Goal: Task Accomplishment & Management: Manage account settings

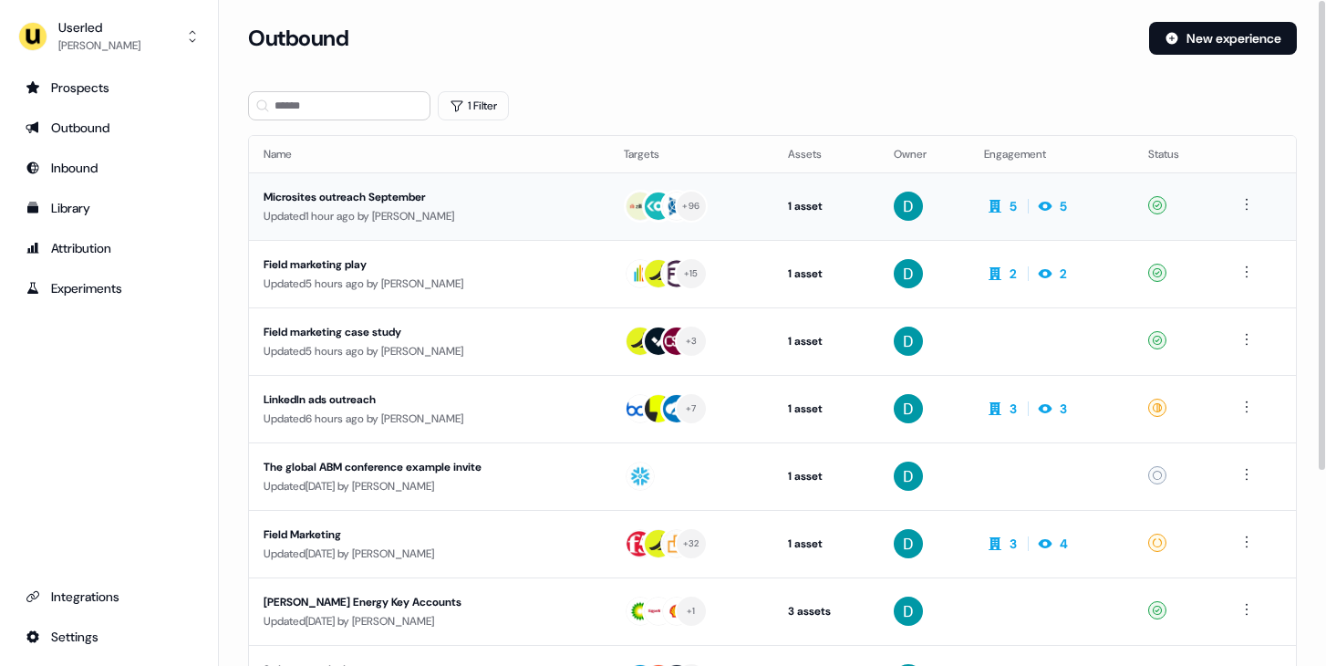
click at [286, 183] on td "Microsites outreach September Updated 1 hour ago by David Cruickshank" at bounding box center [429, 206] width 360 height 68
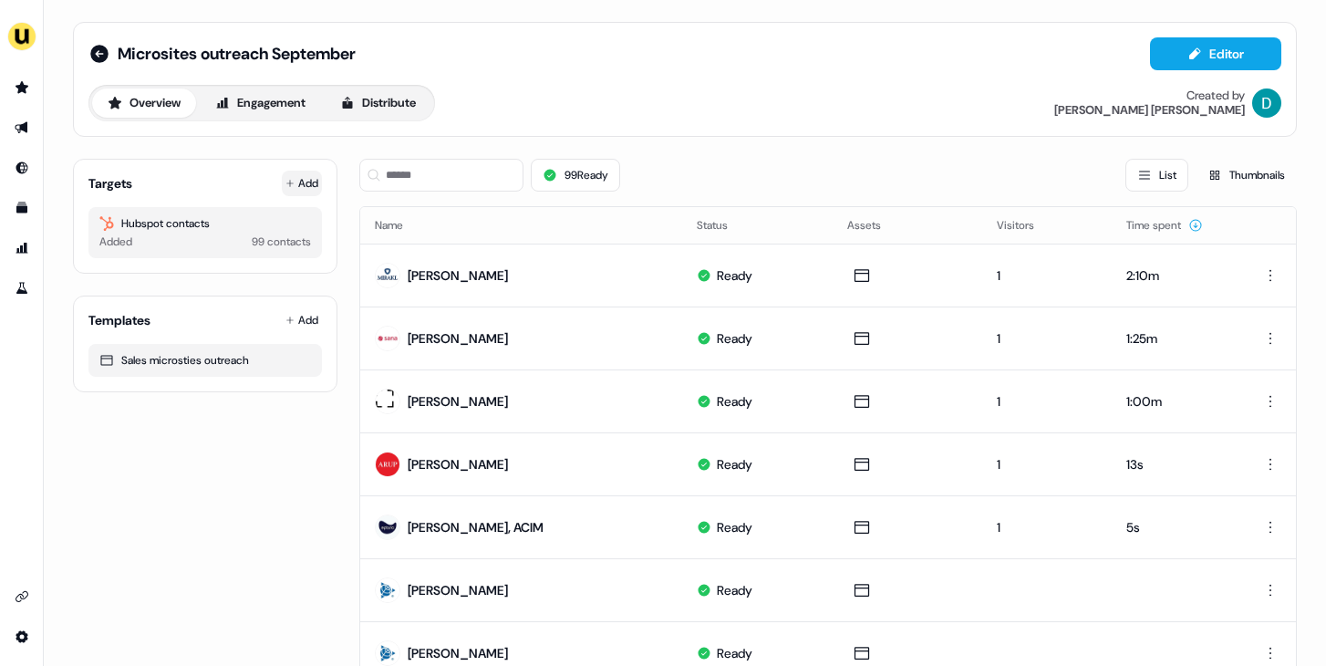
click at [317, 187] on button "Add" at bounding box center [302, 184] width 40 height 26
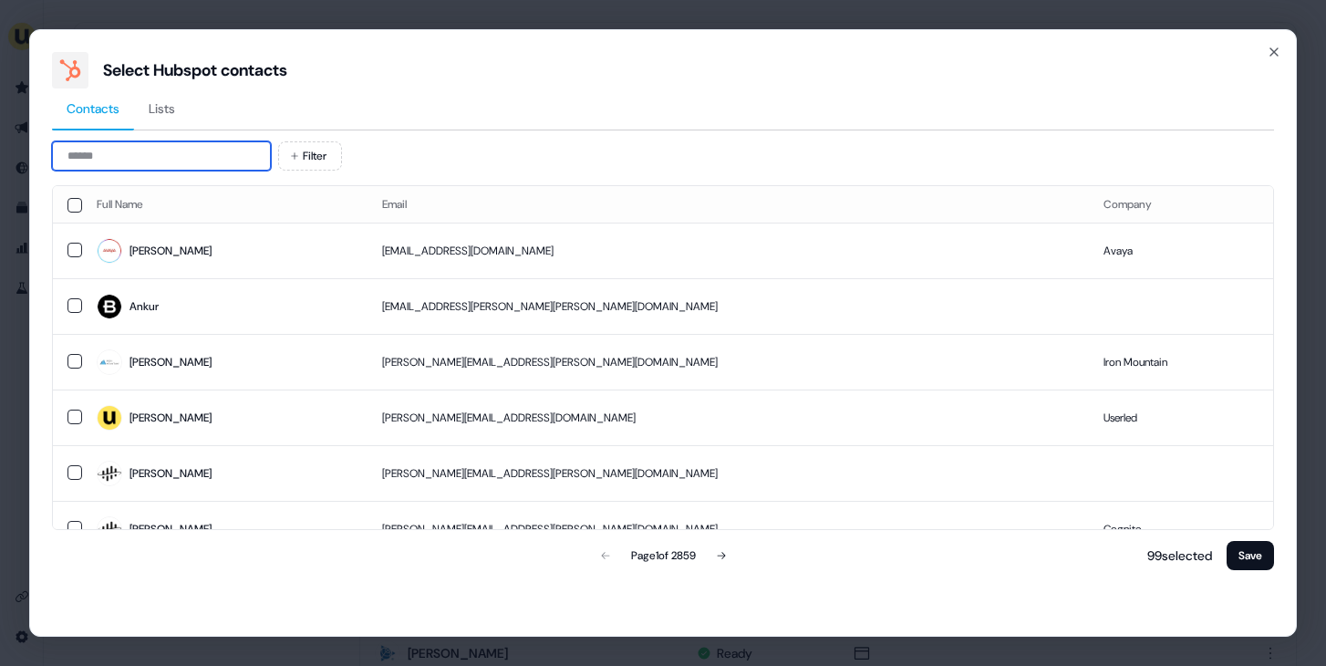
click at [220, 151] on input at bounding box center [161, 155] width 219 height 29
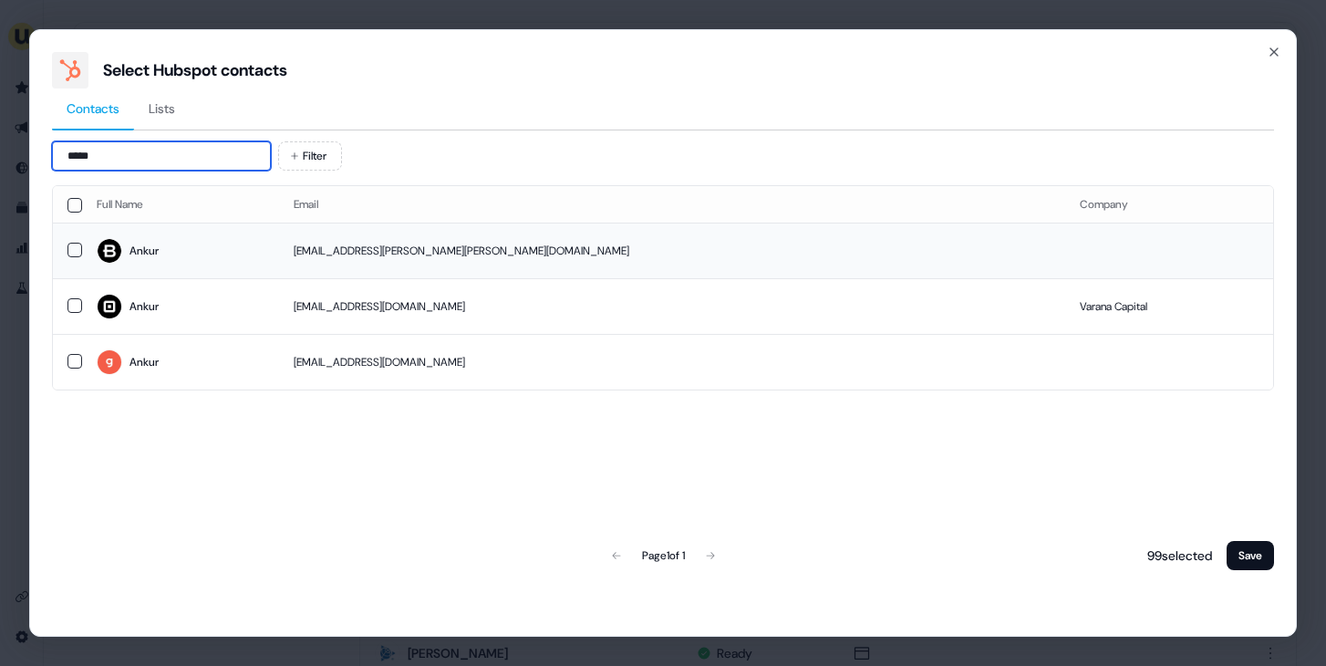
type input "*****"
click at [126, 225] on td "Ankur" at bounding box center [180, 251] width 197 height 56
click at [1244, 559] on button "Save" at bounding box center [1250, 555] width 47 height 29
click at [1245, 556] on button "Save" at bounding box center [1250, 555] width 47 height 29
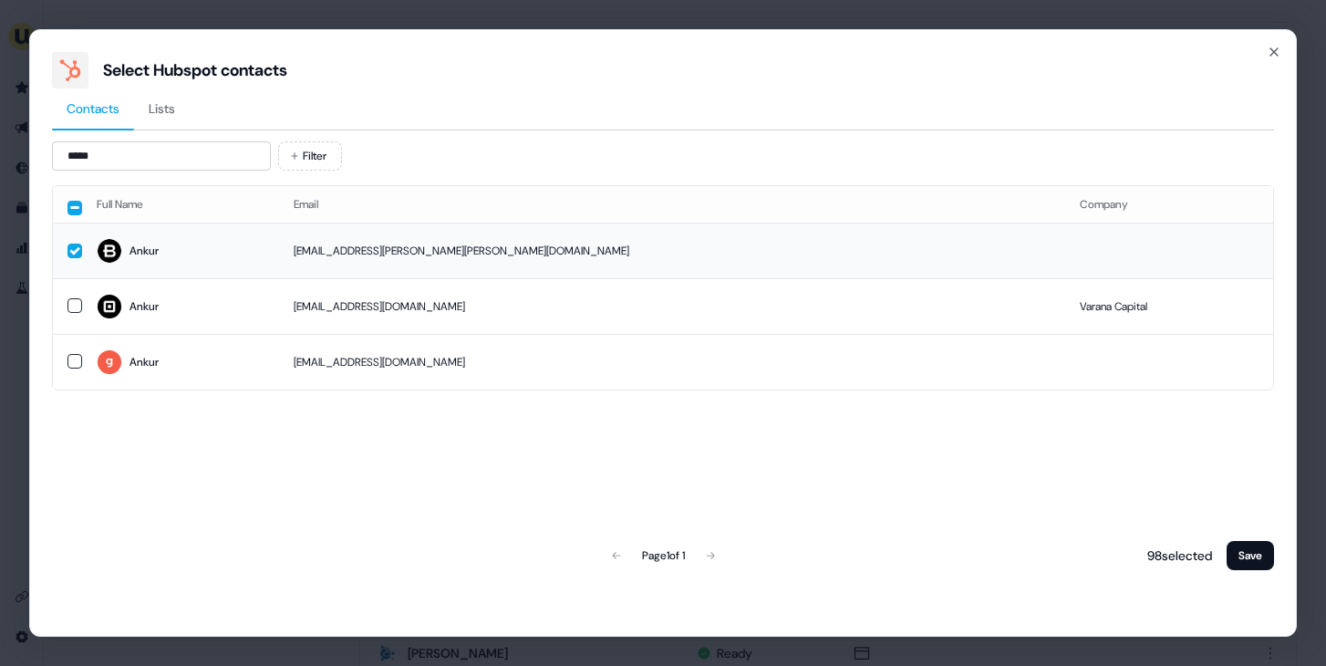
click at [651, 259] on td "[EMAIL_ADDRESS][PERSON_NAME][PERSON_NAME][DOMAIN_NAME]" at bounding box center [672, 251] width 786 height 56
click at [1235, 546] on button "Save" at bounding box center [1250, 555] width 47 height 29
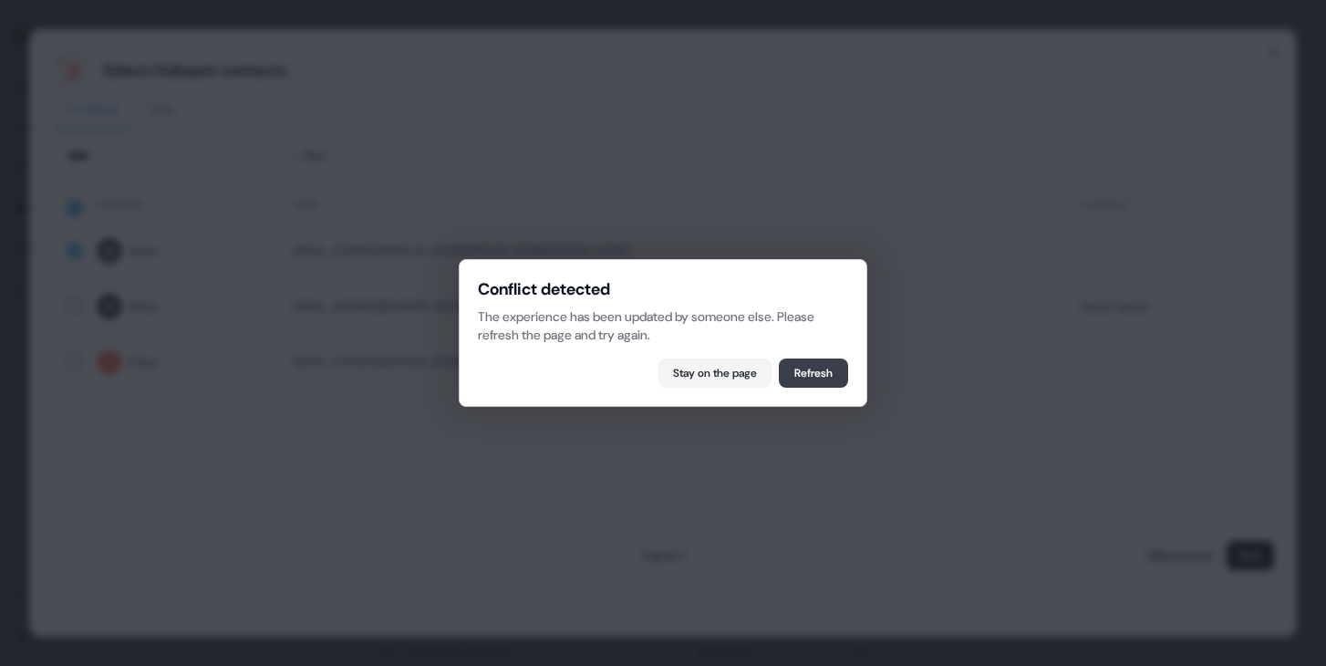
click at [835, 387] on button "Refresh" at bounding box center [813, 373] width 69 height 29
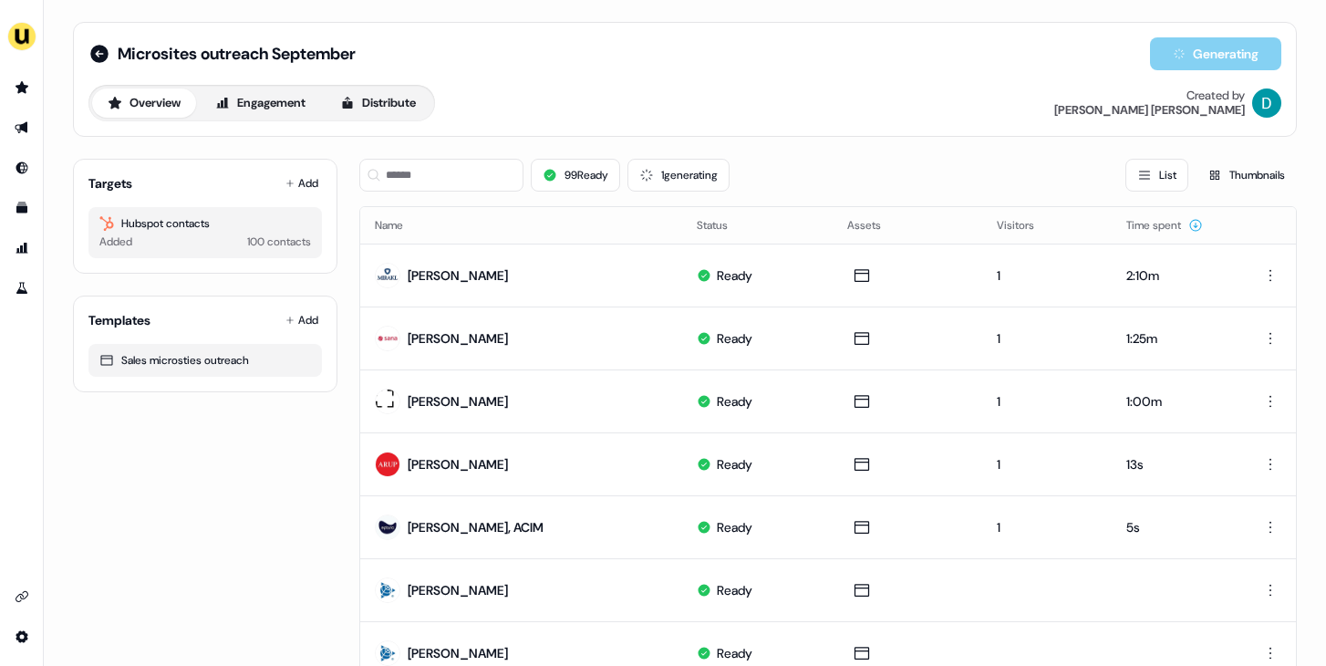
click at [418, 192] on div "99 Ready 1 generating List Thumbnails" at bounding box center [828, 175] width 938 height 62
click at [417, 190] on input at bounding box center [441, 175] width 164 height 33
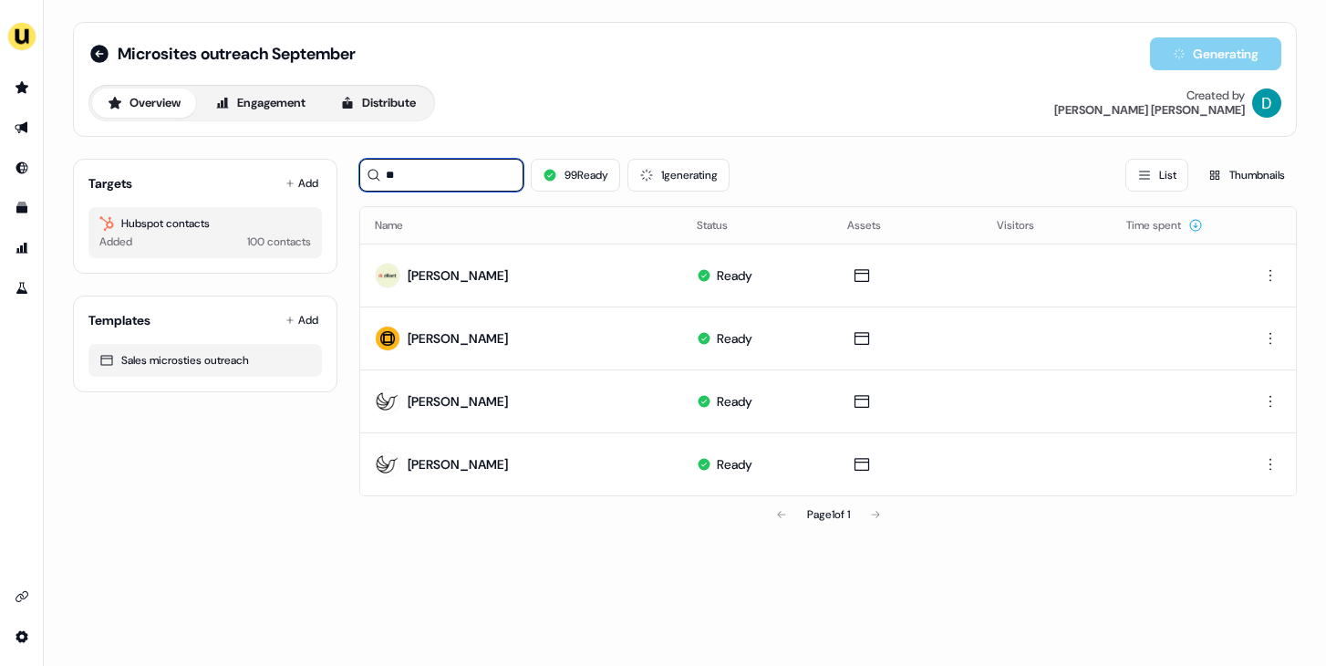
type input "*"
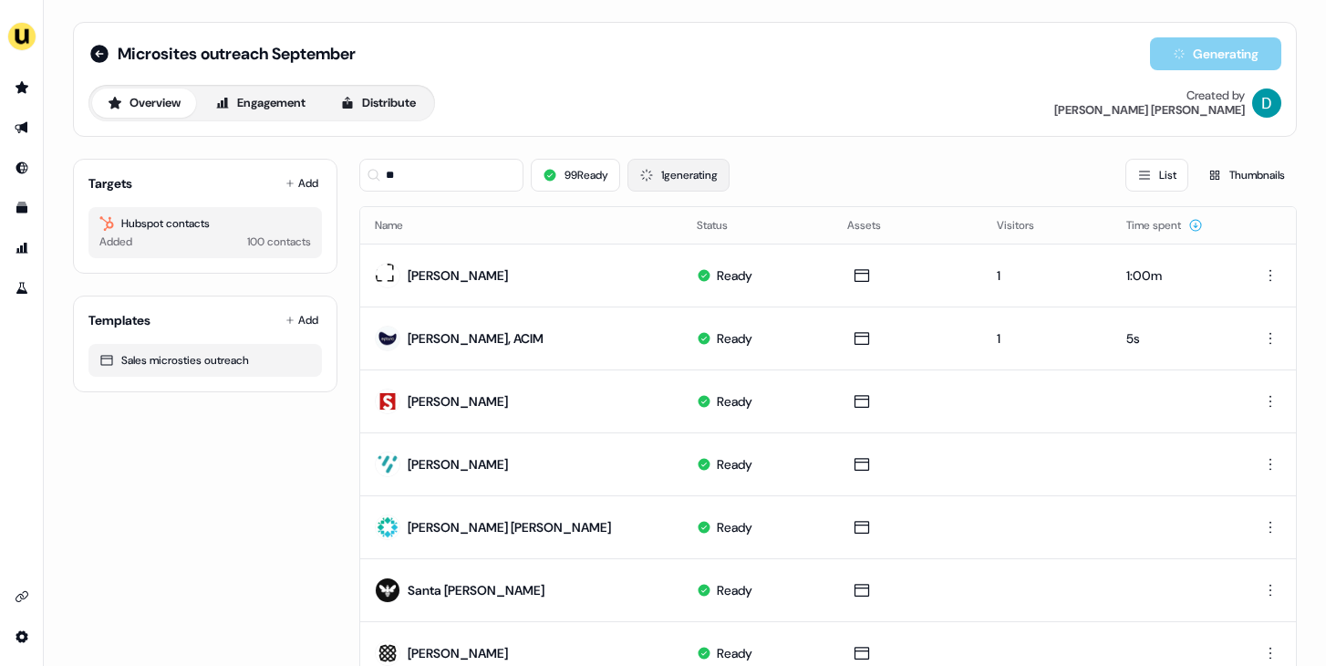
click at [677, 161] on button "1 generating" at bounding box center [679, 175] width 102 height 33
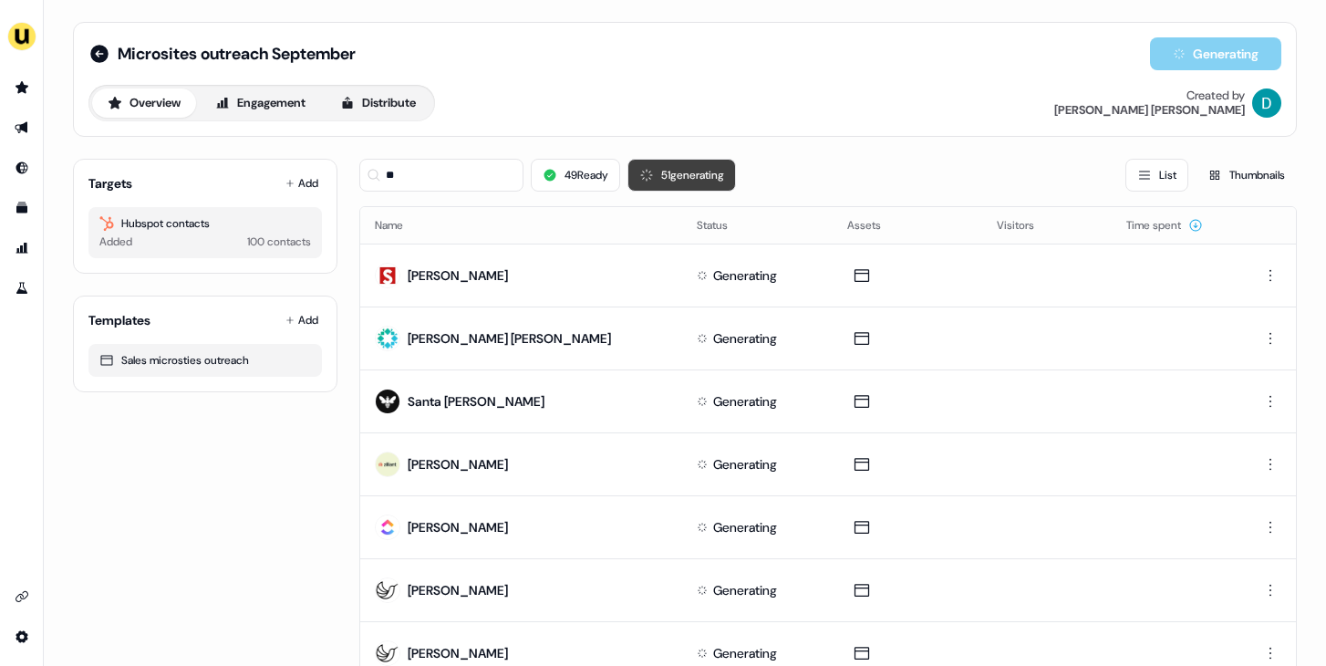
click at [677, 161] on button "51 generating" at bounding box center [682, 175] width 109 height 33
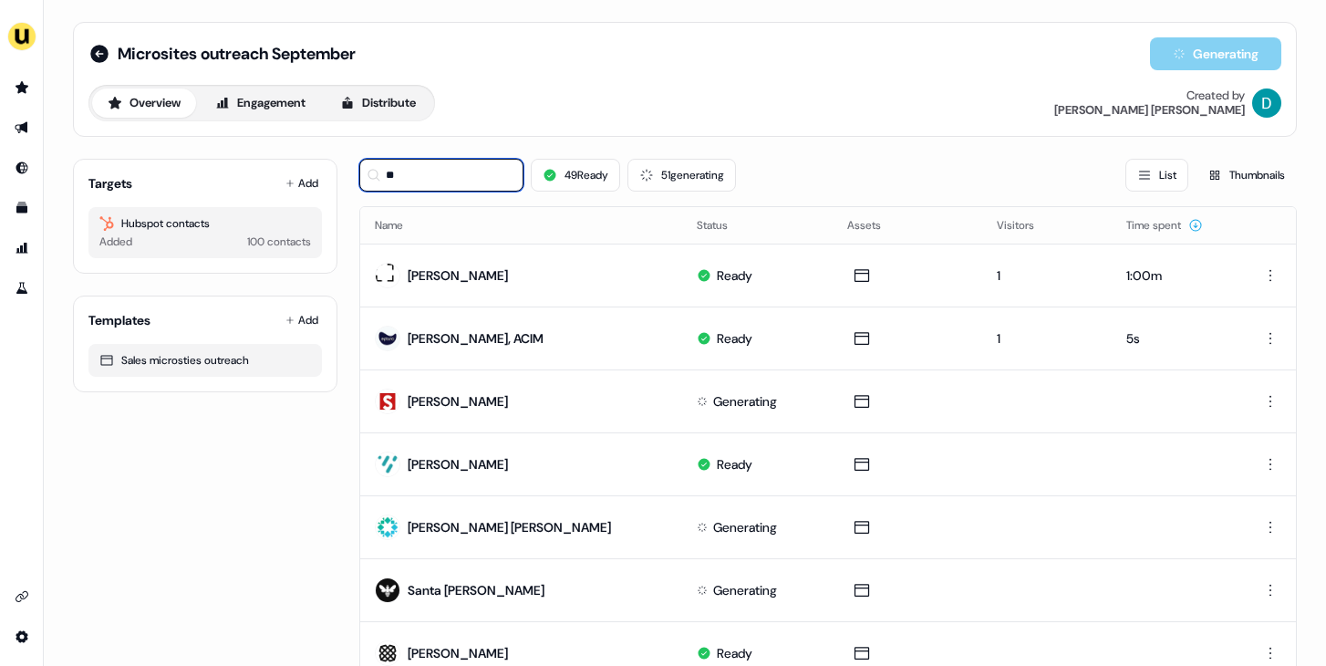
click at [461, 162] on input "**" at bounding box center [441, 175] width 164 height 33
type input "*"
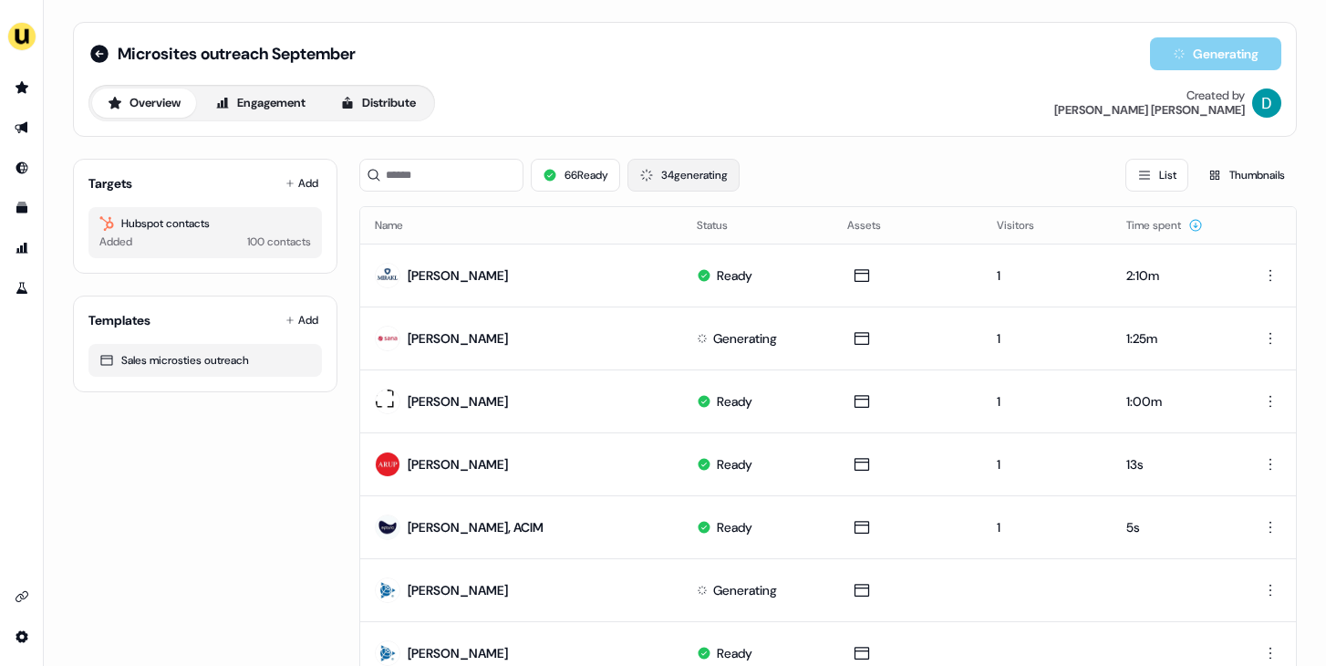
click at [681, 179] on button "34 generating" at bounding box center [684, 175] width 112 height 33
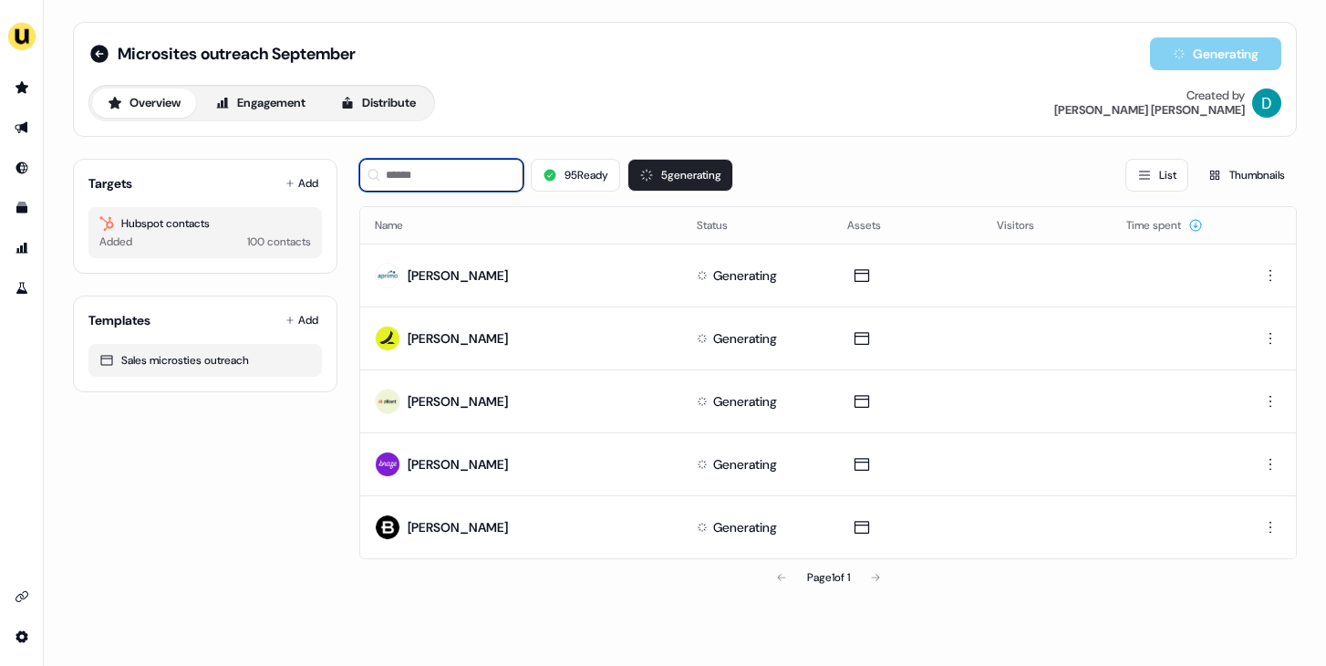
click input
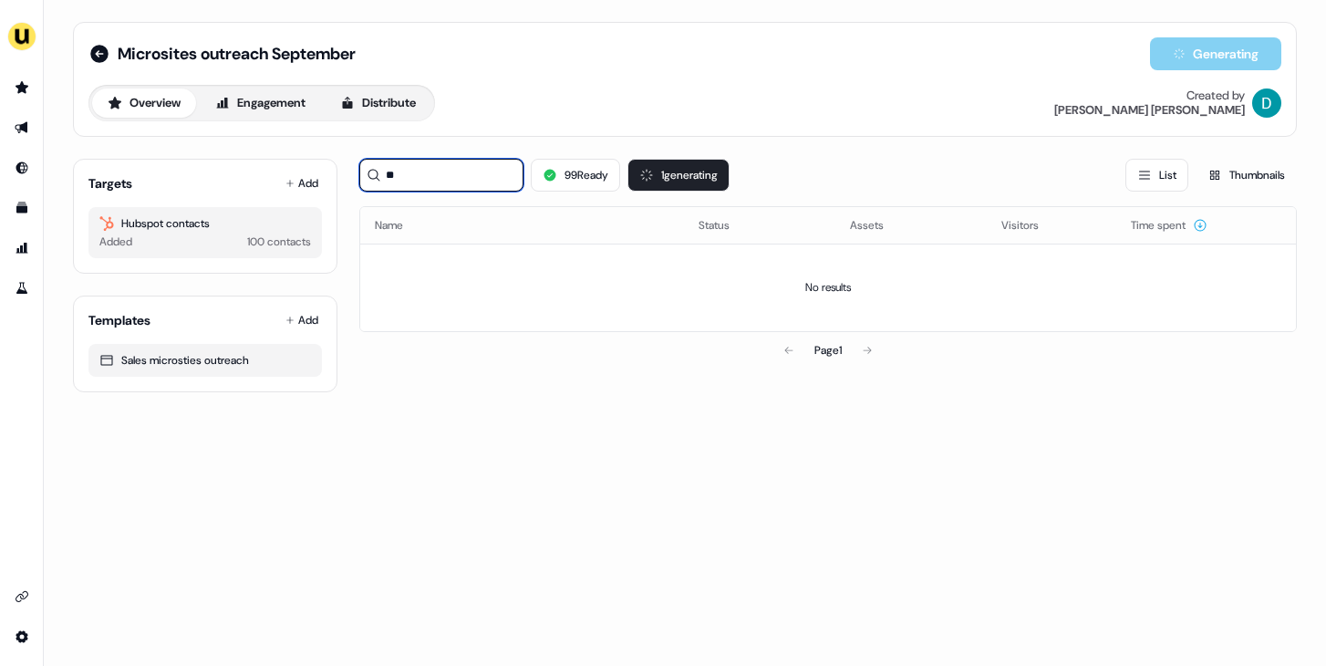
type input "*"
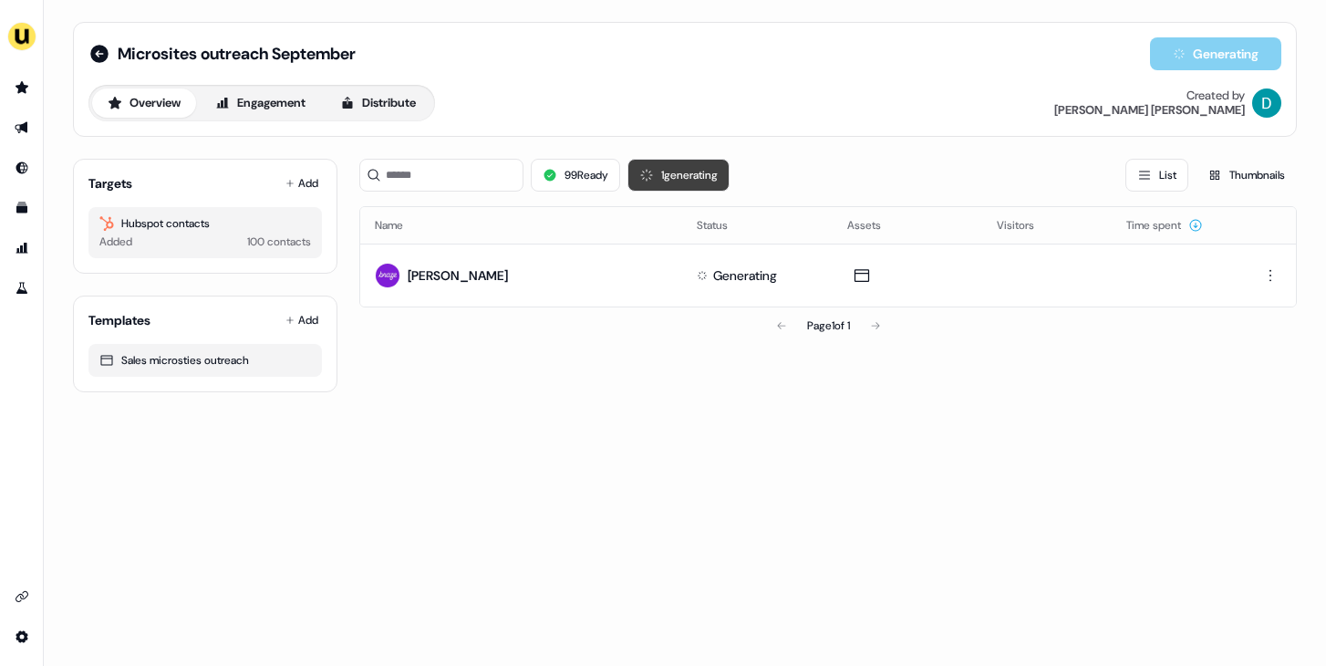
click button "1 generating"
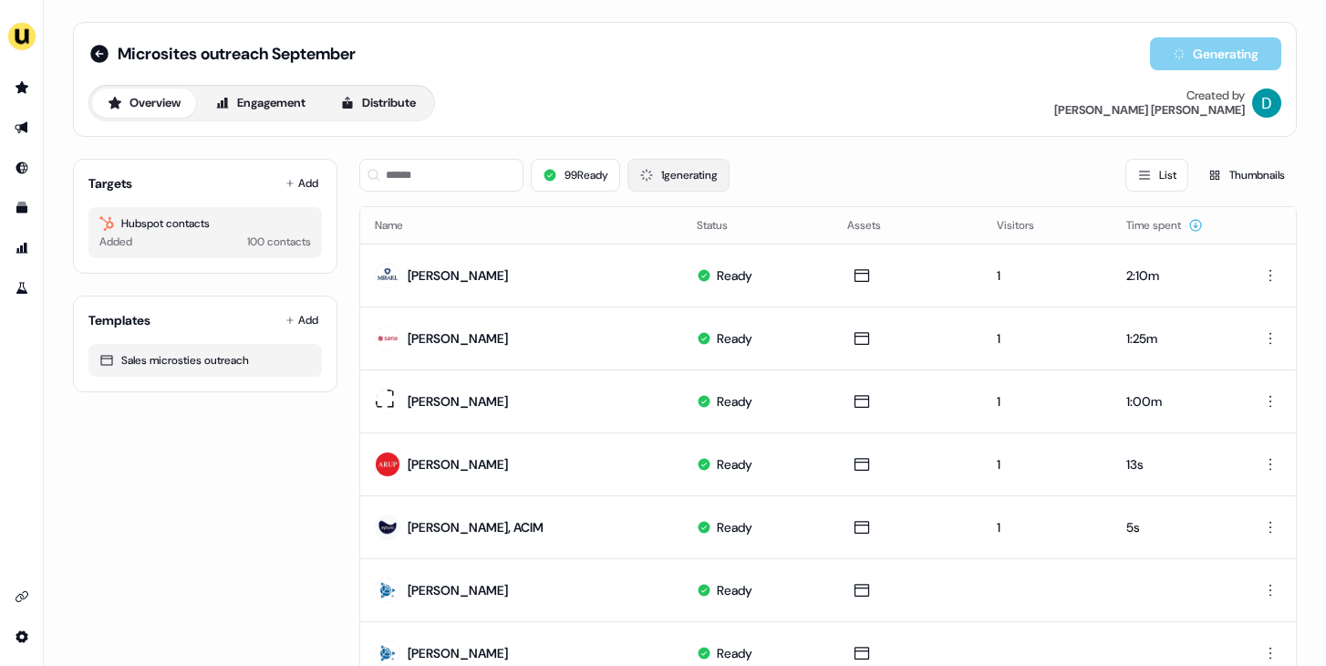
click icon
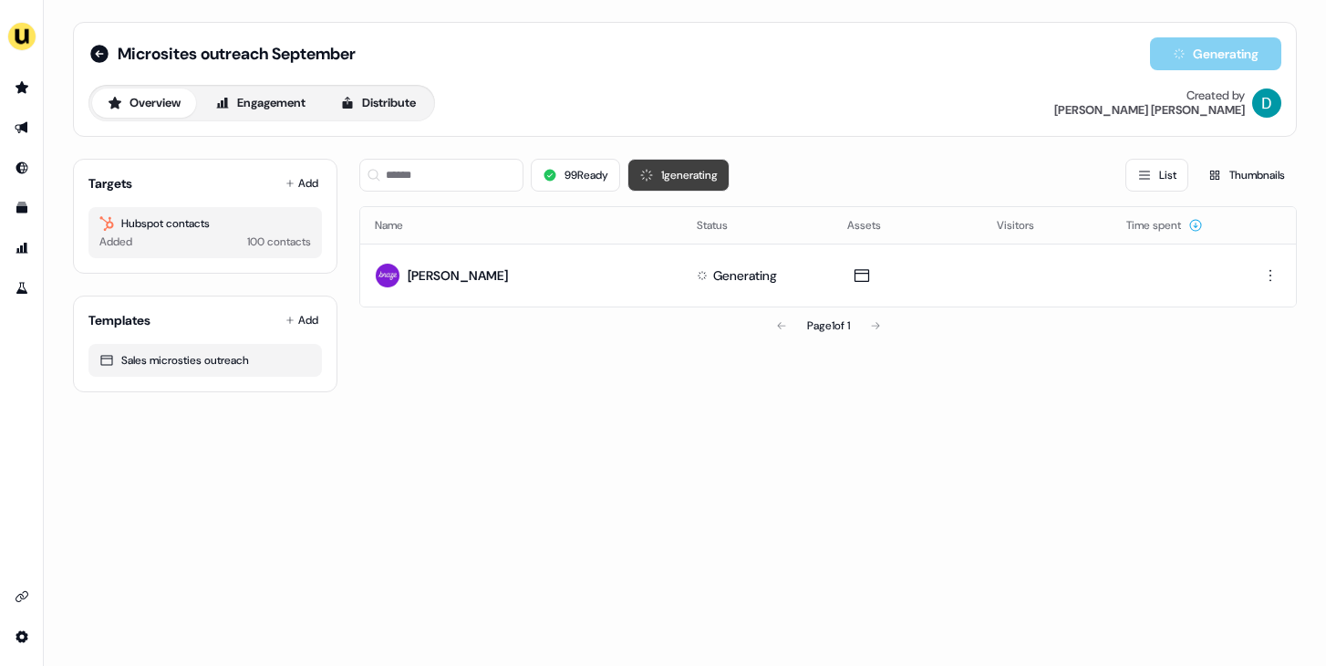
click icon
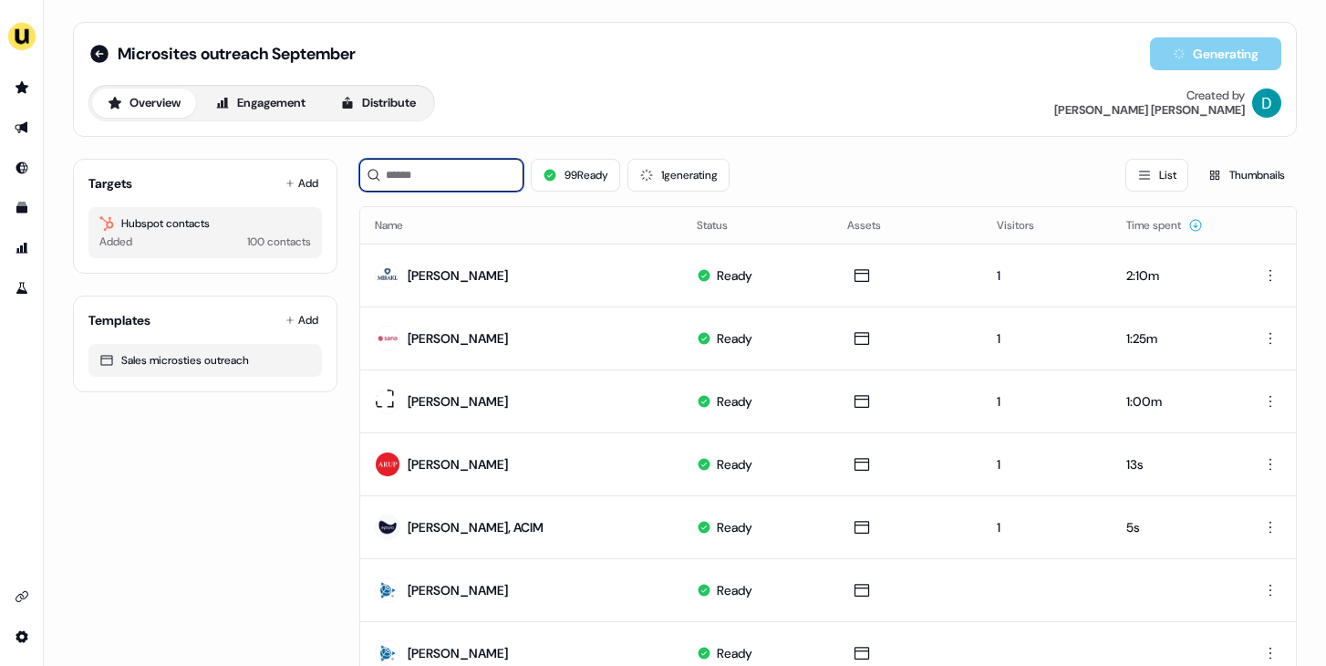
click input
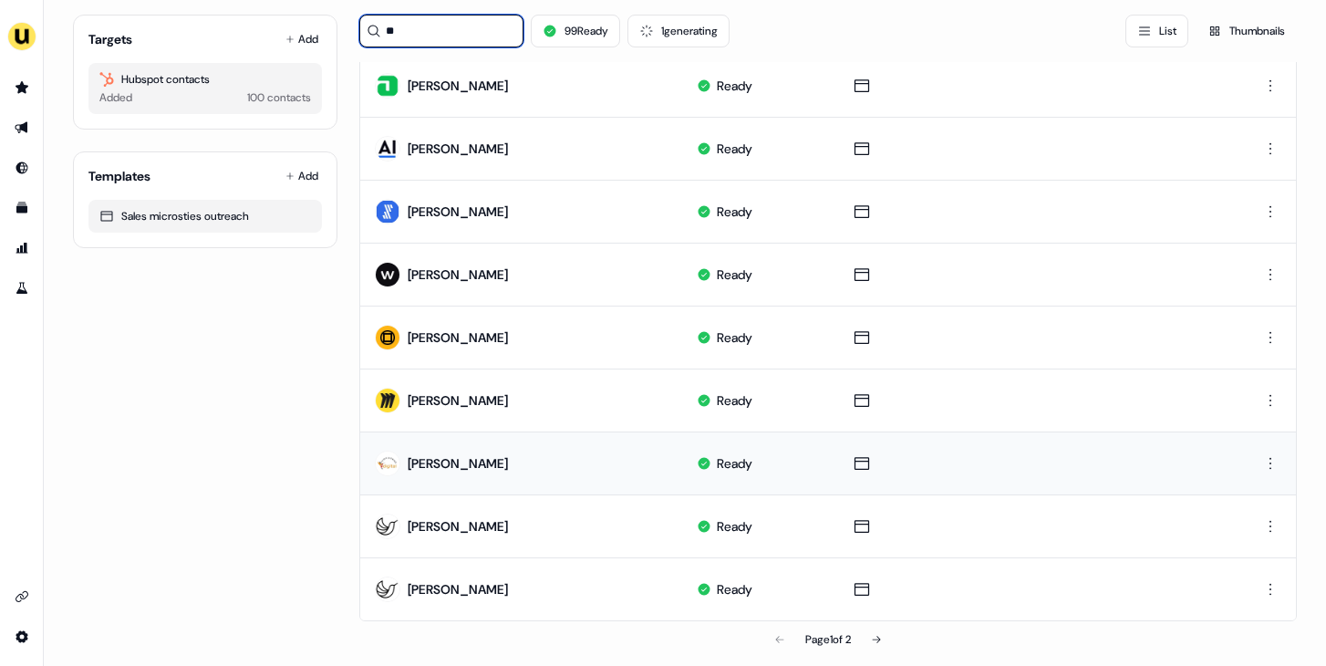
scroll to position [878, 0]
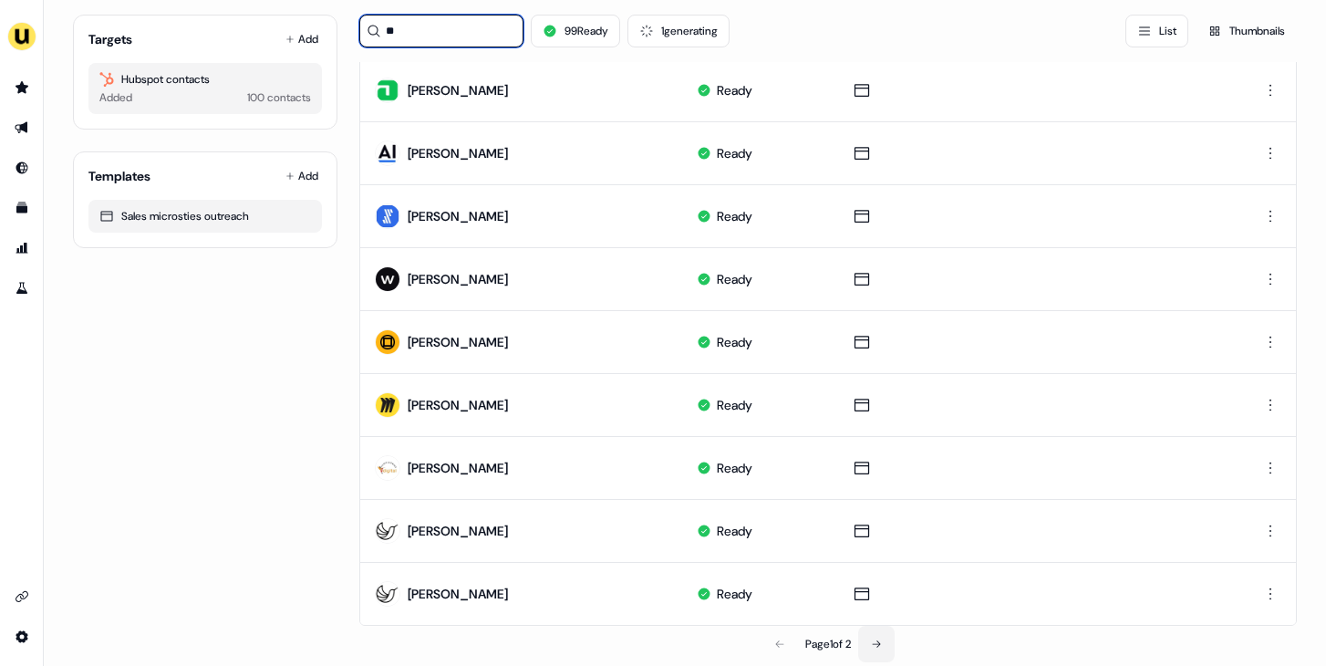
type input "**"
click button
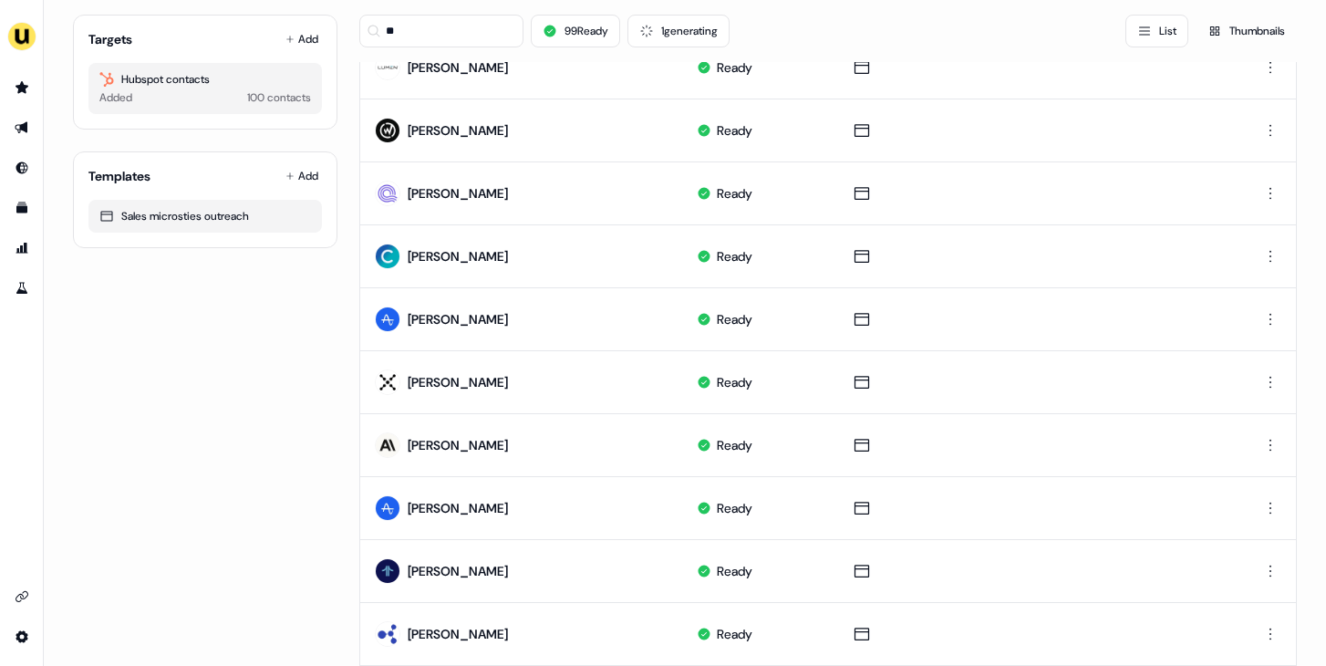
scroll to position [896, 0]
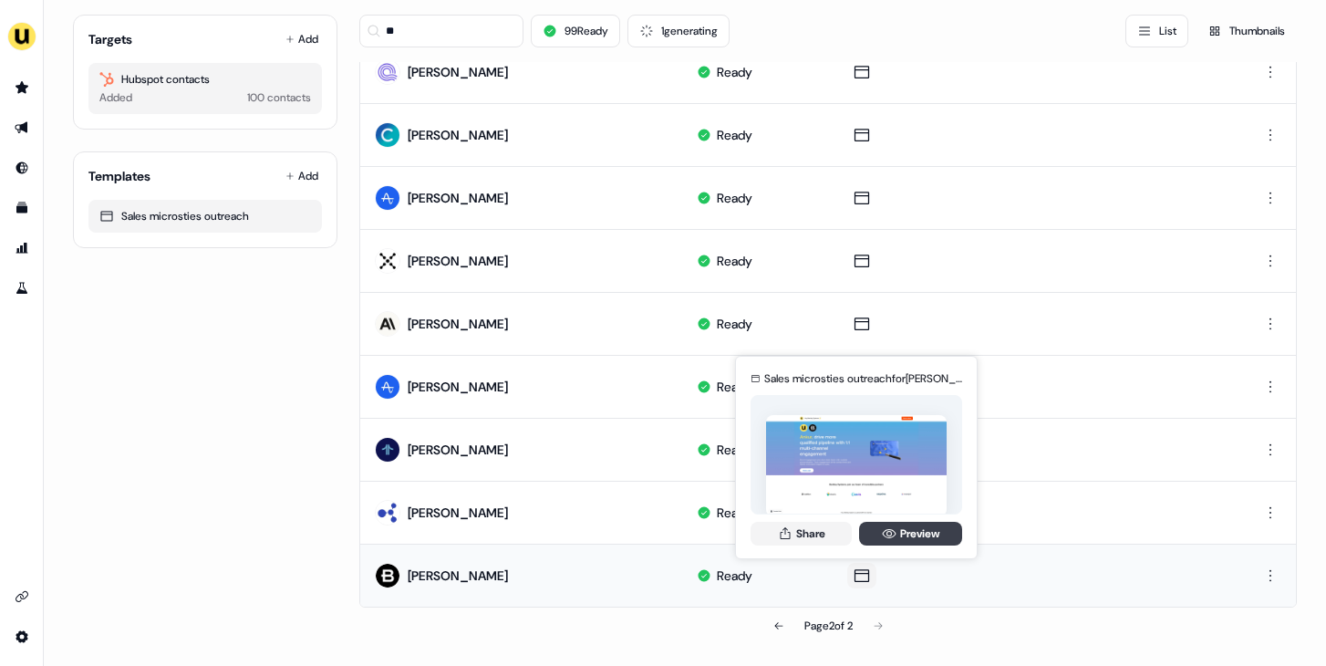
click link "Preview"
click button "Share"
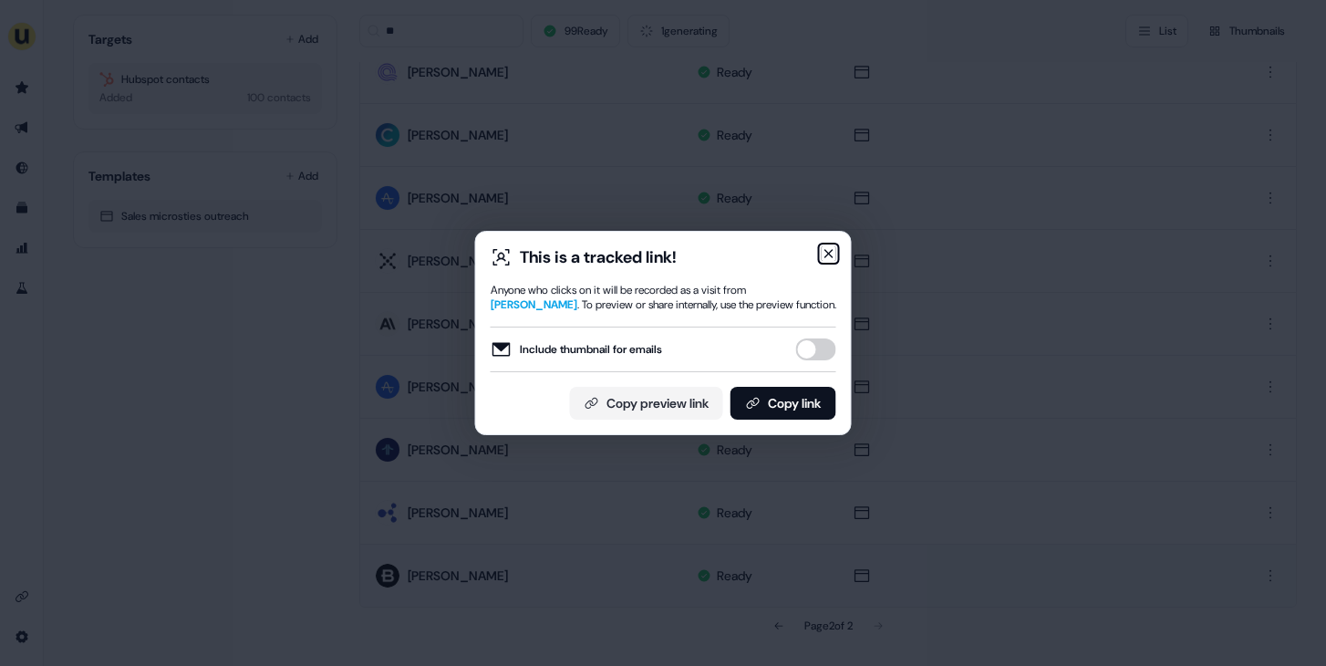
click icon "button"
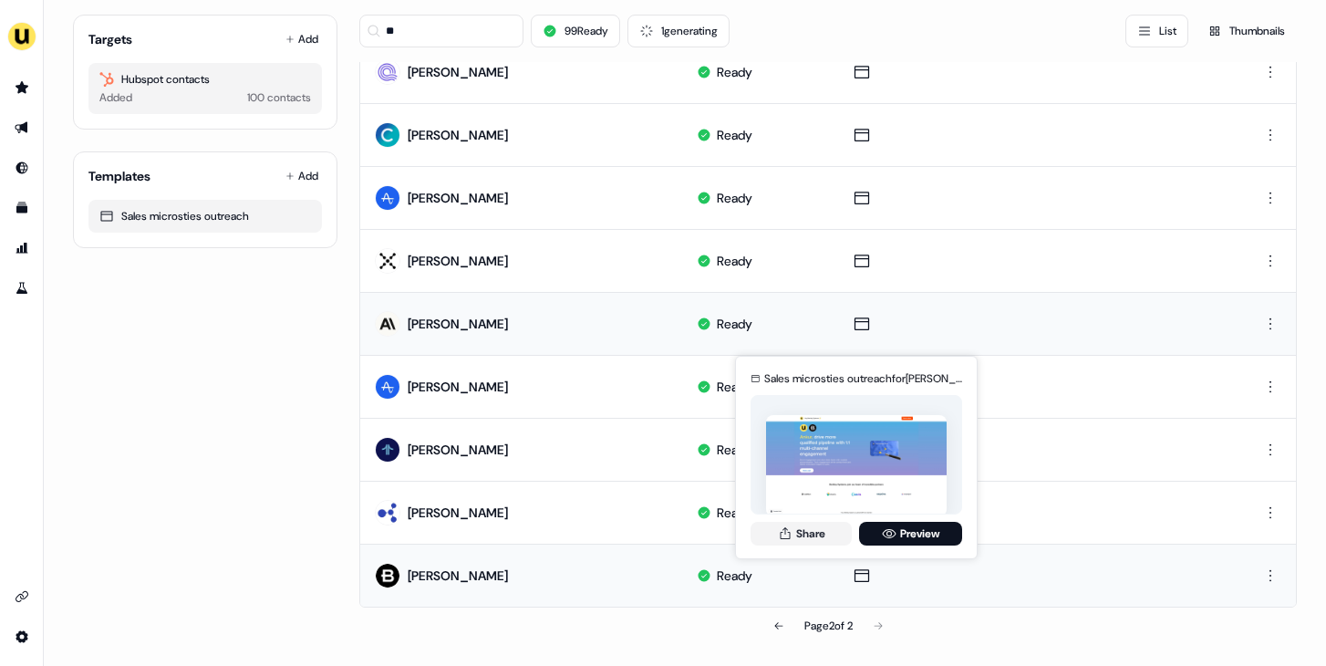
scroll to position [0, 0]
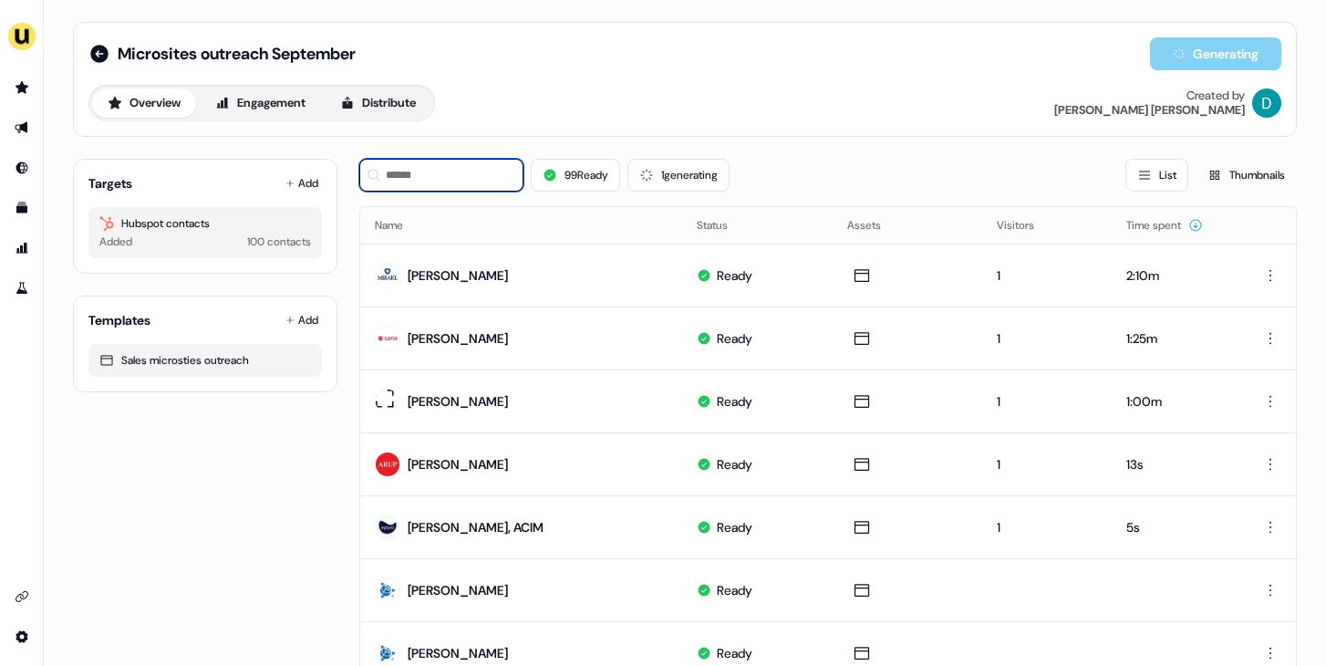
click at [432, 177] on input at bounding box center [441, 175] width 164 height 33
click at [658, 180] on button "1 generating" at bounding box center [679, 175] width 102 height 33
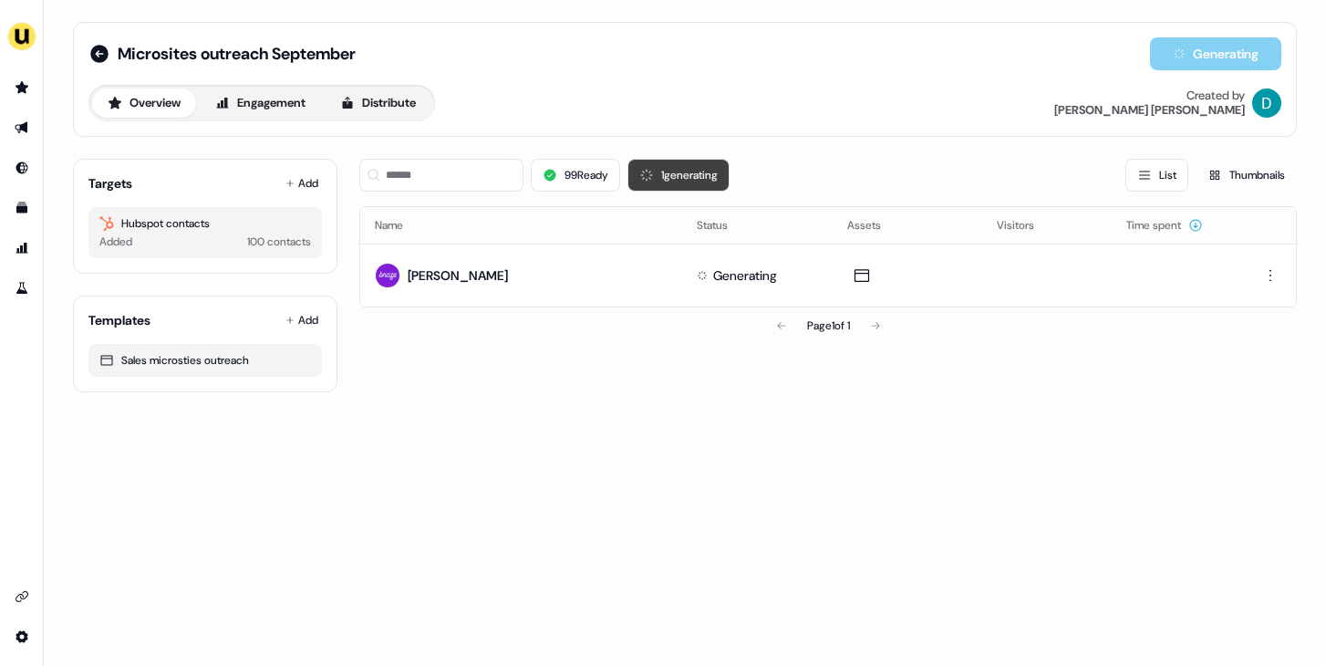
click at [658, 180] on button "1 generating" at bounding box center [679, 175] width 102 height 33
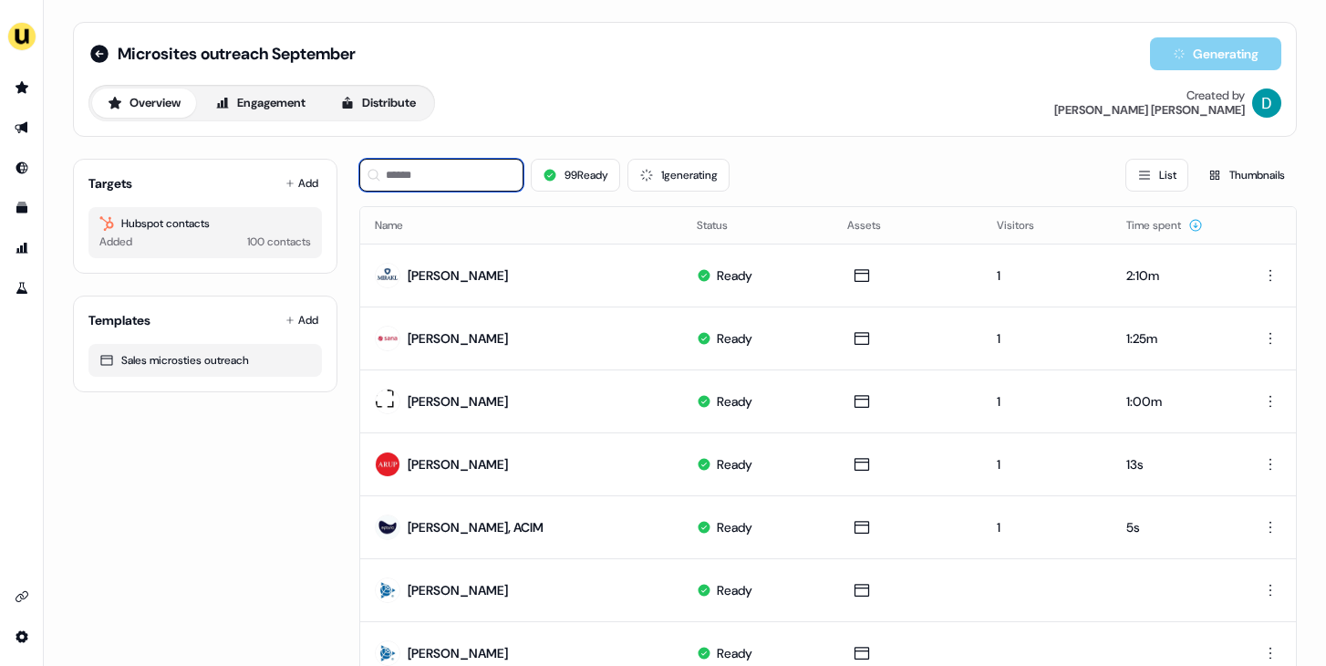
click at [432, 179] on input at bounding box center [441, 175] width 164 height 33
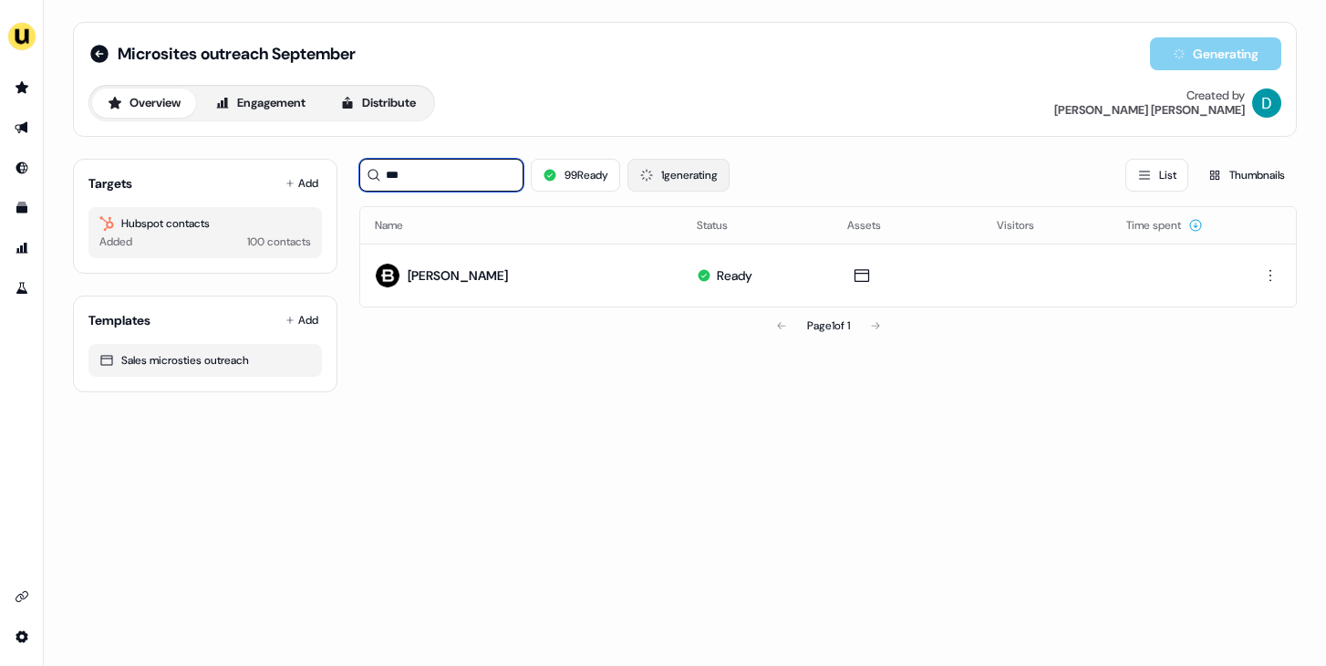
type input "***"
click at [668, 178] on button "1 generating" at bounding box center [679, 175] width 102 height 33
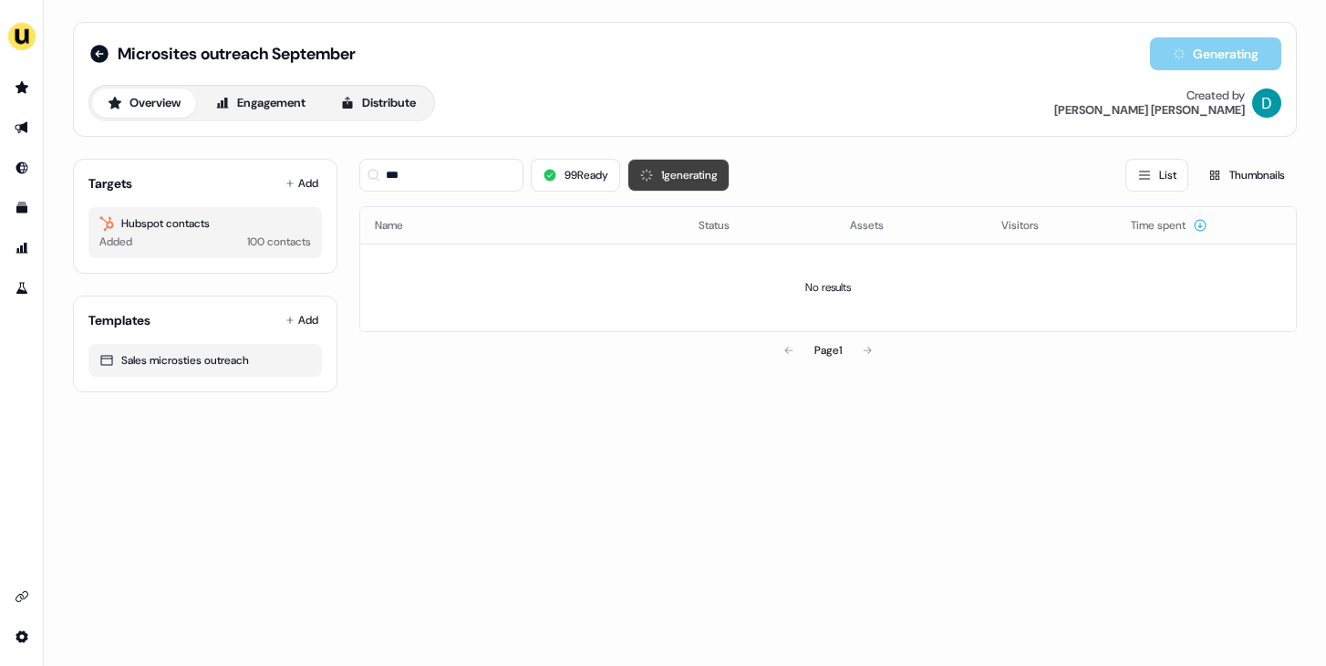
click at [668, 178] on button "1 generating" at bounding box center [679, 175] width 102 height 33
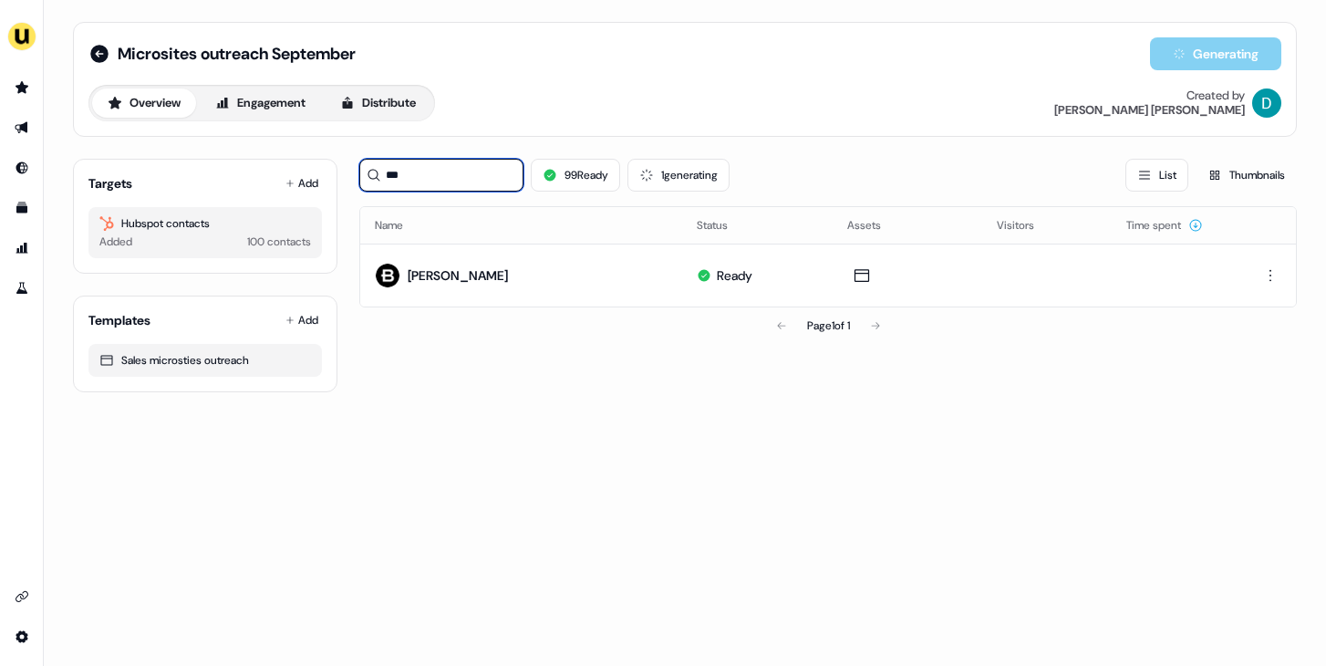
drag, startPoint x: 440, startPoint y: 177, endPoint x: 367, endPoint y: 178, distance: 73.0
click at [367, 178] on div "***" at bounding box center [441, 175] width 164 height 33
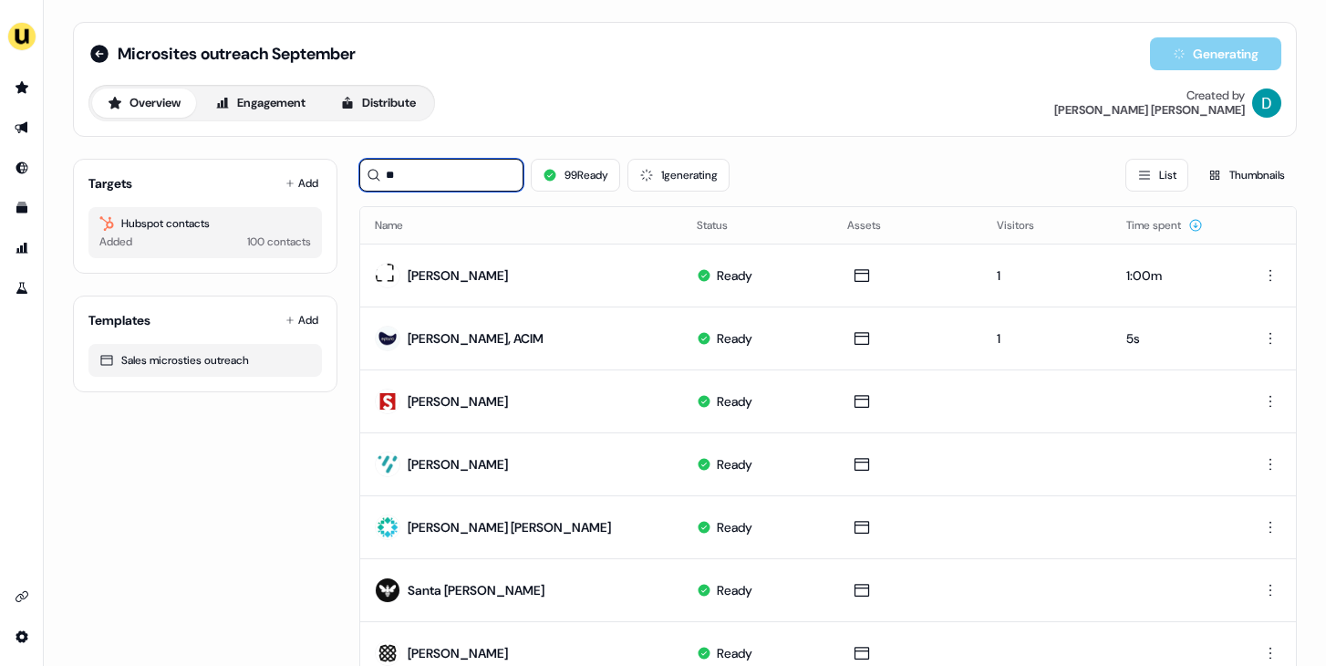
type input "*"
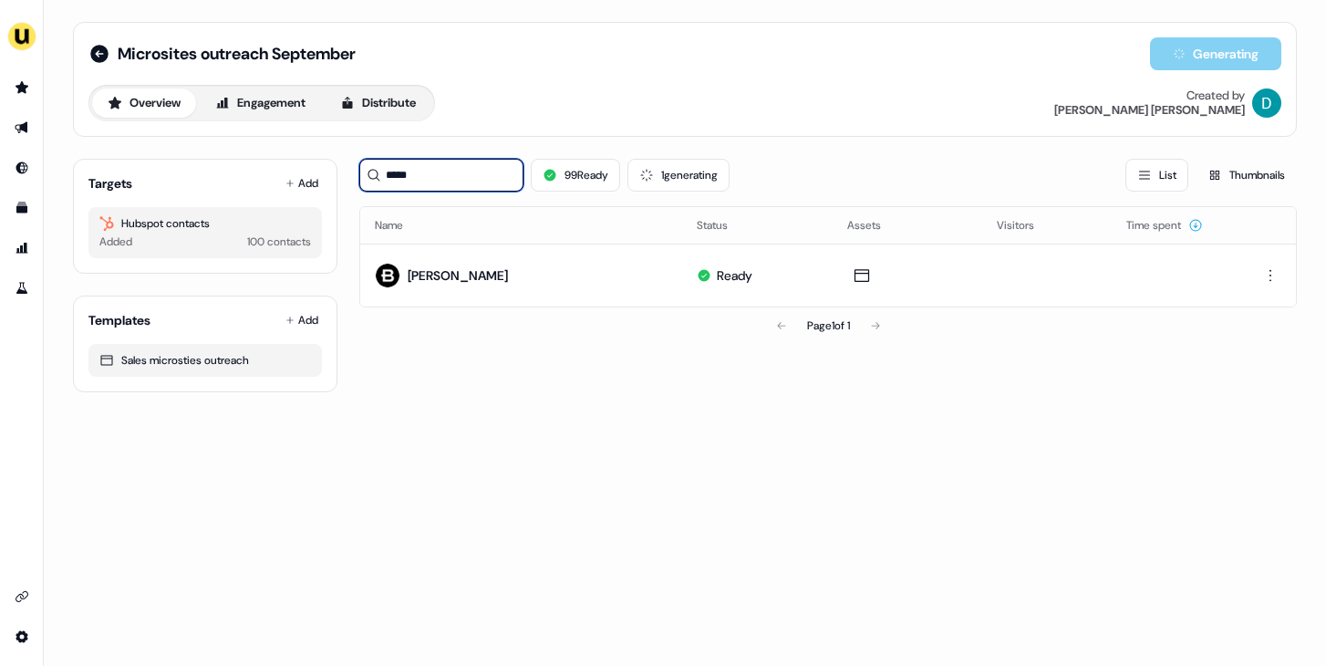
type input "*****"
click at [691, 170] on button "1 generating" at bounding box center [679, 175] width 102 height 33
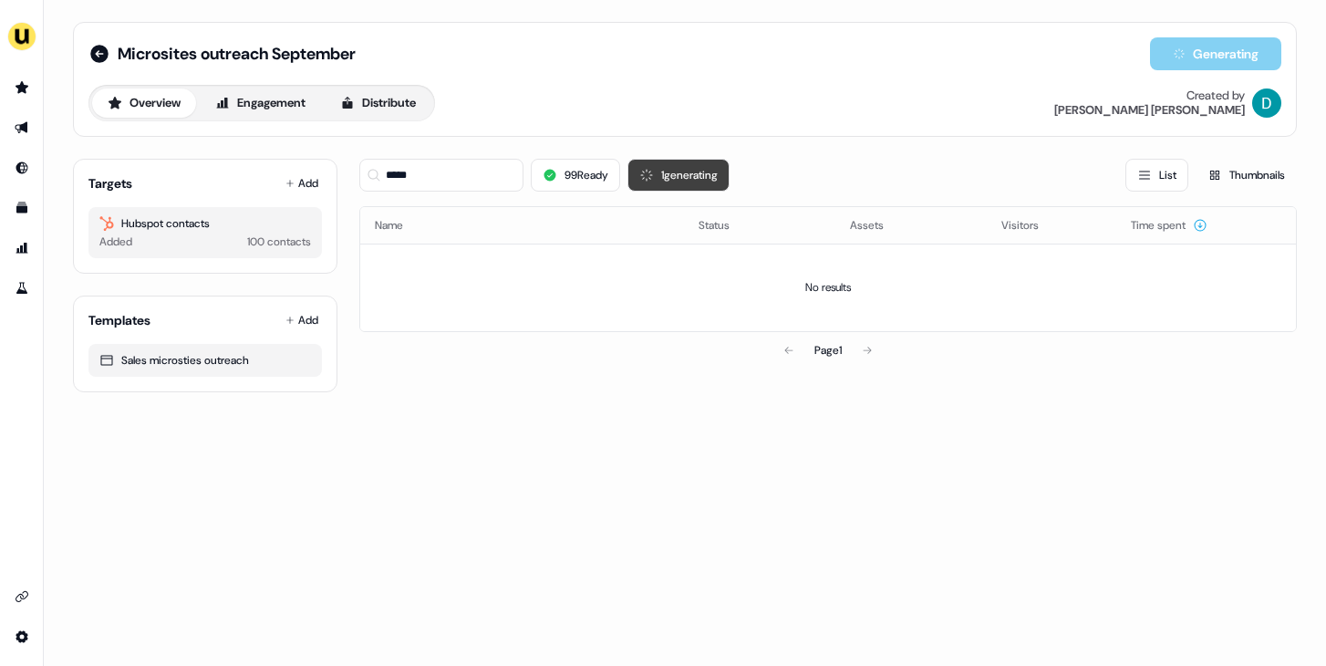
click at [691, 170] on button "1 generating" at bounding box center [679, 175] width 102 height 33
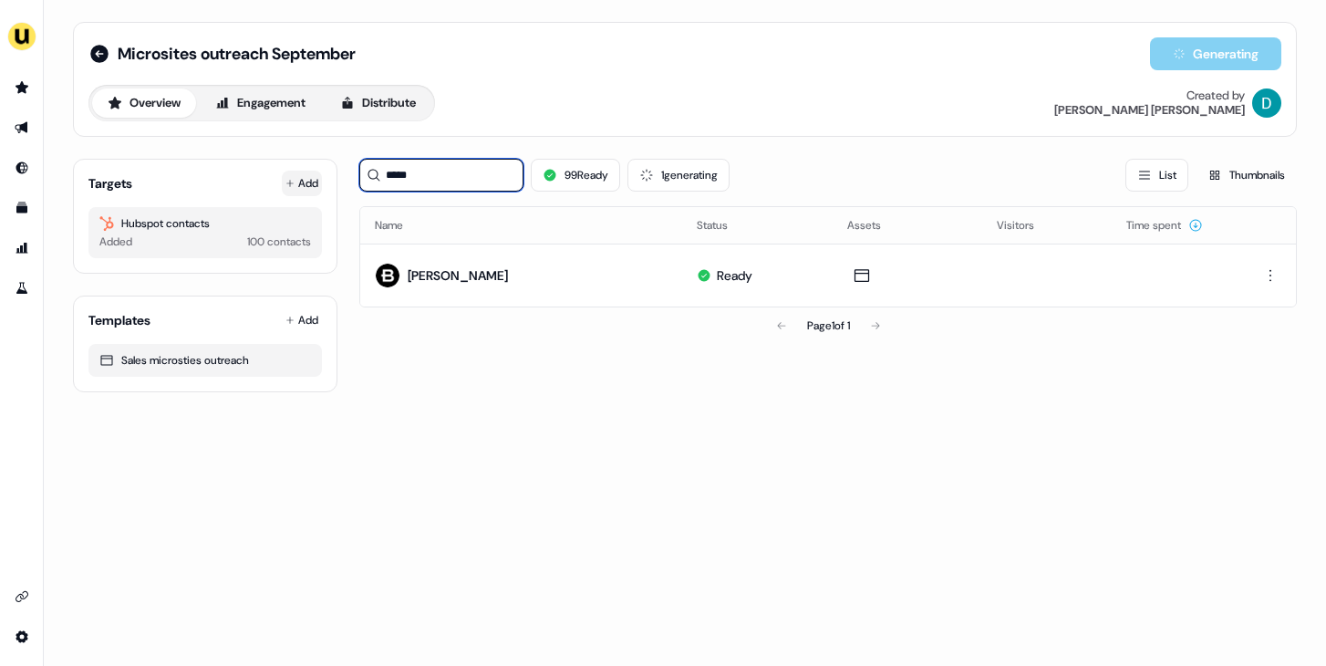
drag, startPoint x: 473, startPoint y: 170, endPoint x: 312, endPoint y: 170, distance: 160.6
click at [312, 170] on div "Targets Add Hubspot contacts Added 100 contacts Templates Add Sales microsties …" at bounding box center [685, 268] width 1224 height 248
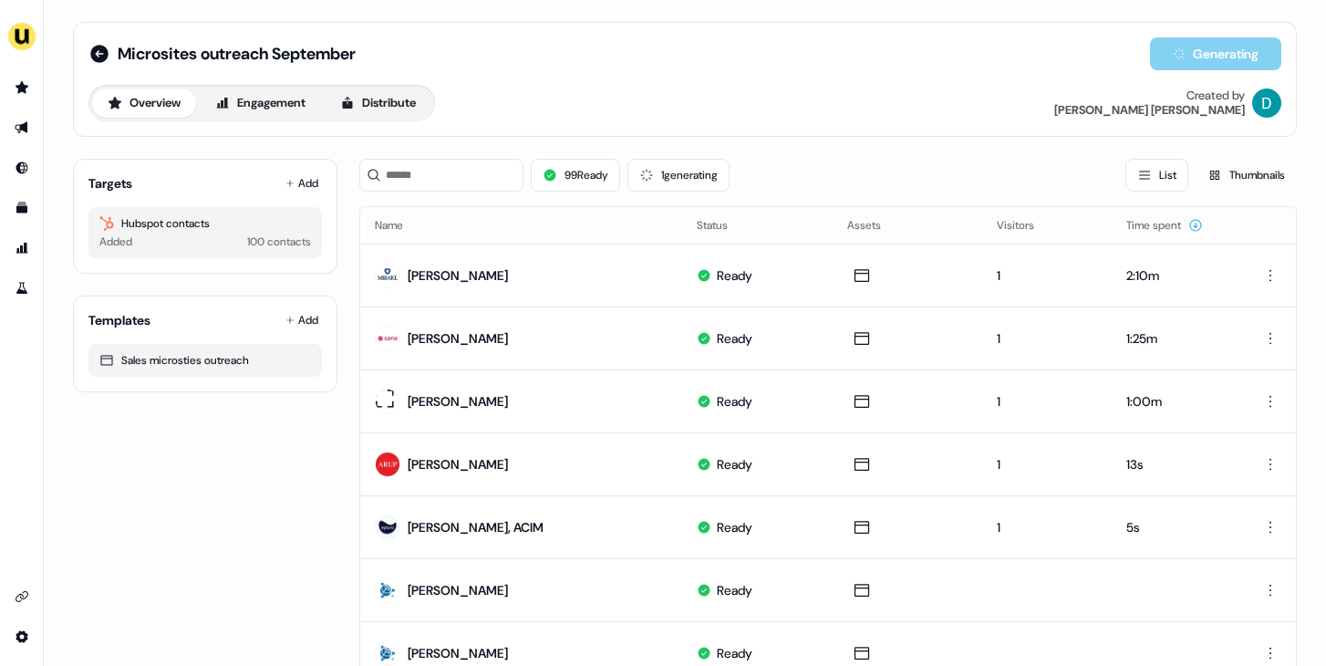
click at [745, 183] on div "99 Ready 1 generating List Thumbnails" at bounding box center [828, 175] width 938 height 33
click at [666, 186] on button "1 generating" at bounding box center [679, 175] width 102 height 33
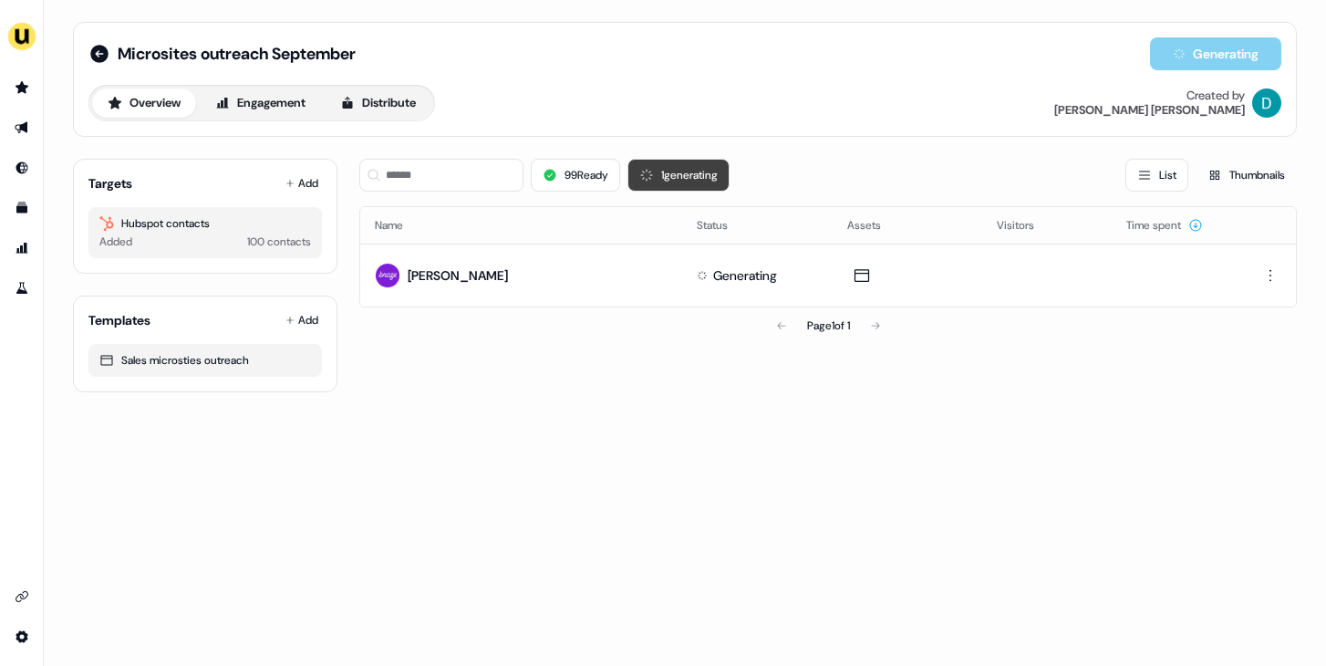
click at [702, 174] on button "1 generating" at bounding box center [679, 175] width 102 height 33
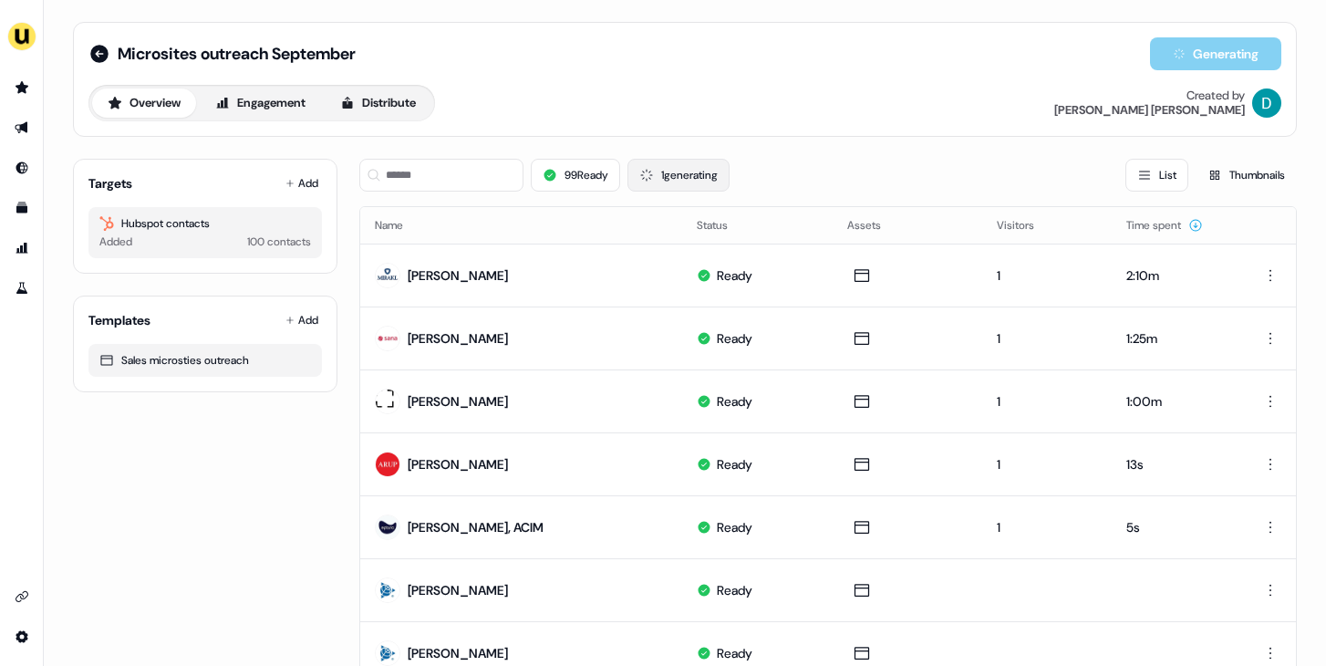
click at [702, 174] on button "1 generating" at bounding box center [679, 175] width 102 height 33
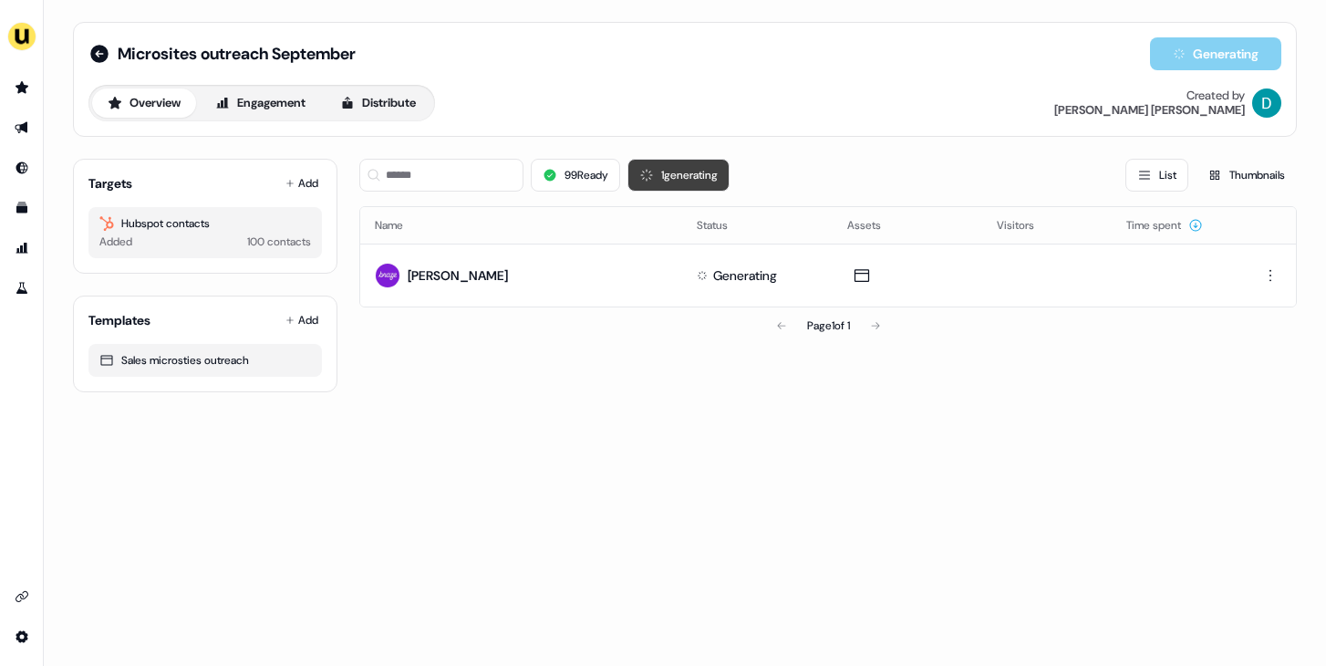
click at [702, 174] on button "1 generating" at bounding box center [679, 175] width 102 height 33
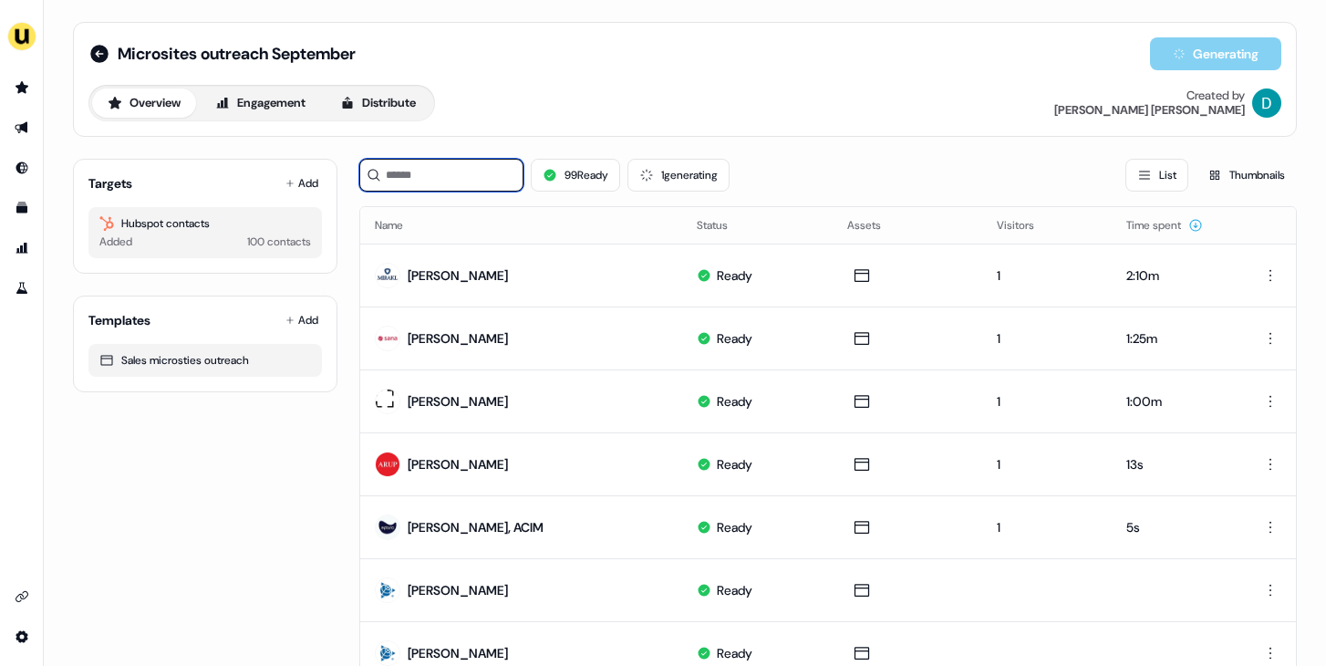
click at [443, 181] on input at bounding box center [441, 175] width 164 height 33
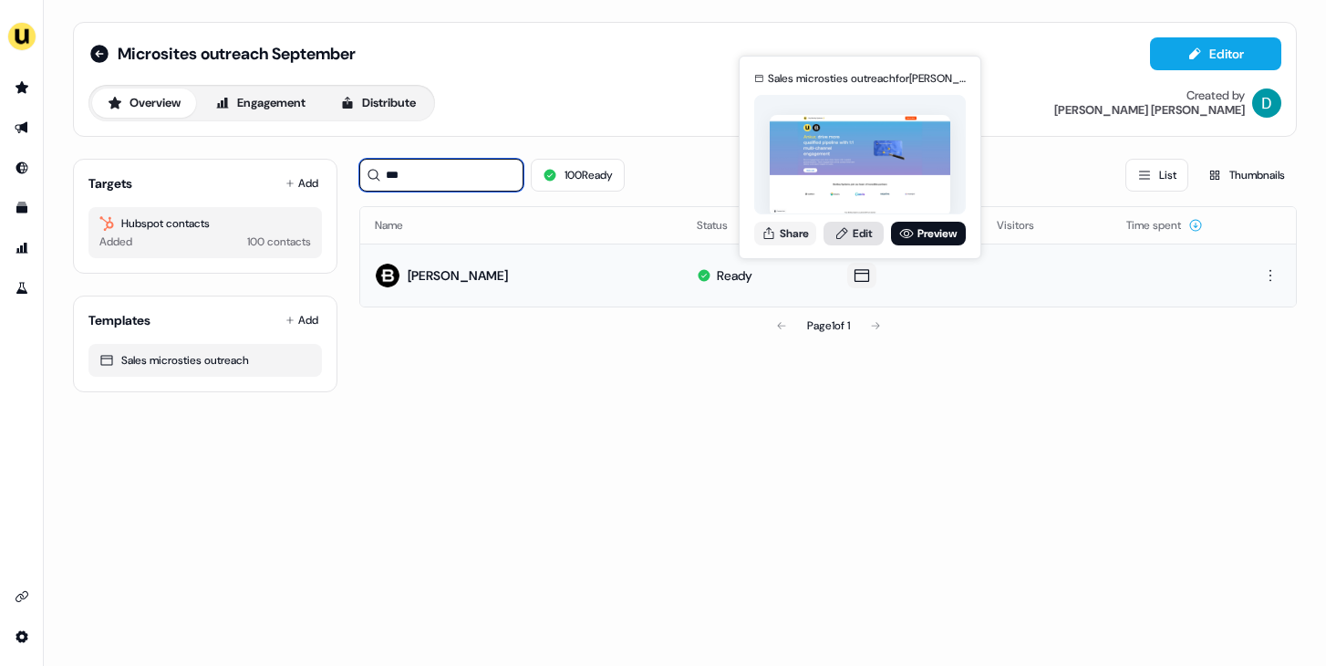
type input "***"
click at [850, 240] on link "Edit" at bounding box center [854, 234] width 60 height 24
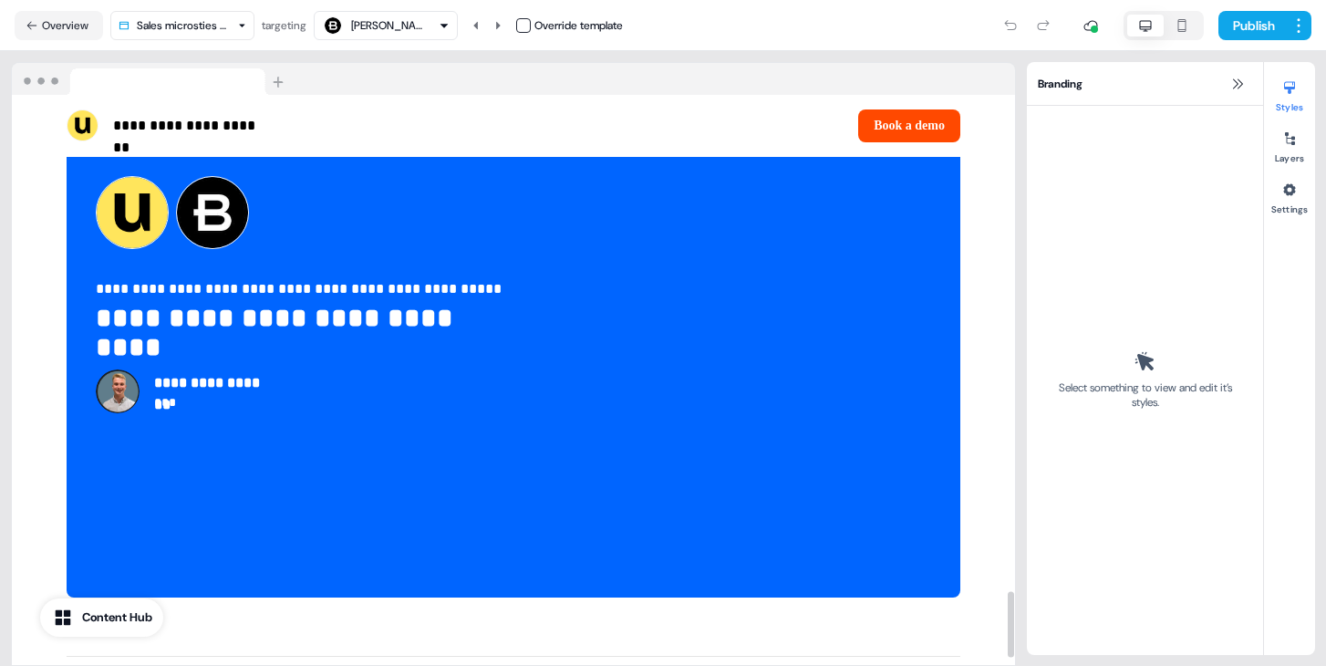
scroll to position [4335, 0]
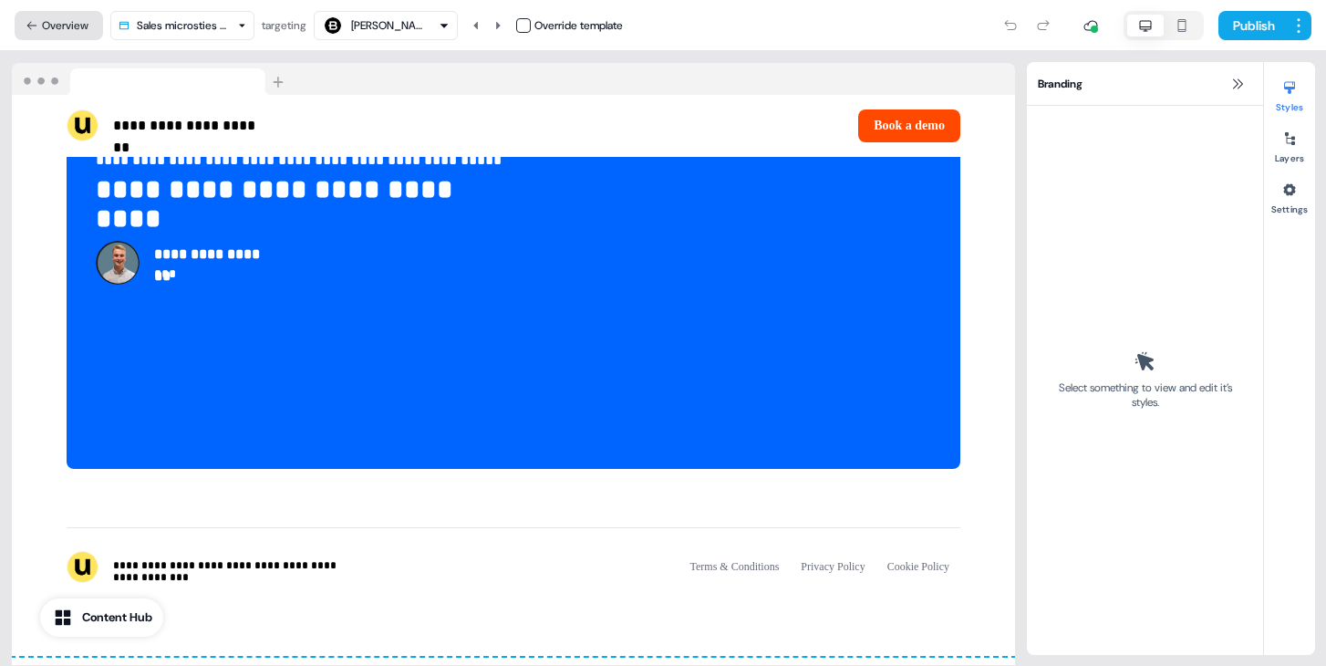
click at [74, 24] on button "Overview" at bounding box center [59, 25] width 88 height 29
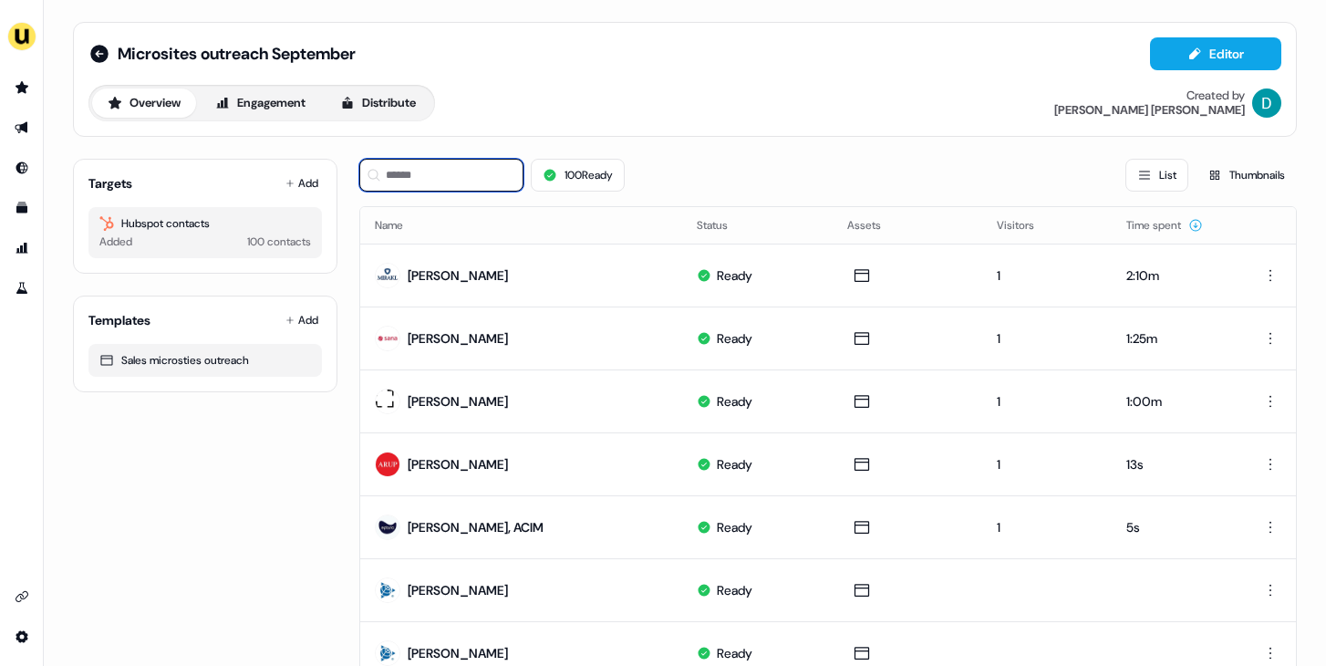
click at [409, 163] on input at bounding box center [441, 175] width 164 height 33
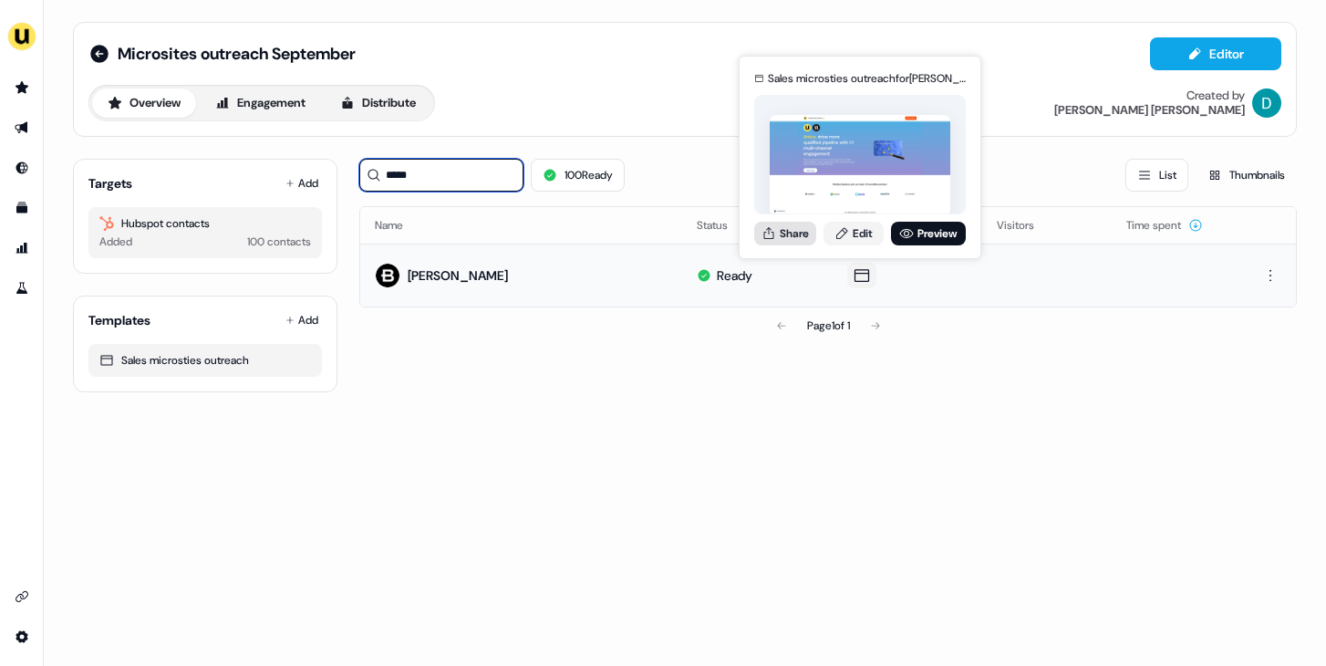
type input "*****"
click at [800, 235] on button "Share" at bounding box center [785, 234] width 62 height 24
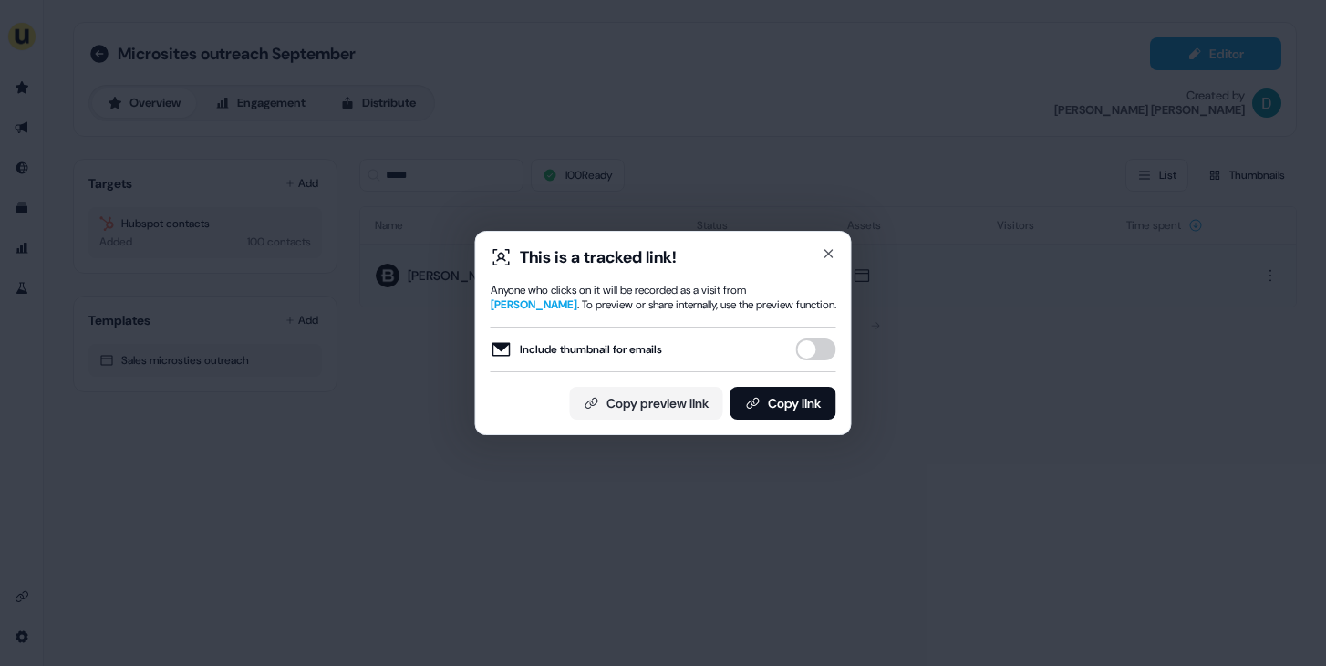
click at [815, 348] on button "Include thumbnail for emails" at bounding box center [816, 349] width 40 height 22
click at [800, 408] on button "Copy link" at bounding box center [784, 403] width 106 height 33
click at [817, 342] on button "Include thumbnail for emails" at bounding box center [816, 349] width 40 height 22
click at [792, 400] on button "Copy link" at bounding box center [784, 403] width 106 height 33
click at [785, 392] on button "Copy link" at bounding box center [784, 403] width 106 height 33
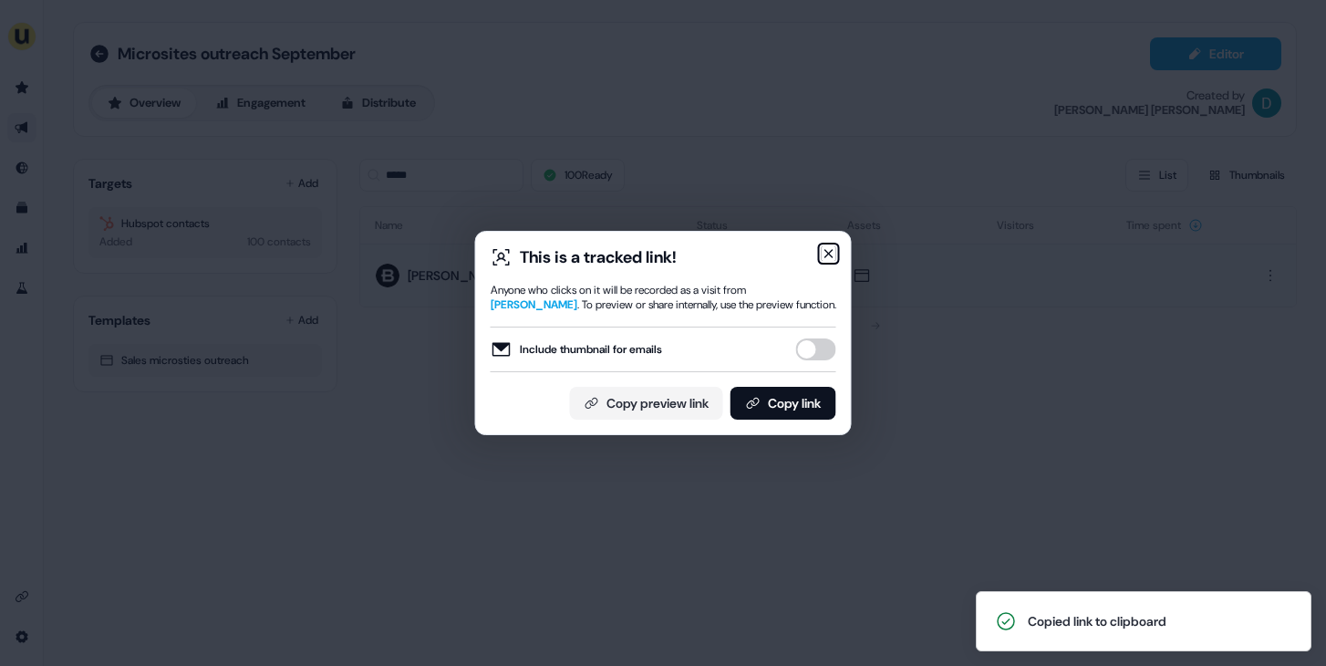
click at [822, 247] on icon "button" at bounding box center [829, 253] width 15 height 15
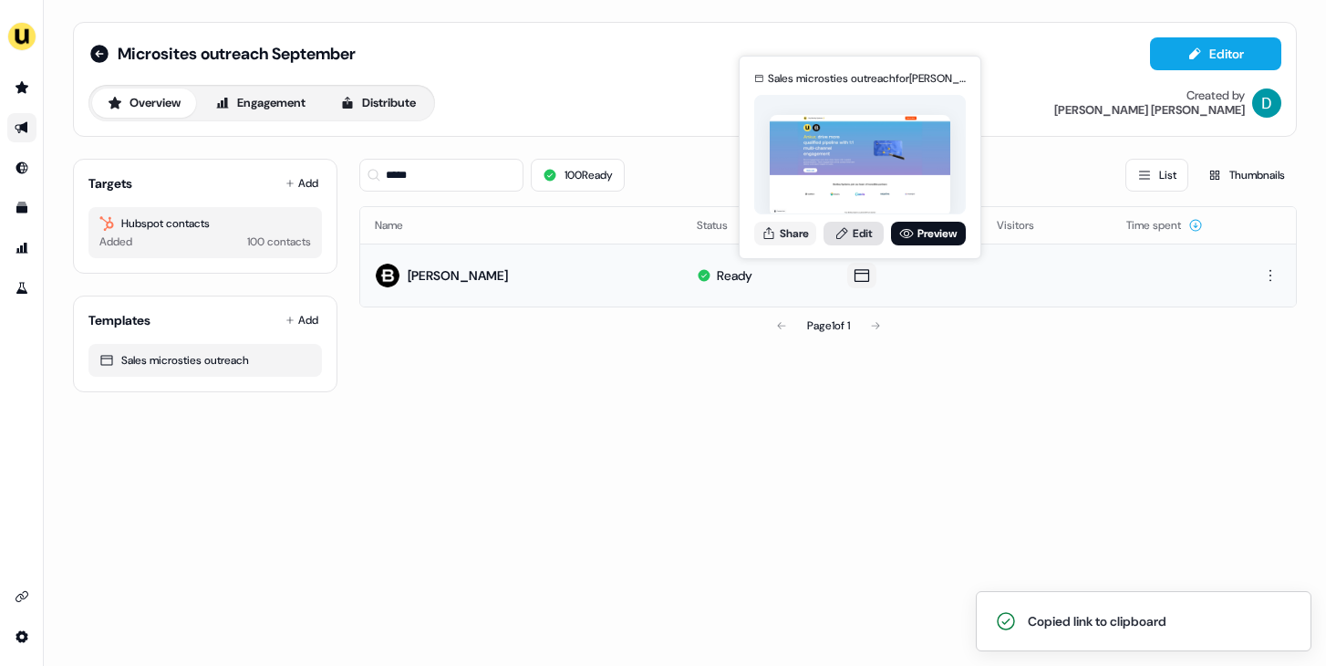
click at [841, 231] on icon at bounding box center [842, 233] width 15 height 15
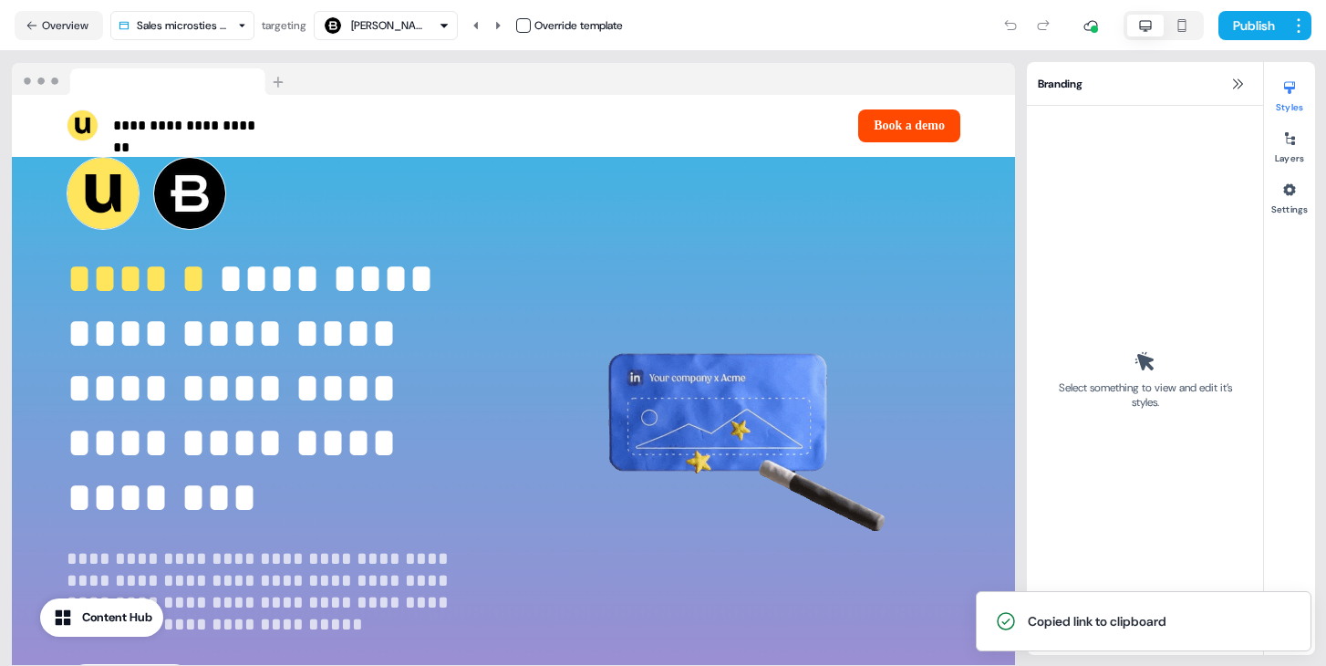
click at [518, 26] on div "Ankur Jhaveri Override template" at bounding box center [468, 25] width 309 height 29
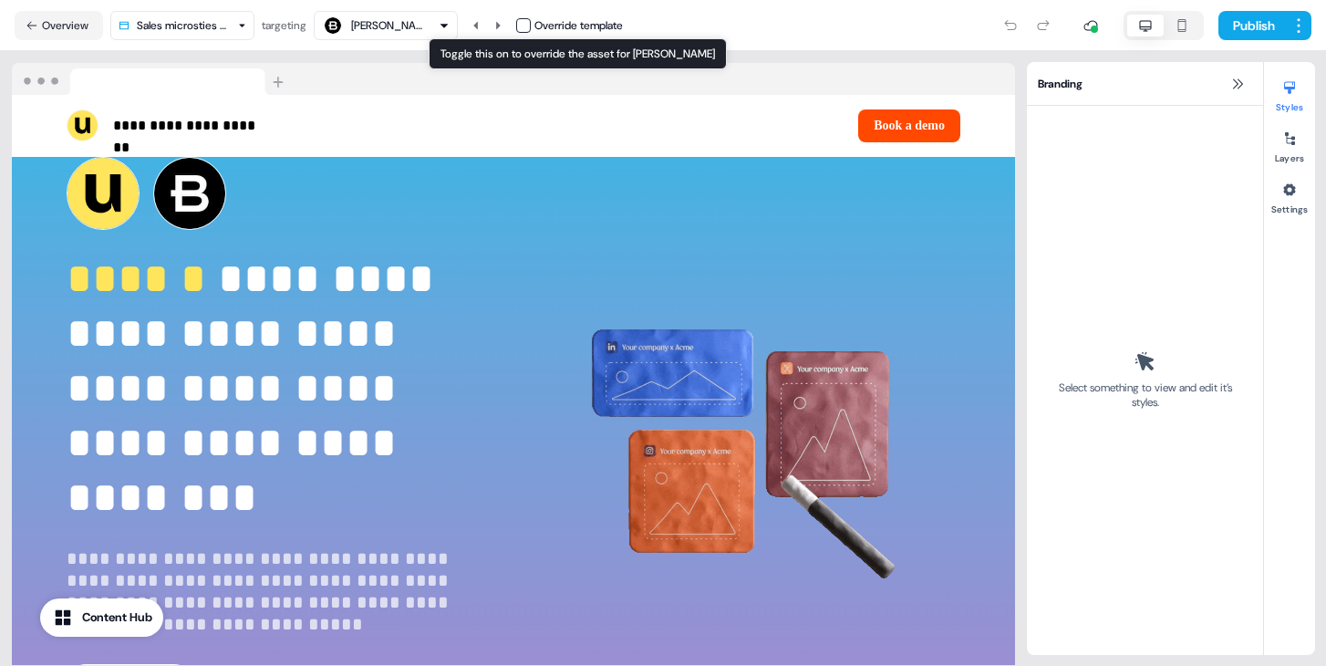
click at [522, 26] on button "button" at bounding box center [523, 25] width 15 height 15
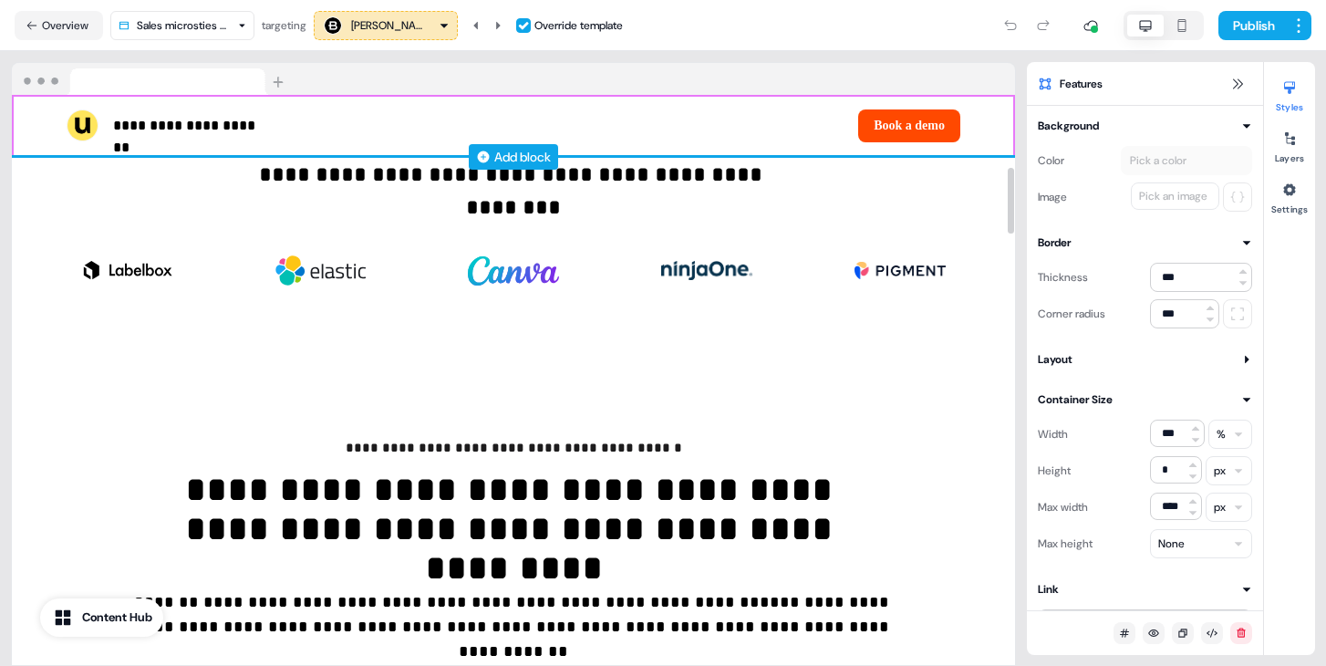
scroll to position [624, 0]
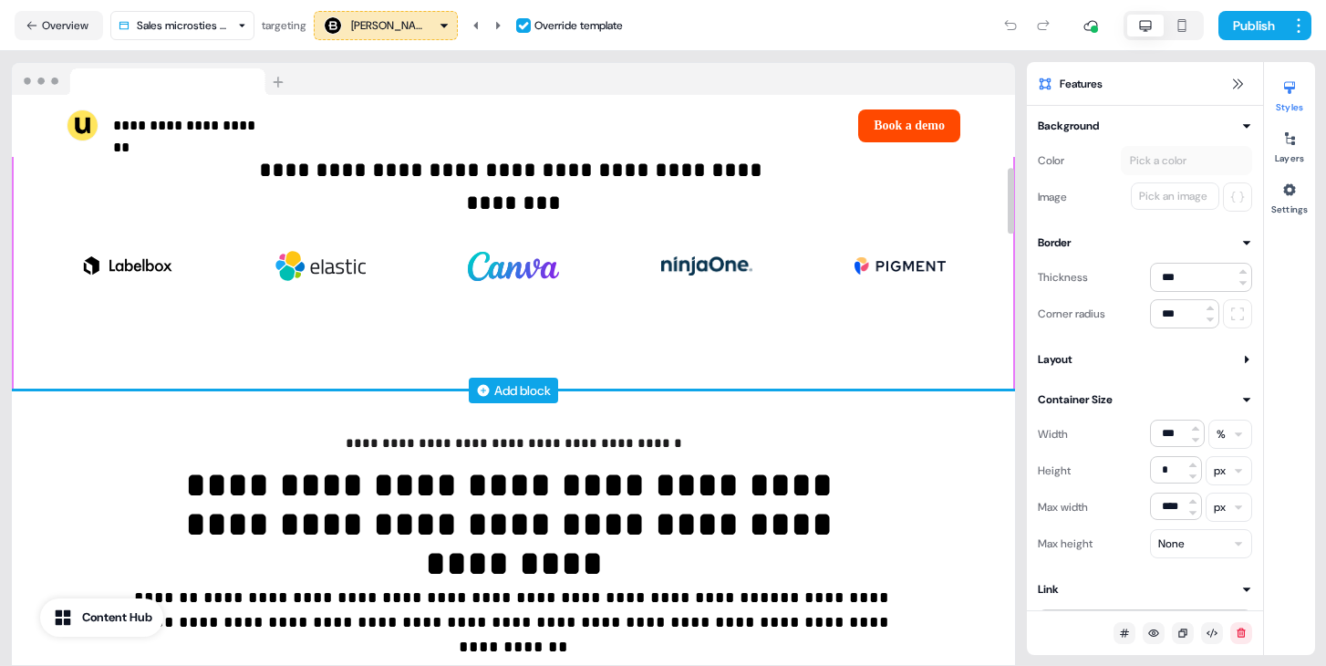
click at [499, 392] on div "Add block" at bounding box center [522, 390] width 57 height 18
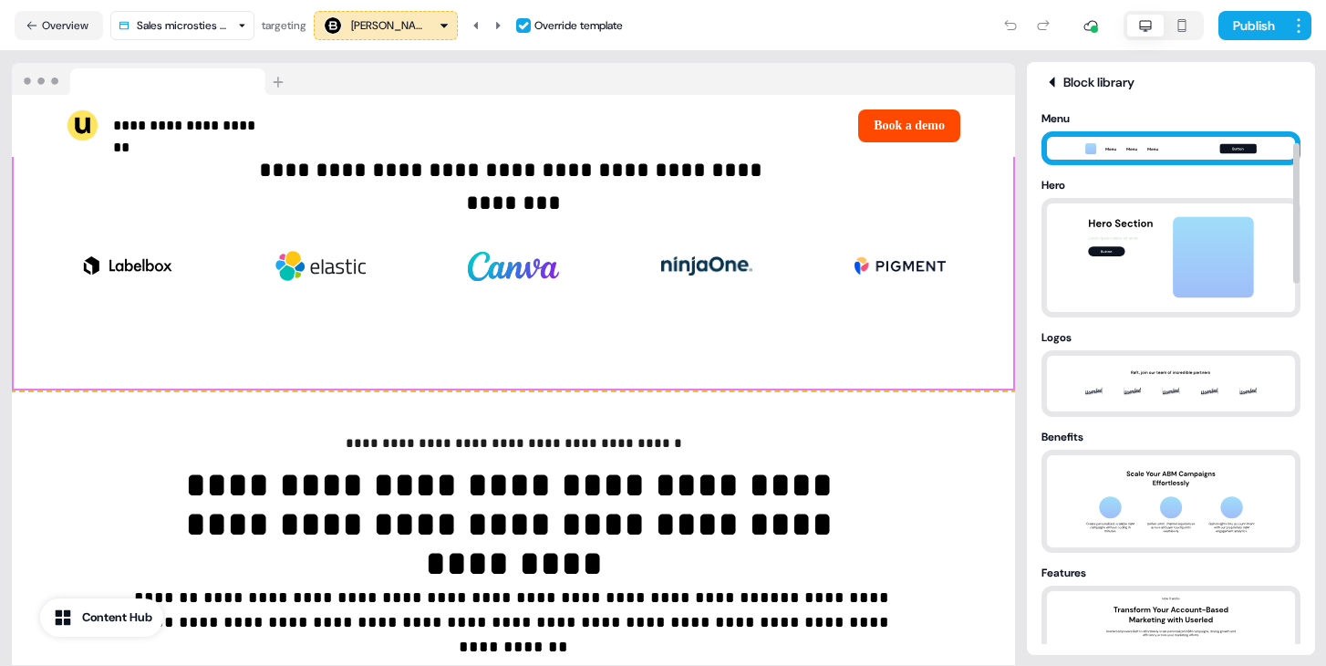
scroll to position [270, 0]
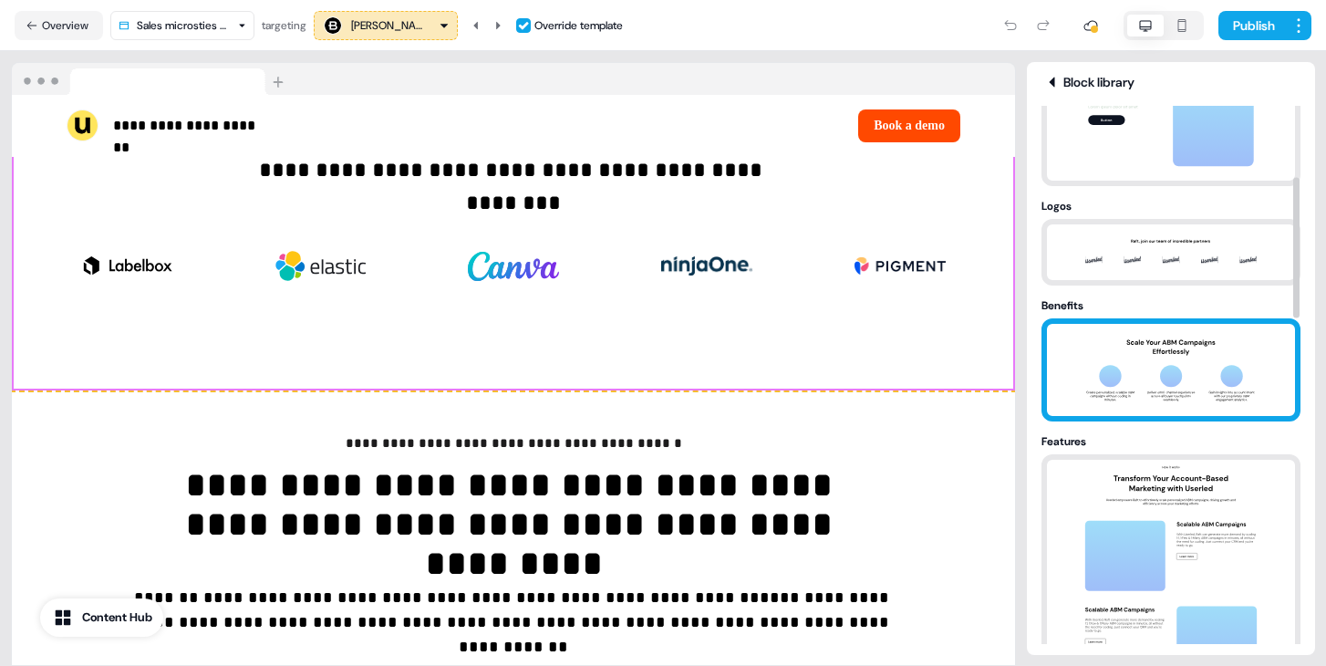
click at [1181, 395] on img at bounding box center [1172, 370] width 192 height 92
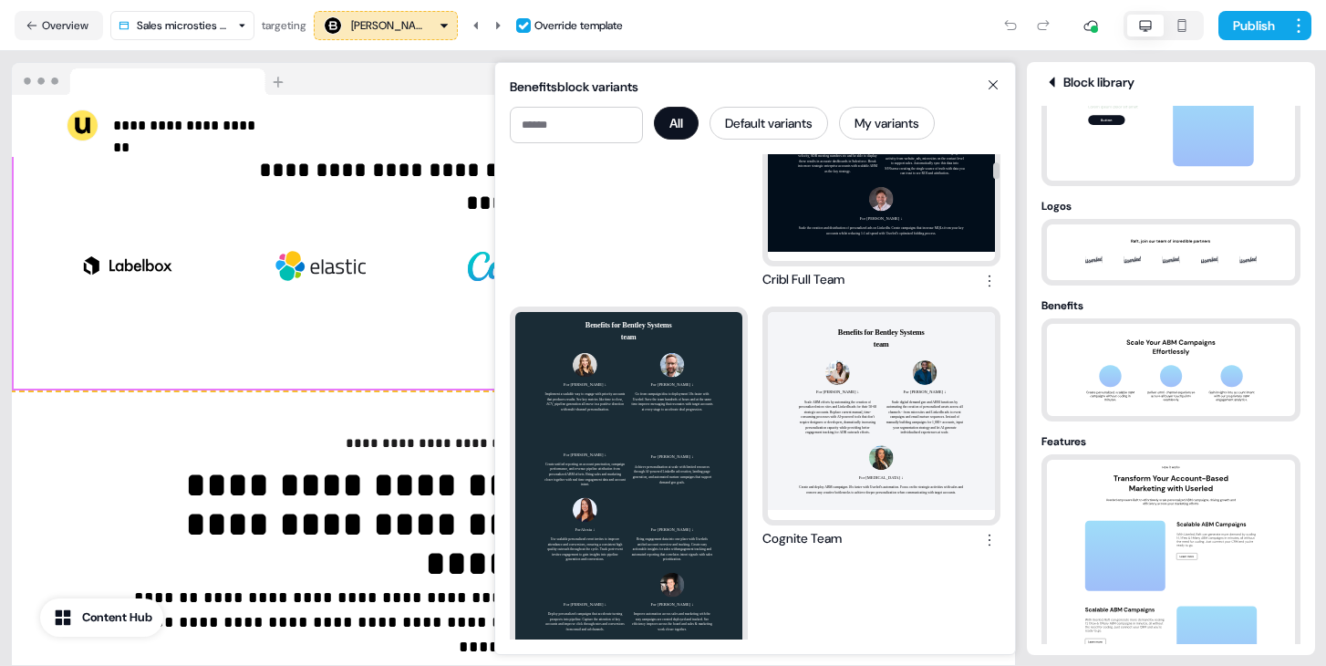
scroll to position [0, 0]
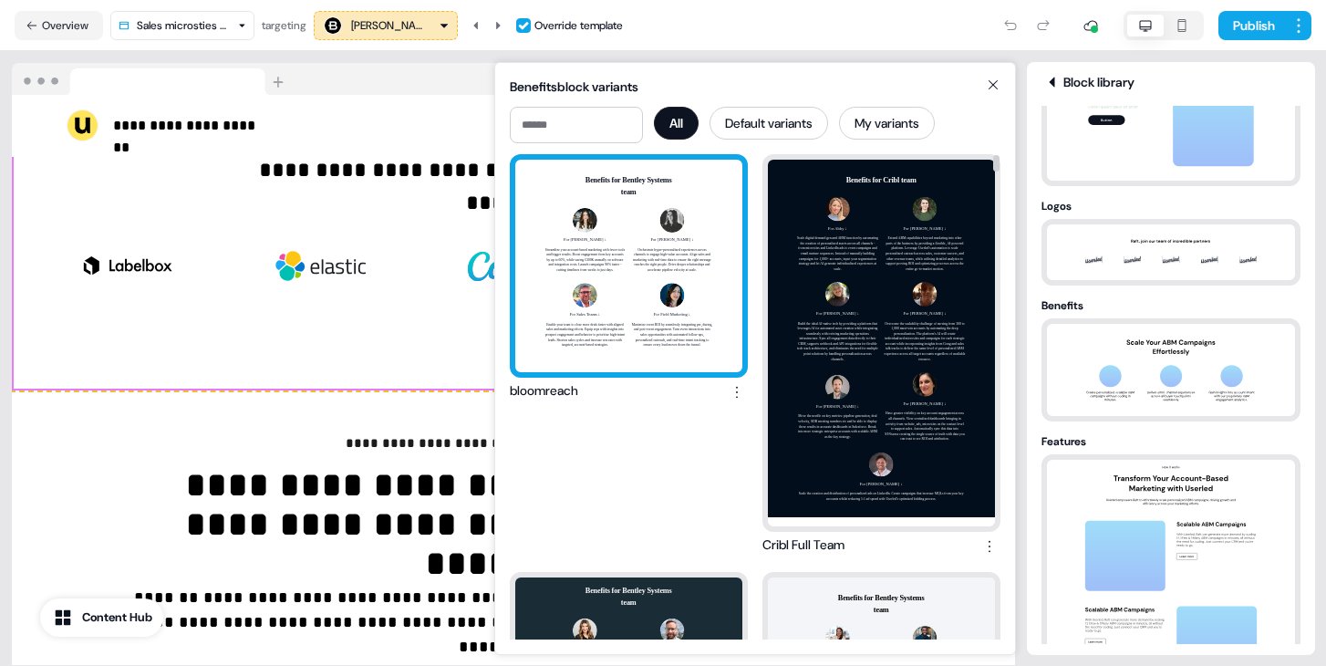
click at [702, 286] on div "Benefits for Bentley Systems team For Billie ↓ Streamline your account-based ma…" at bounding box center [628, 266] width 227 height 213
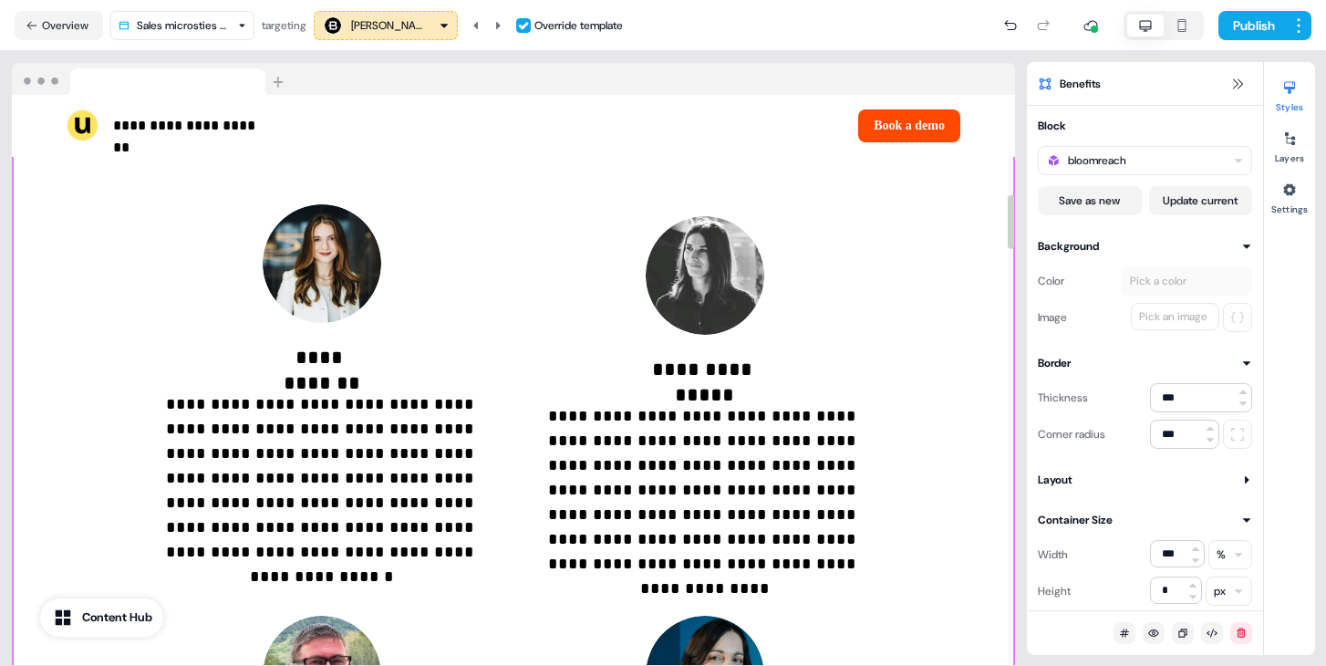
scroll to position [1038, 0]
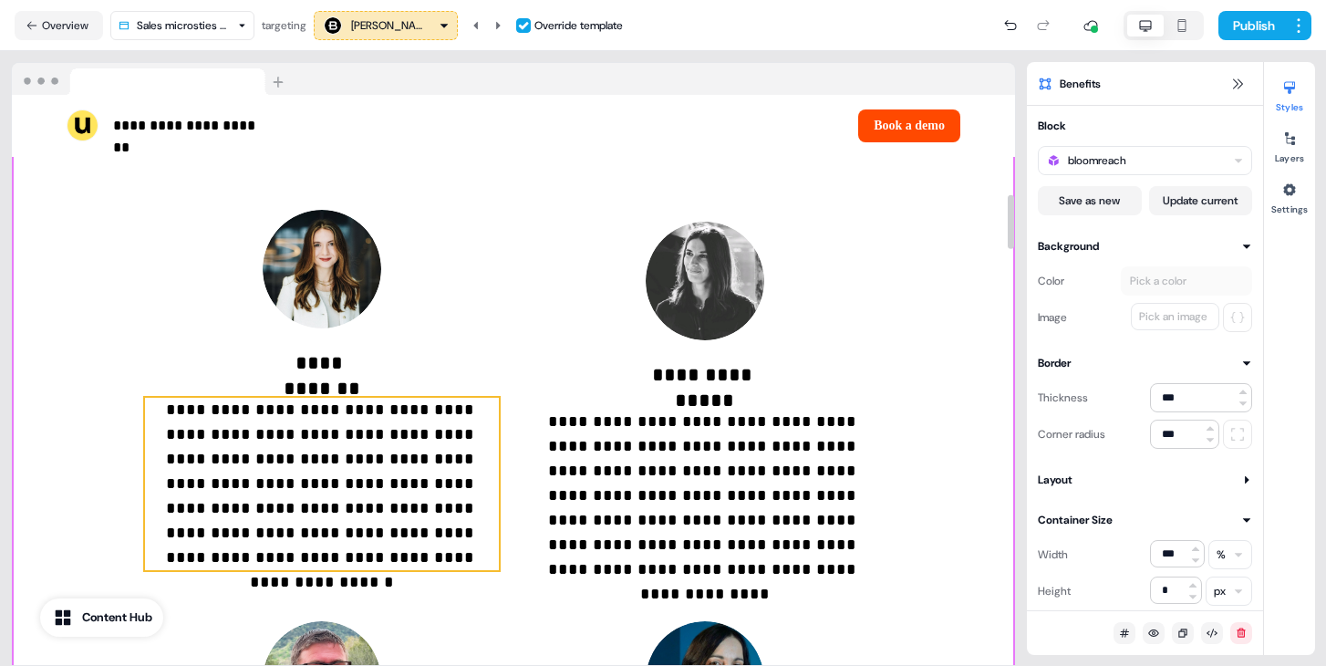
click at [364, 465] on p "**********" at bounding box center [322, 484] width 354 height 172
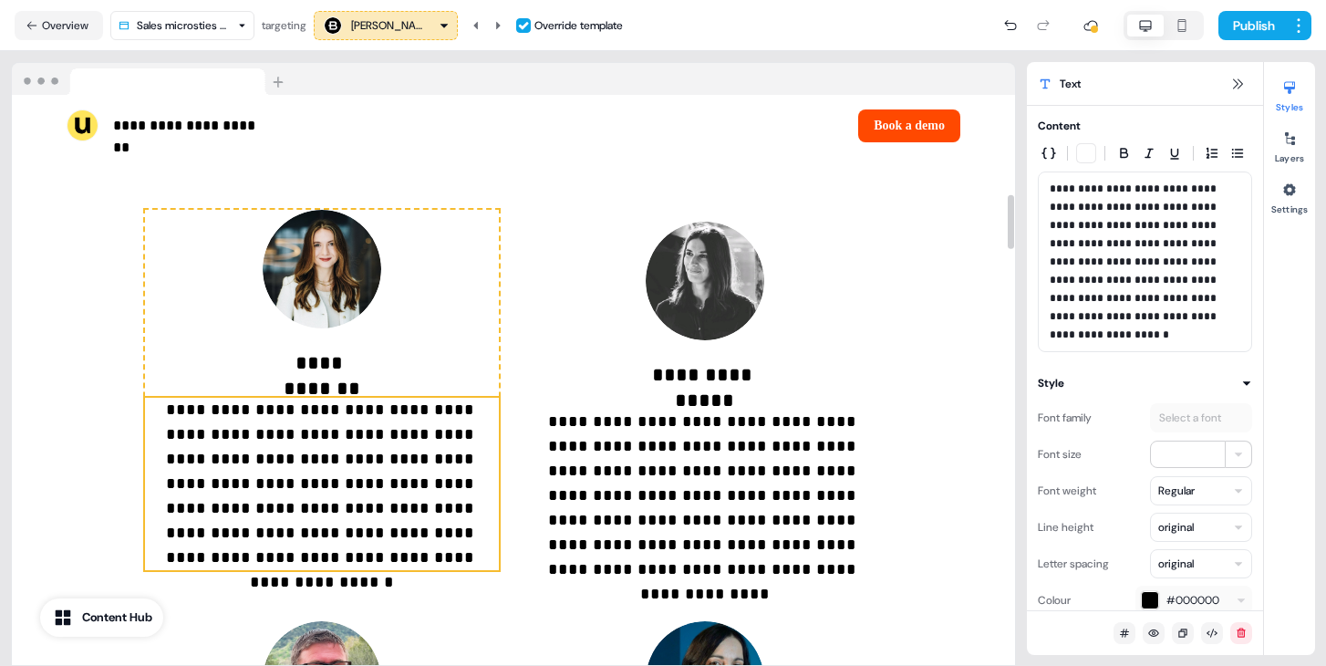
scroll to position [1005, 0]
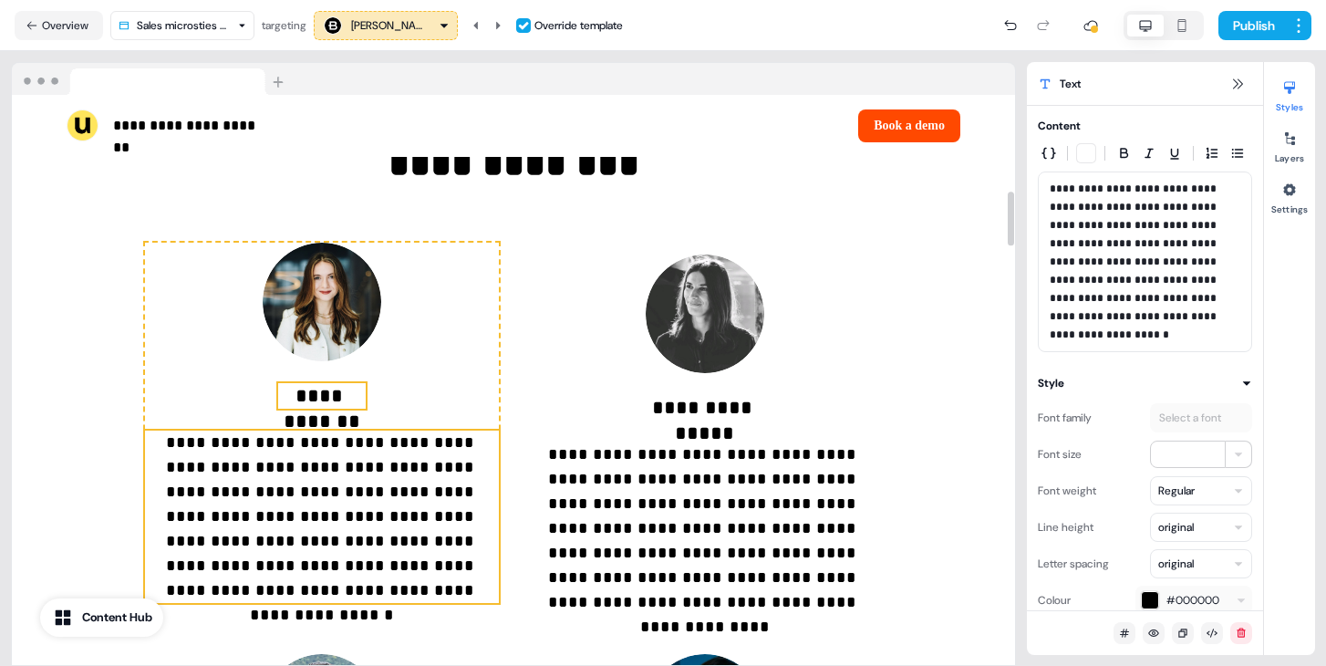
click at [336, 399] on p "**********" at bounding box center [322, 396] width 88 height 26
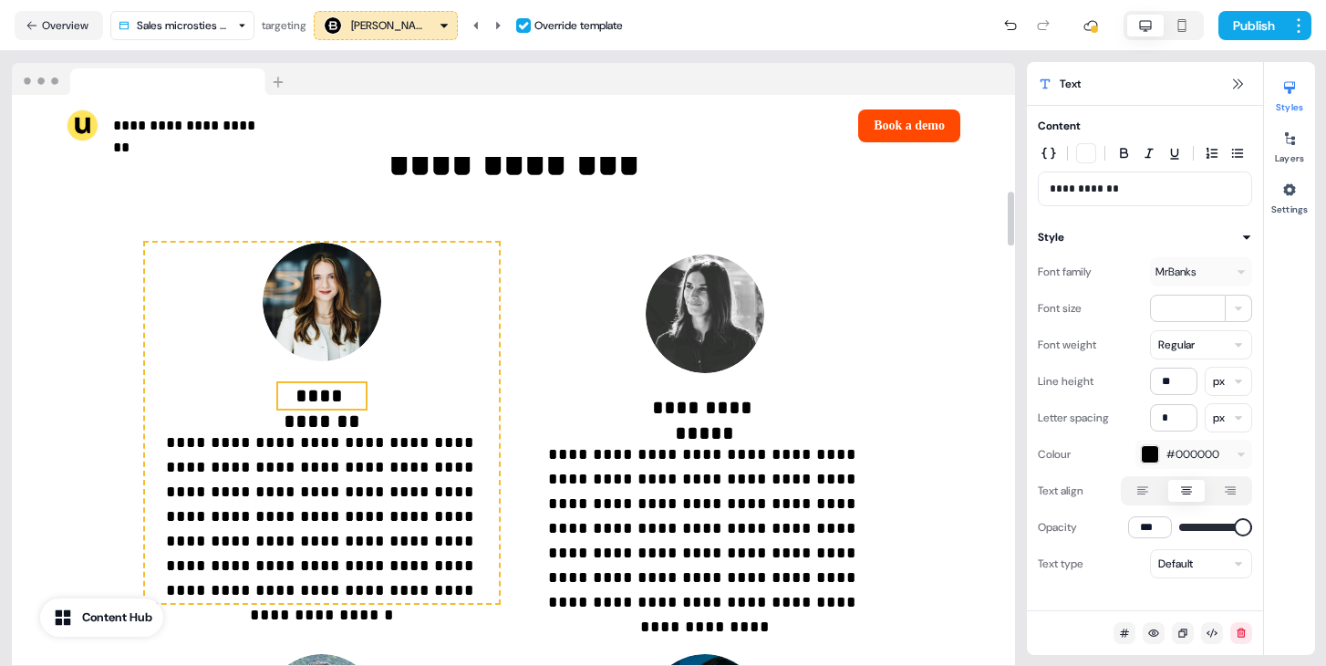
click at [336, 399] on p "**********" at bounding box center [322, 396] width 88 height 26
click at [350, 399] on p "**********" at bounding box center [322, 396] width 88 height 26
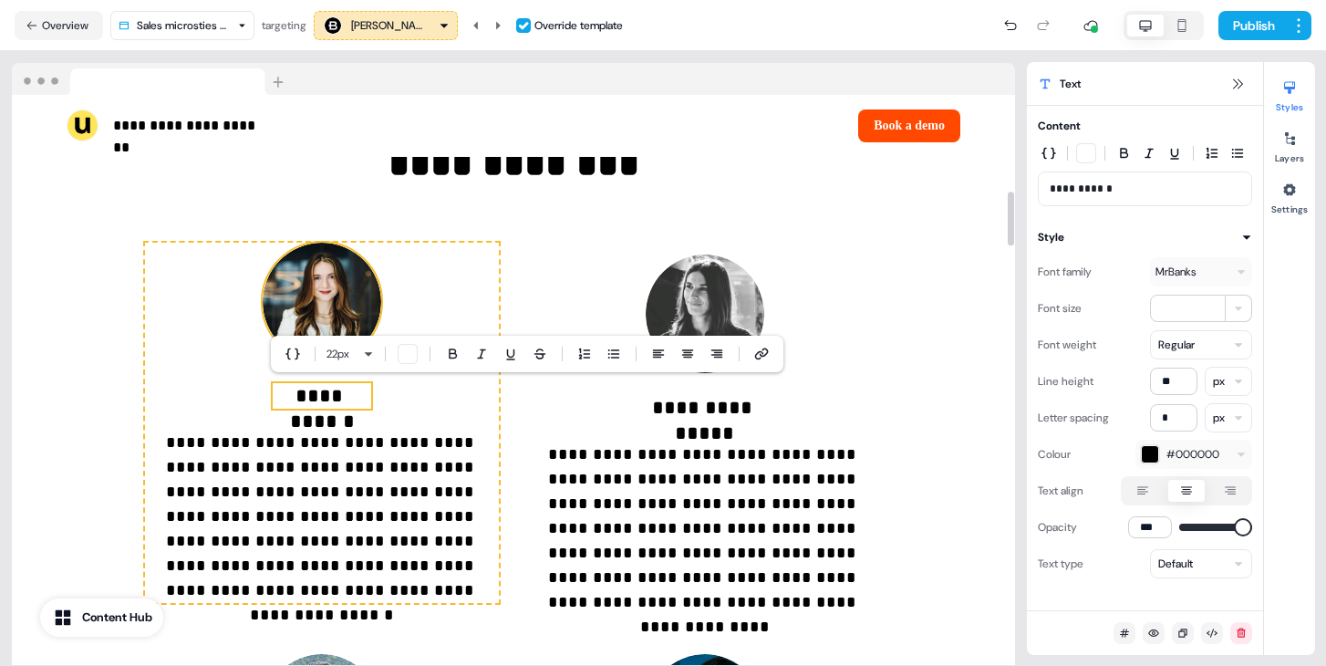
click at [314, 312] on img at bounding box center [322, 302] width 119 height 119
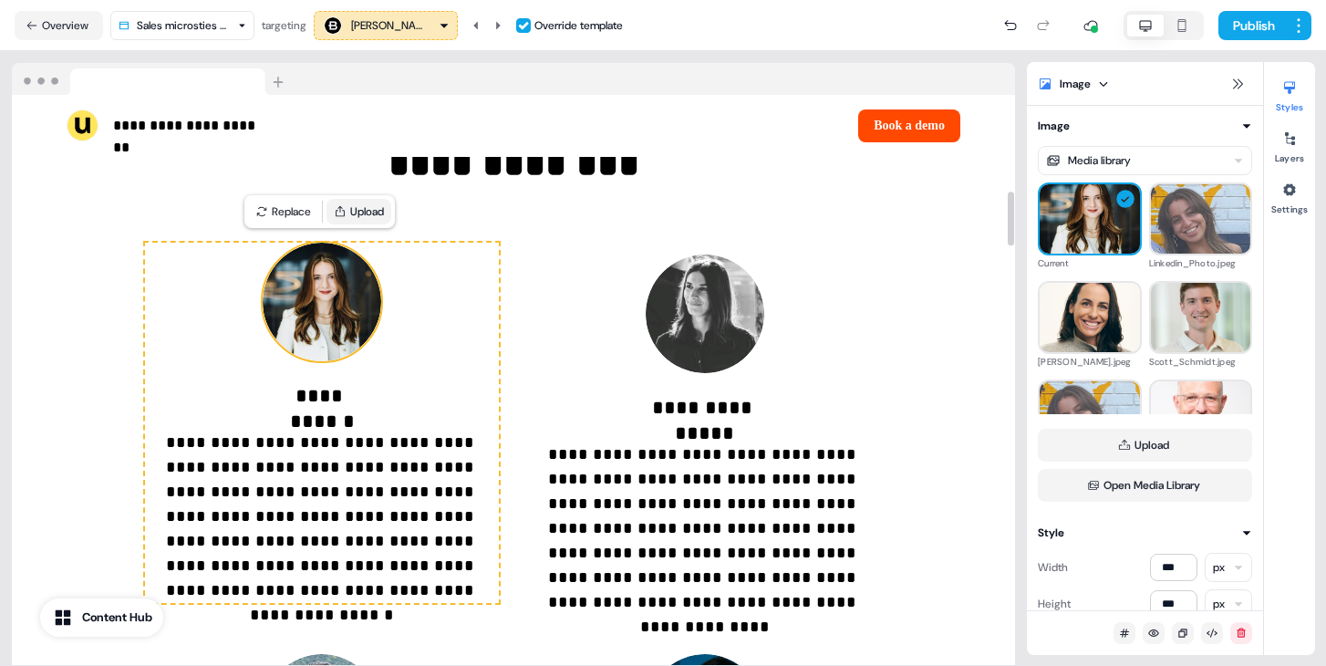
click at [364, 213] on button "Upload" at bounding box center [359, 212] width 65 height 26
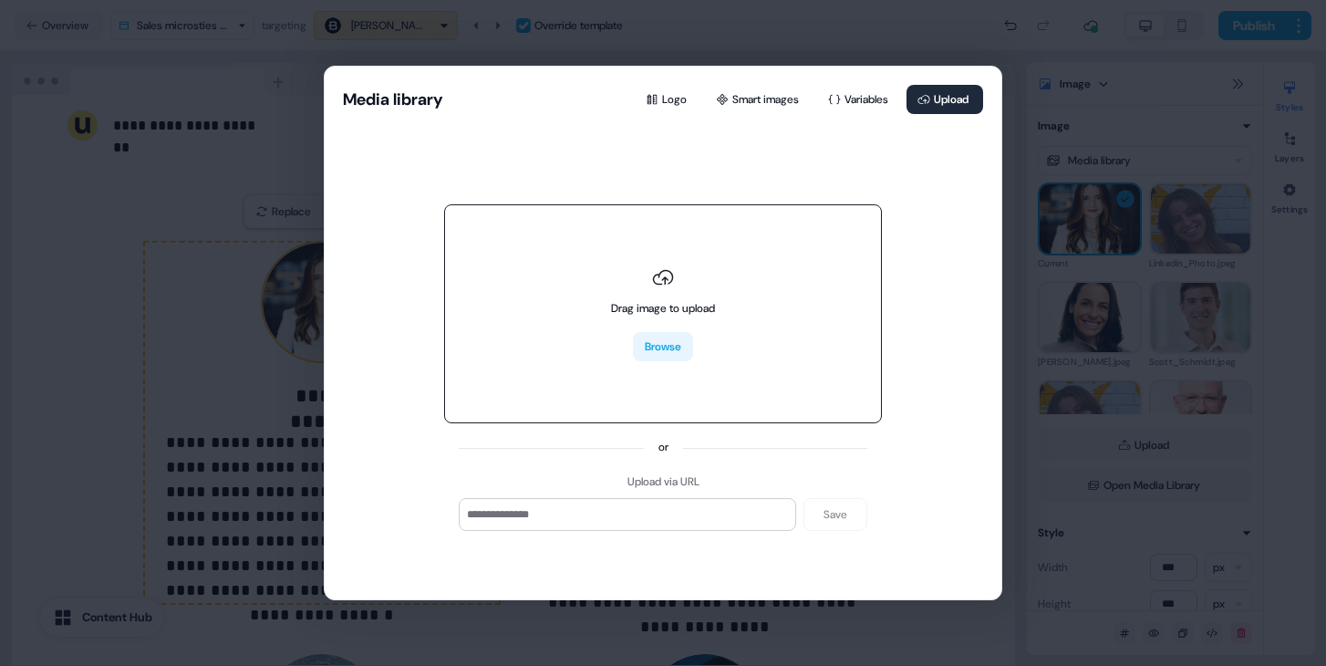
click at [680, 354] on button "Browse" at bounding box center [663, 346] width 60 height 29
type input "**********"
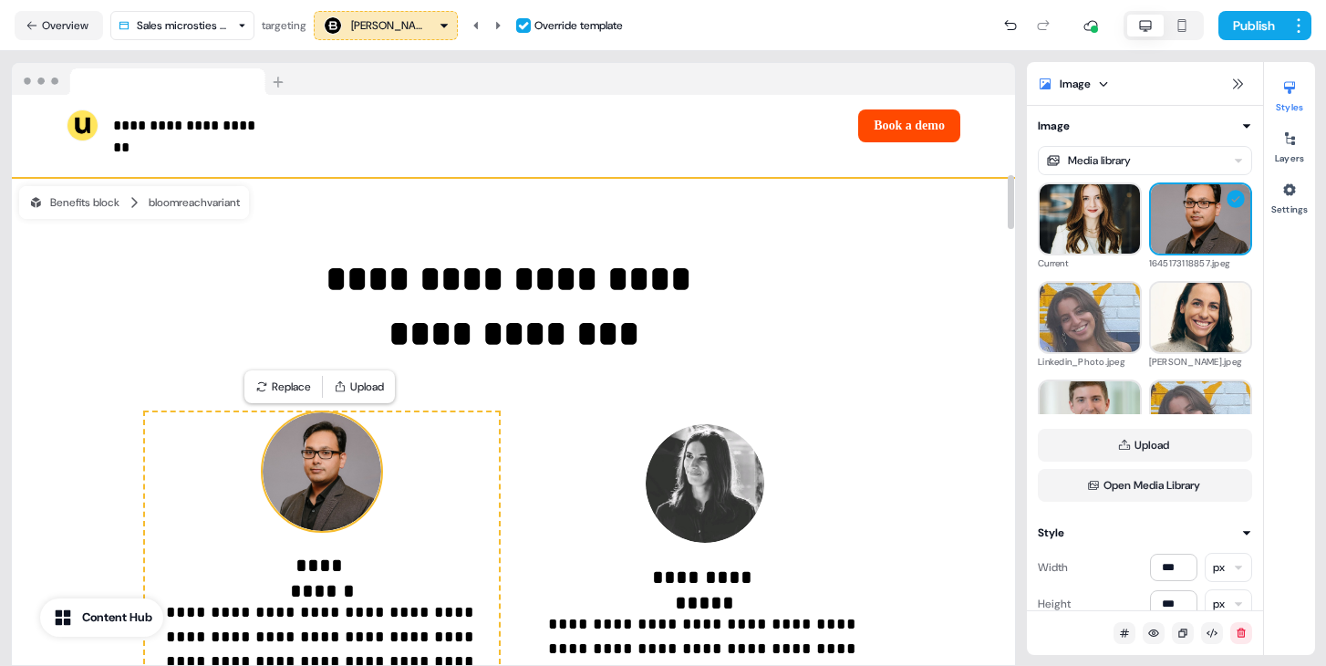
scroll to position [829, 0]
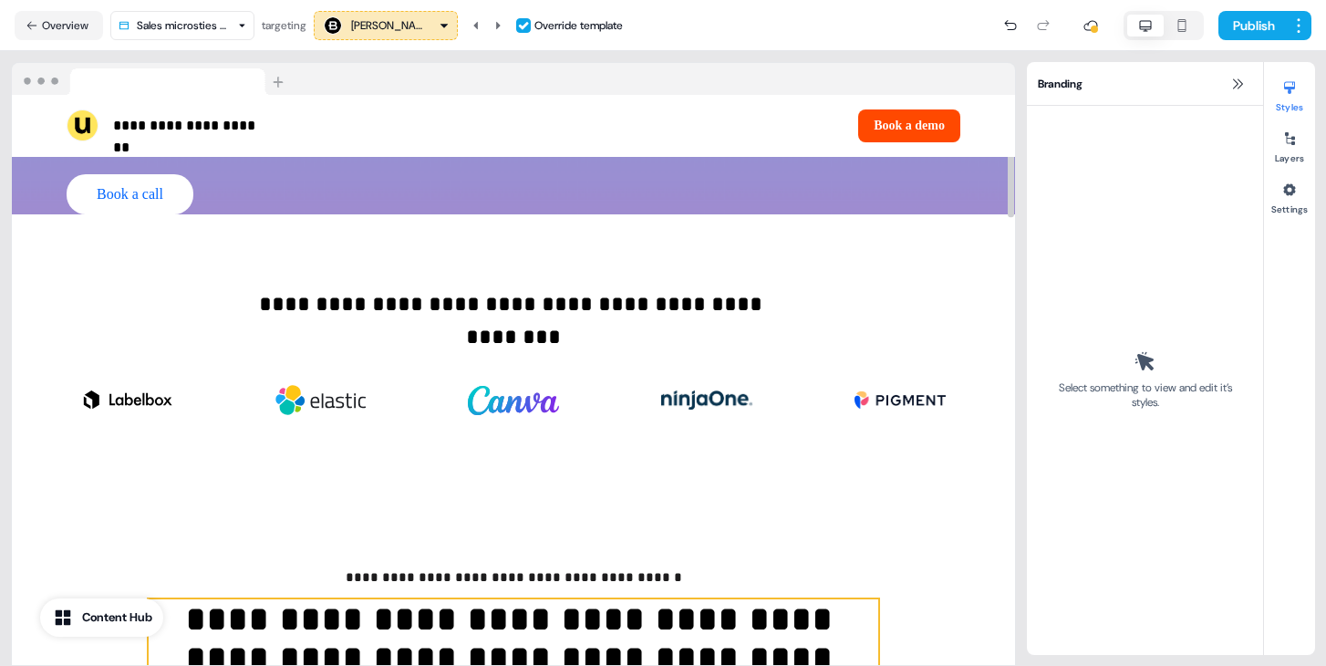
scroll to position [474, 0]
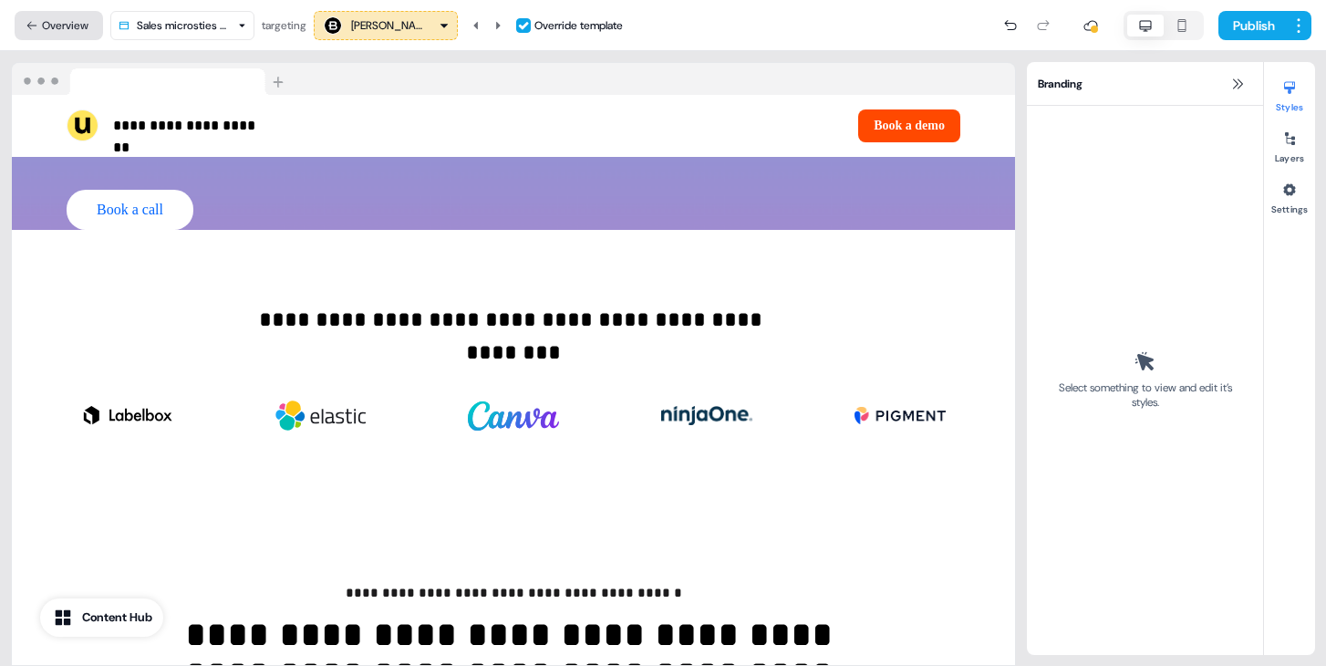
click at [32, 28] on icon at bounding box center [32, 25] width 13 height 13
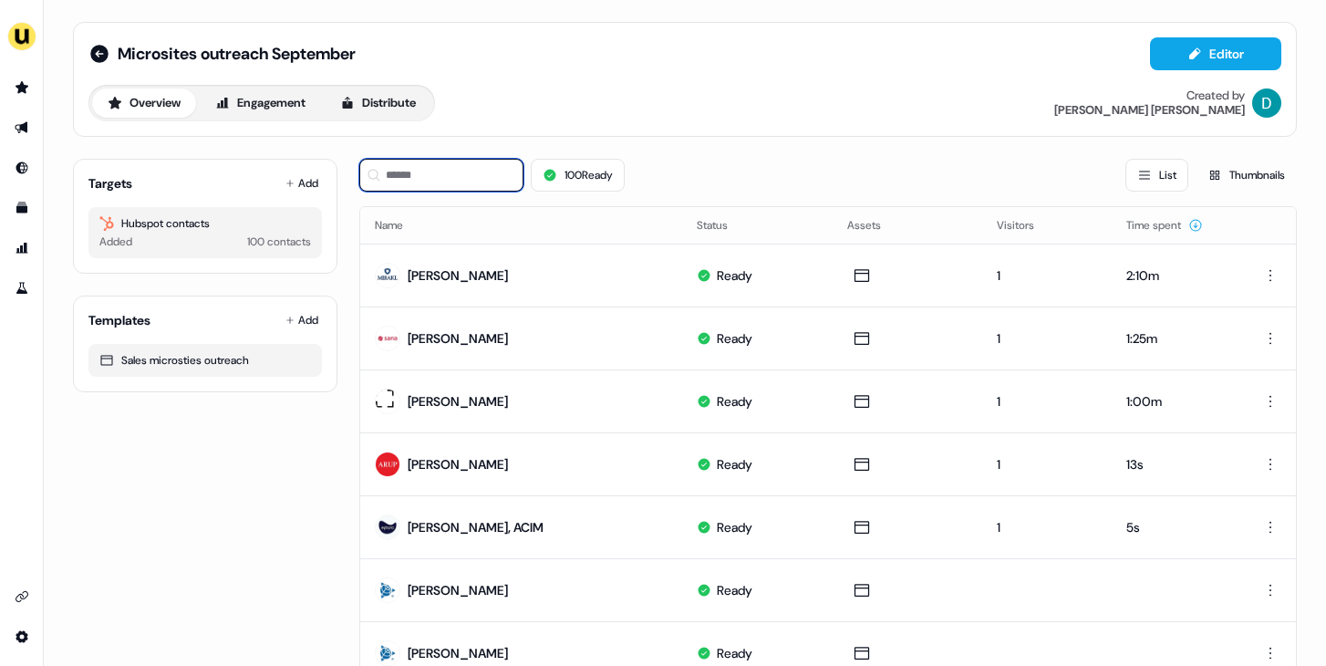
click at [446, 185] on input at bounding box center [441, 175] width 164 height 33
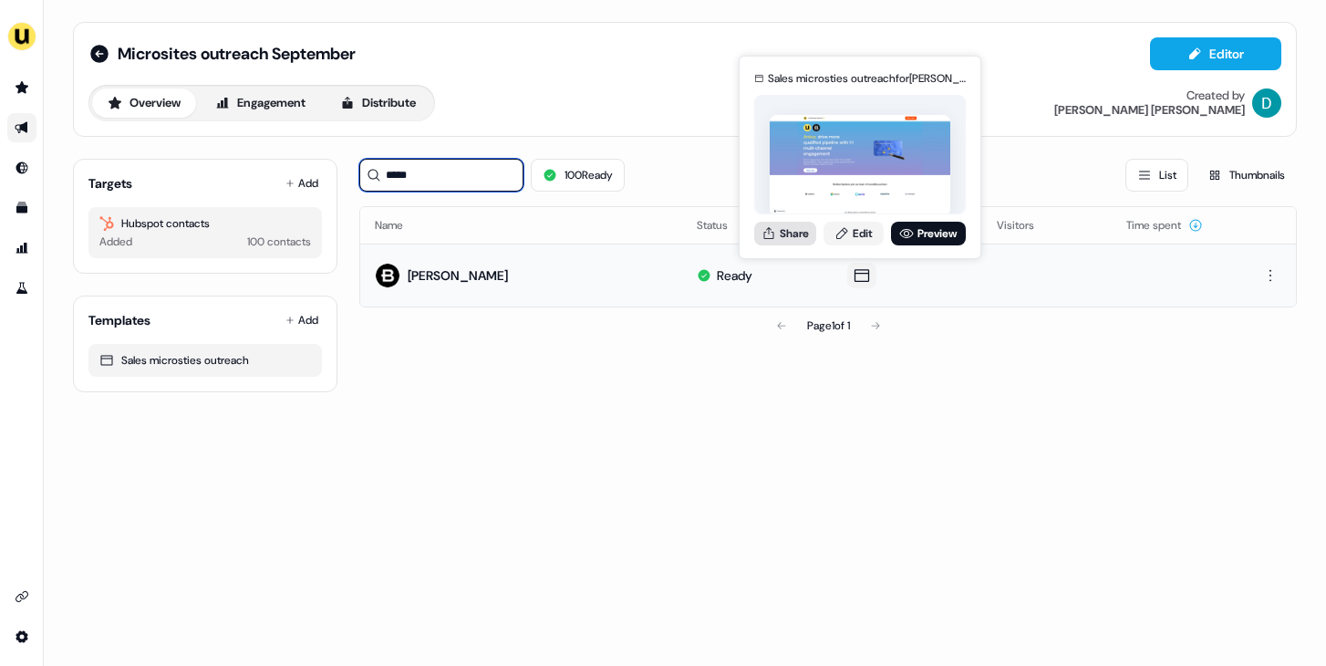
type input "*****"
click at [770, 238] on icon at bounding box center [769, 232] width 10 height 12
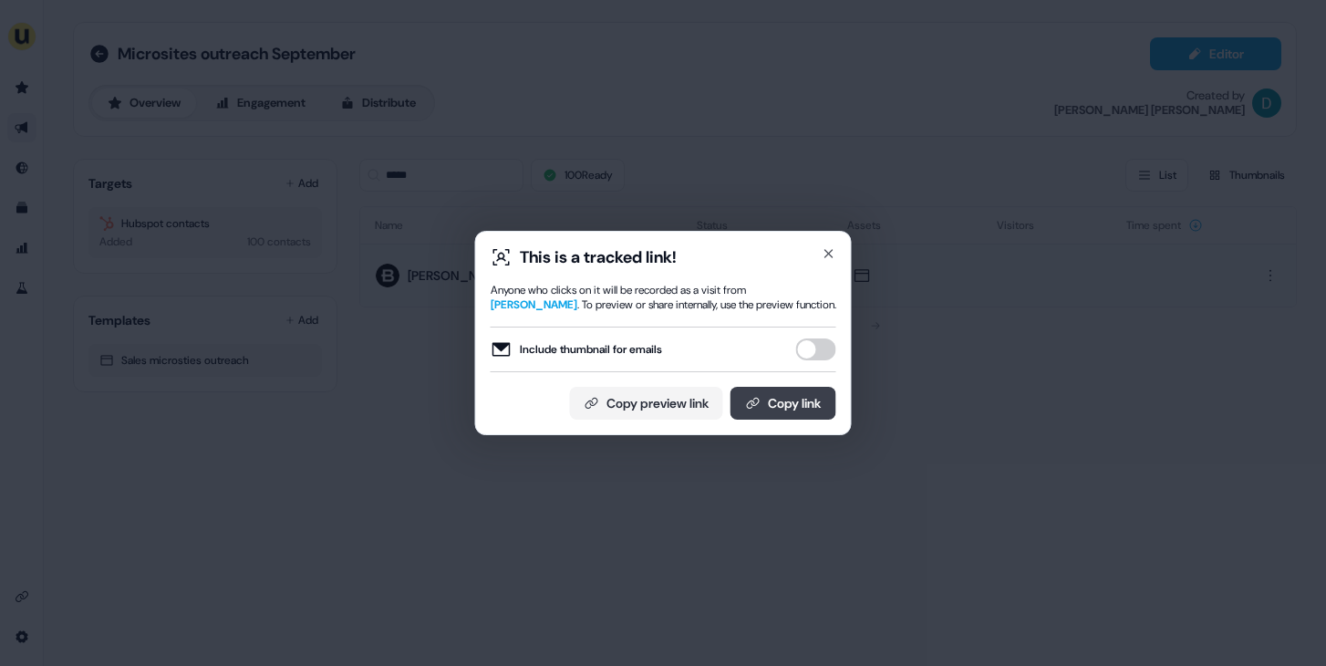
click at [793, 387] on button "Copy link" at bounding box center [784, 403] width 106 height 33
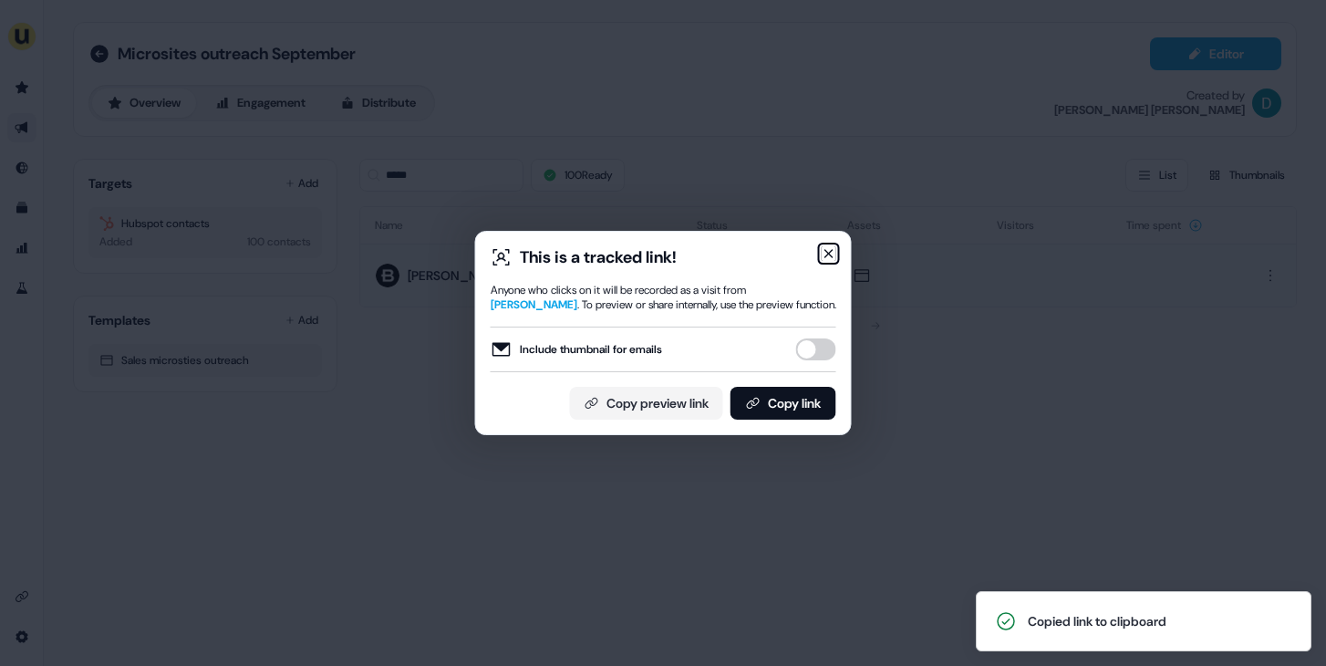
click at [833, 252] on icon "button" at bounding box center [829, 253] width 15 height 15
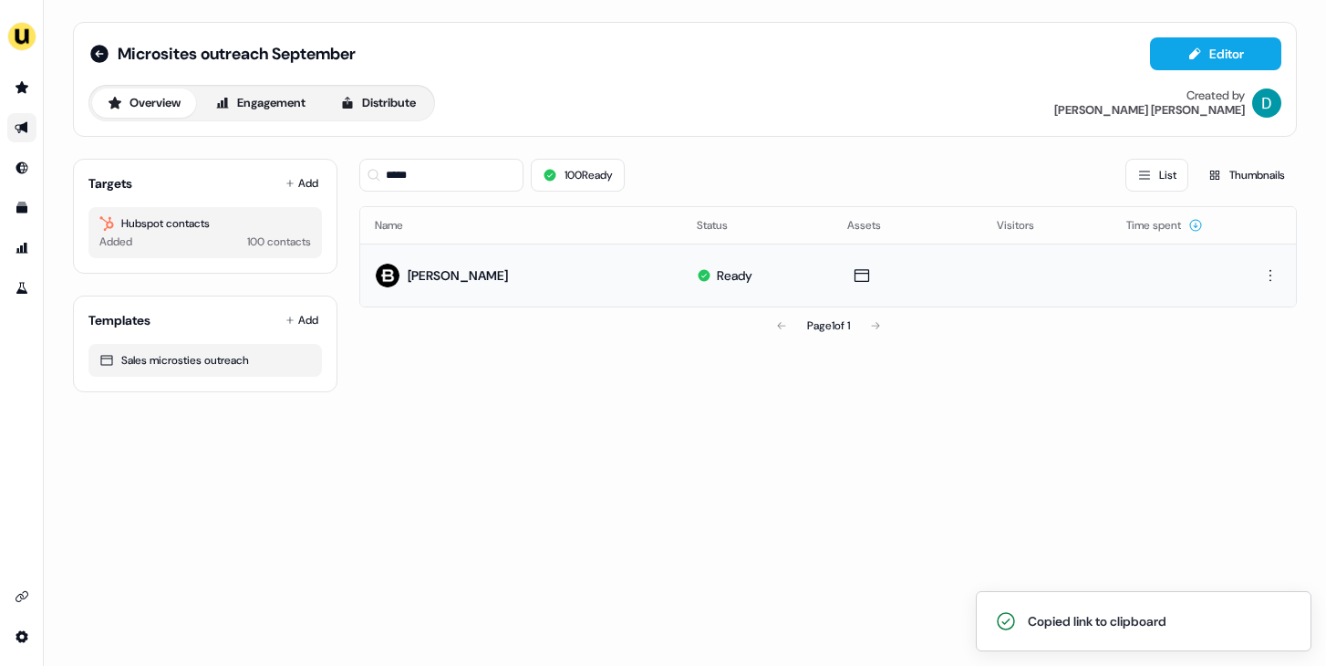
click at [266, 165] on div "Targets Add Hubspot contacts Added 100 contacts" at bounding box center [205, 216] width 265 height 115
click at [535, 178] on button "100 Ready" at bounding box center [578, 175] width 94 height 33
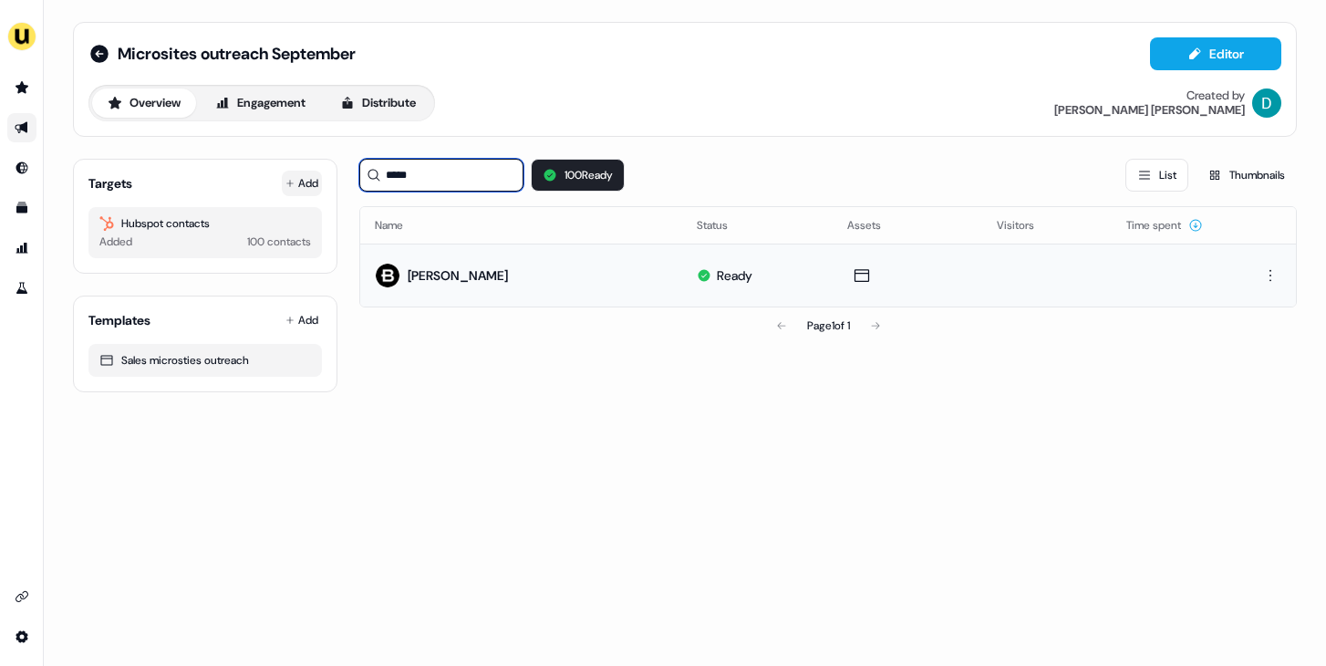
drag, startPoint x: 468, startPoint y: 178, endPoint x: 309, endPoint y: 178, distance: 158.7
click at [309, 178] on div "Targets Add Hubspot contacts Added 100 contacts Templates Add Sales microsties …" at bounding box center [685, 268] width 1224 height 248
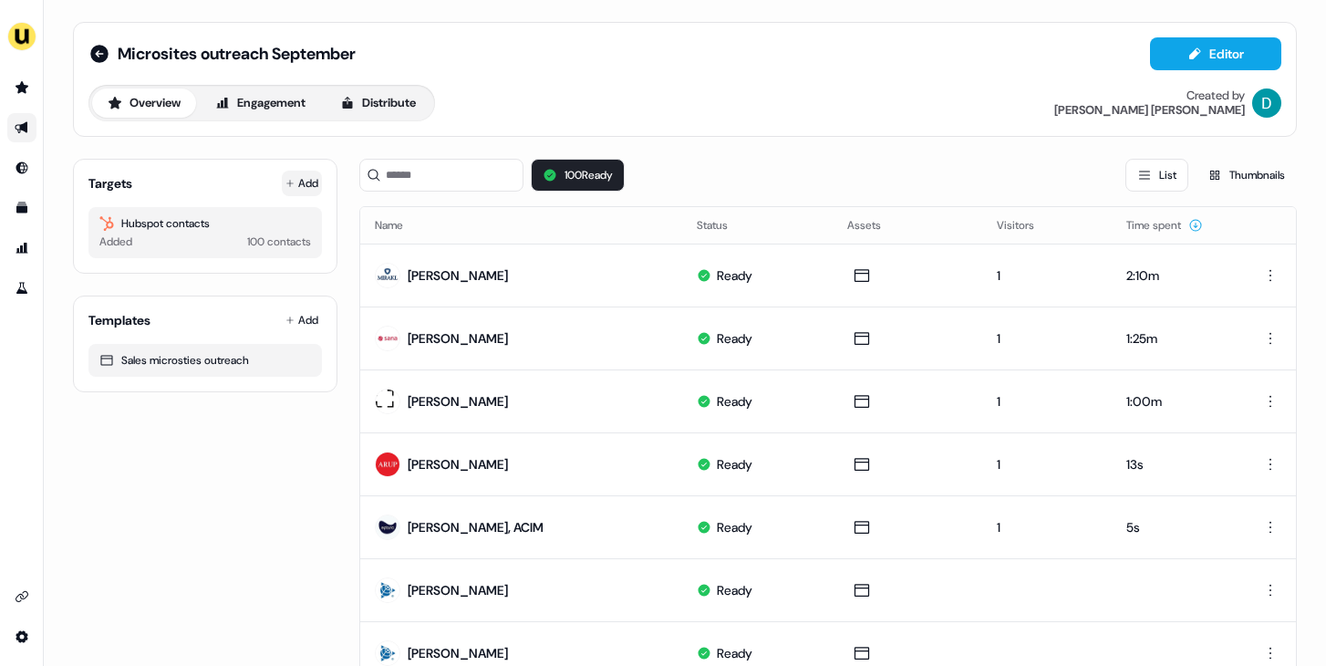
click at [309, 178] on button "Add" at bounding box center [302, 184] width 40 height 26
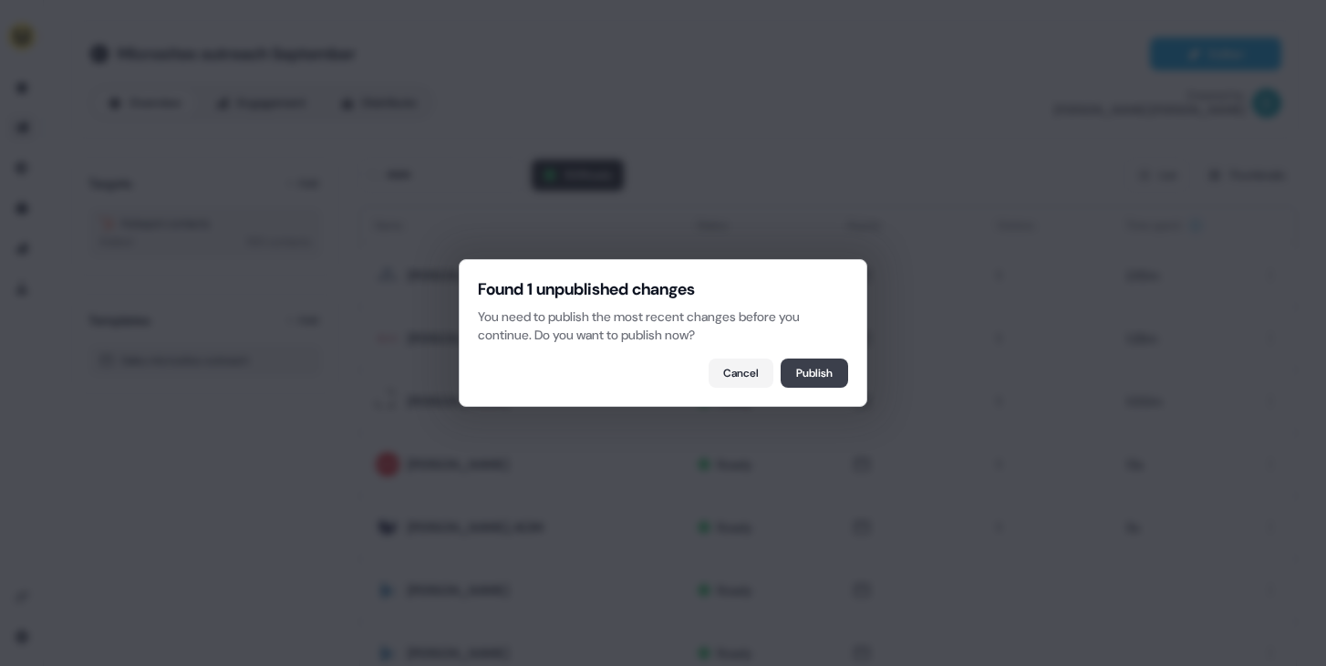
click at [839, 367] on button "Publish" at bounding box center [815, 373] width 68 height 29
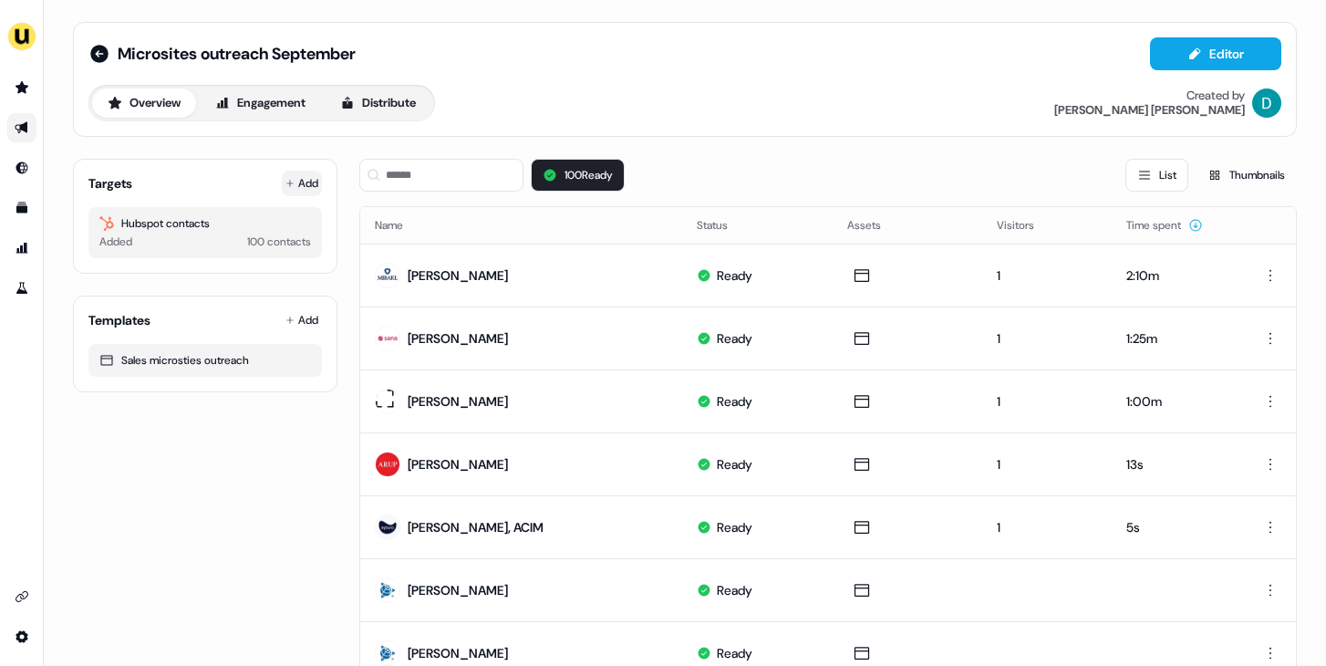
click at [291, 180] on button "Add" at bounding box center [302, 184] width 40 height 26
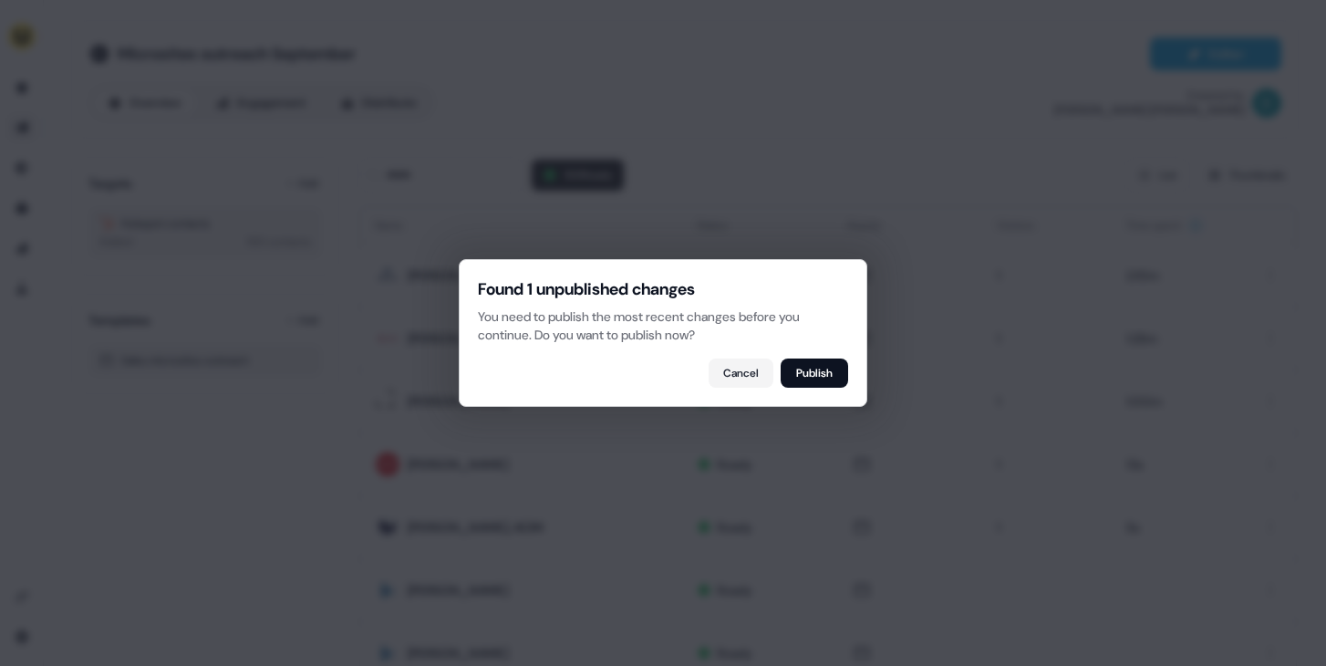
click at [781, 359] on div "Cancel Publish" at bounding box center [663, 373] width 370 height 29
click at [812, 369] on button "Publish" at bounding box center [815, 373] width 68 height 29
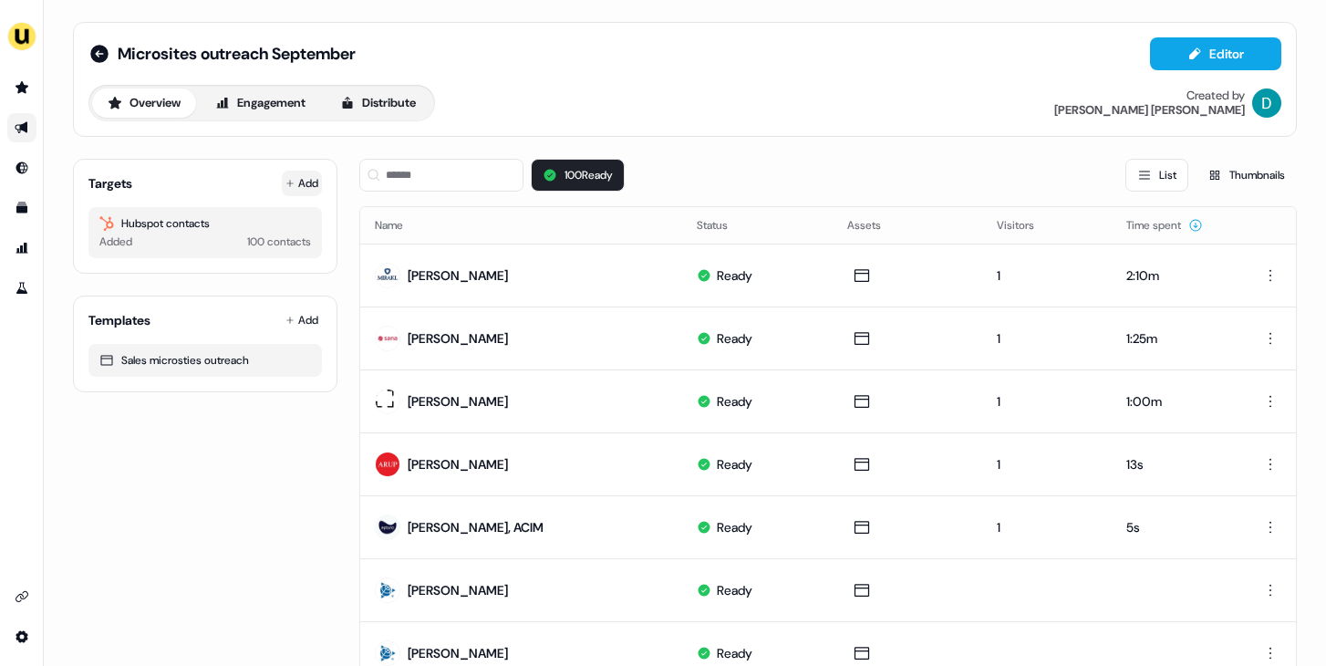
click at [312, 181] on button "Add" at bounding box center [302, 184] width 40 height 26
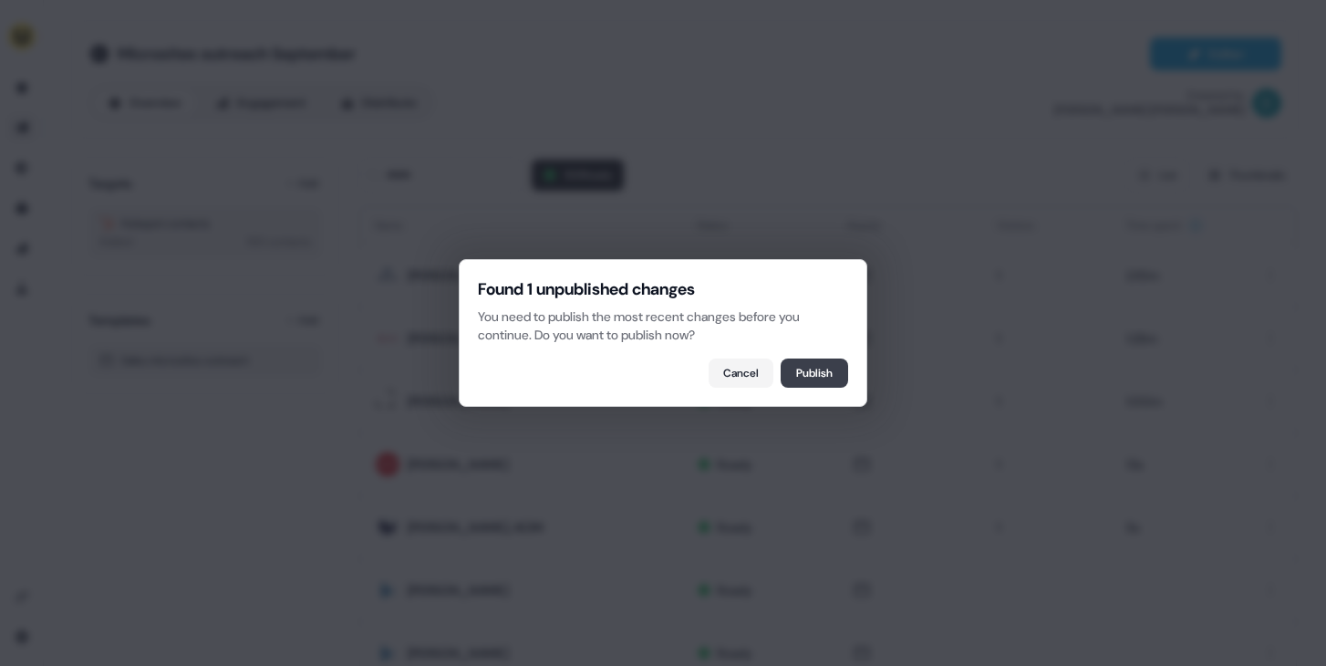
click at [814, 364] on button "Publish" at bounding box center [815, 373] width 68 height 29
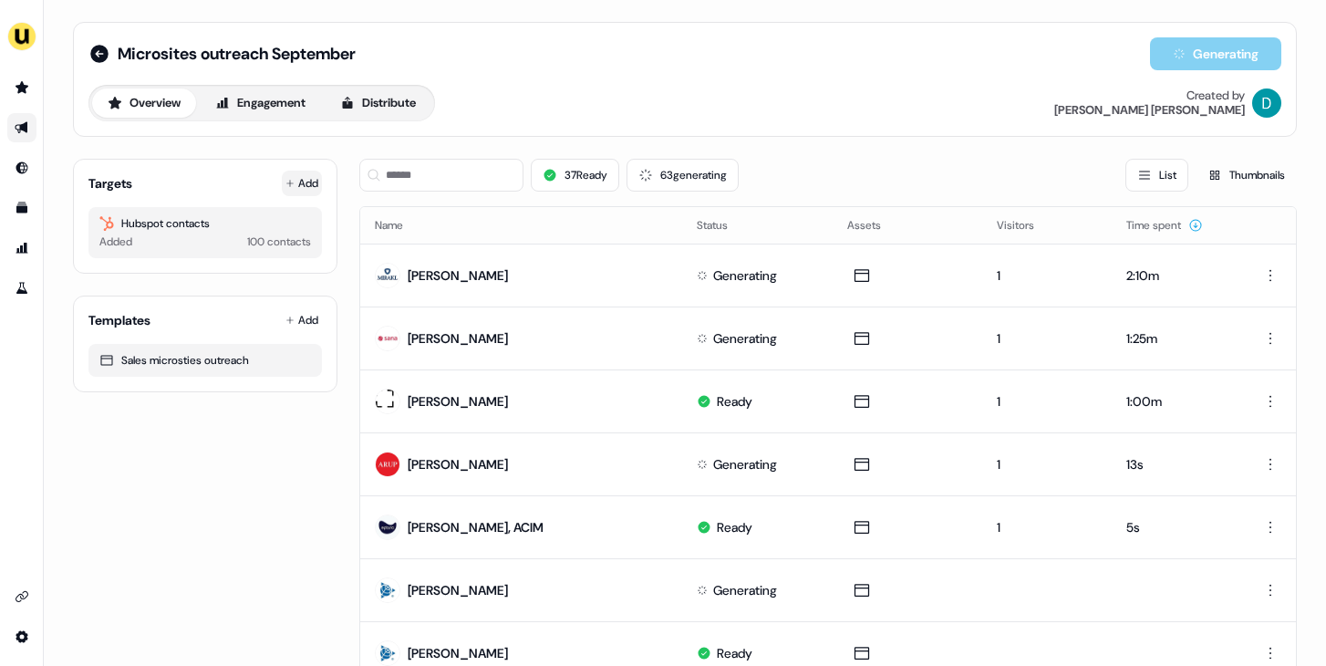
click at [299, 188] on button "Add" at bounding box center [302, 184] width 40 height 26
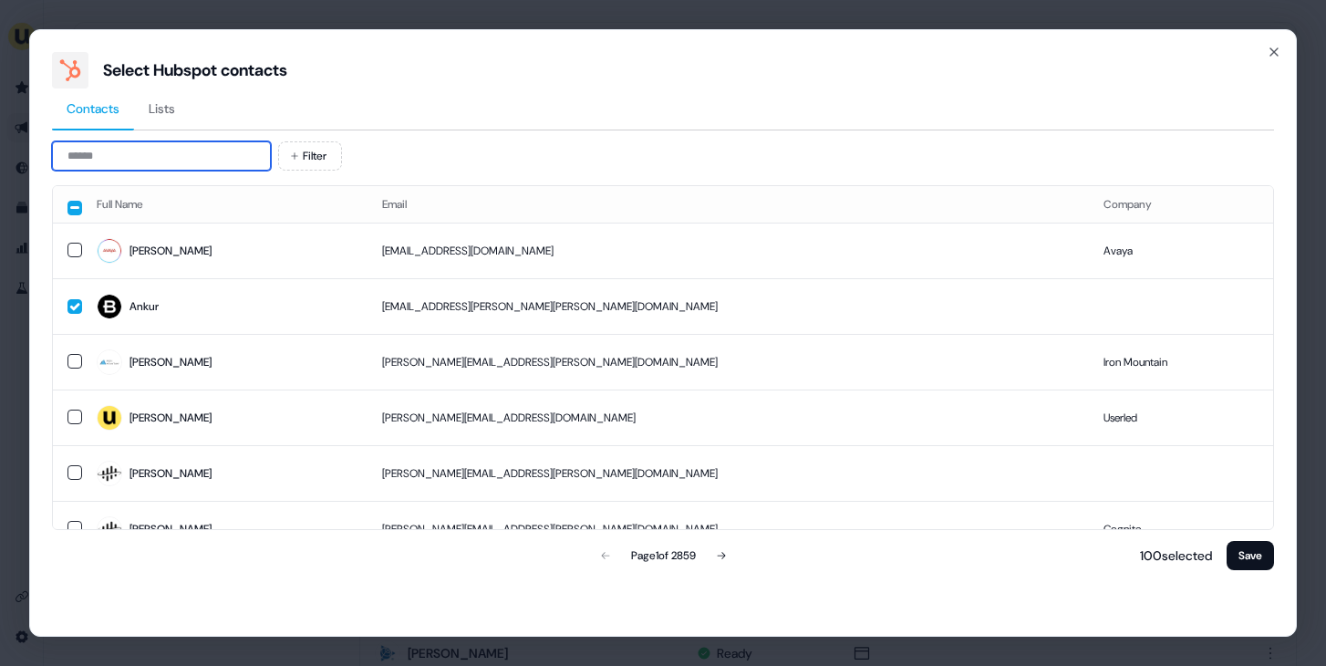
click at [190, 154] on input at bounding box center [161, 155] width 219 height 29
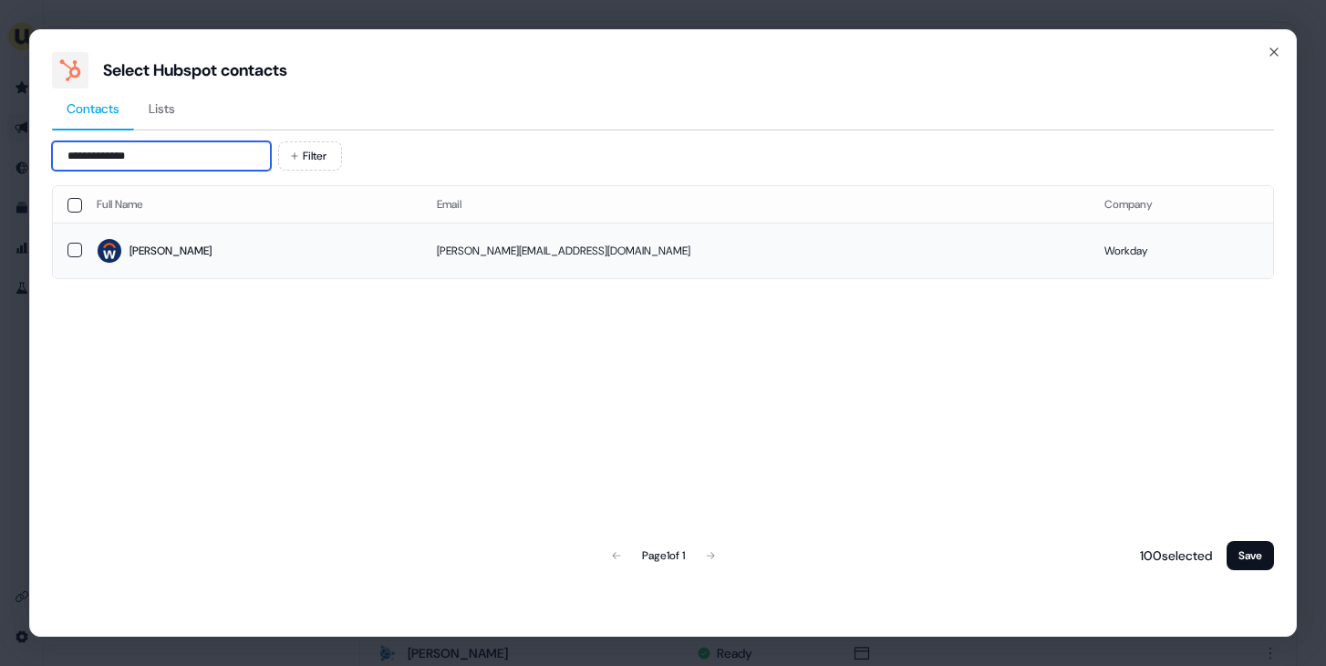
type input "**********"
click at [258, 240] on span "[PERSON_NAME]" at bounding box center [252, 251] width 311 height 26
click at [1243, 542] on button "Save" at bounding box center [1250, 555] width 47 height 29
click at [1256, 574] on div "**********" at bounding box center [663, 333] width 1268 height 608
click at [1252, 562] on button "Save" at bounding box center [1250, 555] width 47 height 29
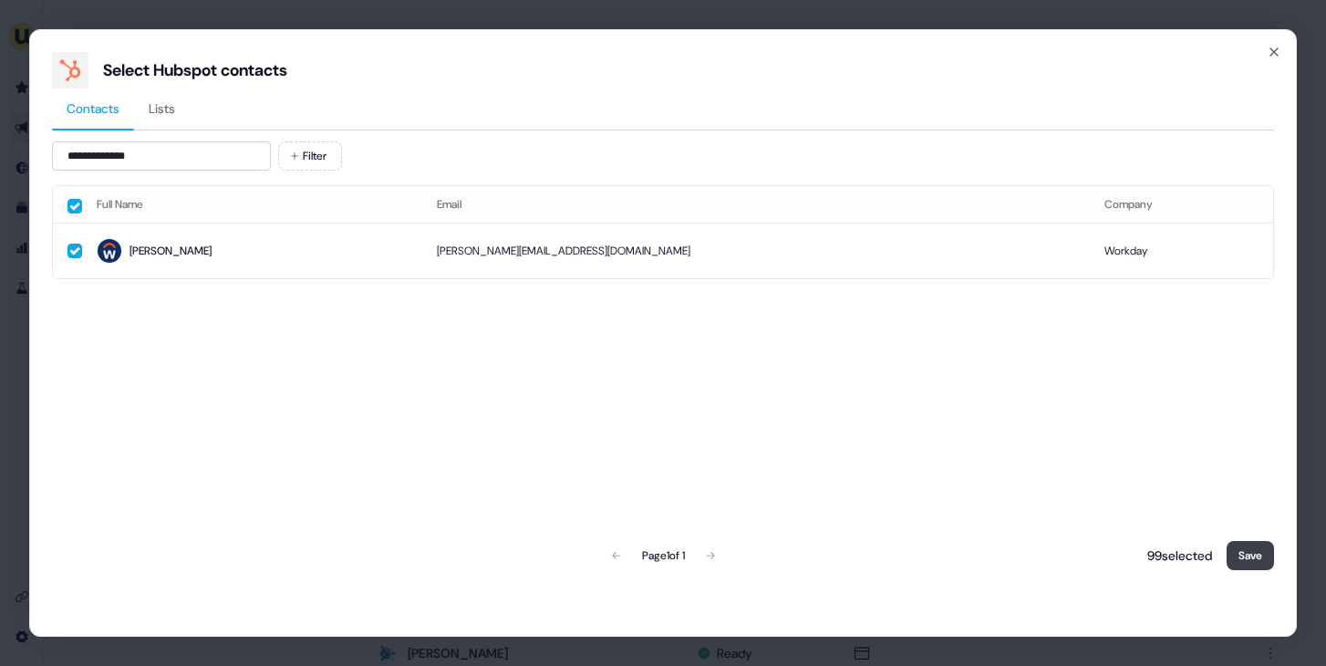
click at [1252, 562] on button "Save" at bounding box center [1250, 555] width 47 height 29
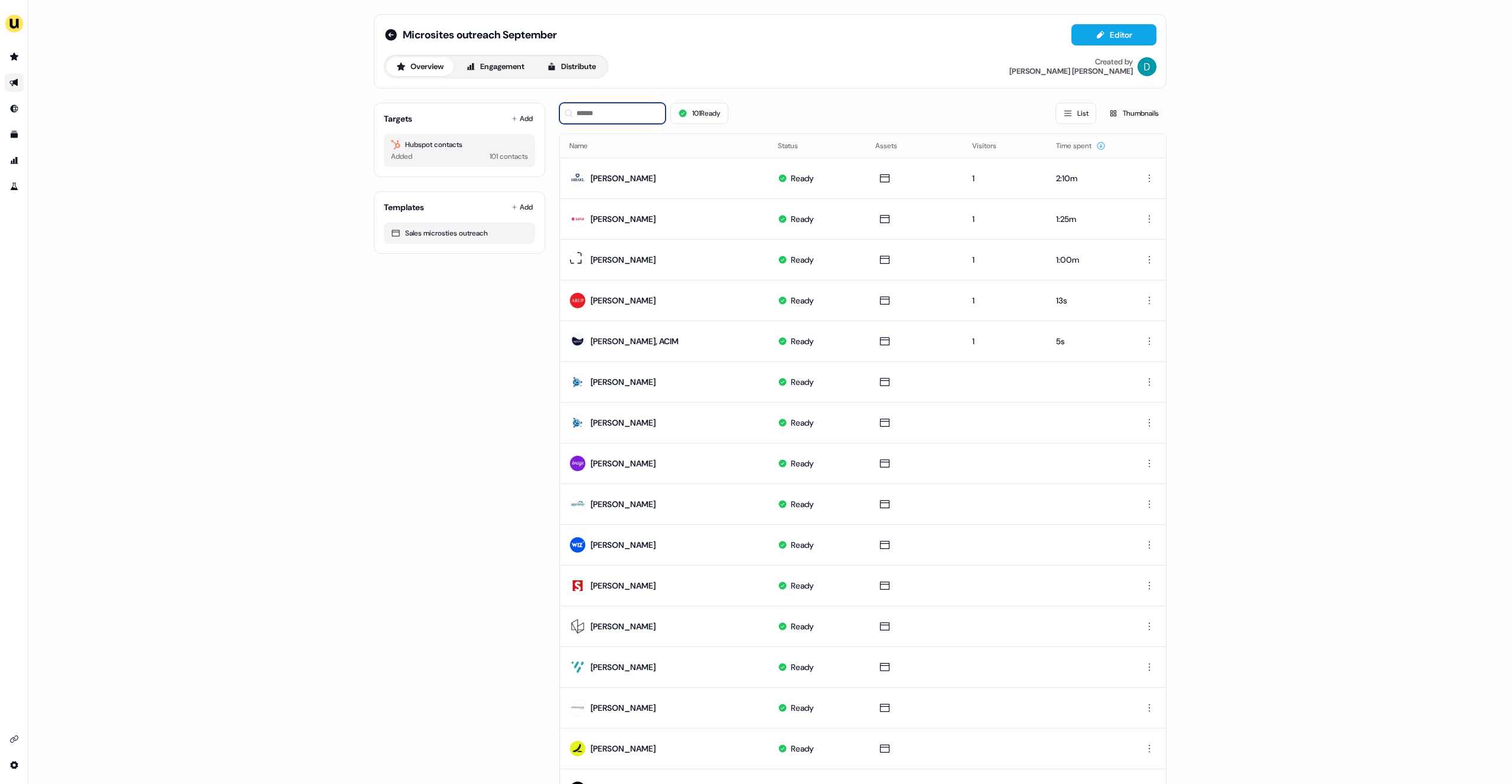
click at [587, 107] on input at bounding box center [613, 113] width 106 height 21
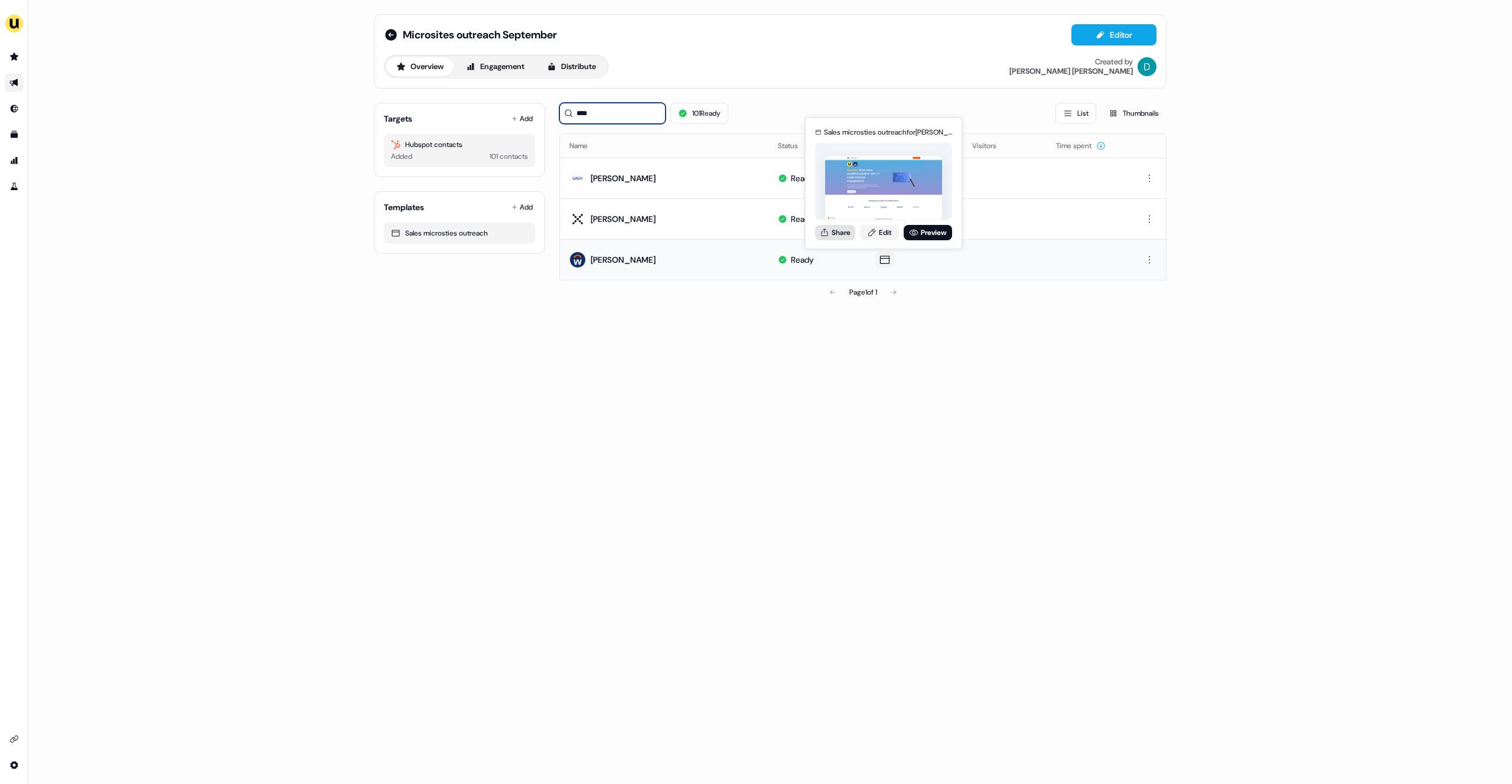
type input "****"
click at [843, 227] on button "Share" at bounding box center [835, 233] width 40 height 16
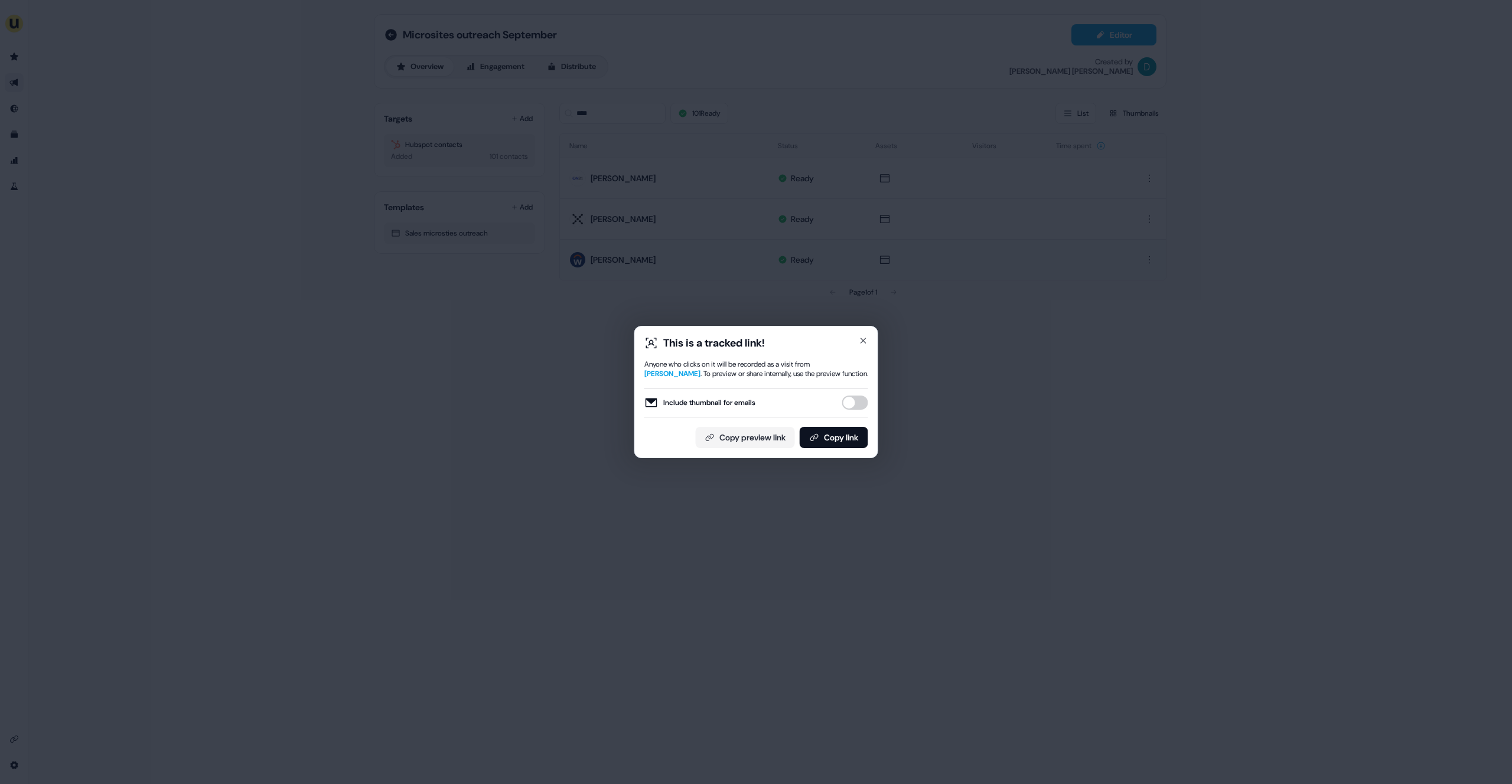
click at [852, 401] on button "Include thumbnail for emails" at bounding box center [855, 403] width 26 height 14
click at [831, 431] on button "Copy link" at bounding box center [834, 438] width 69 height 21
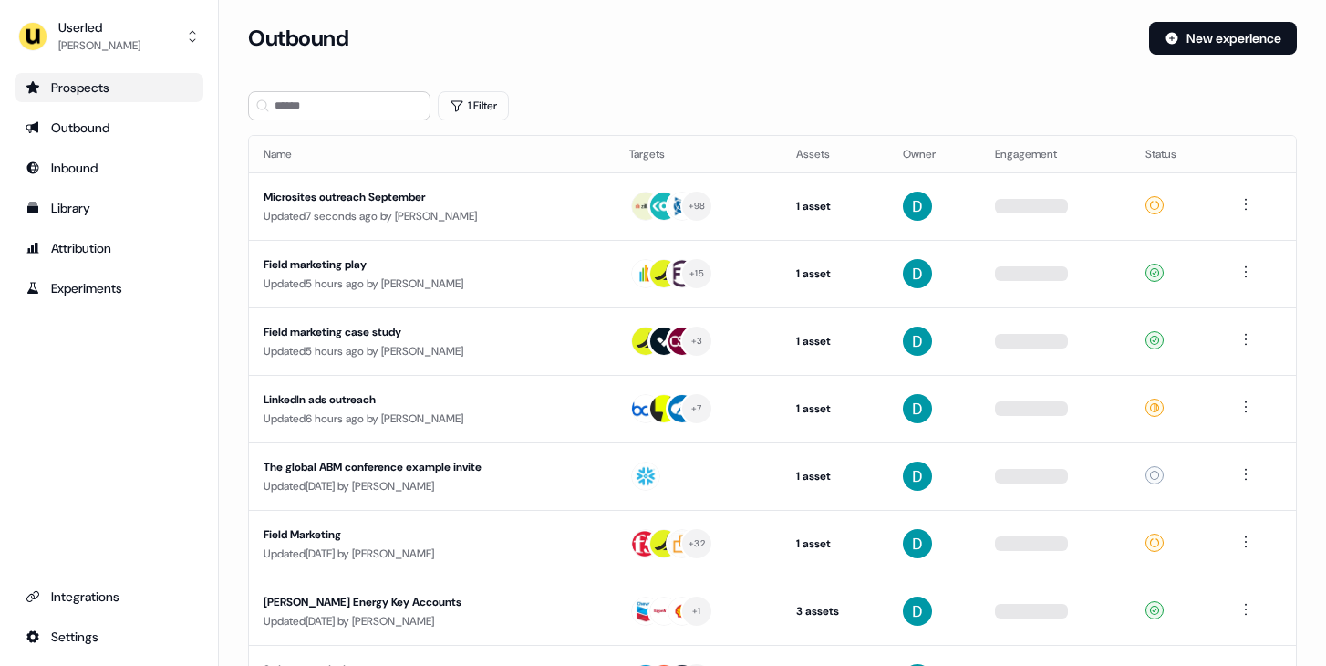
click at [131, 80] on div "Prospects" at bounding box center [109, 87] width 167 height 18
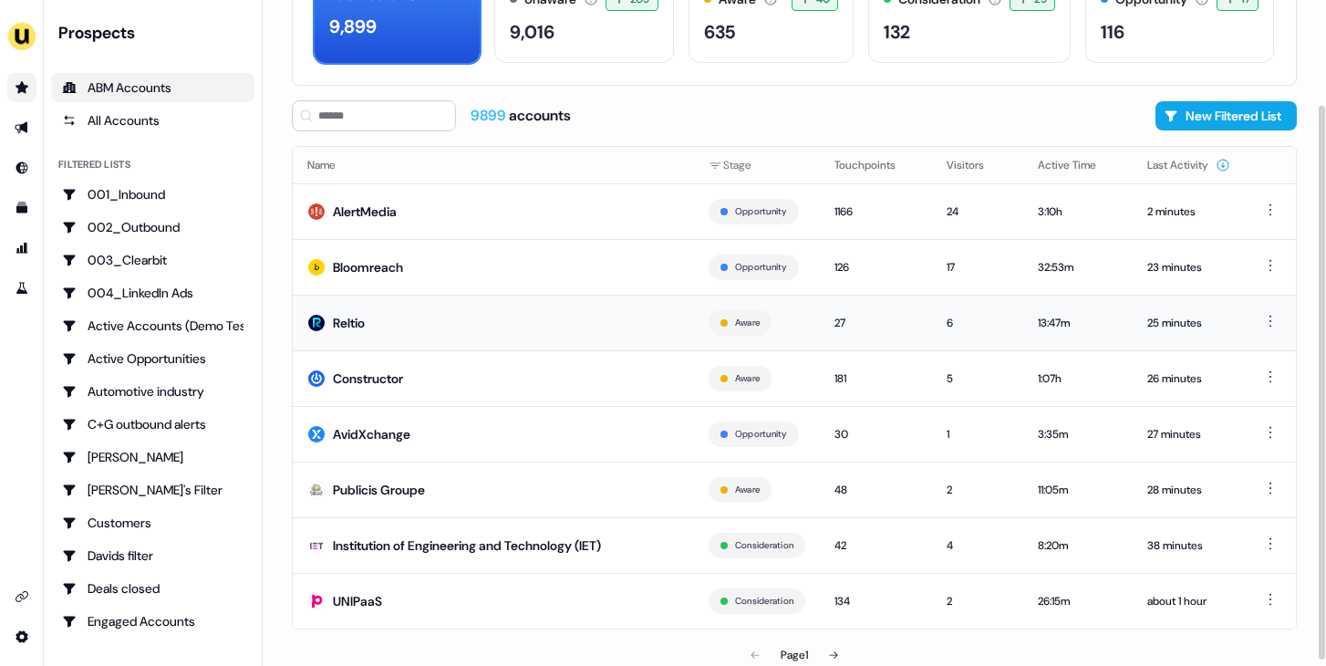
scroll to position [132, 0]
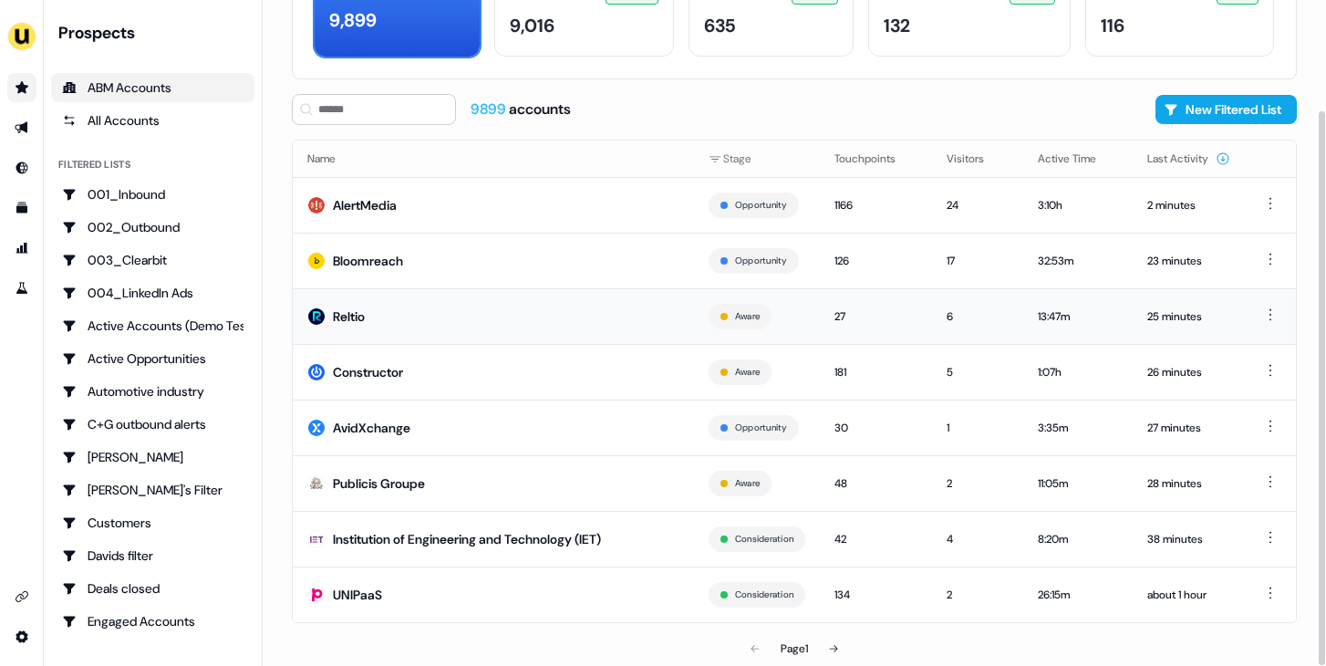
click at [546, 331] on td "Reltio" at bounding box center [493, 316] width 401 height 56
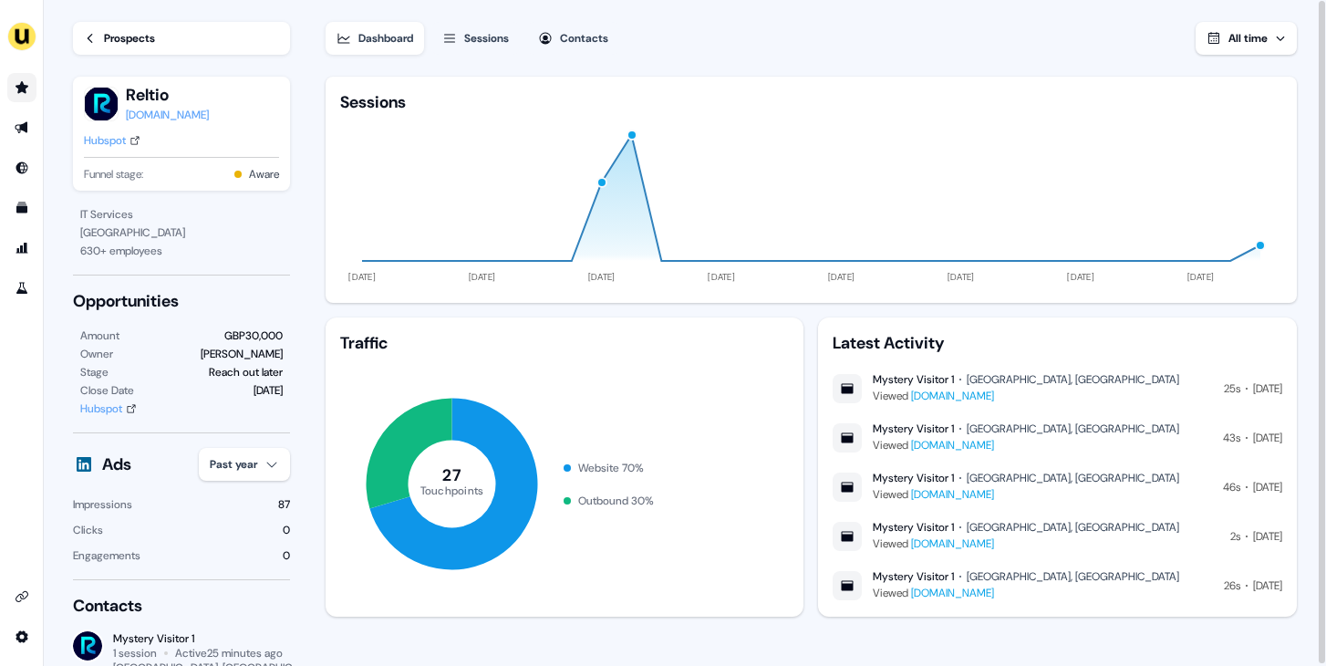
click at [156, 118] on div "reltio.com" at bounding box center [167, 115] width 83 height 18
click at [132, 30] on div "Prospects" at bounding box center [129, 38] width 51 height 18
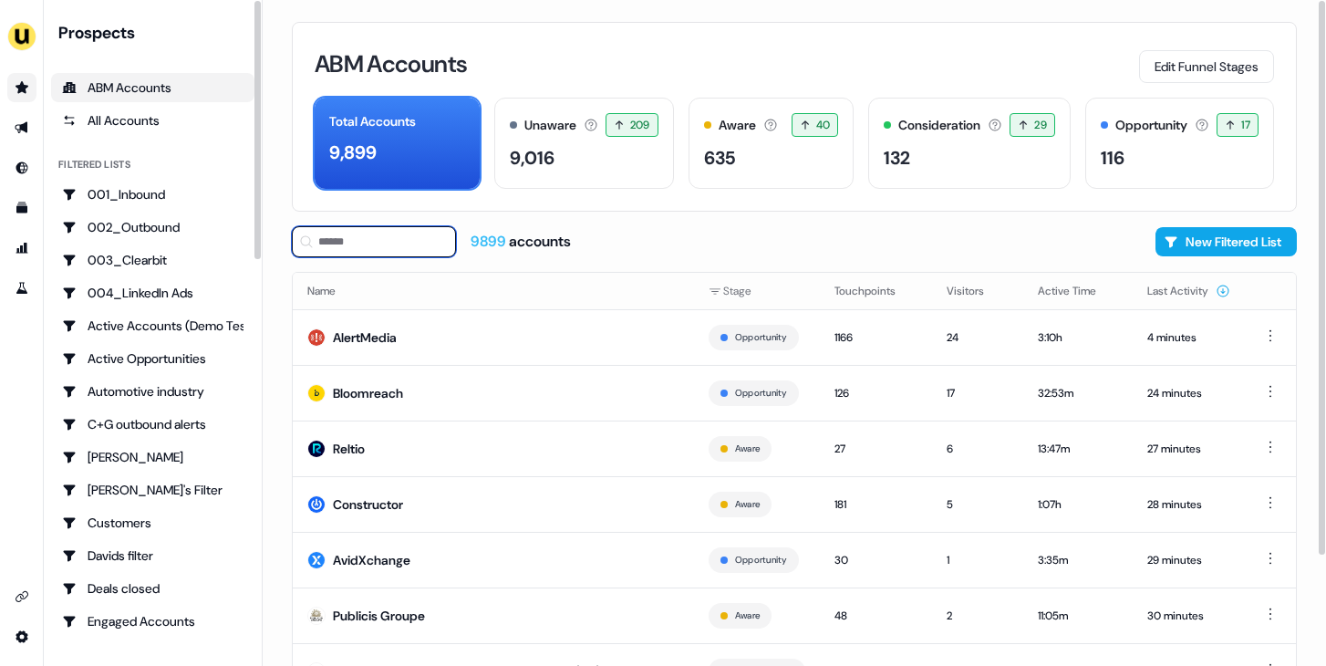
click at [366, 256] on input at bounding box center [374, 241] width 164 height 31
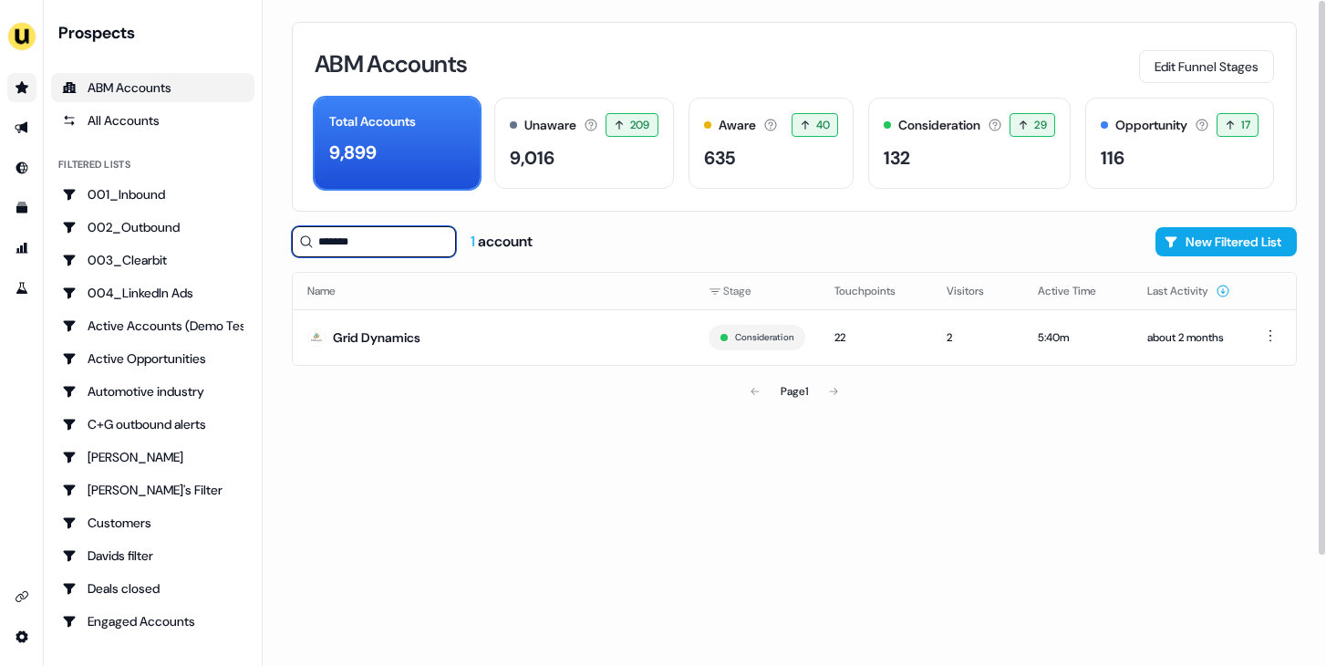
type input "*******"
click at [451, 361] on td "Grid Dynamics" at bounding box center [493, 337] width 401 height 56
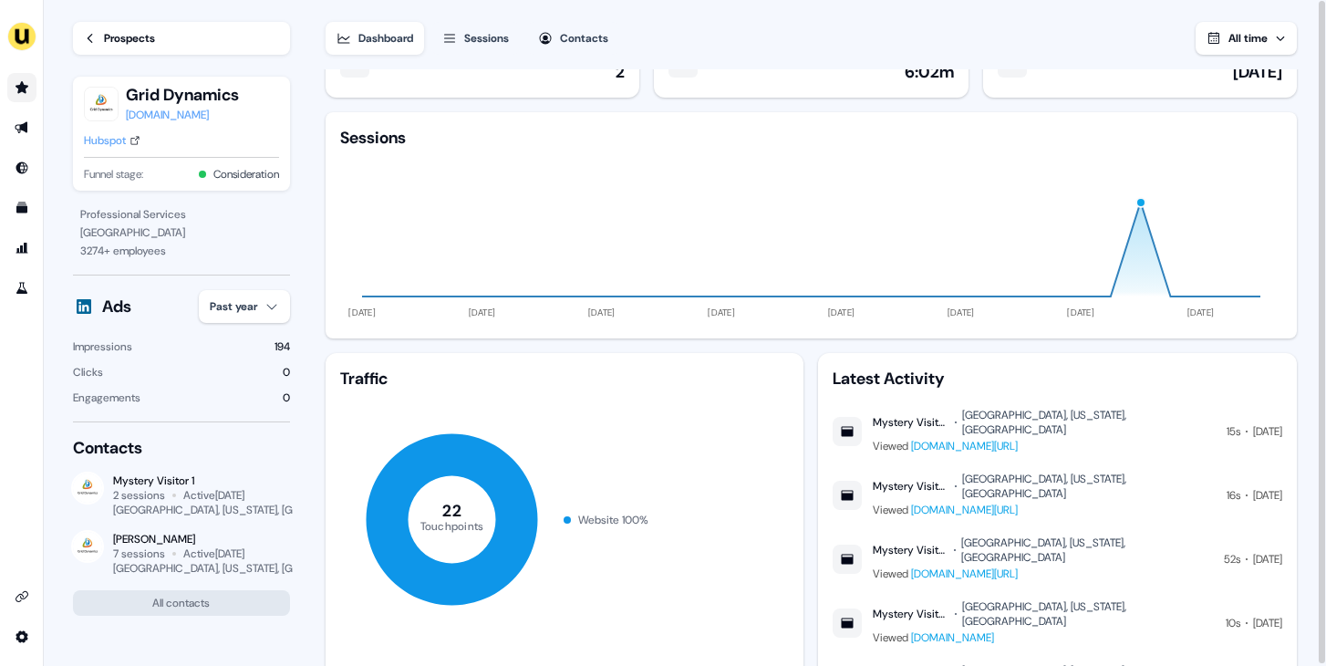
scroll to position [36, 0]
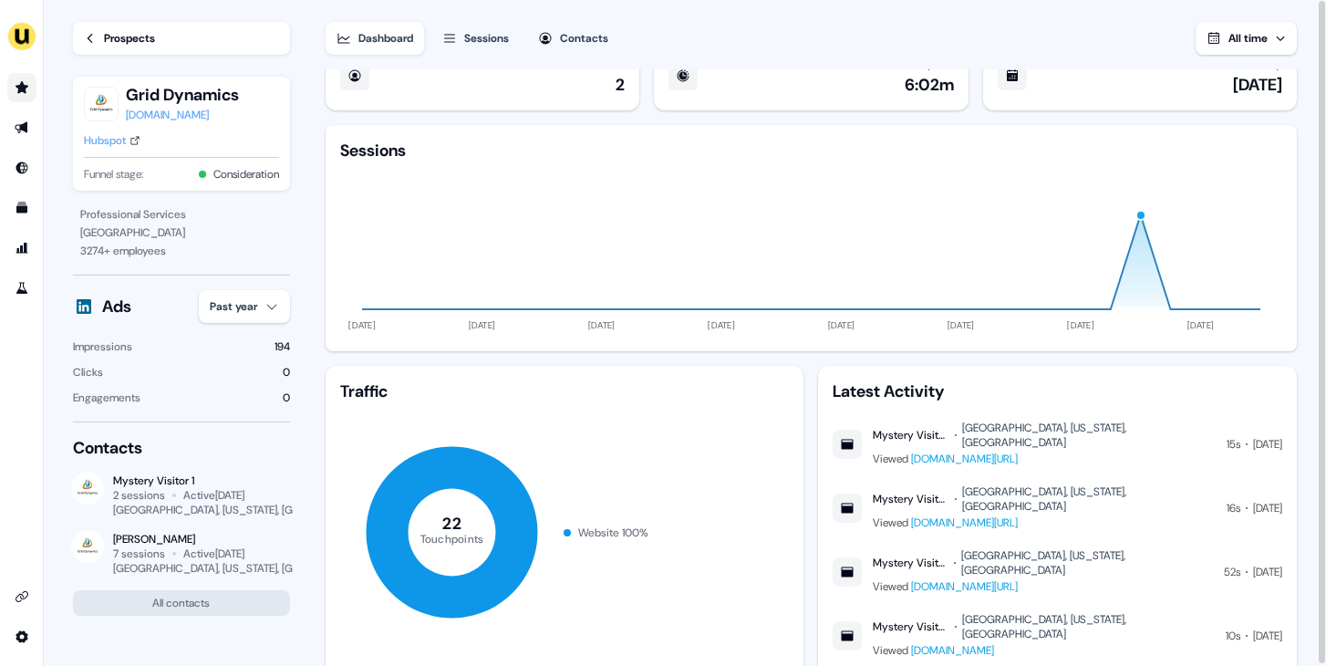
drag, startPoint x: 223, startPoint y: 536, endPoint x: 112, endPoint y: 538, distance: 110.4
click at [113, 538] on div "Anna Shusterman" at bounding box center [201, 539] width 177 height 15
copy div "Anna Shusterman"
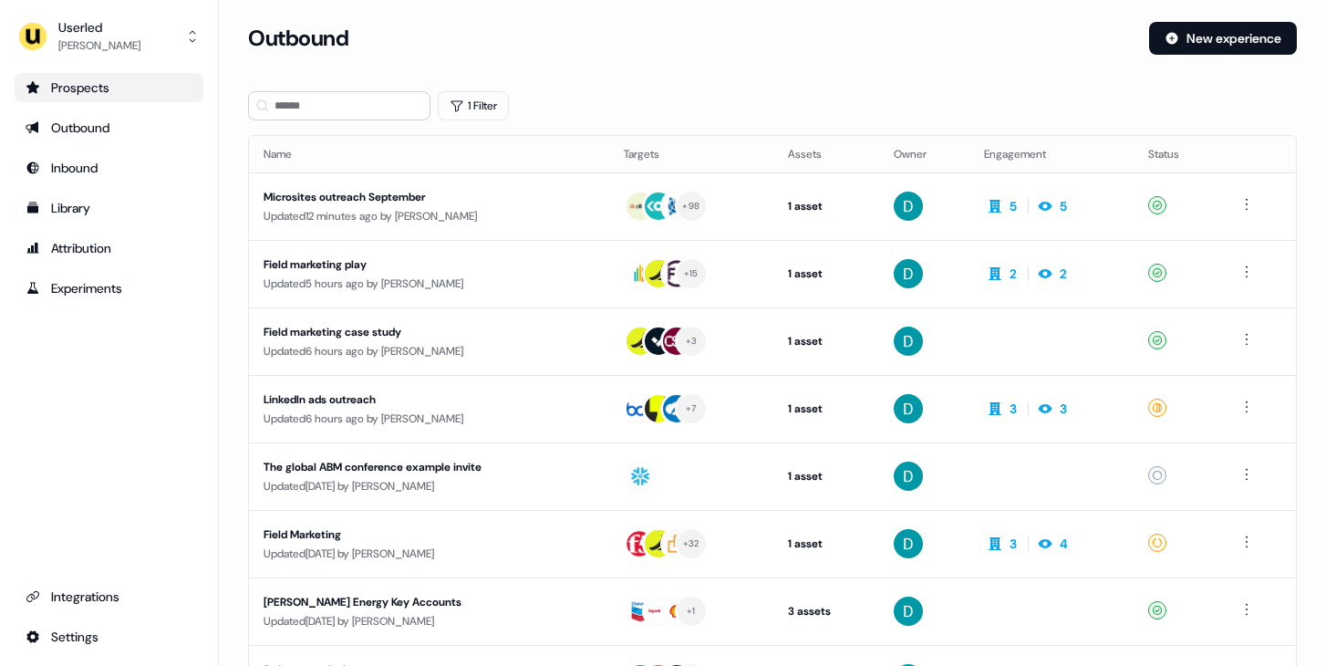
click at [179, 91] on div "Prospects" at bounding box center [109, 87] width 167 height 18
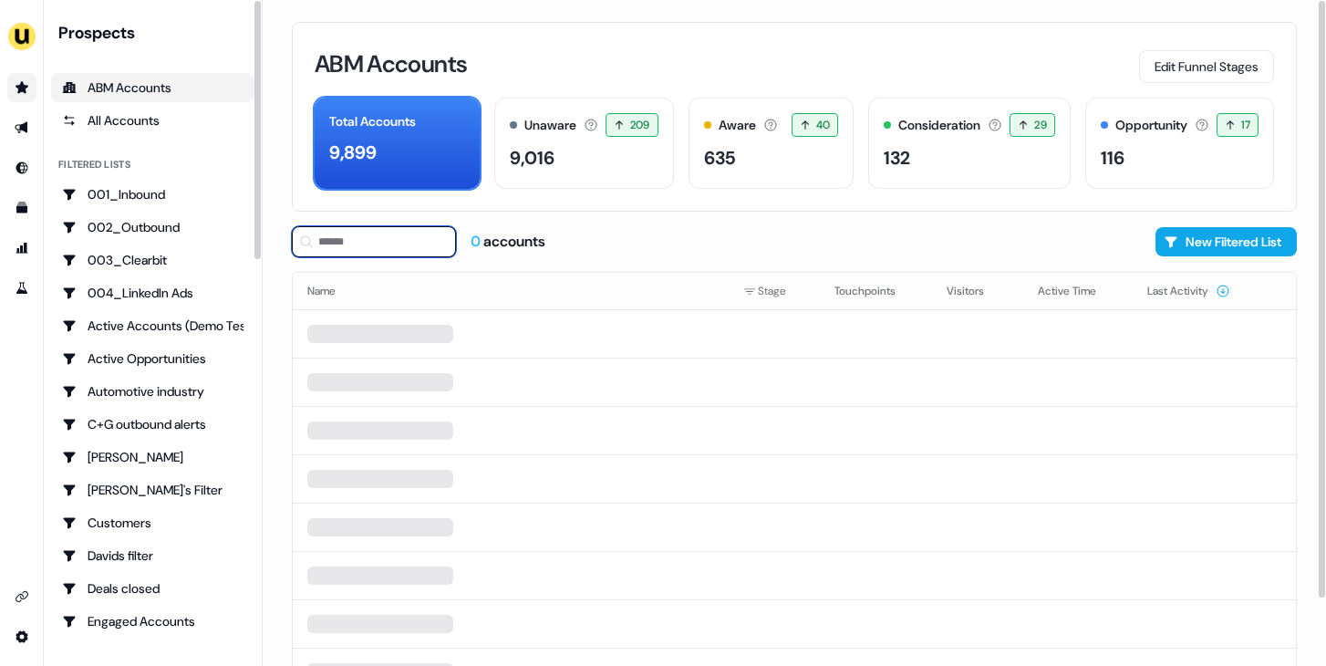
click at [381, 235] on input at bounding box center [374, 241] width 164 height 31
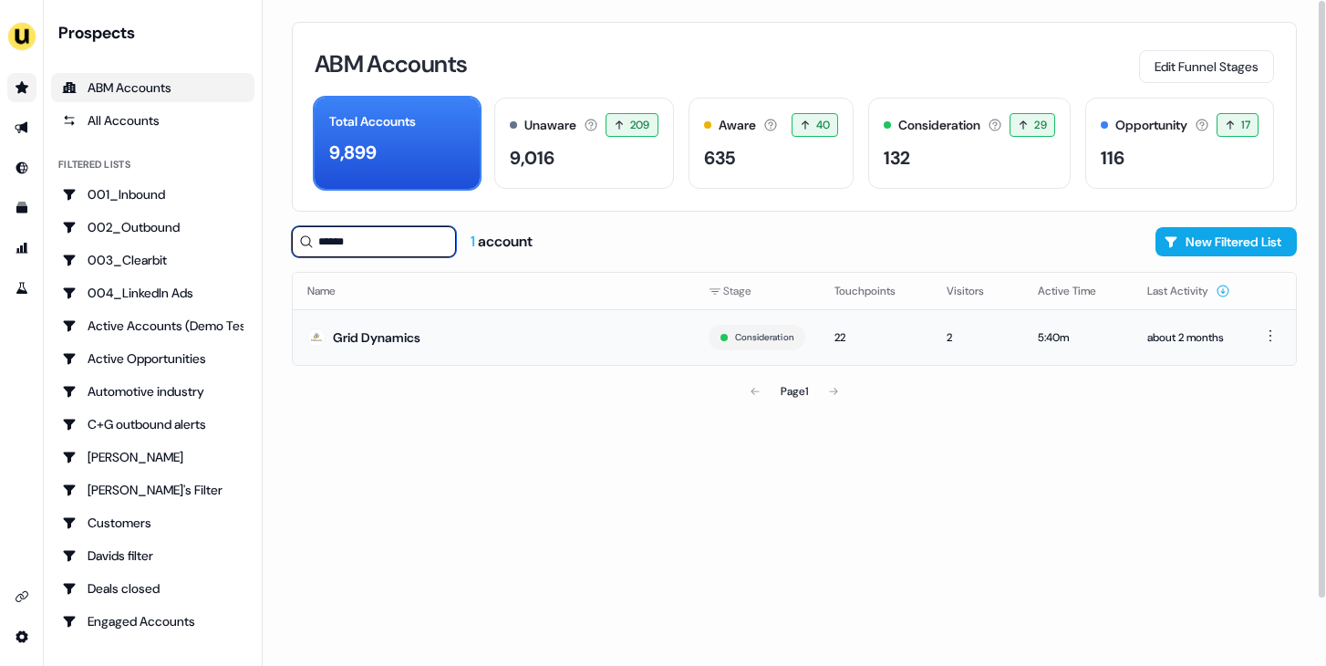
type input "******"
click at [488, 338] on td "Grid Dynamics" at bounding box center [493, 337] width 401 height 56
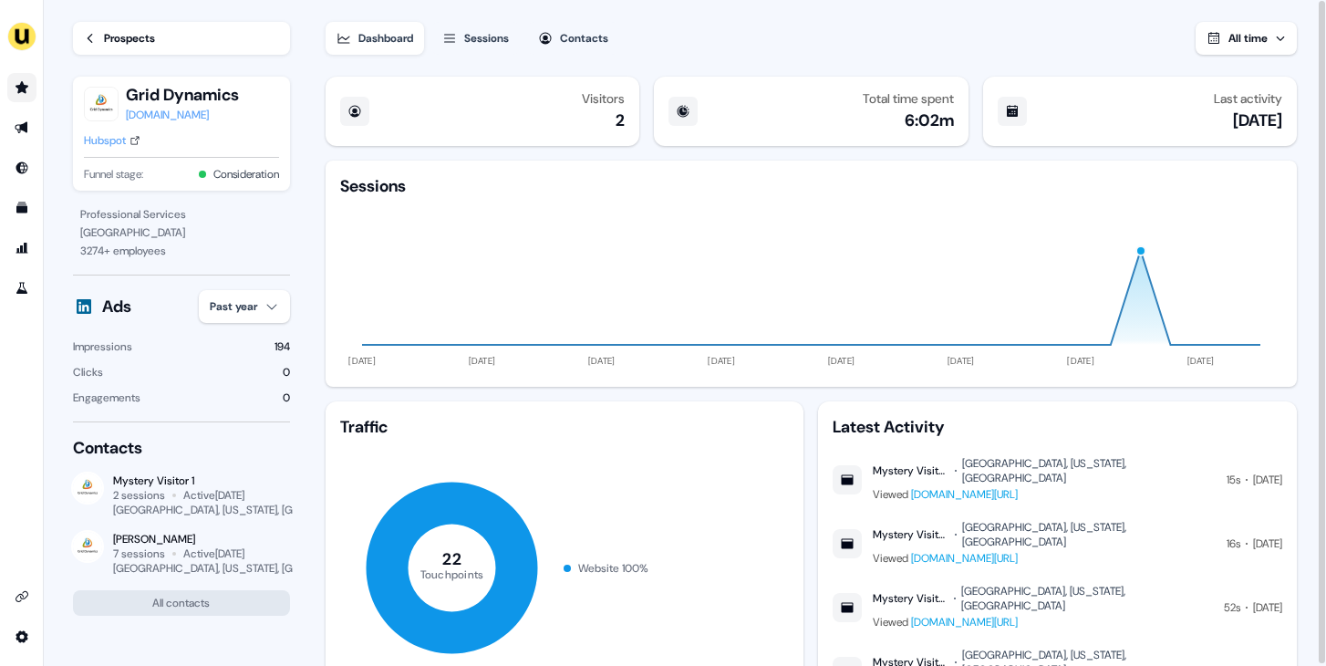
click at [498, 40] on div "Sessions" at bounding box center [486, 38] width 45 height 18
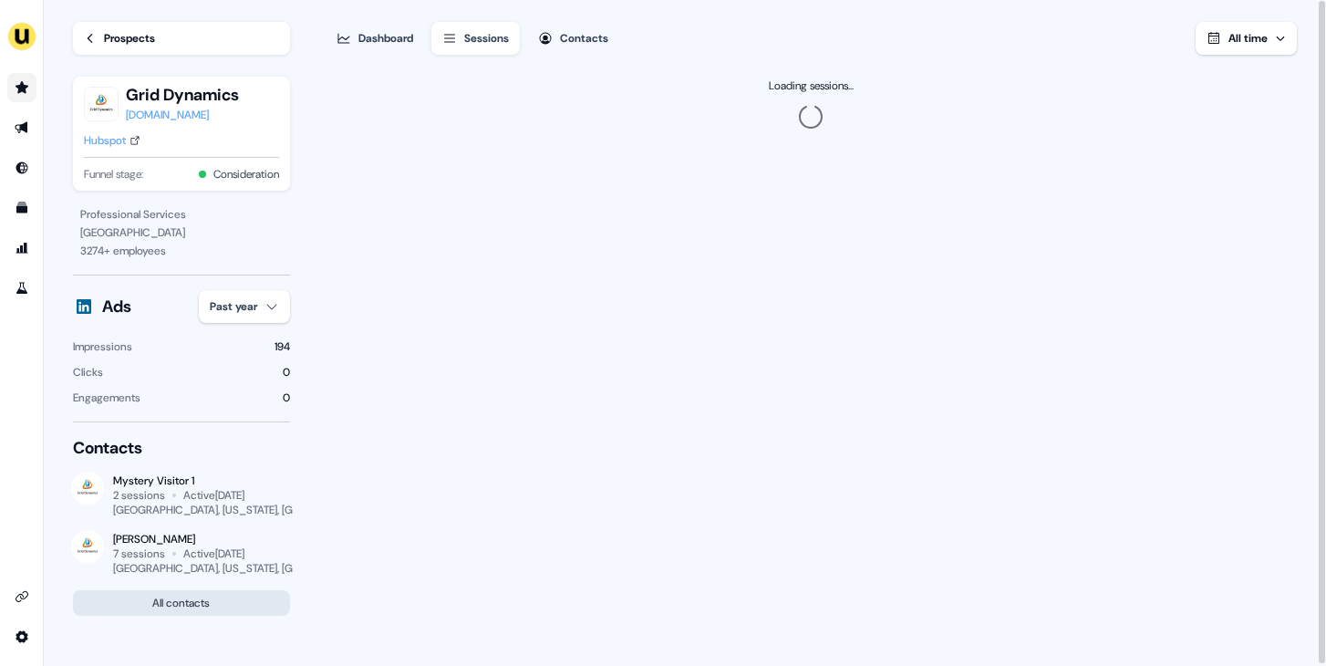
click at [190, 604] on button "All contacts" at bounding box center [181, 603] width 217 height 26
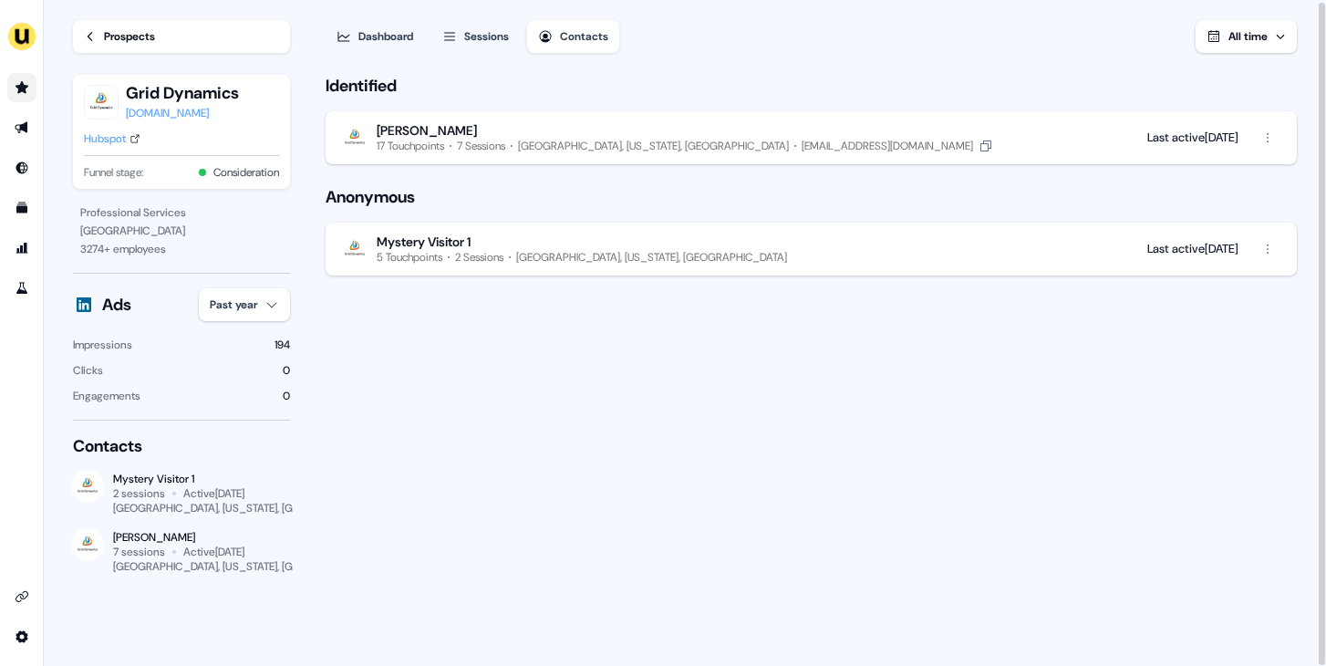
click at [521, 130] on div "[PERSON_NAME]" at bounding box center [685, 130] width 617 height 16
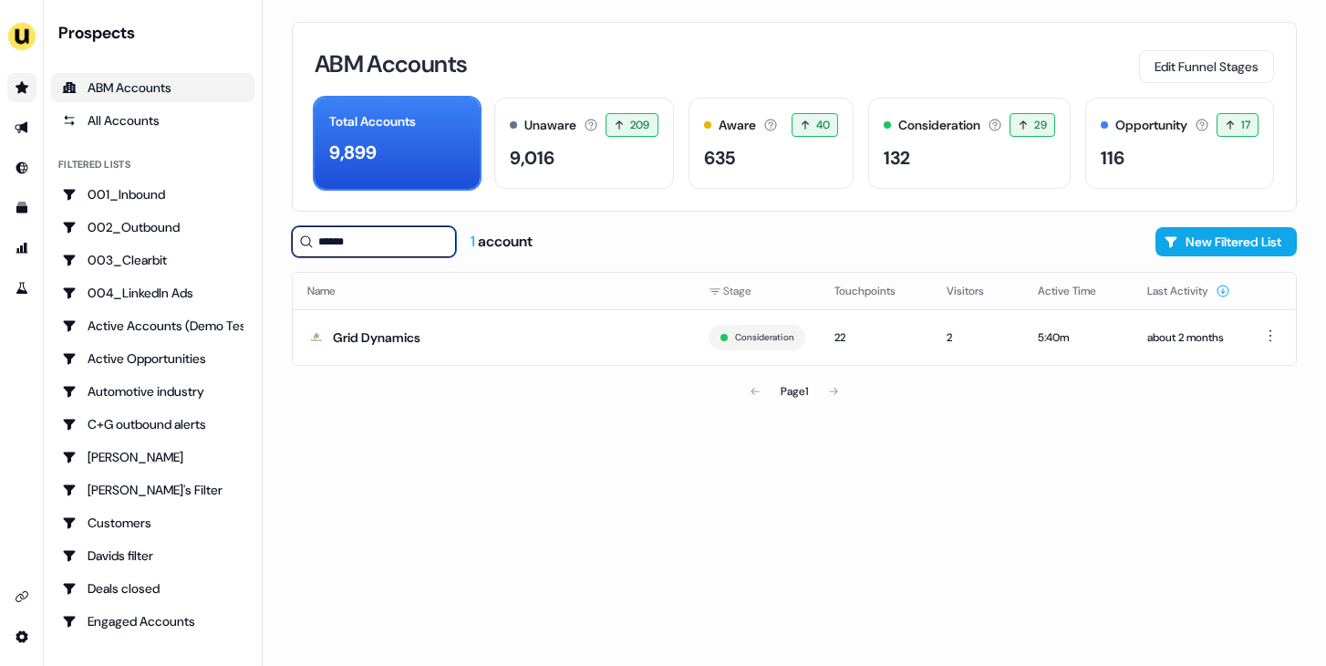
drag, startPoint x: 411, startPoint y: 246, endPoint x: 263, endPoint y: 246, distance: 148.7
click at [263, 246] on div "ABM Accounts Edit Funnel Stages Total Accounts 9,899 Unaware The default stage …" at bounding box center [795, 333] width 1064 height 666
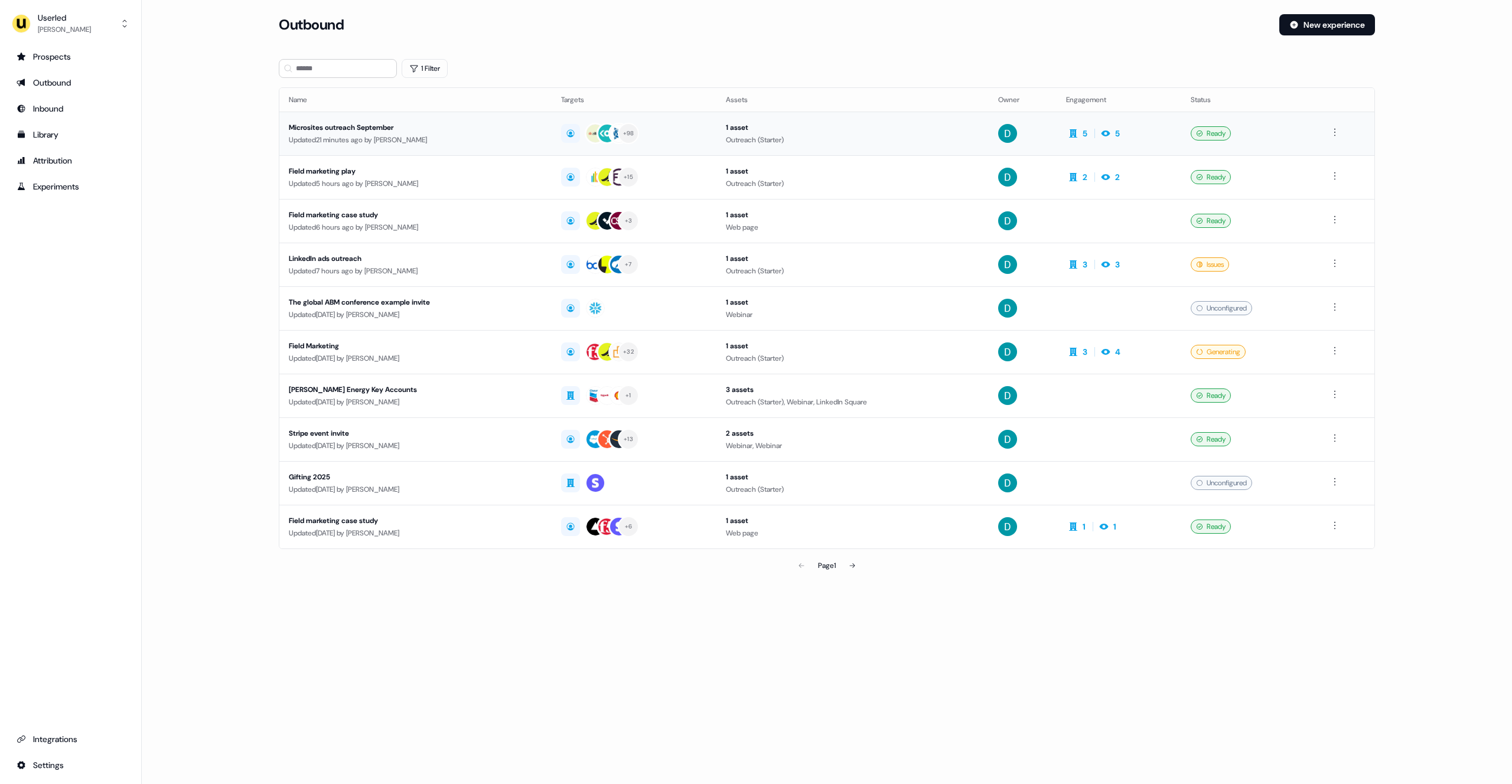
click at [376, 134] on div "Updated 21 minutes ago by [PERSON_NAME]" at bounding box center [415, 140] width 253 height 12
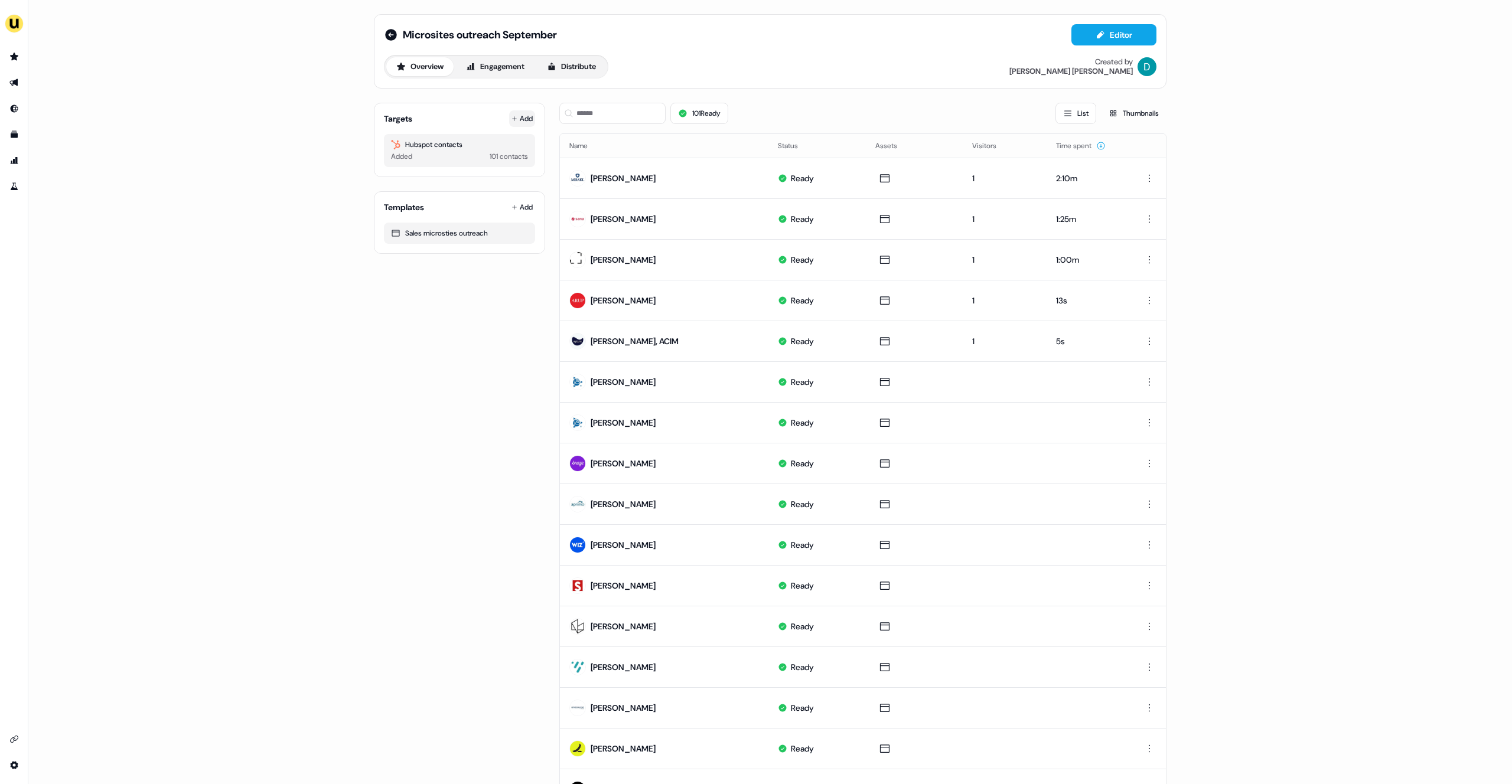
click at [528, 118] on button "Add" at bounding box center [522, 119] width 26 height 17
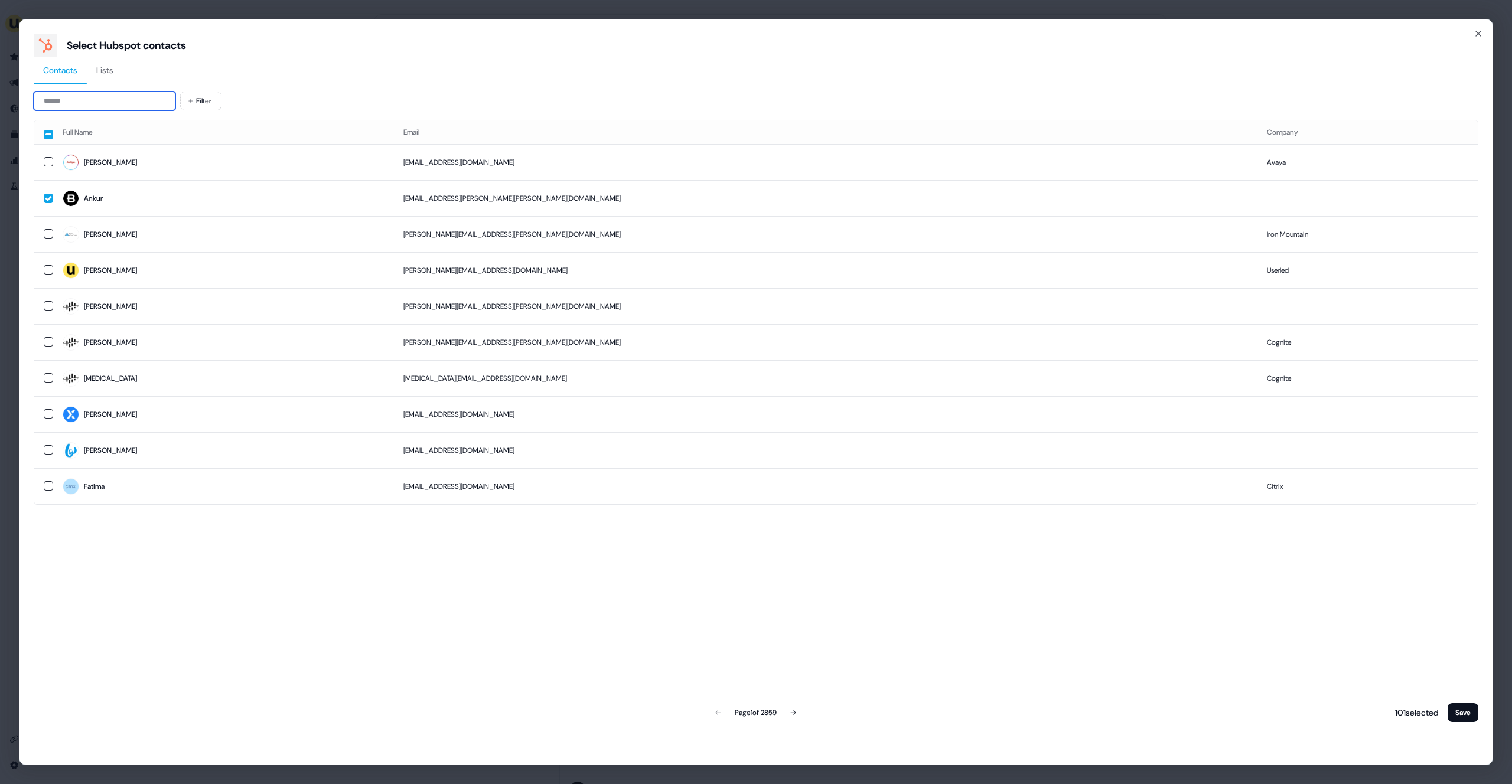
click at [118, 104] on input at bounding box center [104, 100] width 142 height 19
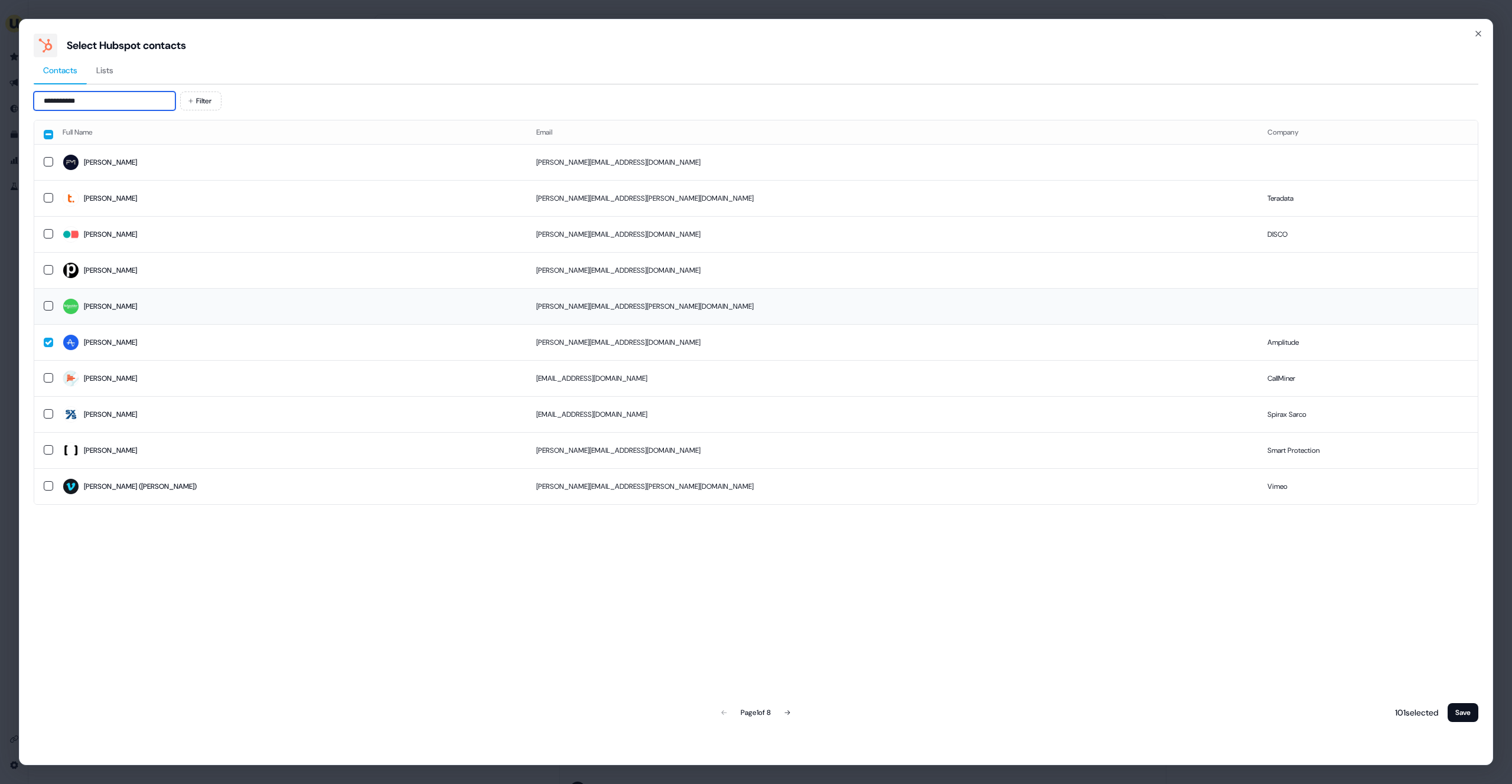
type input "**********"
click at [545, 320] on td "[PERSON_NAME][EMAIL_ADDRESS][PERSON_NAME][DOMAIN_NAME]" at bounding box center [893, 306] width 732 height 36
click at [1454, 714] on button "Save" at bounding box center [1463, 712] width 30 height 19
click at [1451, 718] on button "Save" at bounding box center [1463, 712] width 30 height 19
click at [1451, 717] on button "Save" at bounding box center [1463, 712] width 30 height 19
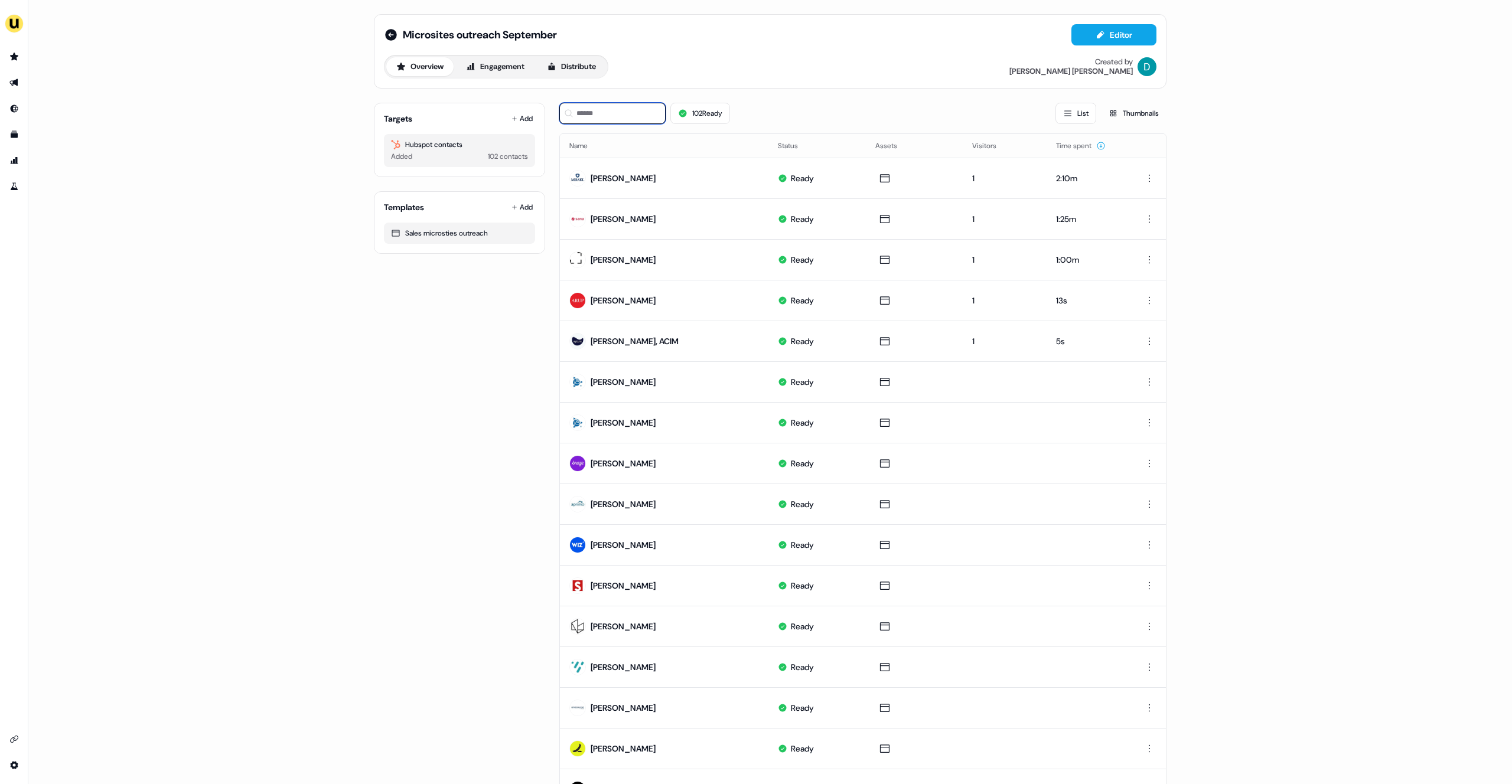
click at [622, 123] on input at bounding box center [613, 113] width 106 height 21
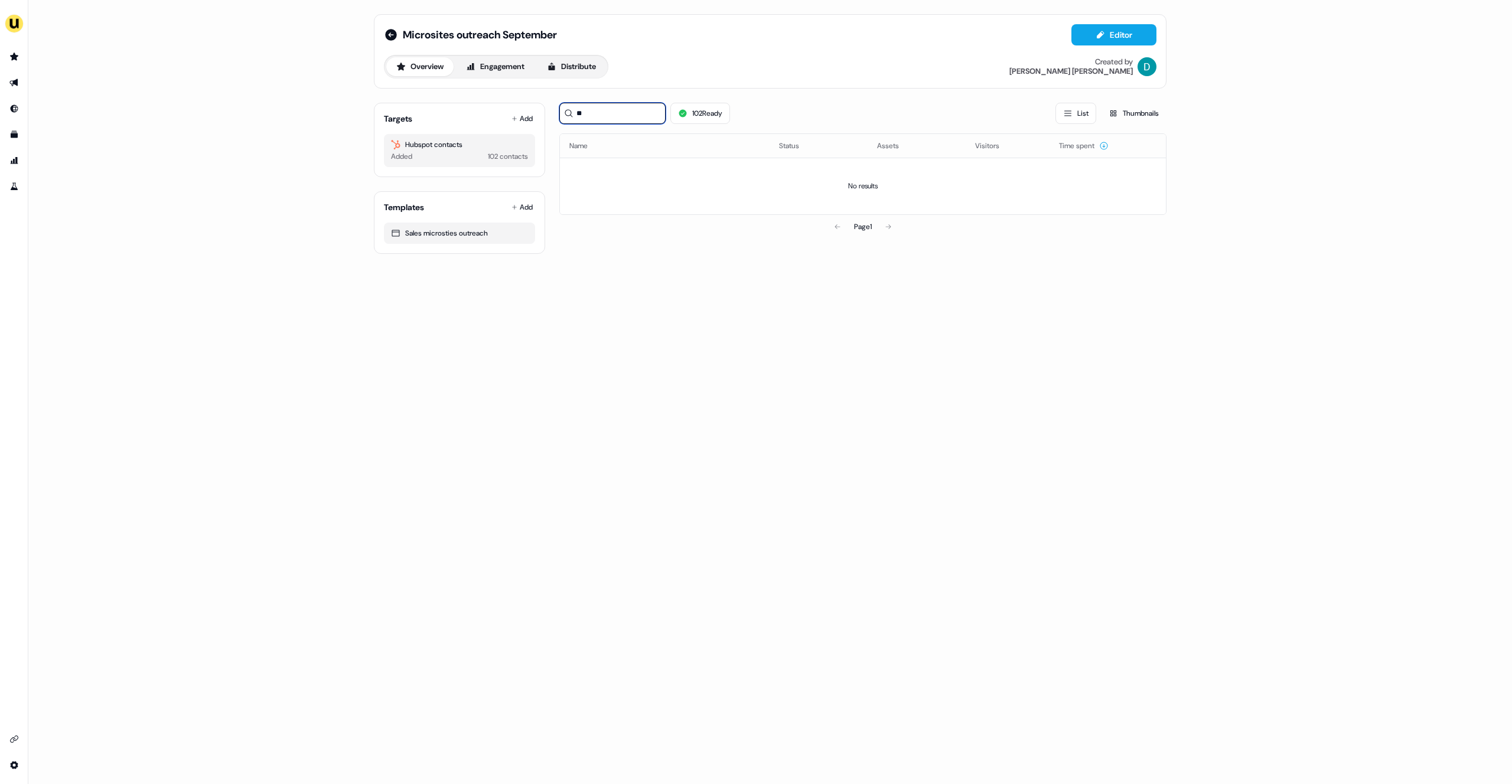
type input "*"
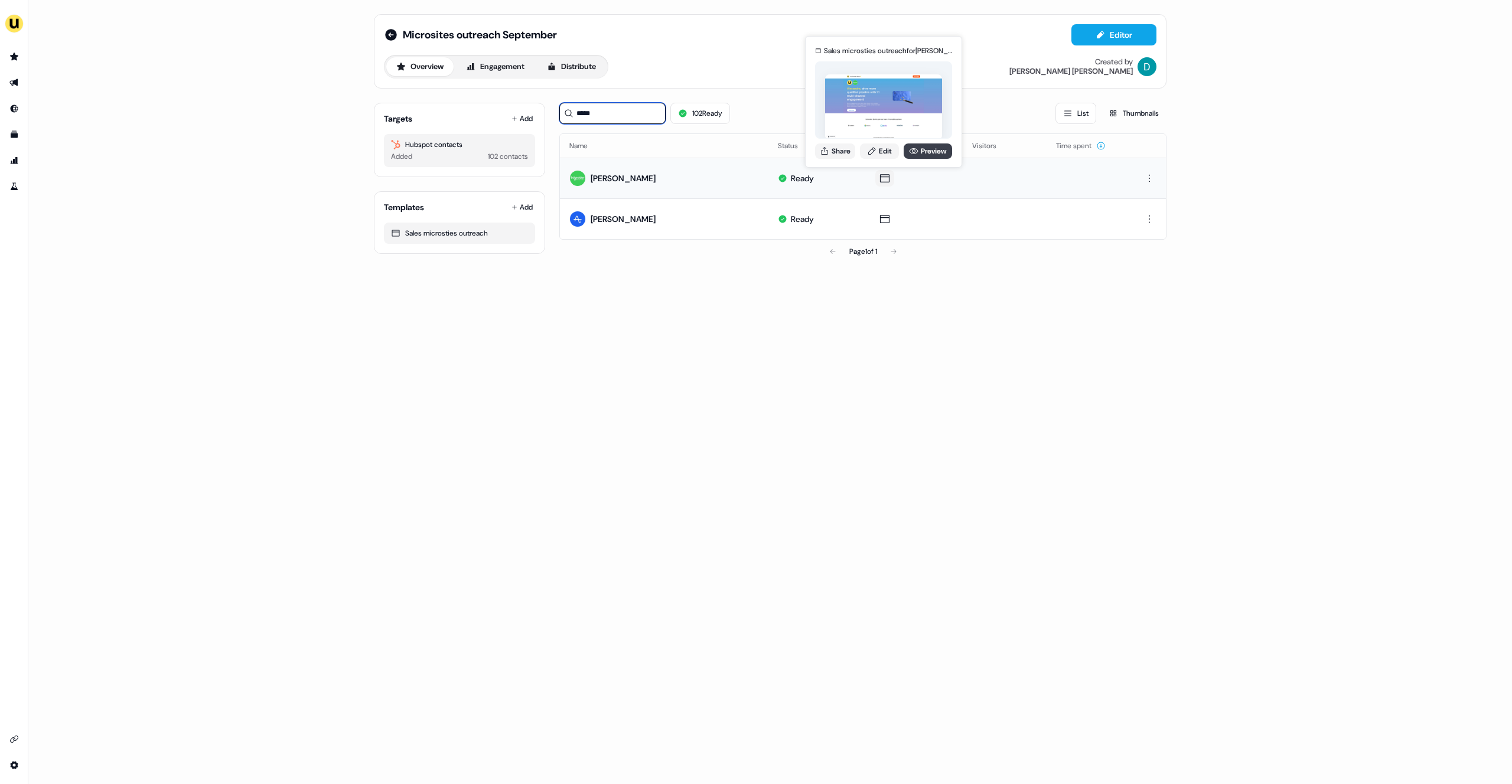
type input "*****"
click at [925, 155] on link "Preview" at bounding box center [928, 151] width 49 height 16
click at [837, 153] on button "Share" at bounding box center [835, 151] width 40 height 16
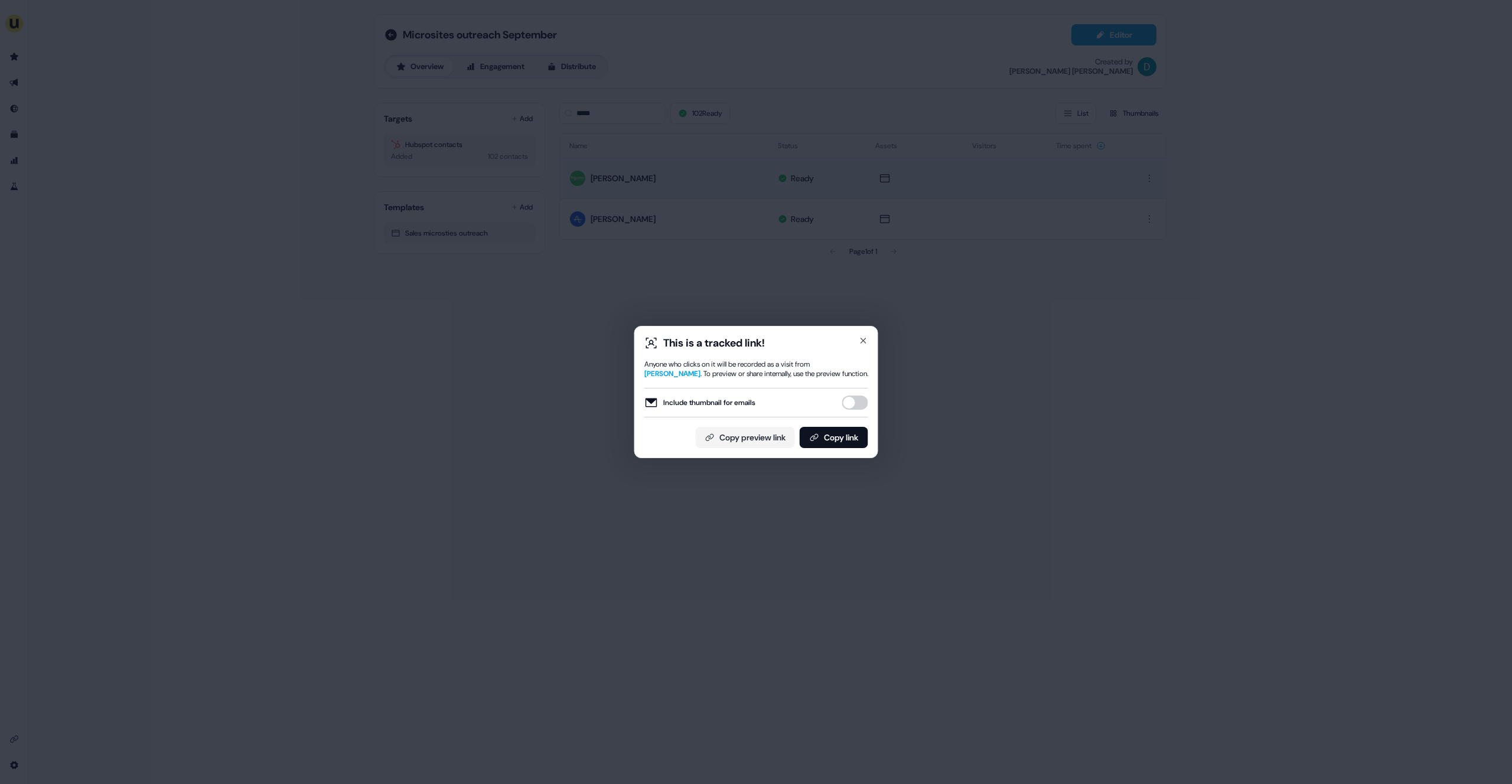
click at [866, 398] on button "Include thumbnail for emails" at bounding box center [855, 403] width 26 height 14
click at [848, 434] on button "Copy link" at bounding box center [834, 438] width 69 height 21
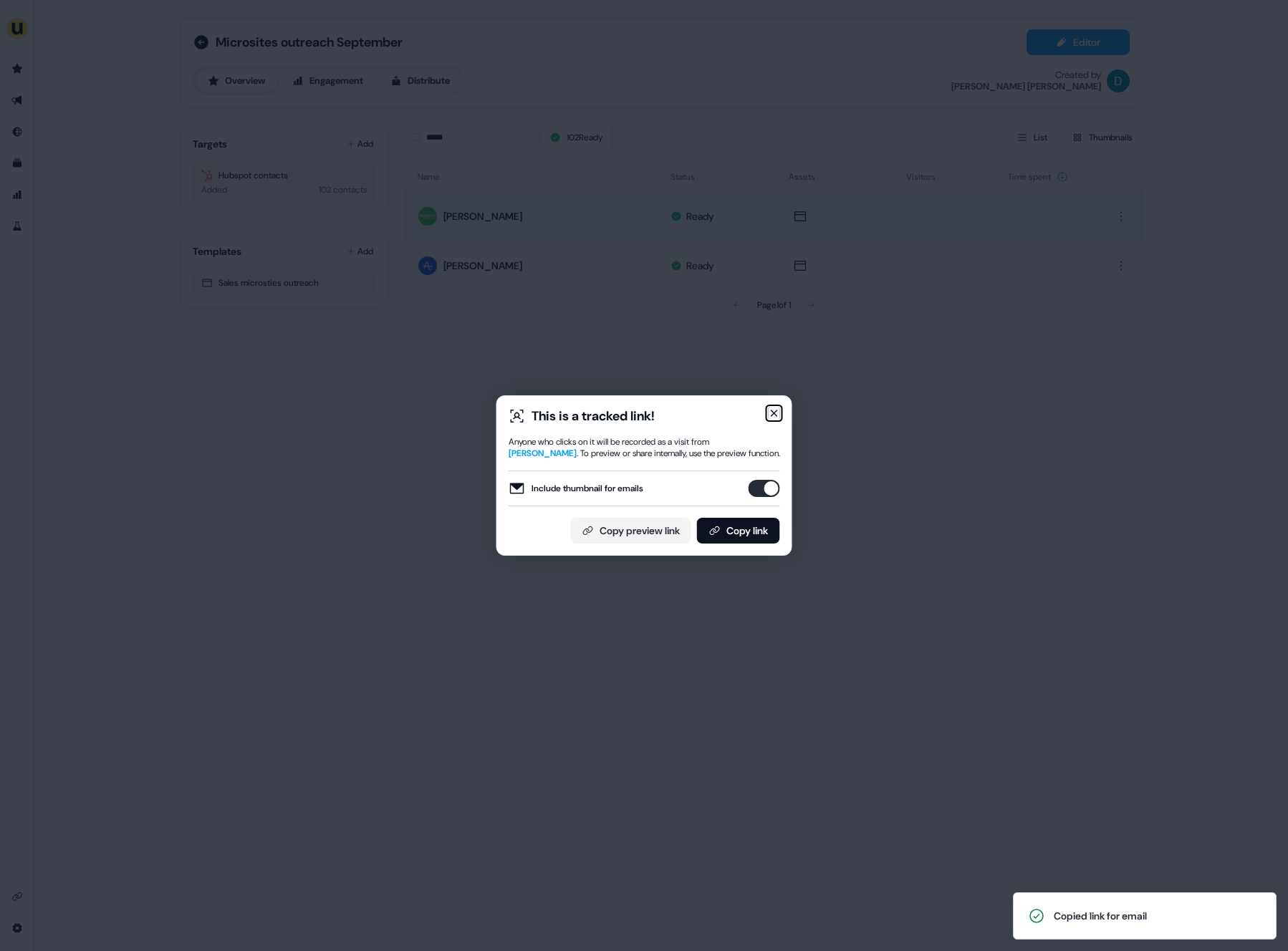
click at [769, 414] on icon "button" at bounding box center [774, 413] width 12 height 12
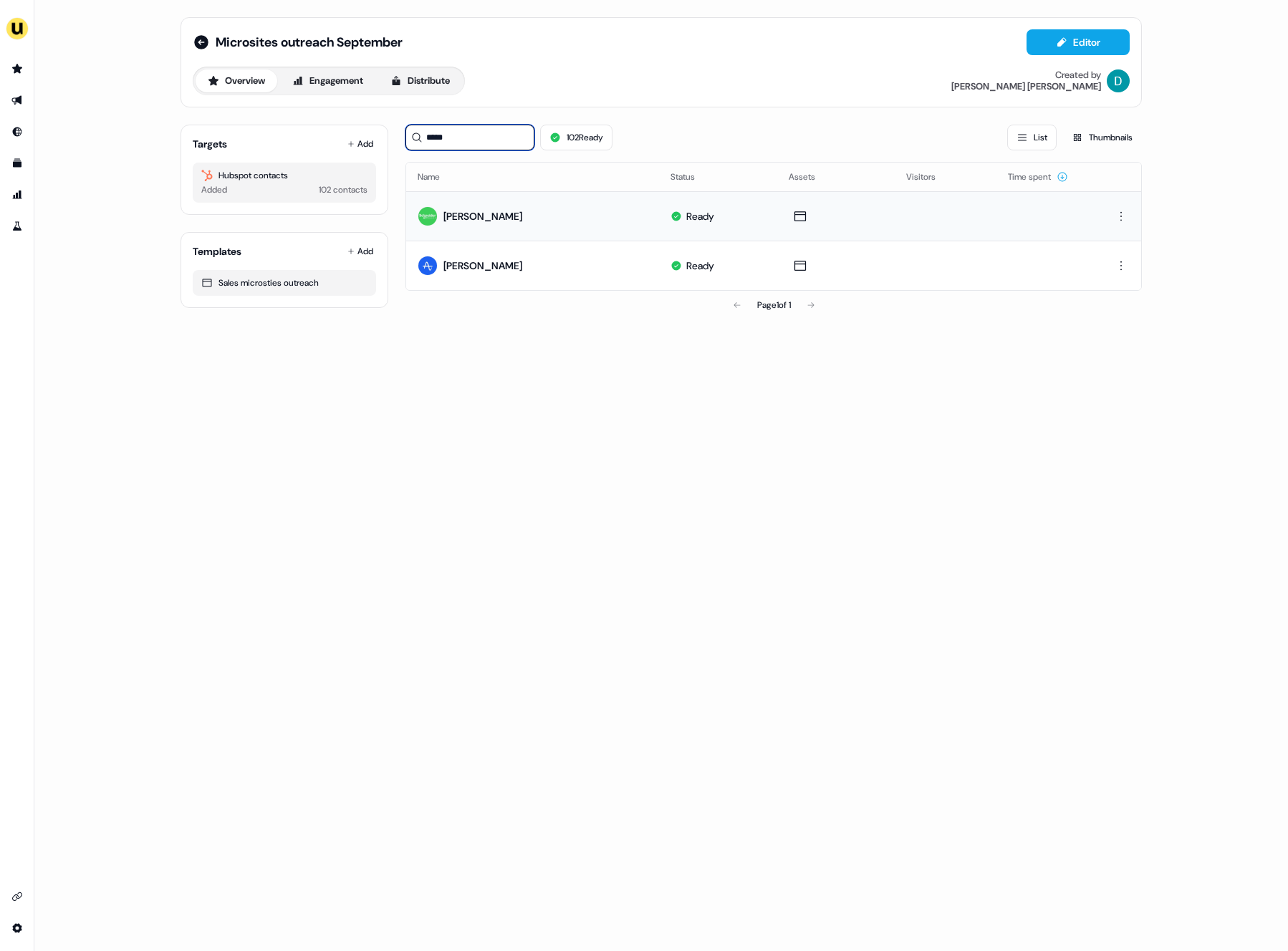
drag, startPoint x: 489, startPoint y: 128, endPoint x: 397, endPoint y: 128, distance: 92.0
click at [397, 128] on div "Targets Add Hubspot contacts Added 102 contacts Templates Add Sales microsties …" at bounding box center [661, 216] width 961 height 207
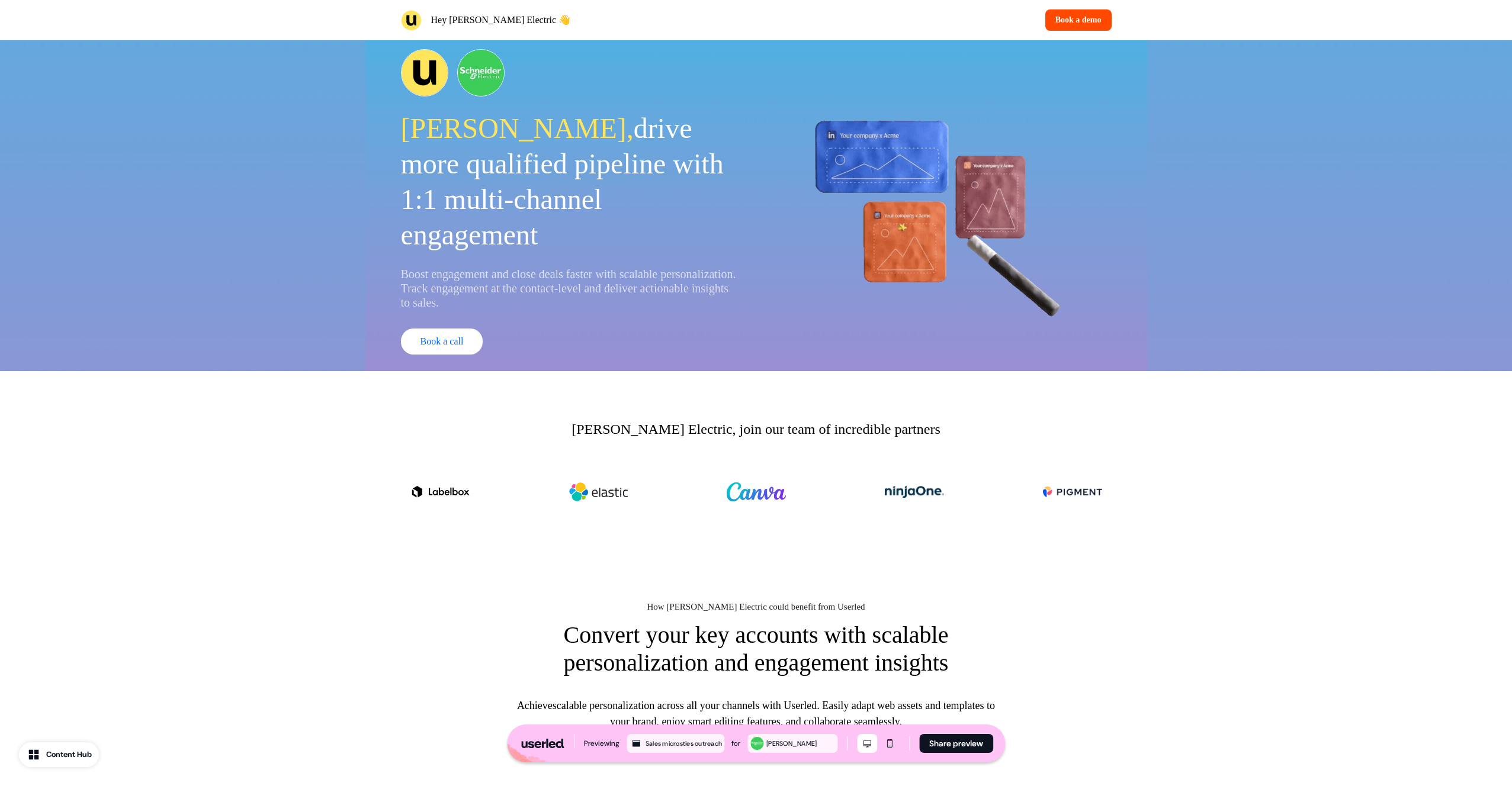
scroll to position [9, 0]
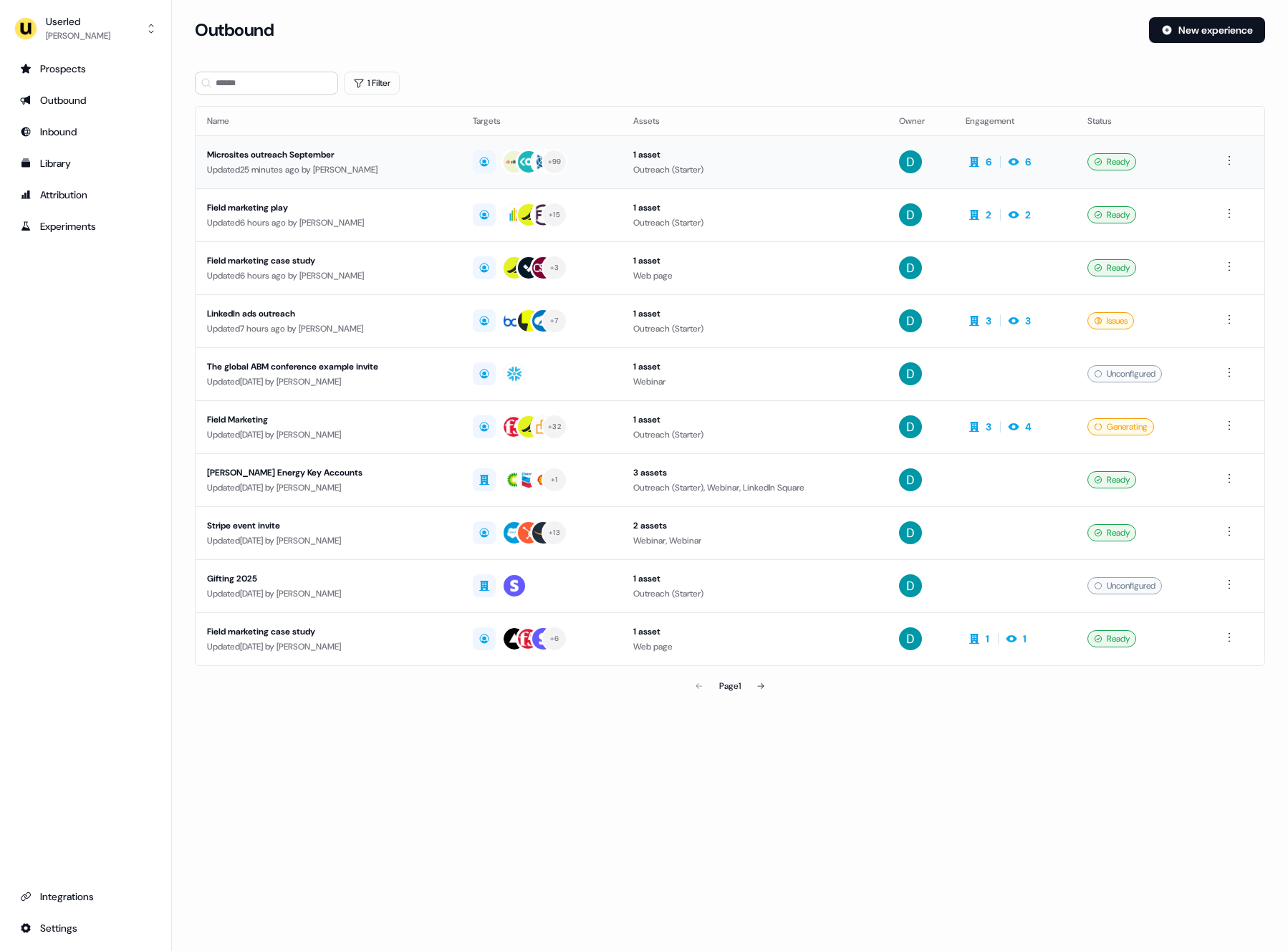
click at [387, 148] on div "Microsites outreach September" at bounding box center [328, 155] width 243 height 14
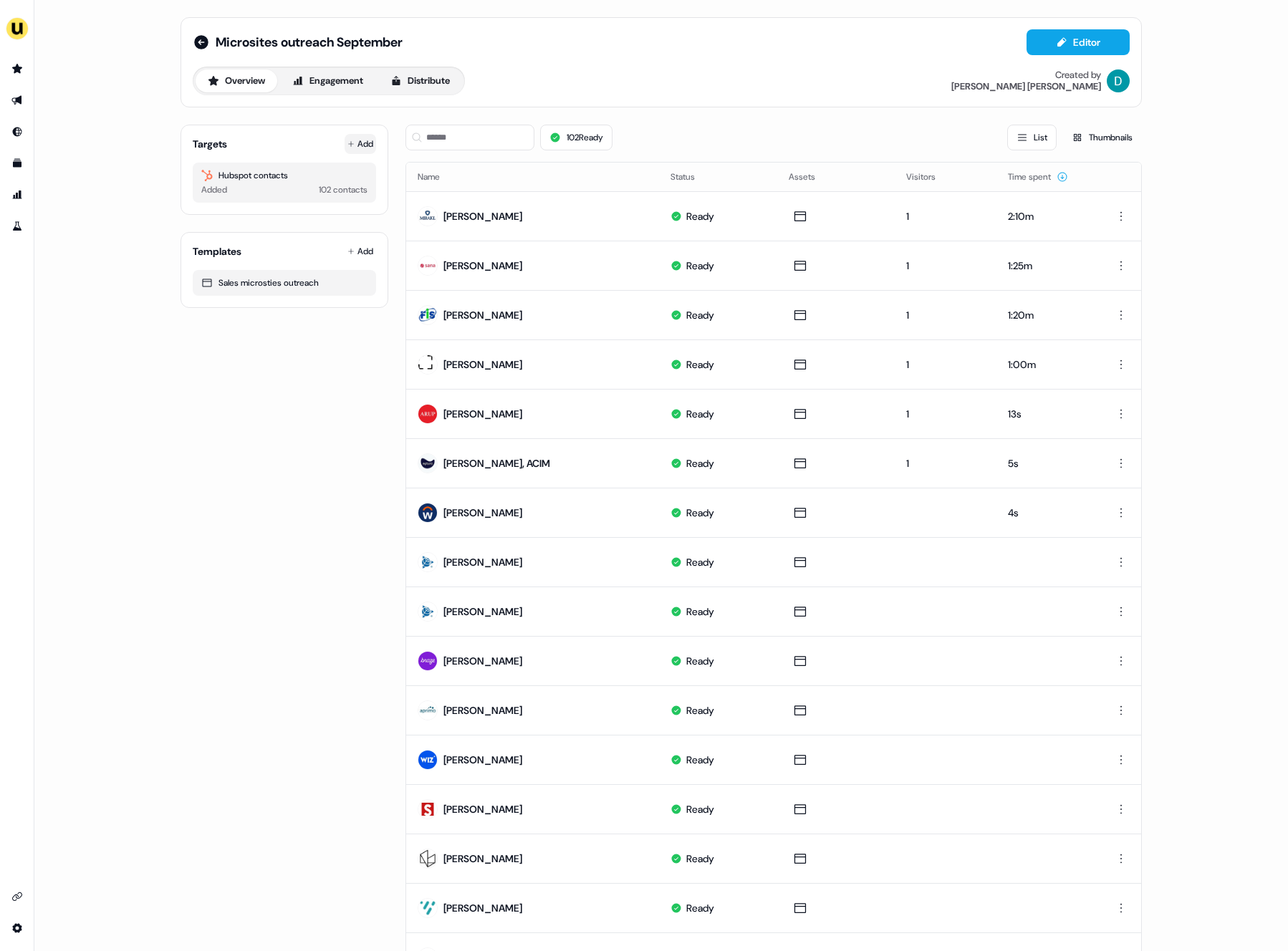
click at [360, 141] on button "Add" at bounding box center [360, 144] width 31 height 20
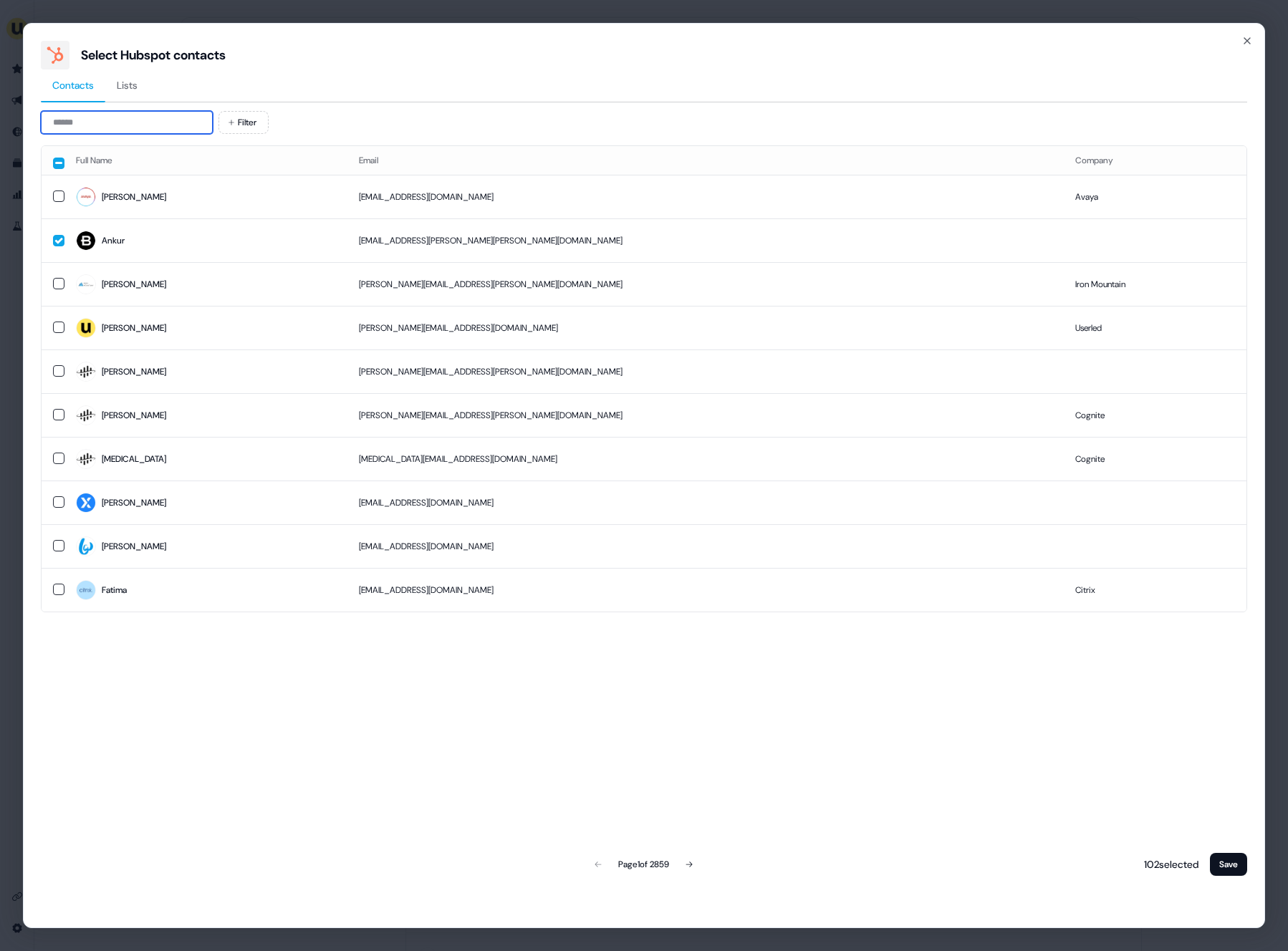
click at [99, 124] on input at bounding box center [126, 122] width 172 height 23
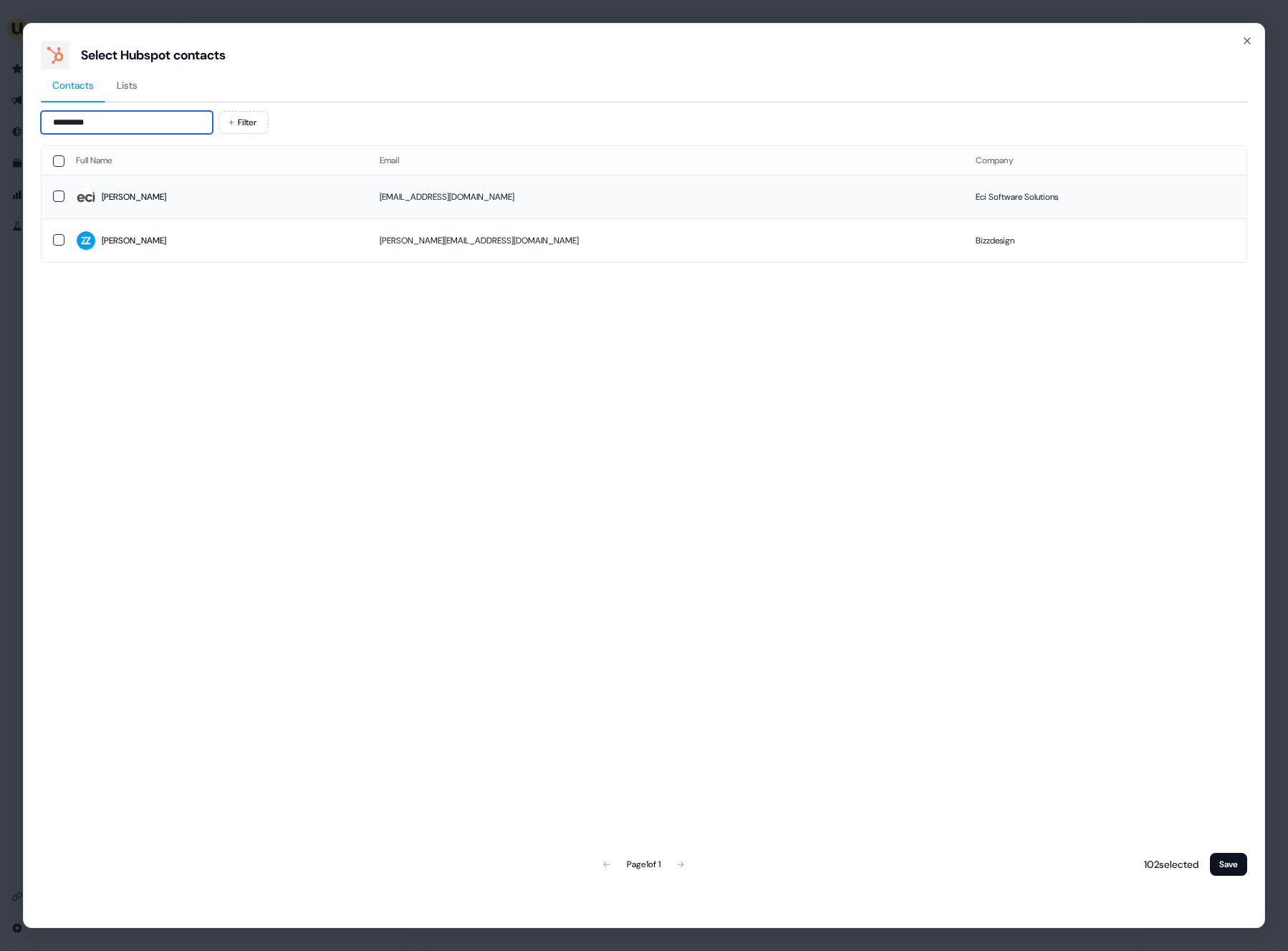
type input "*********"
click at [228, 210] on td "[PERSON_NAME]" at bounding box center [216, 197] width 304 height 44
click at [1235, 865] on button "Save" at bounding box center [1228, 864] width 37 height 23
click at [1234, 865] on button "Save" at bounding box center [1228, 864] width 37 height 23
click at [1223, 861] on button "Save" at bounding box center [1228, 864] width 37 height 23
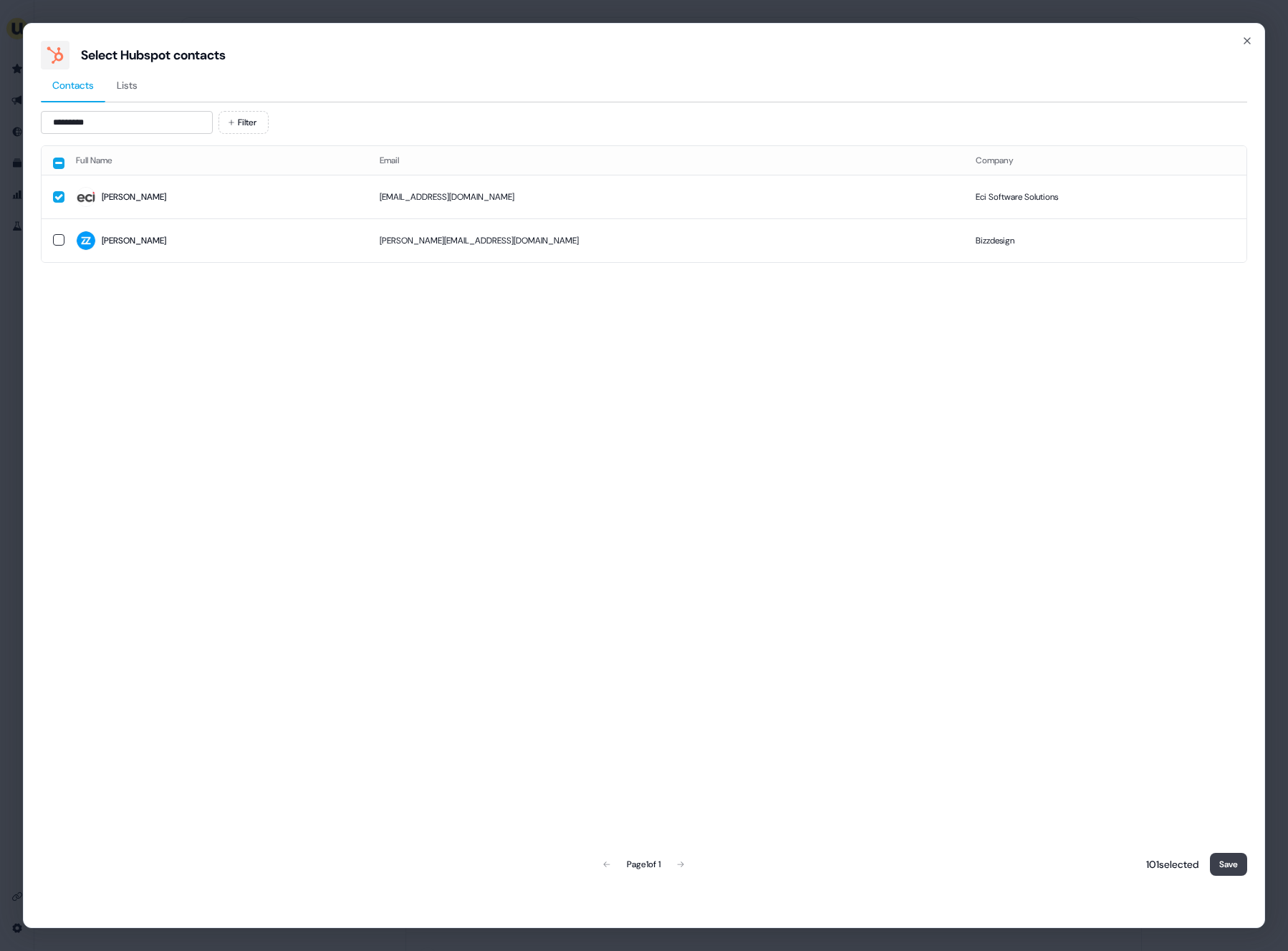
click at [1223, 861] on button "Save" at bounding box center [1228, 864] width 37 height 23
click at [1229, 859] on button "Save" at bounding box center [1228, 864] width 37 height 23
click at [1224, 861] on button "Save" at bounding box center [1228, 864] width 37 height 23
click at [1151, 847] on div "Full Name Email Company Lisa lhackbarth@ecisolutions.com Eci Software Solutions…" at bounding box center [644, 512] width 1206 height 733
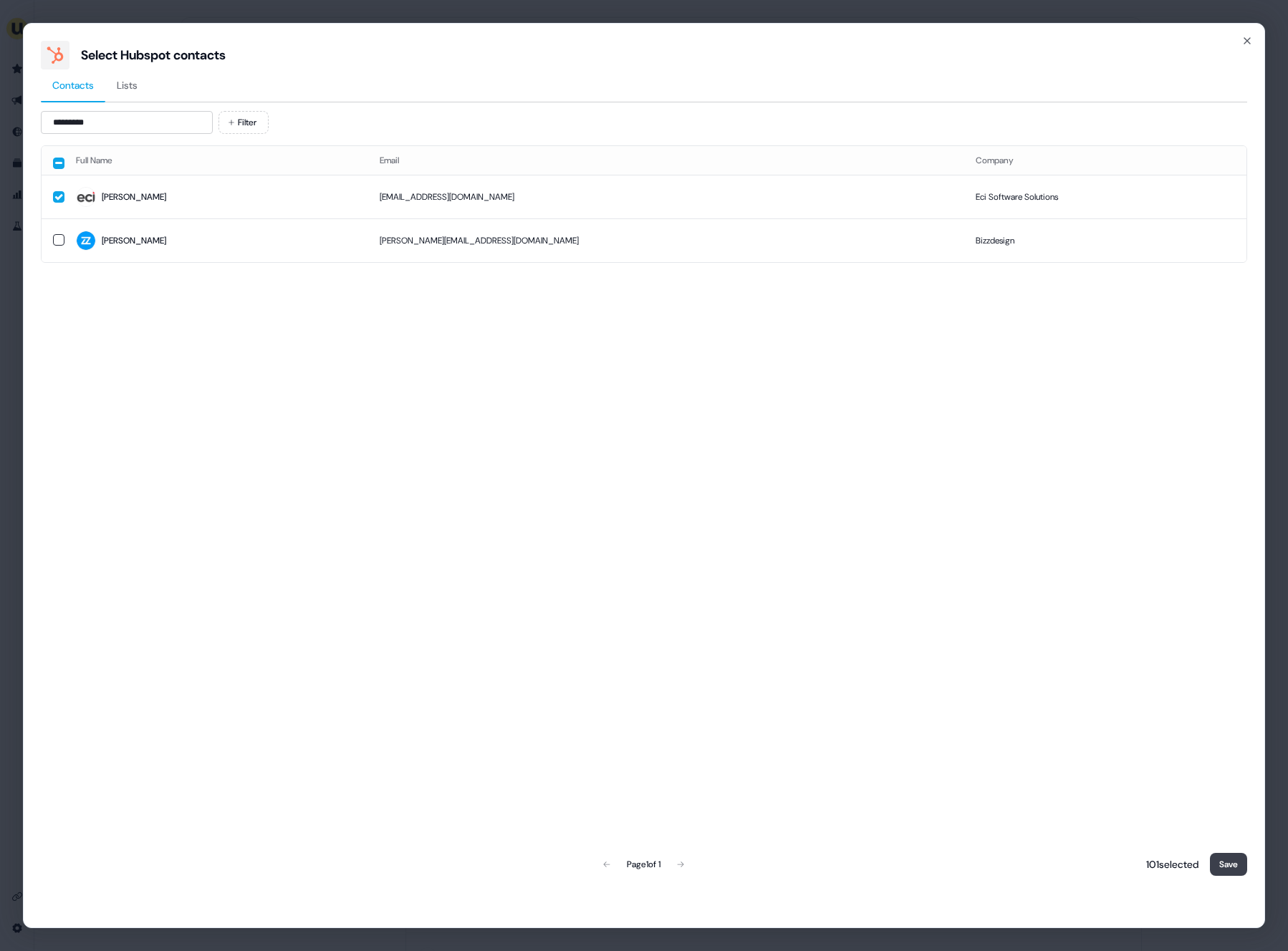
click at [1230, 858] on button "Save" at bounding box center [1228, 864] width 37 height 23
click at [148, 199] on span "Lisa" at bounding box center [217, 197] width 281 height 20
click at [1234, 872] on button "Save" at bounding box center [1228, 864] width 37 height 23
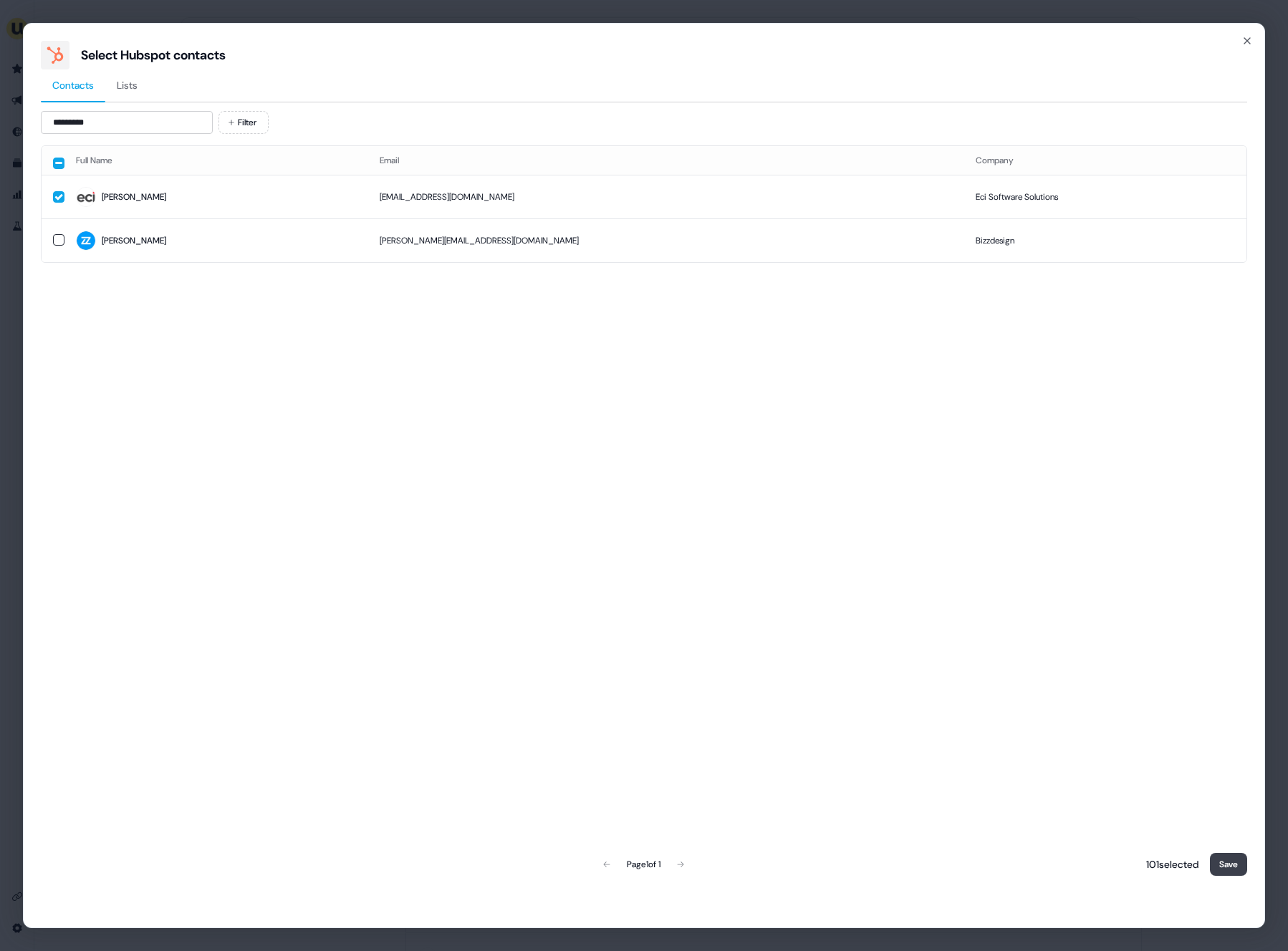
click at [1234, 872] on button "Save" at bounding box center [1228, 864] width 37 height 23
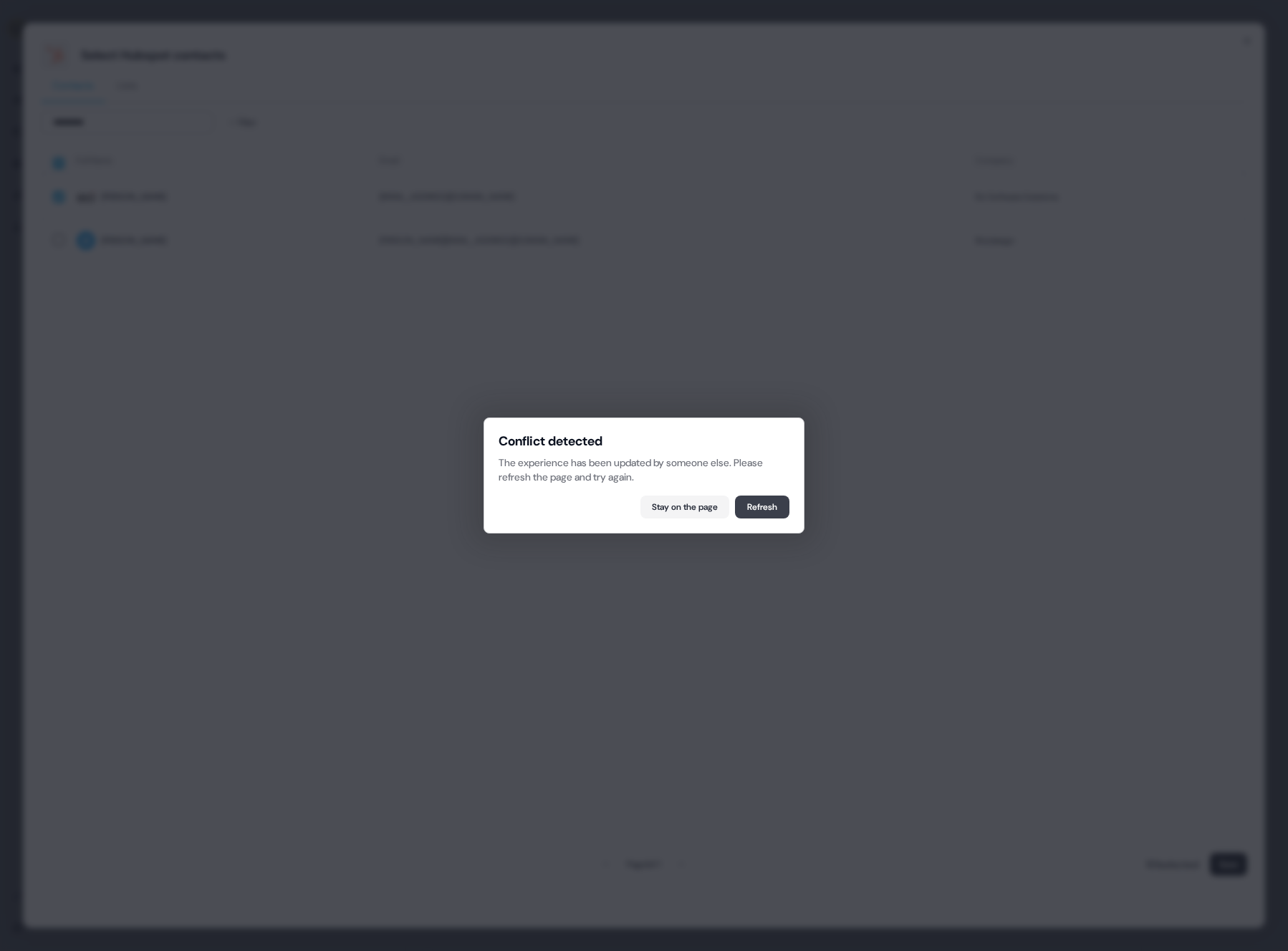
click at [762, 513] on button "Refresh" at bounding box center [762, 507] width 54 height 23
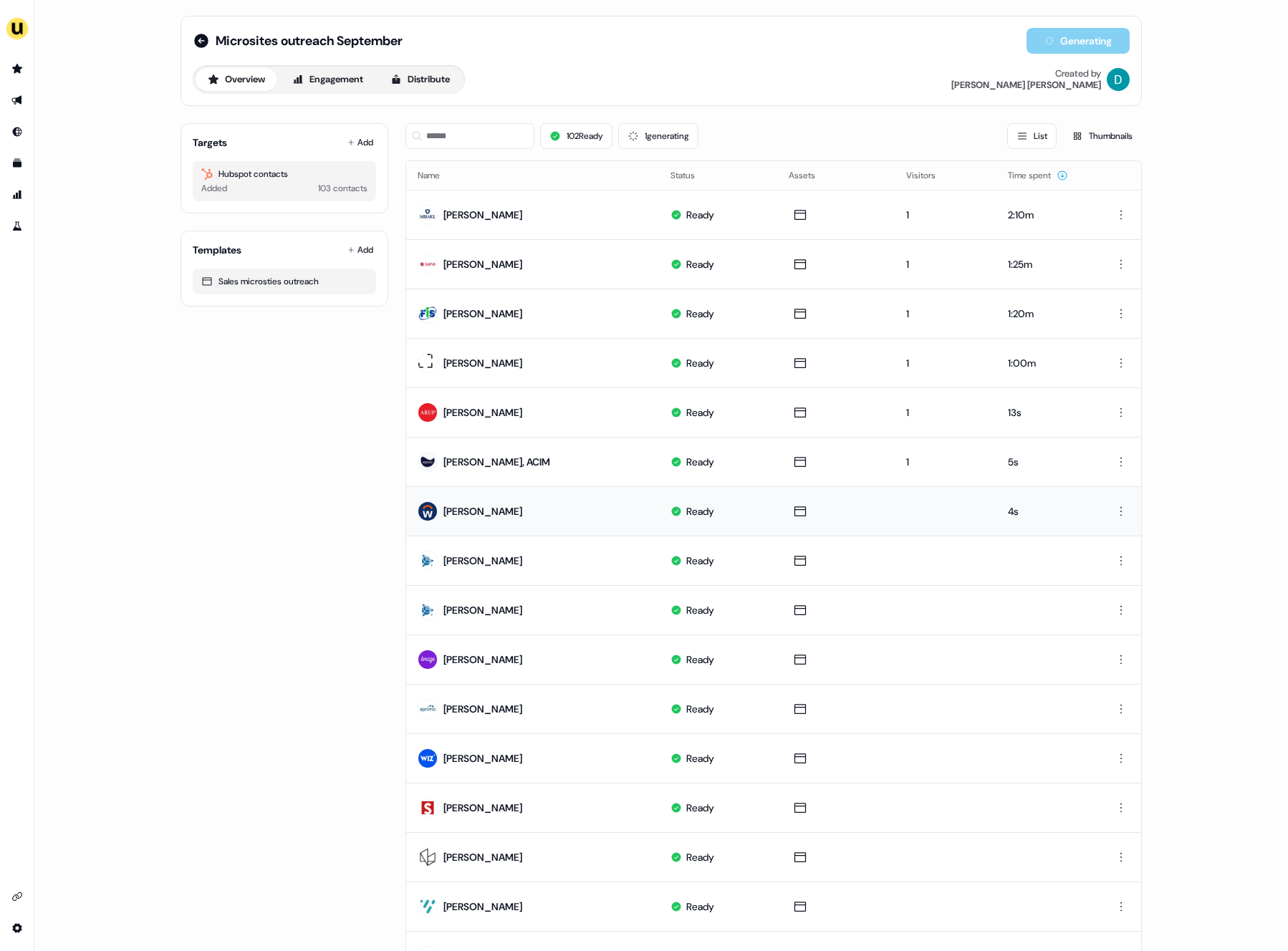
scroll to position [18, 0]
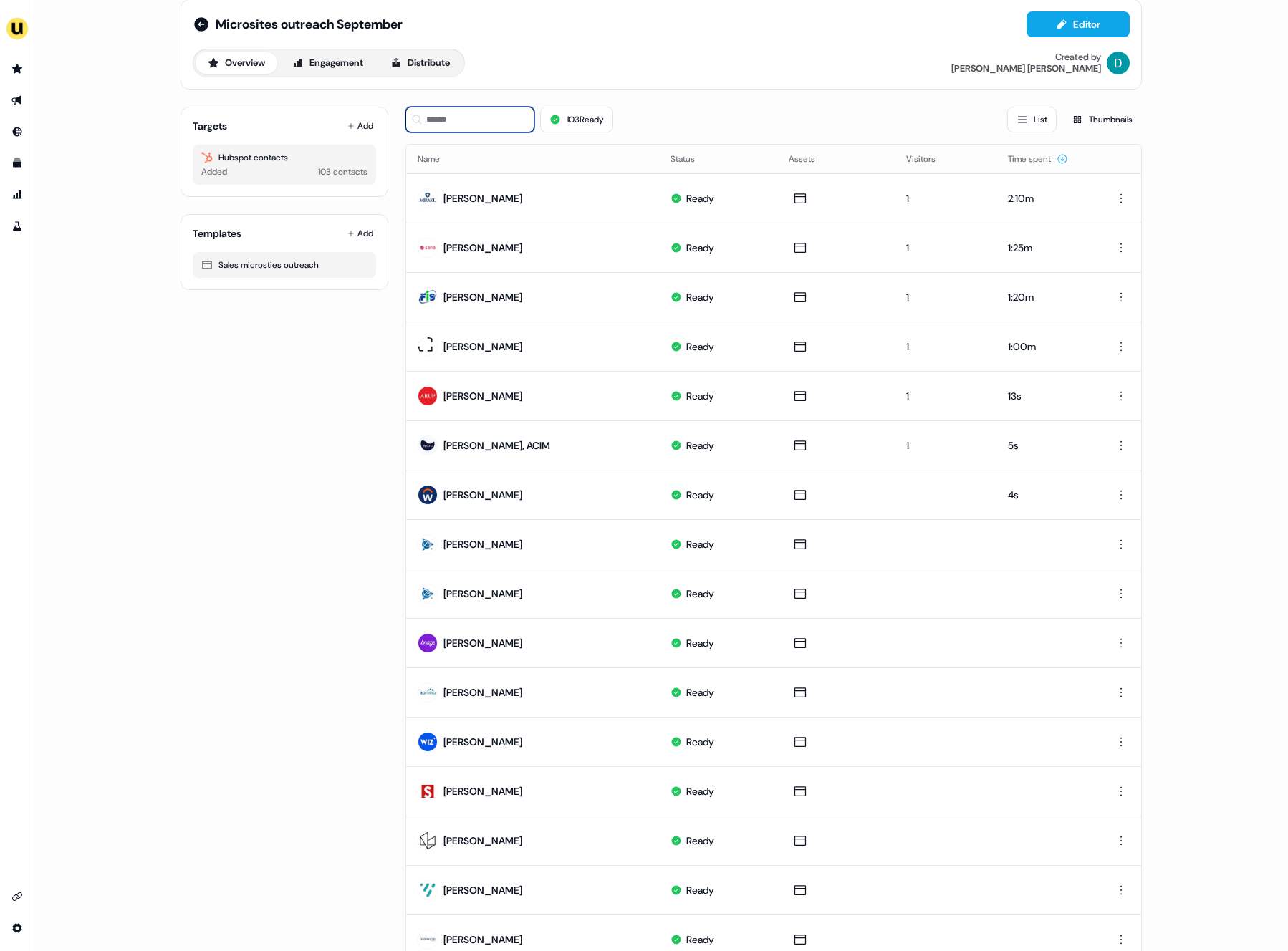
click at [449, 131] on input at bounding box center [470, 119] width 129 height 26
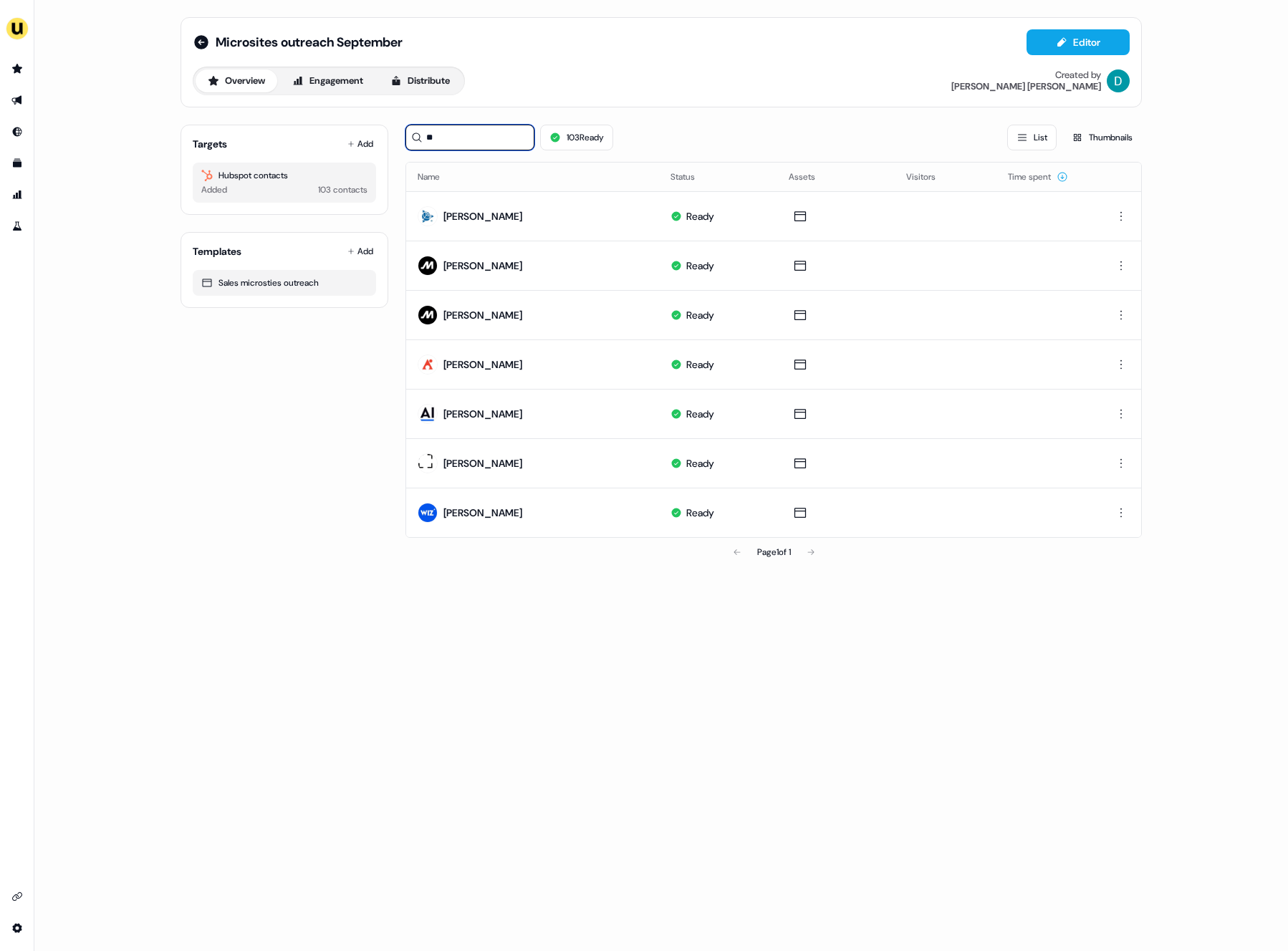
scroll to position [0, 0]
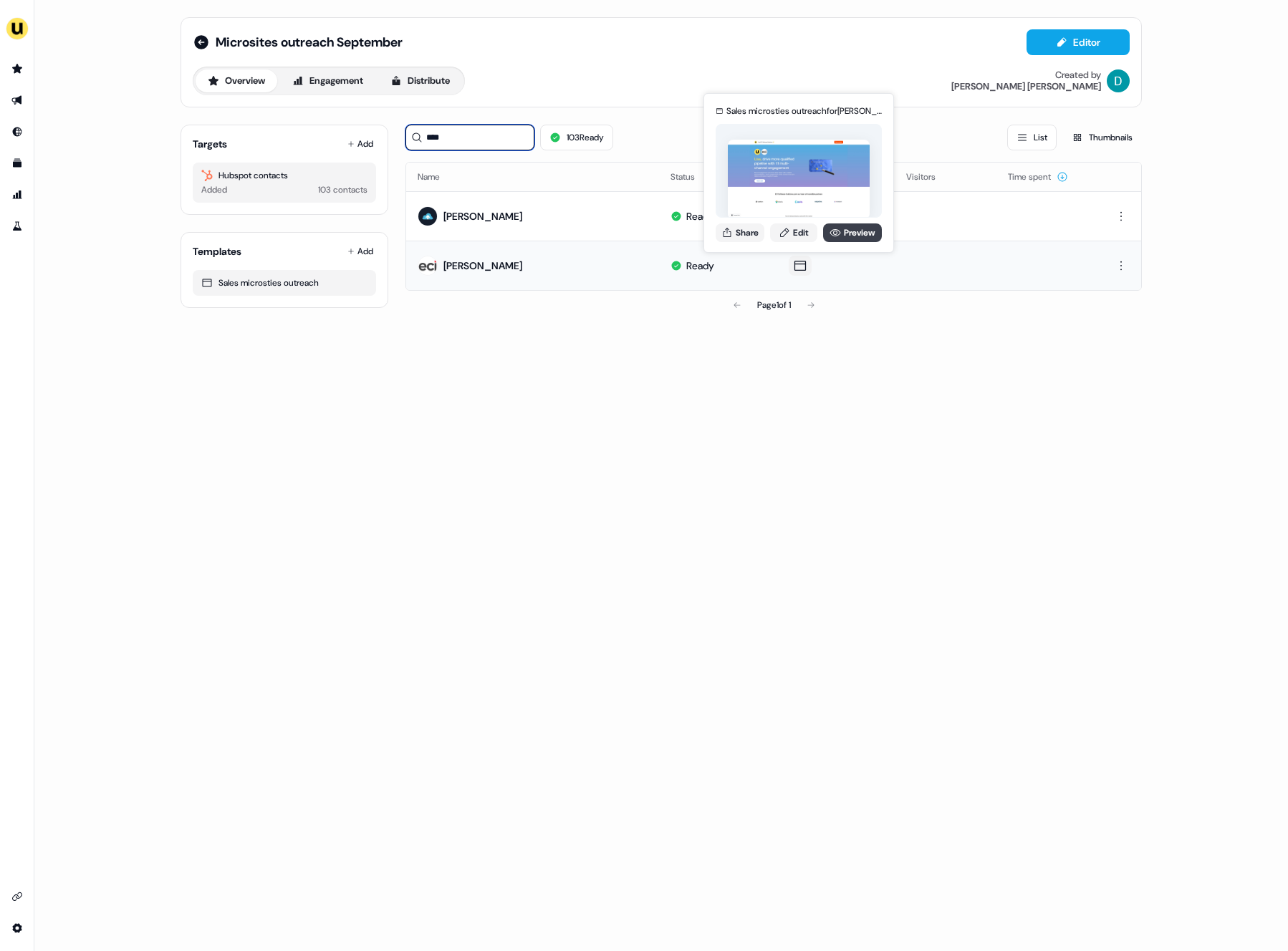
type input "****"
click at [847, 239] on link "Preview" at bounding box center [852, 233] width 59 height 19
click at [771, 228] on link "Edit" at bounding box center [794, 233] width 47 height 19
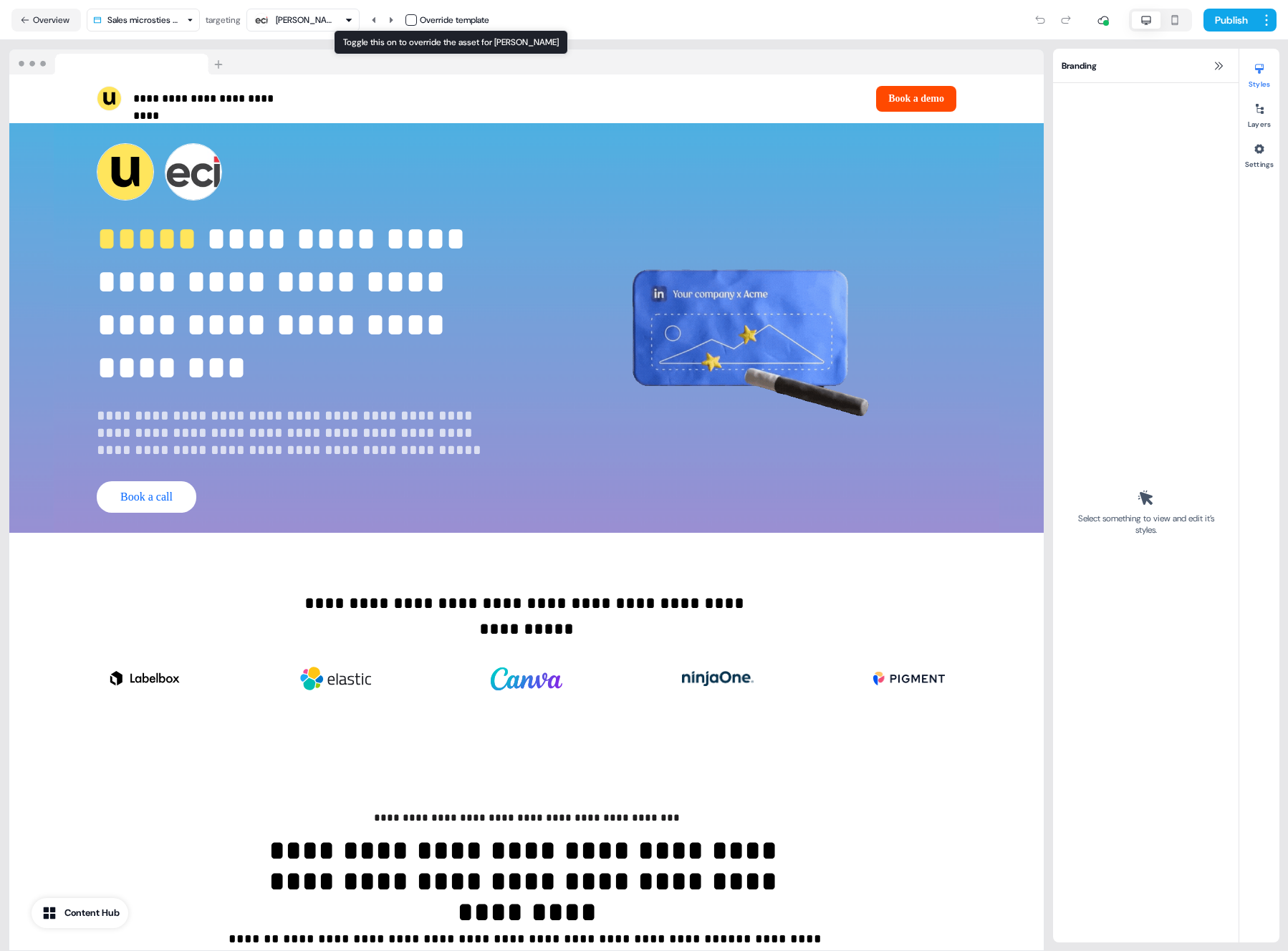
click at [417, 17] on button "button" at bounding box center [411, 20] width 12 height 12
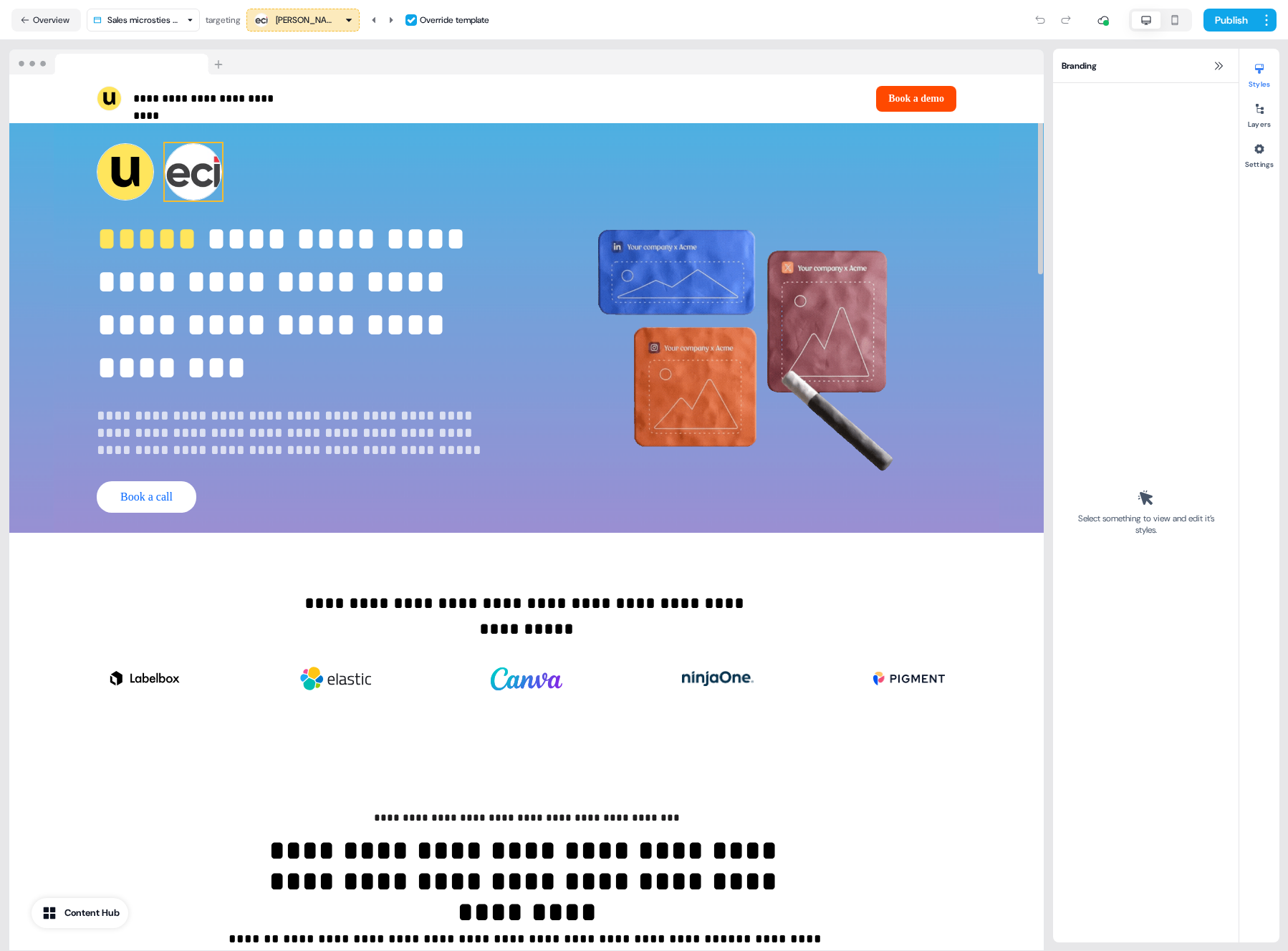
click at [174, 187] on img at bounding box center [193, 171] width 57 height 57
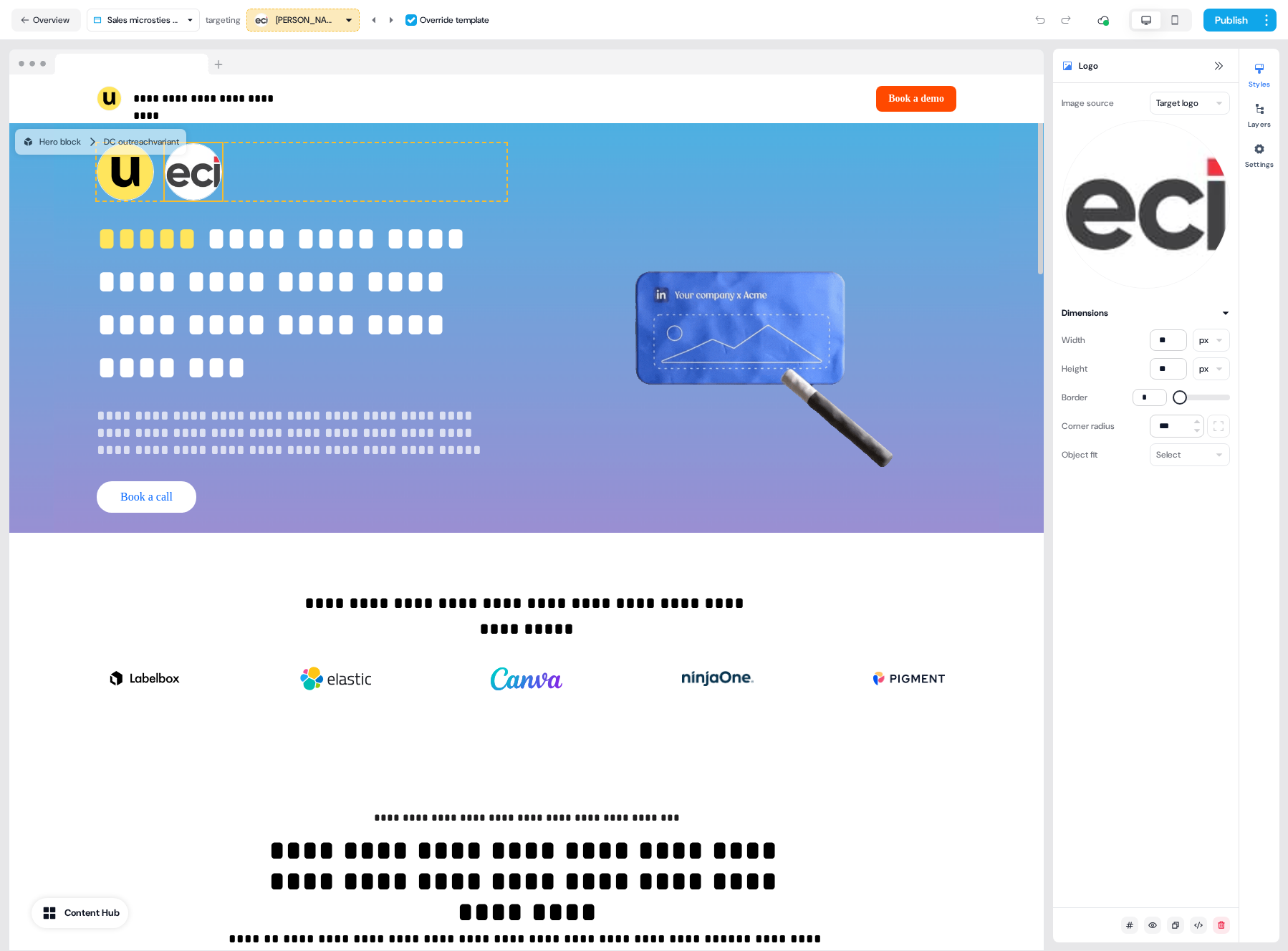
click at [1202, 97] on html "**********" at bounding box center [644, 475] width 1288 height 951
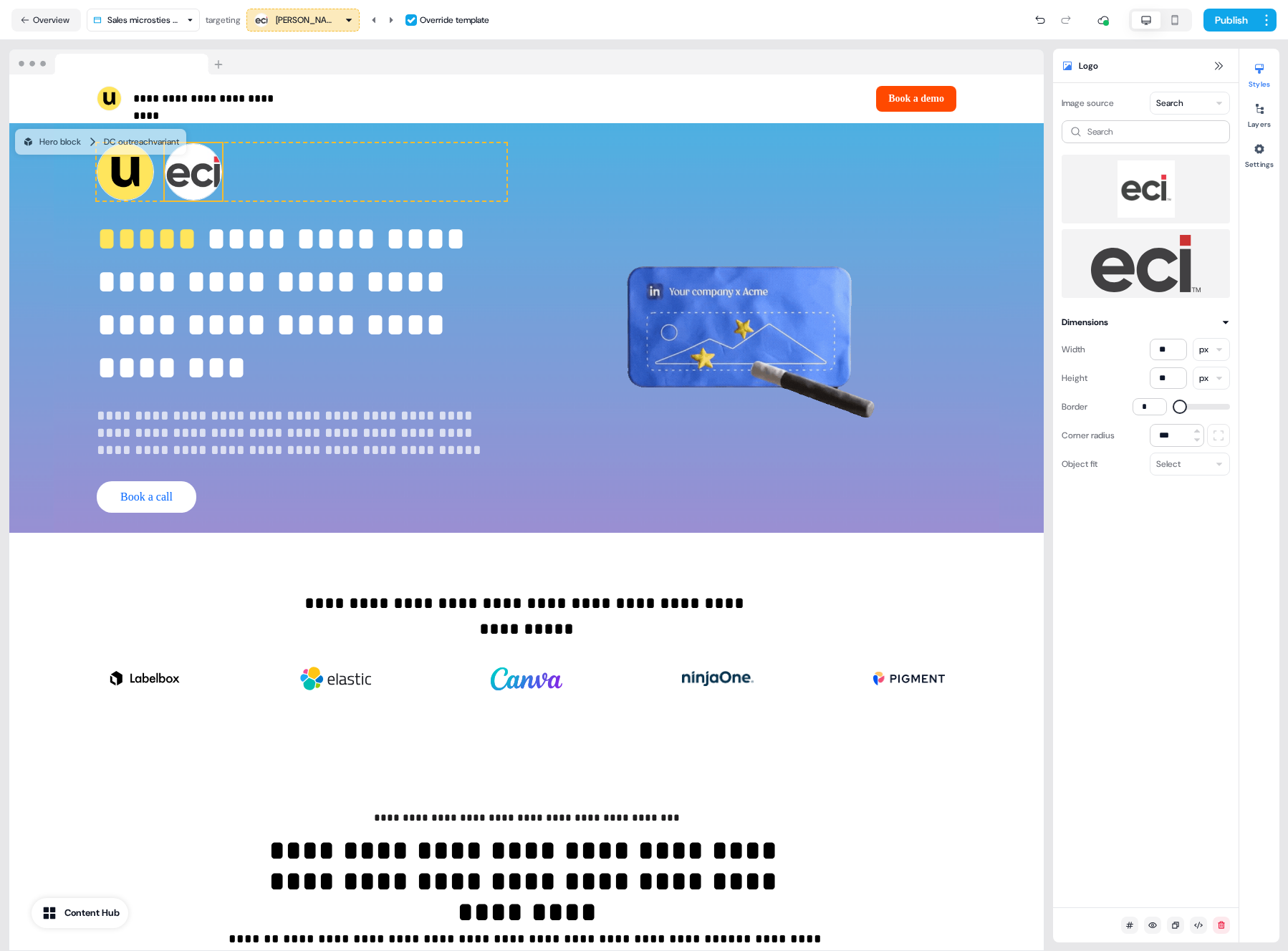
click at [1132, 181] on img at bounding box center [1146, 188] width 145 height 57
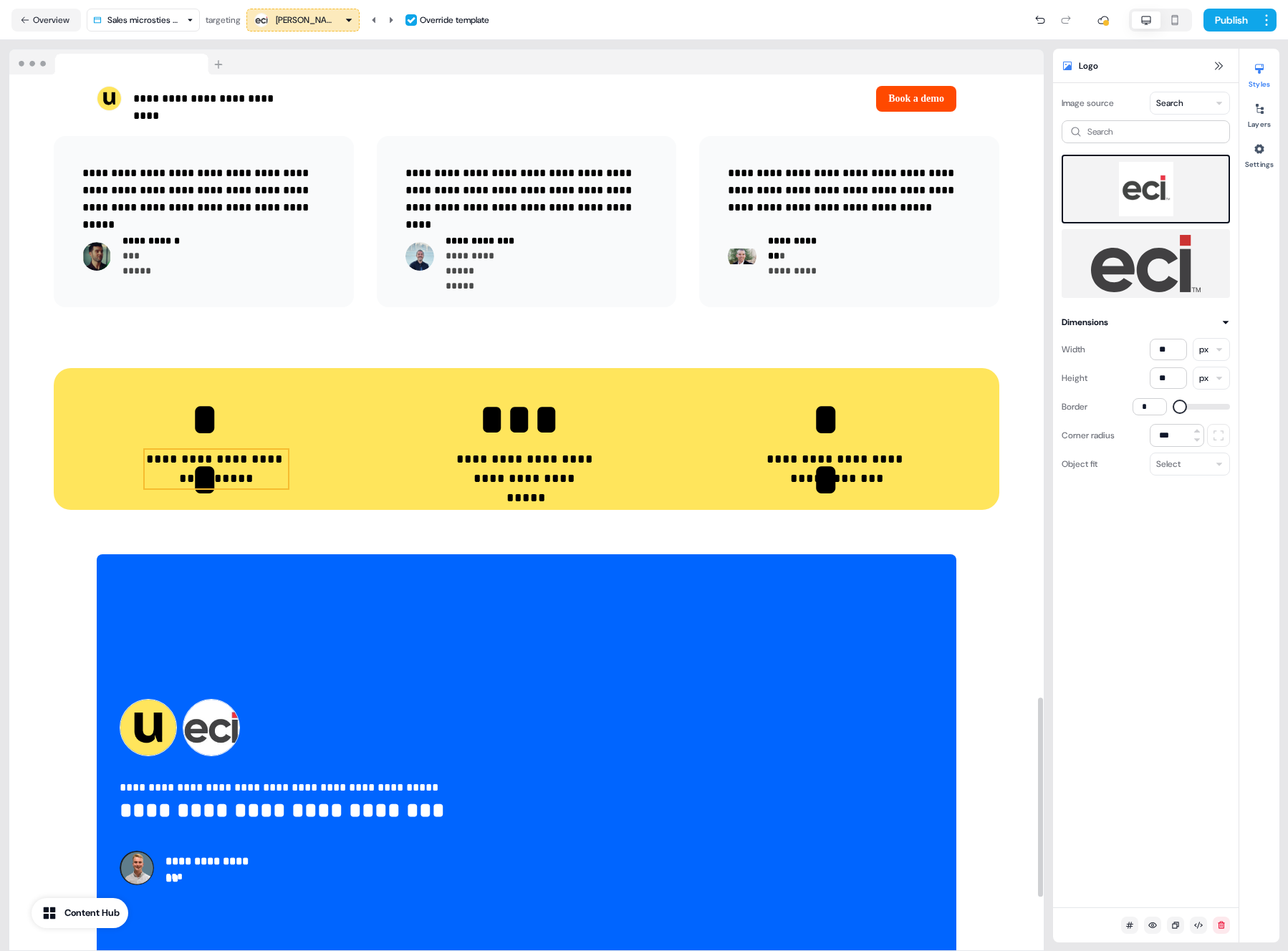
scroll to position [2914, 0]
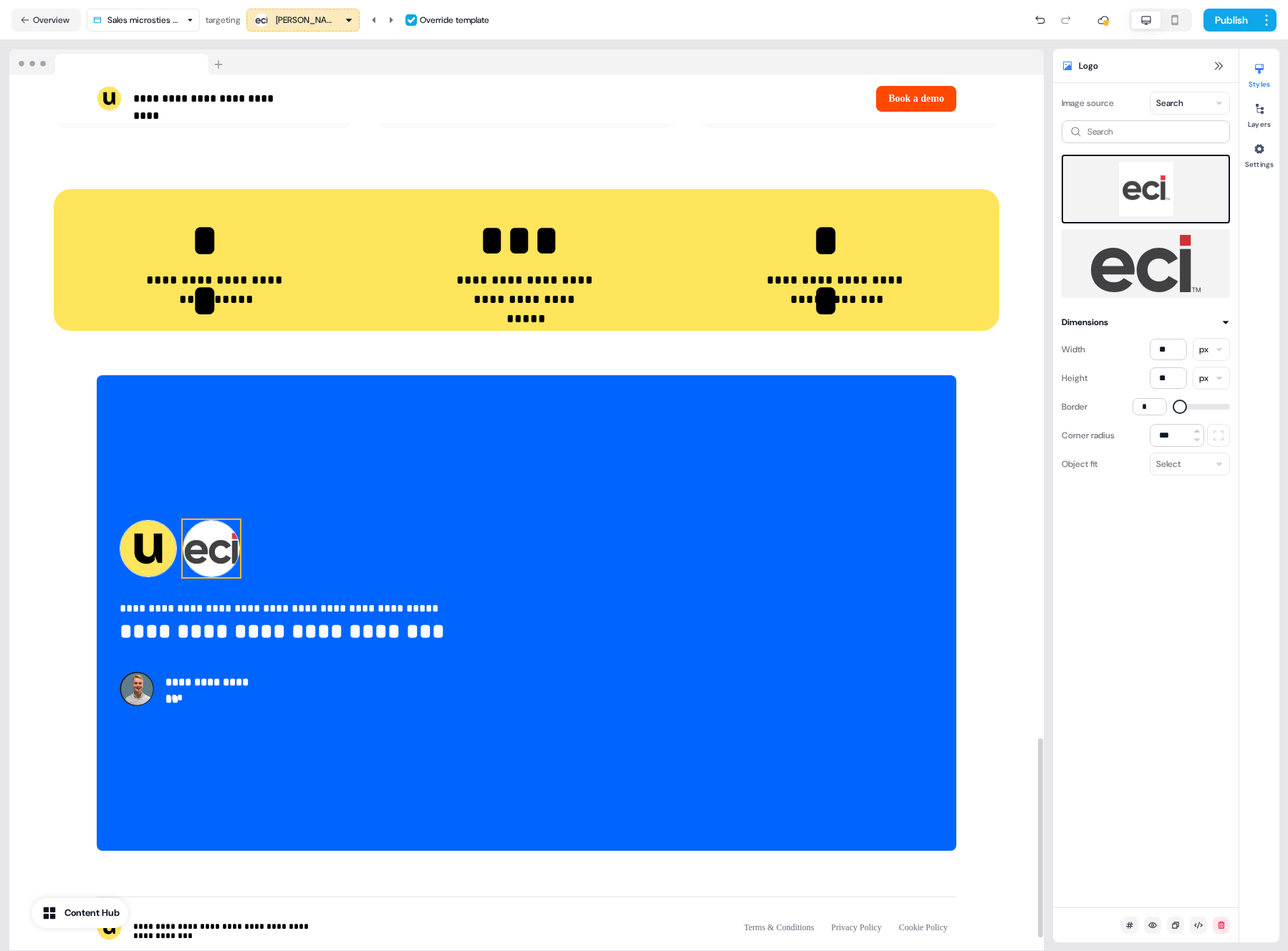
click at [229, 543] on img at bounding box center [211, 548] width 57 height 57
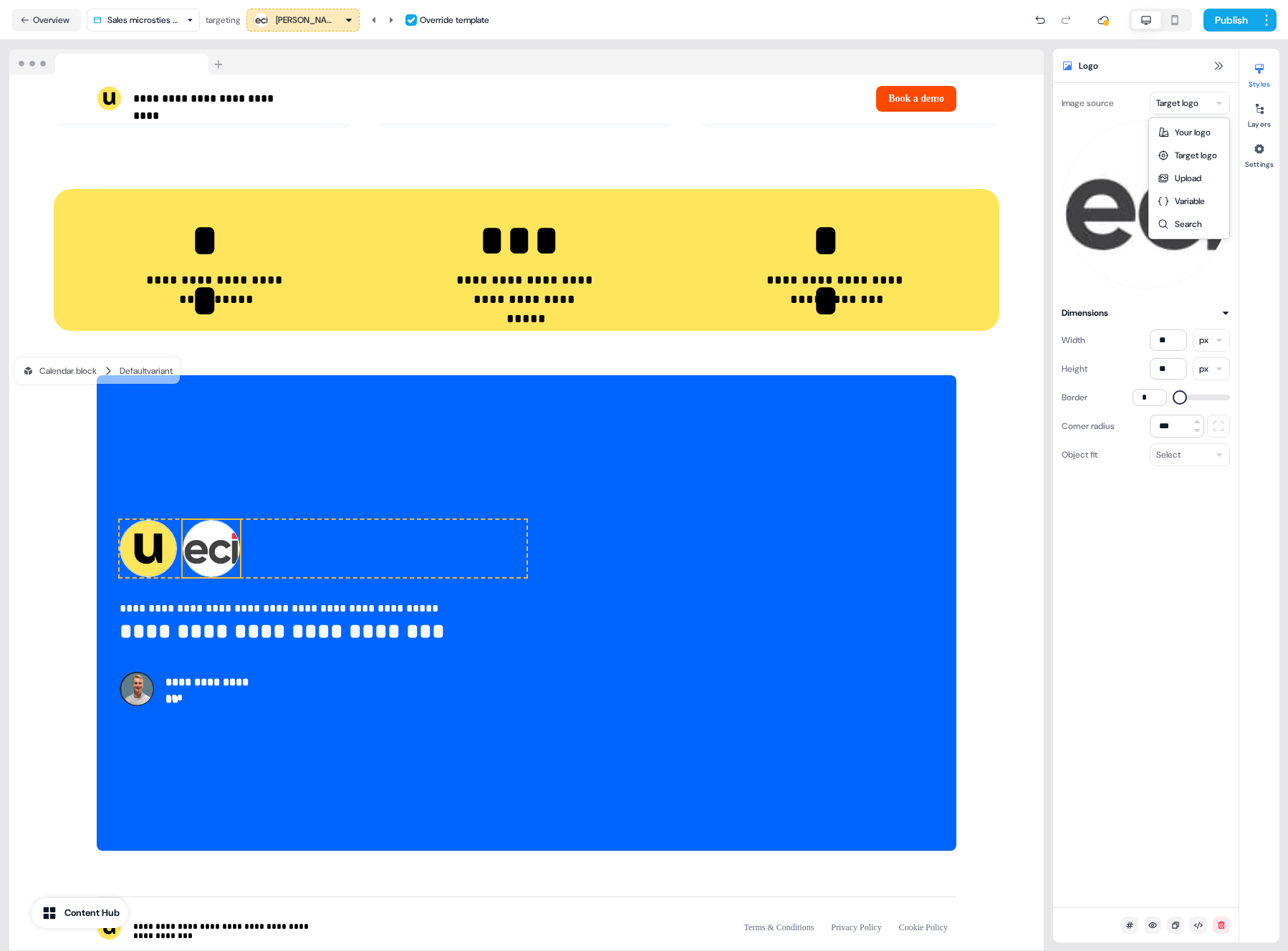
click at [1185, 113] on body "**********" at bounding box center [644, 475] width 1288 height 951
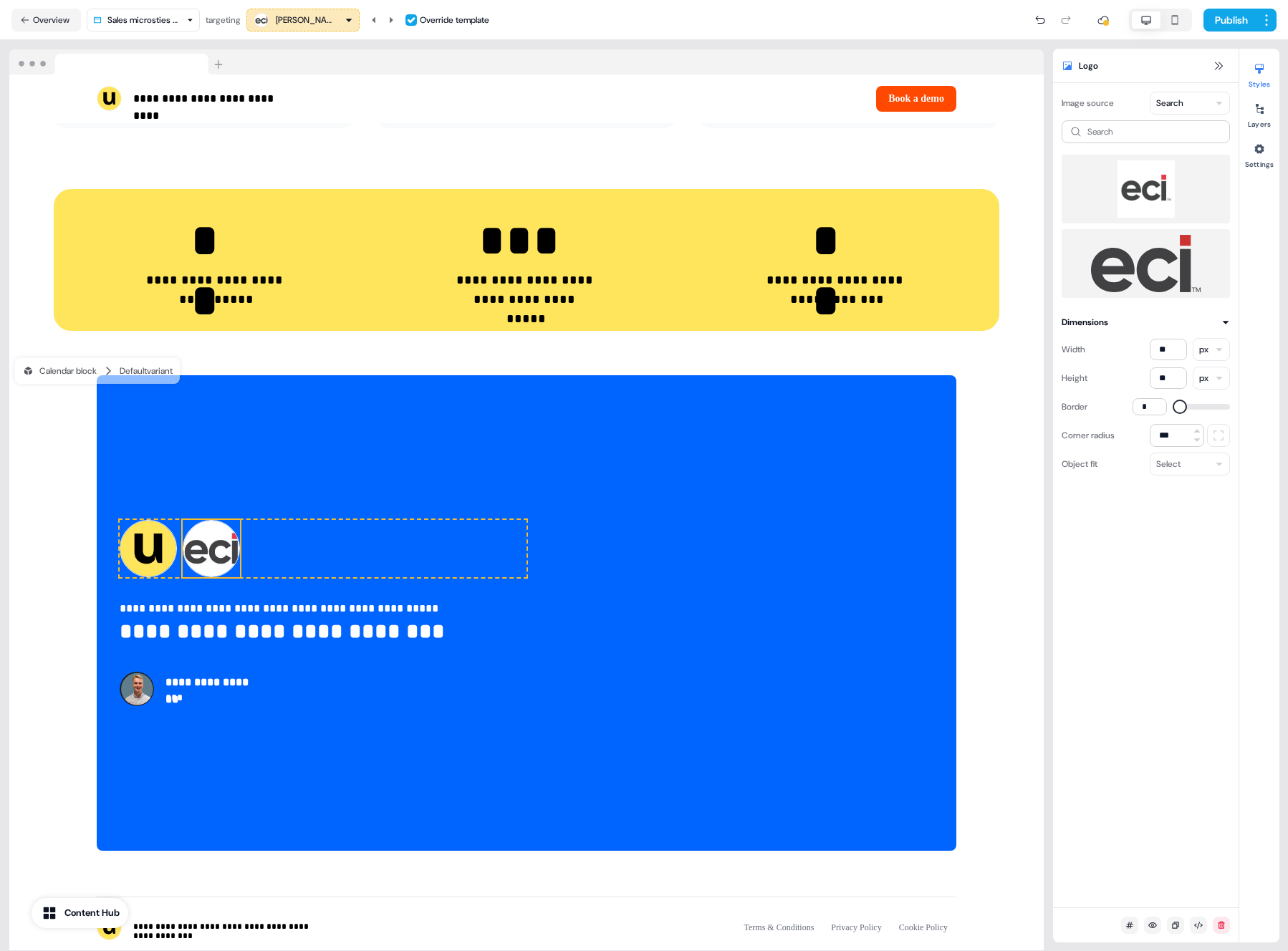
click at [1155, 192] on img at bounding box center [1146, 188] width 145 height 57
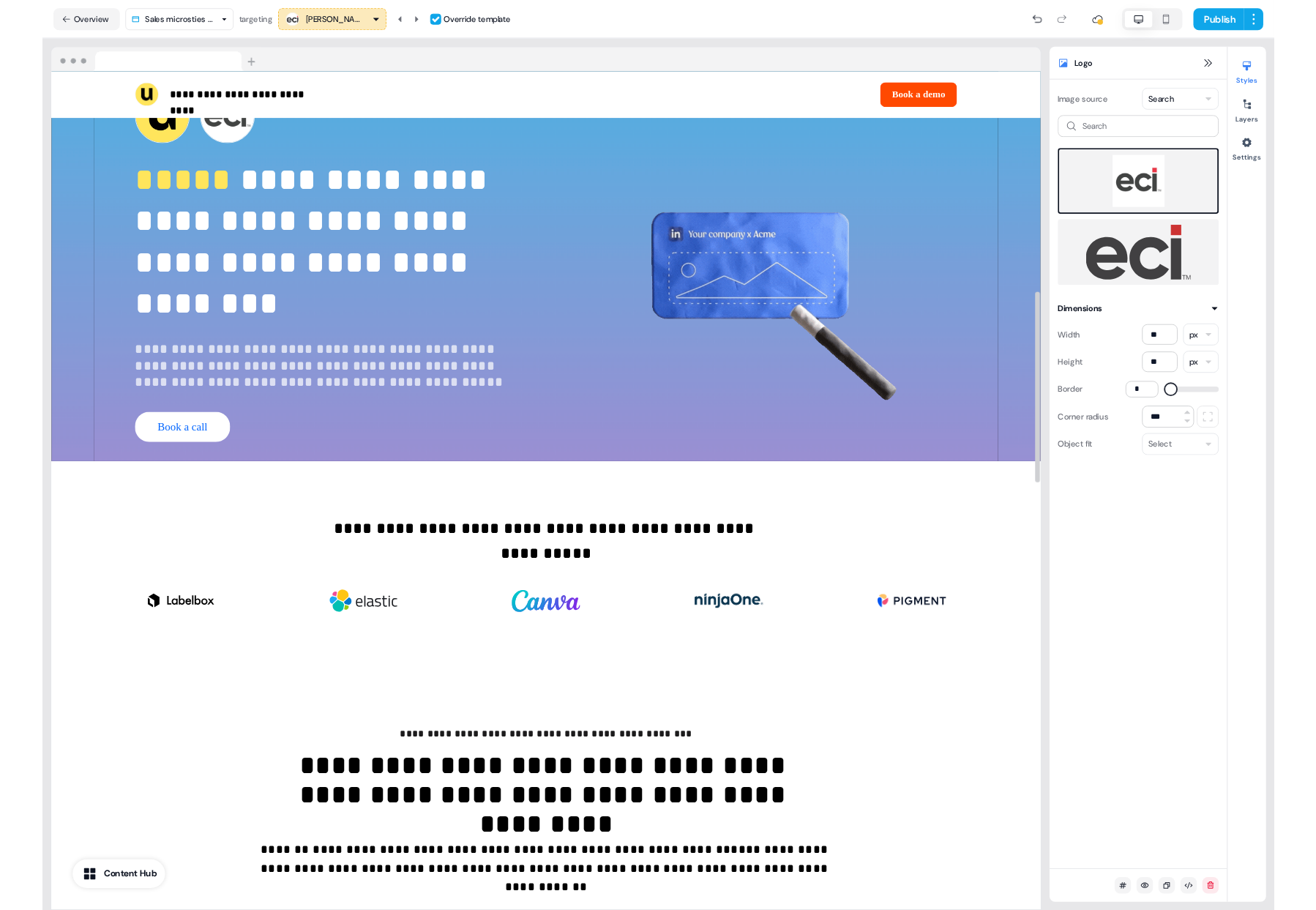
scroll to position [0, 0]
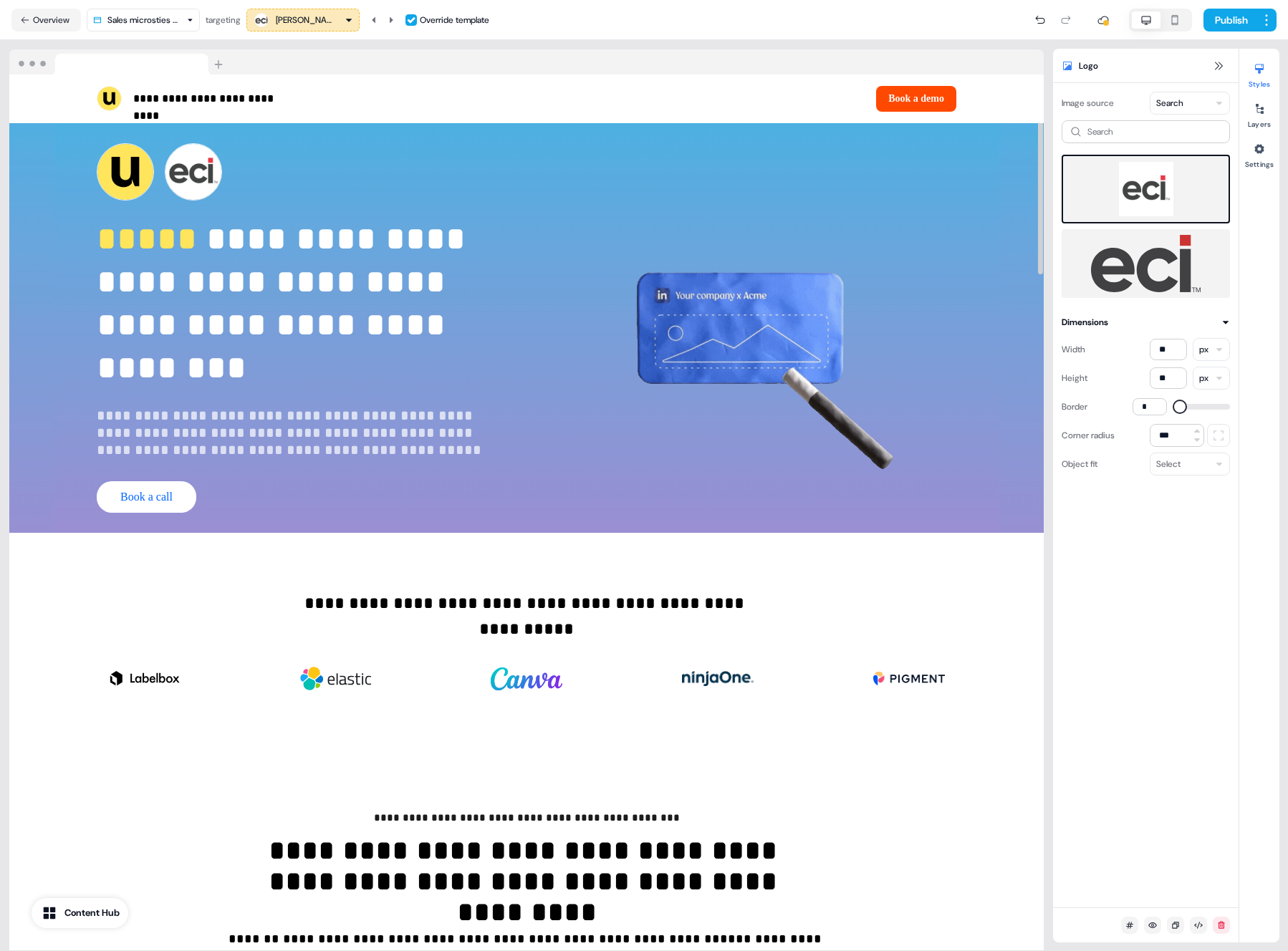
click at [1232, 35] on nav "Overview Sales microsties outreach targeting Lisa Hackbarth Override template P…" at bounding box center [644, 20] width 1288 height 40
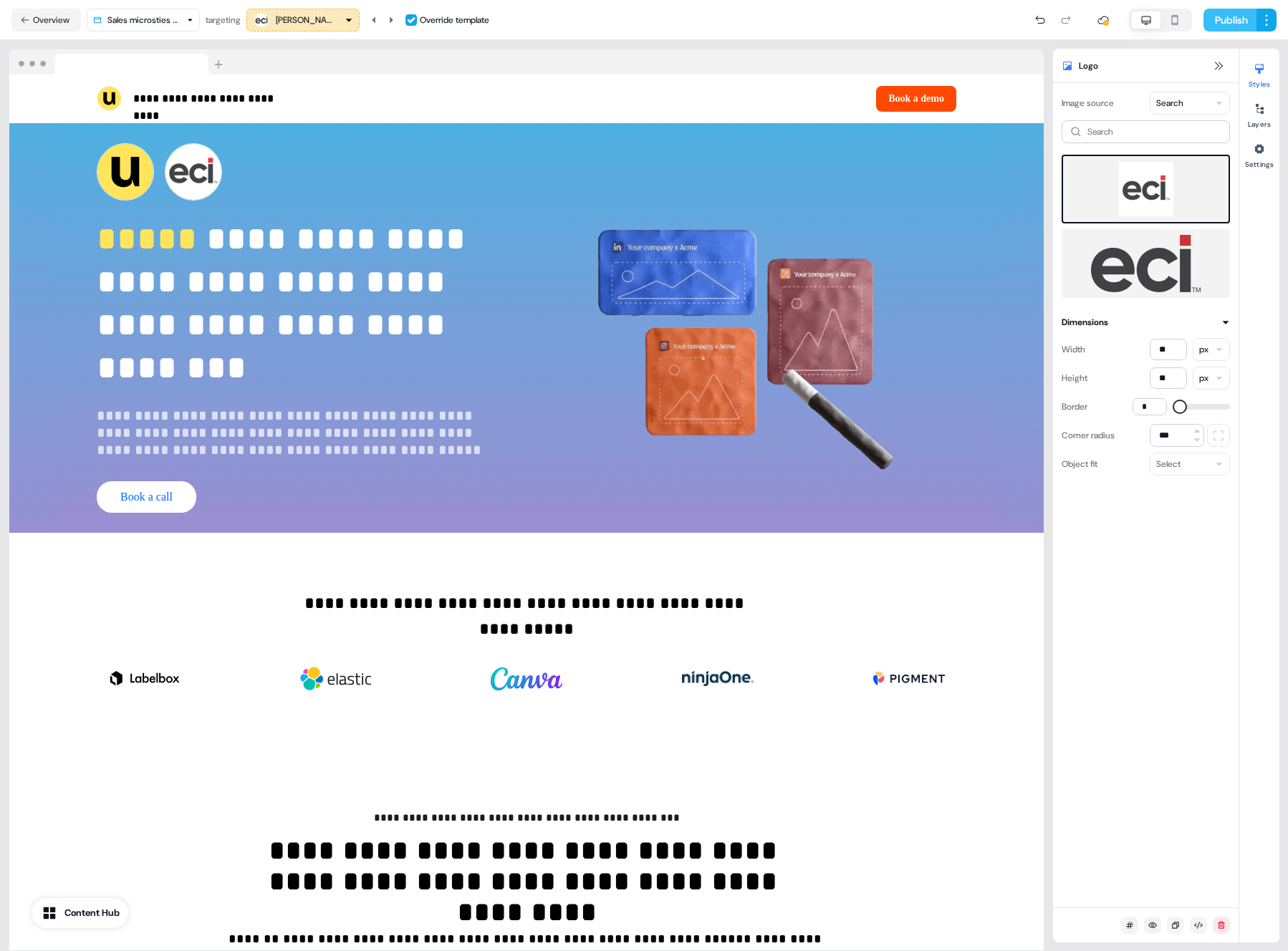
click at [1230, 28] on button "Publish" at bounding box center [1231, 20] width 53 height 23
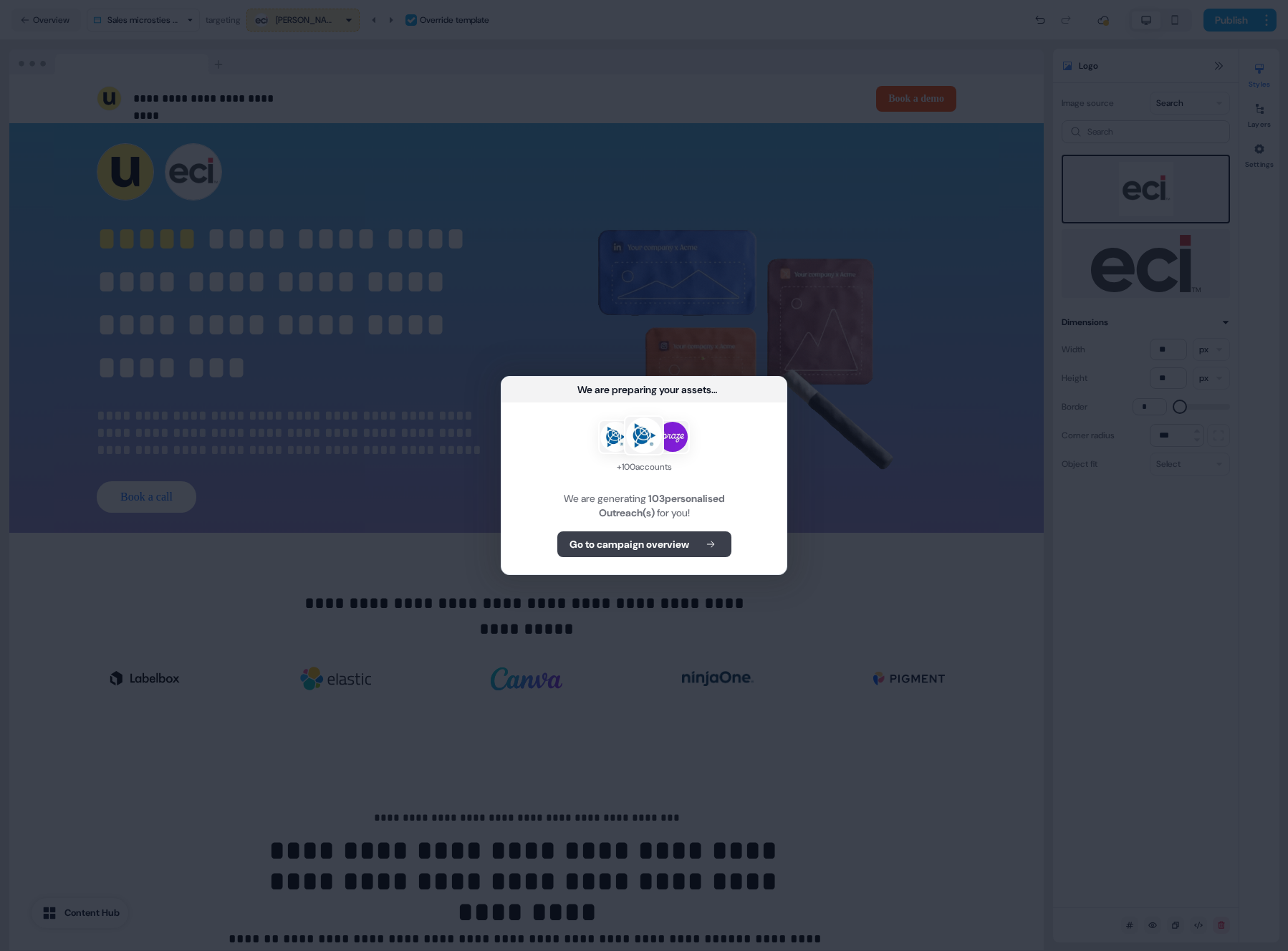
click at [677, 535] on button "Go to campaign overview" at bounding box center [645, 544] width 174 height 26
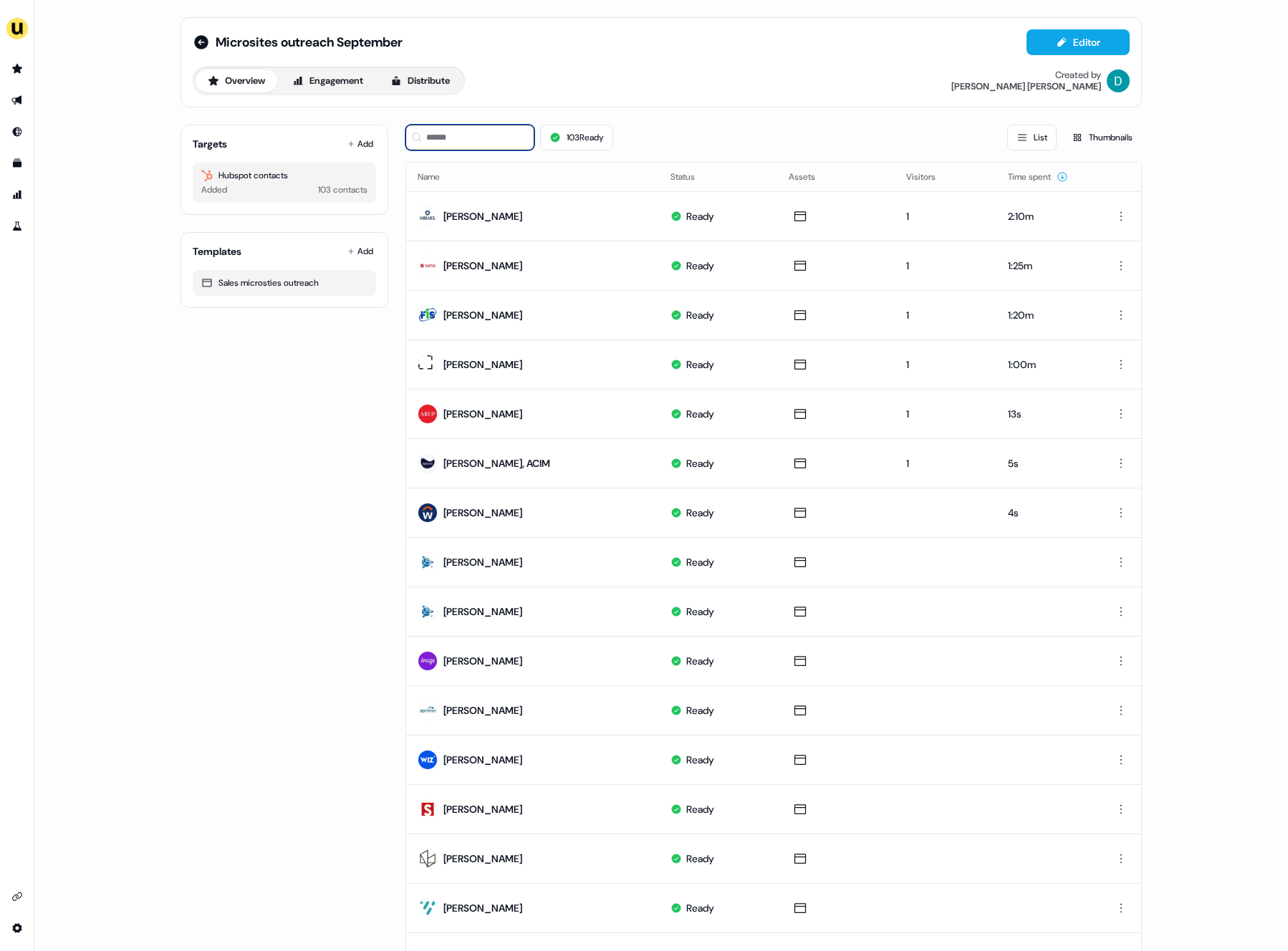
click at [446, 137] on input at bounding box center [470, 137] width 129 height 26
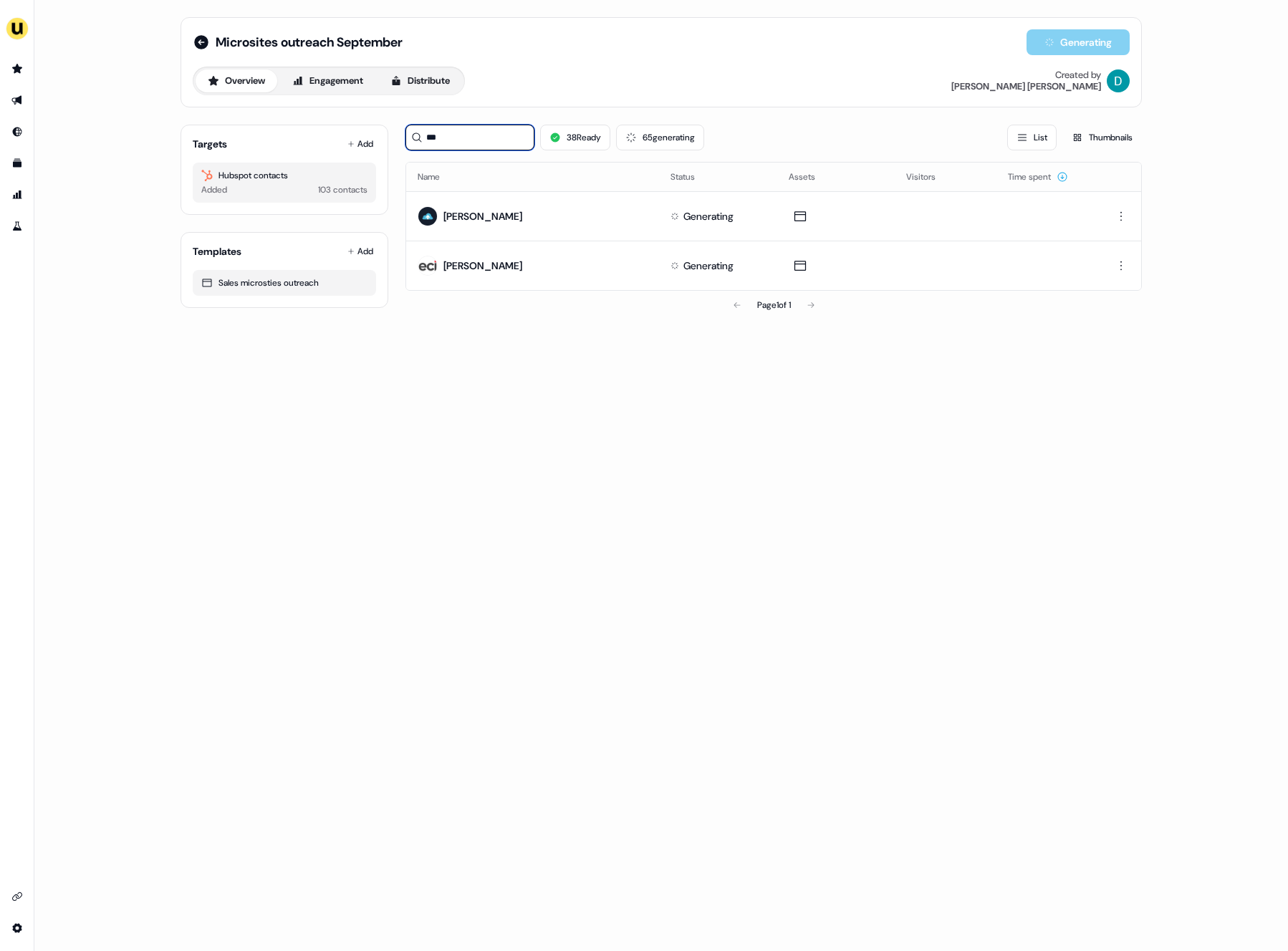
type input "***"
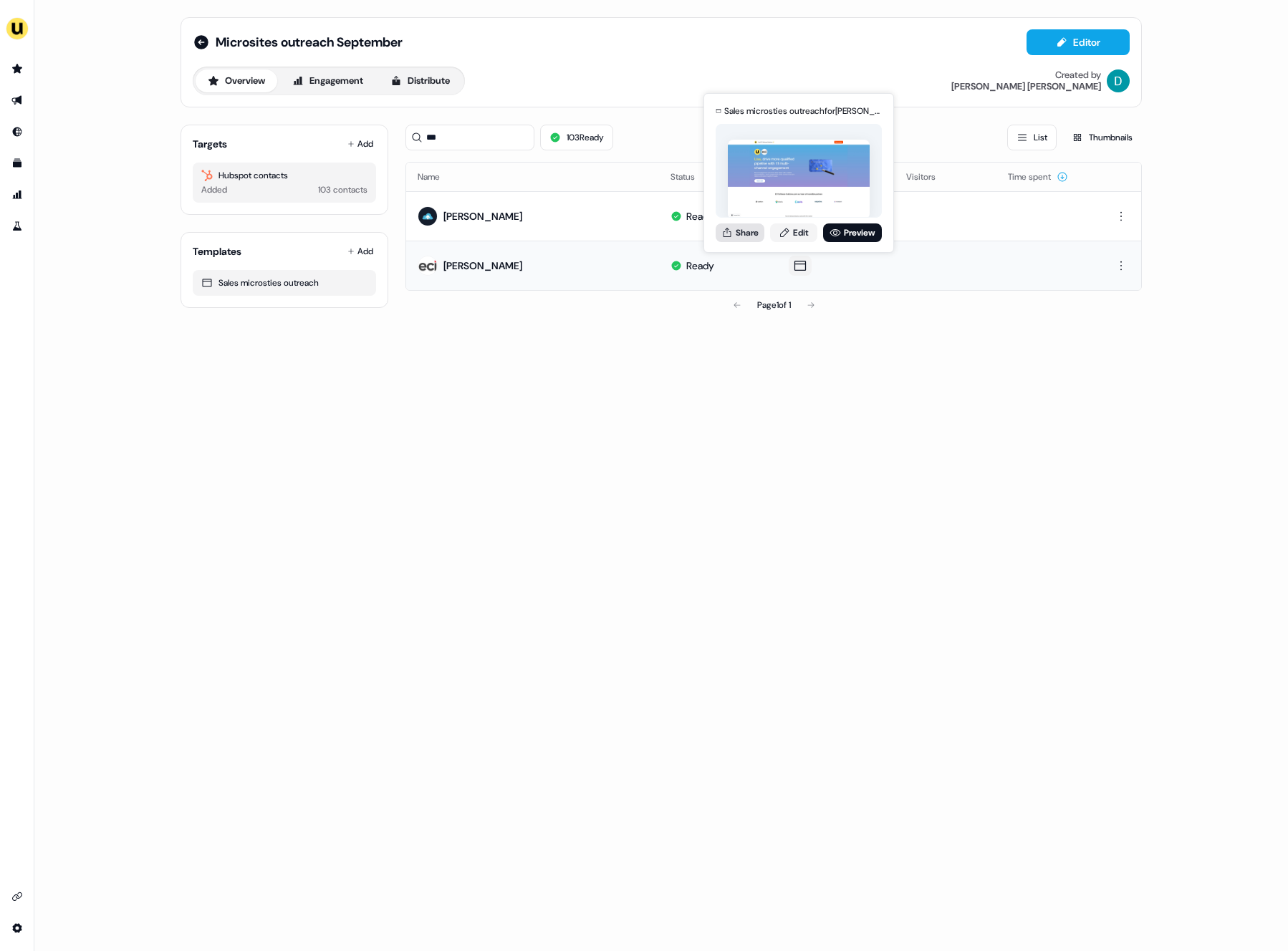
click at [751, 233] on button "Share" at bounding box center [740, 233] width 49 height 19
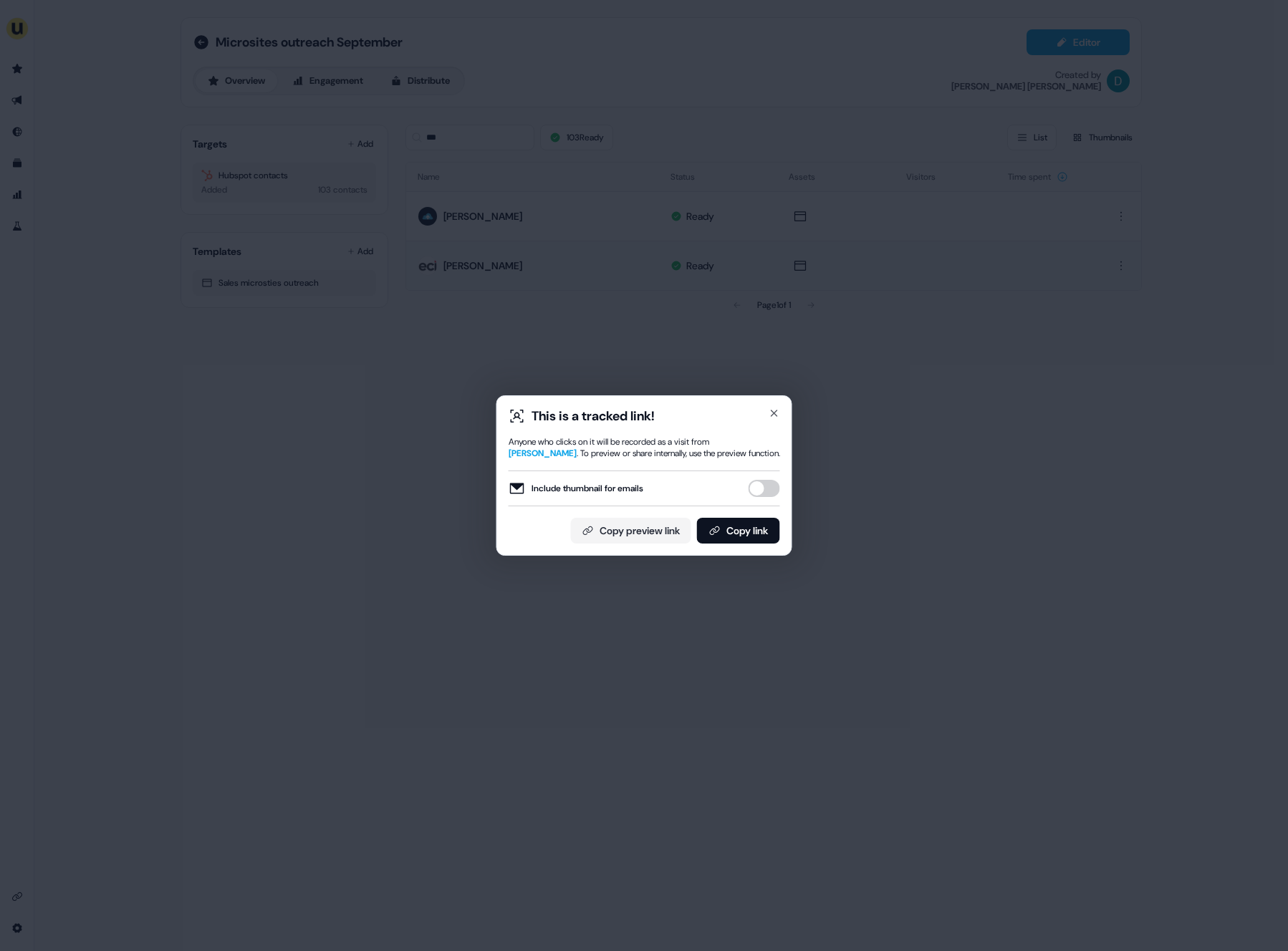
click at [761, 480] on button "Include thumbnail for emails" at bounding box center [764, 488] width 31 height 17
click at [747, 528] on button "Copy link" at bounding box center [739, 531] width 83 height 26
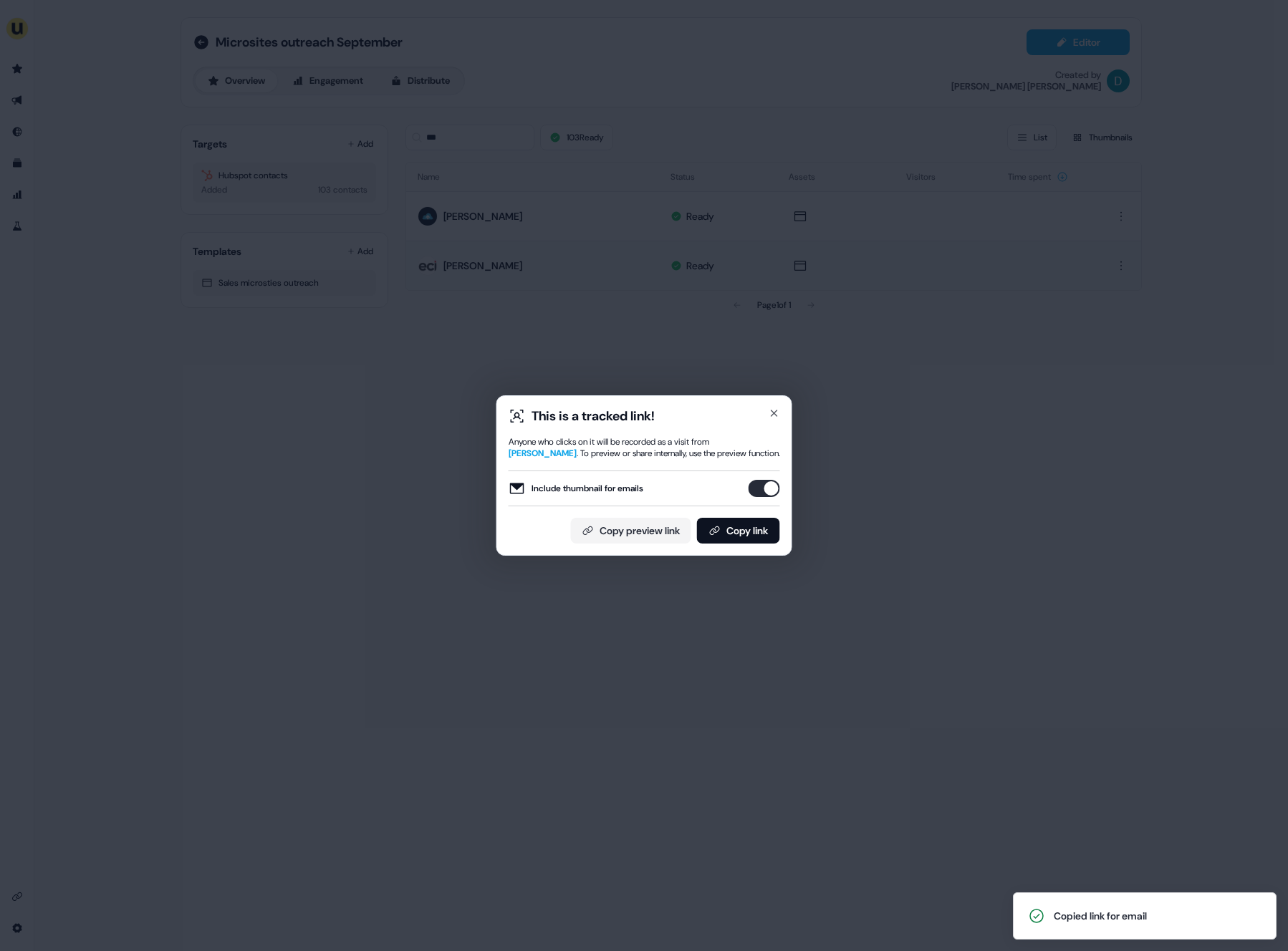
click at [438, 496] on div "This is a tracked link! Anyone who clicks on it will be recorded as a visit fro…" at bounding box center [644, 475] width 1288 height 951
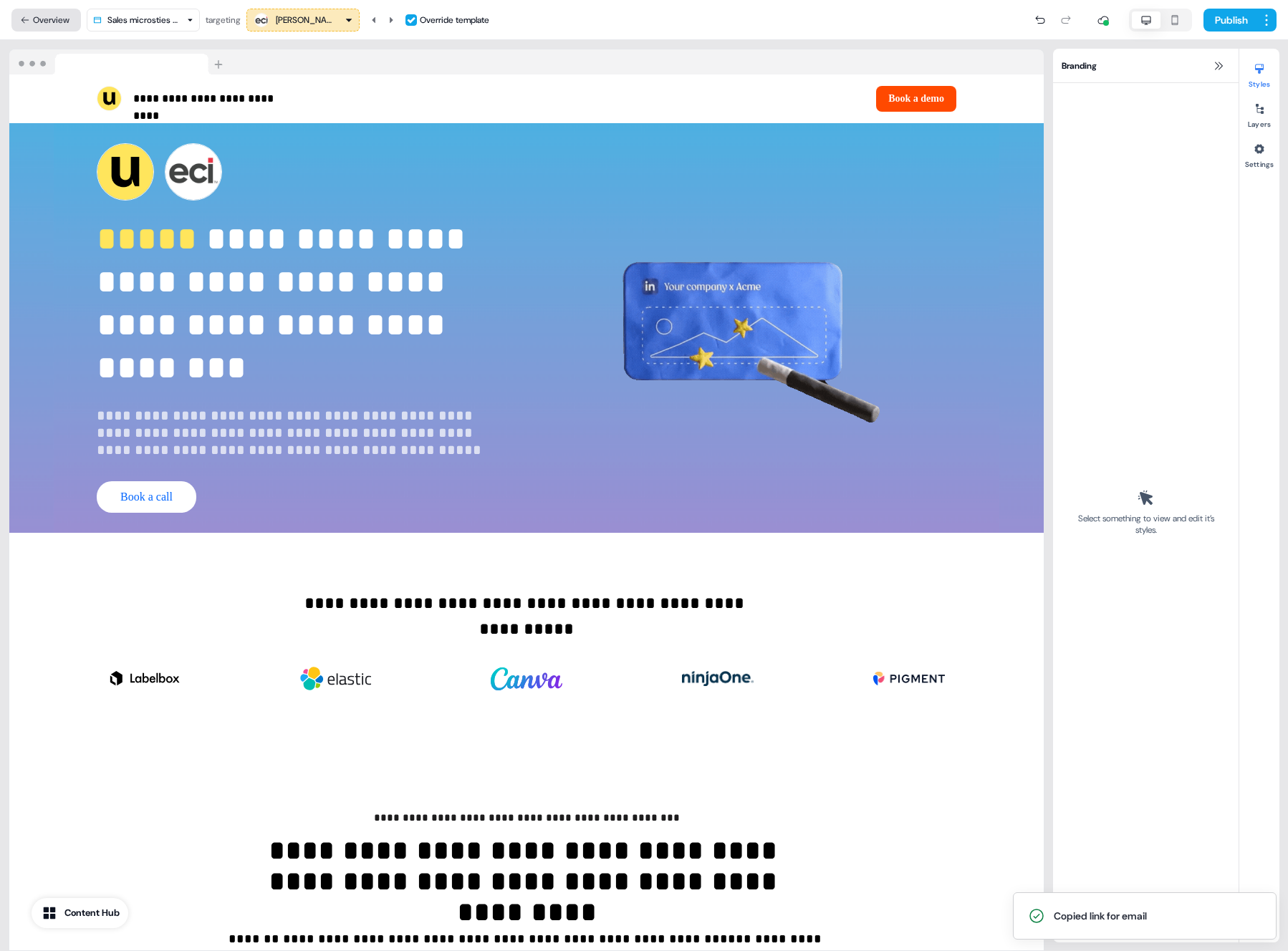
click at [62, 18] on button "Overview" at bounding box center [46, 20] width 69 height 23
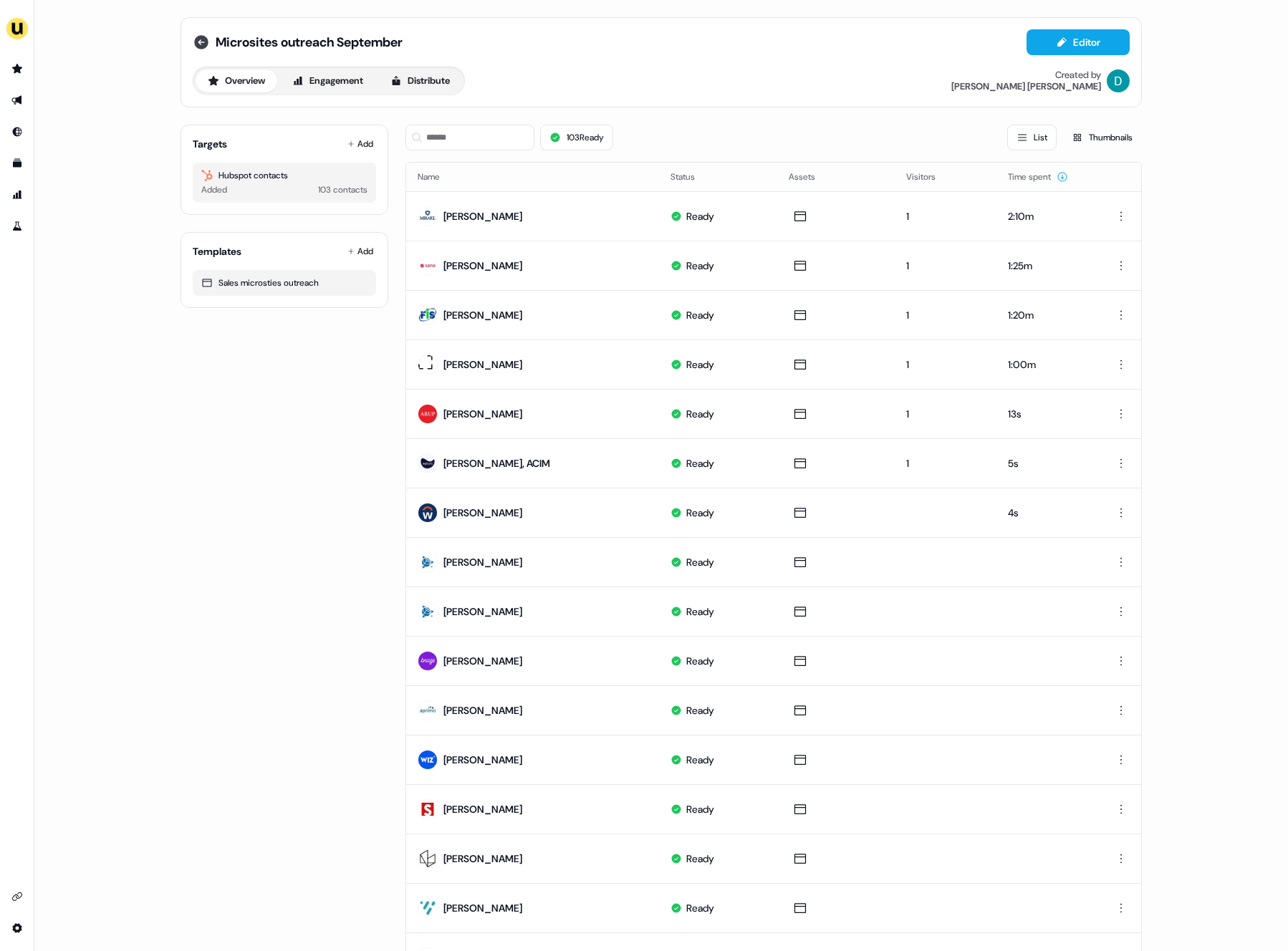
click at [199, 49] on icon at bounding box center [201, 42] width 17 height 17
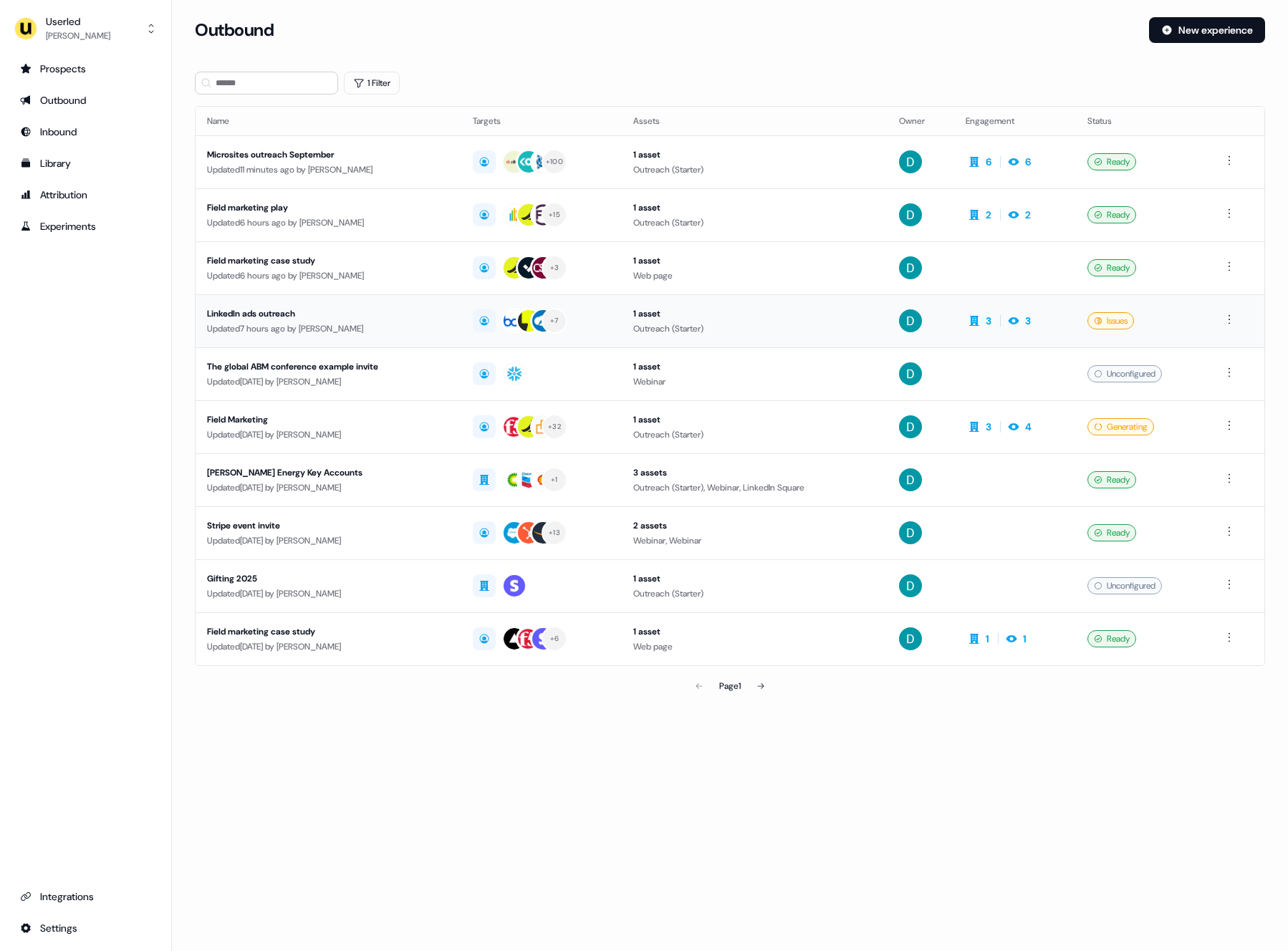
click at [364, 336] on td "LinkedIn ads outreach Updated 7 hours ago by David Cruickshank" at bounding box center [328, 321] width 265 height 53
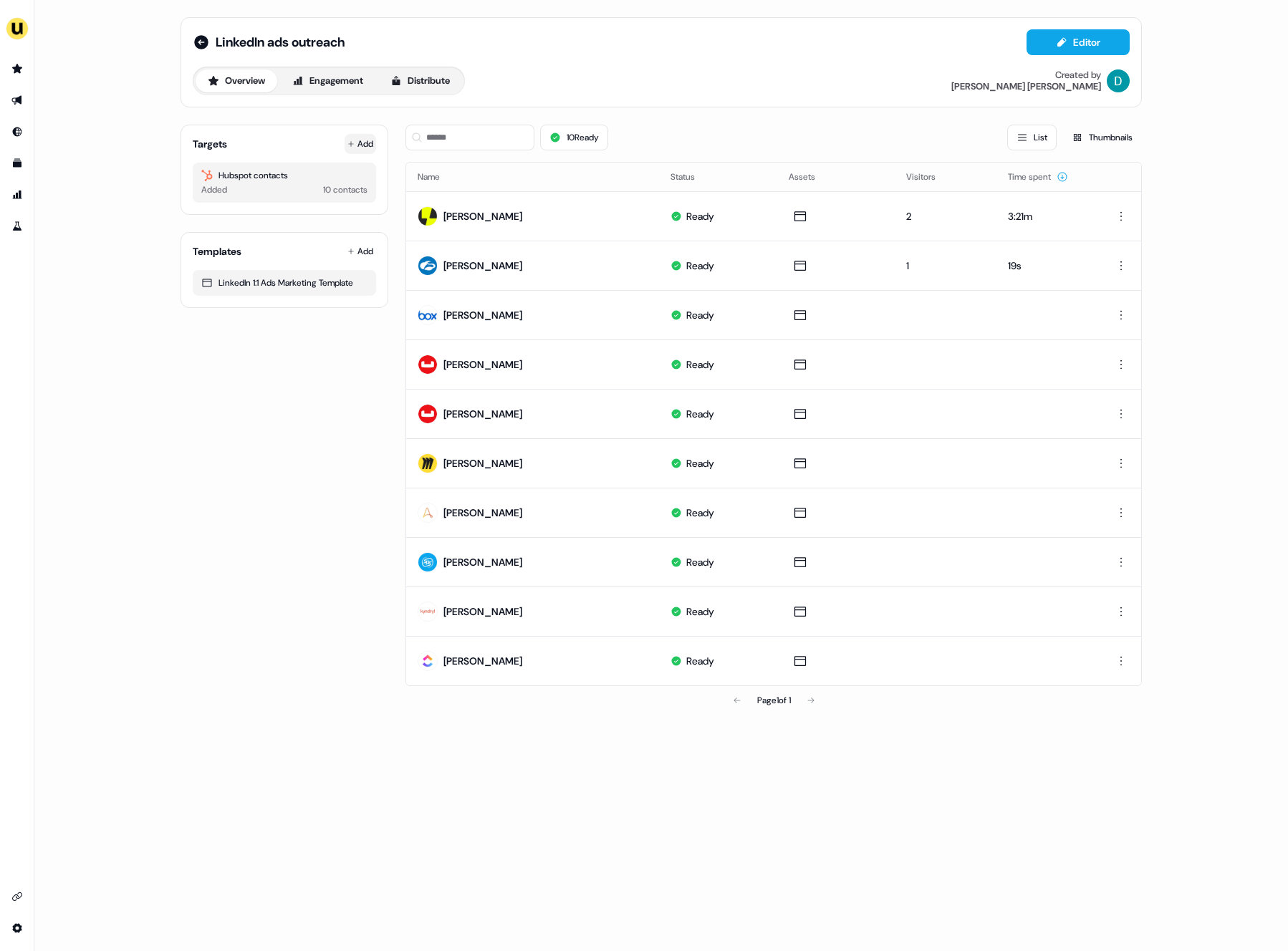
click at [360, 142] on button "Add" at bounding box center [360, 144] width 31 height 20
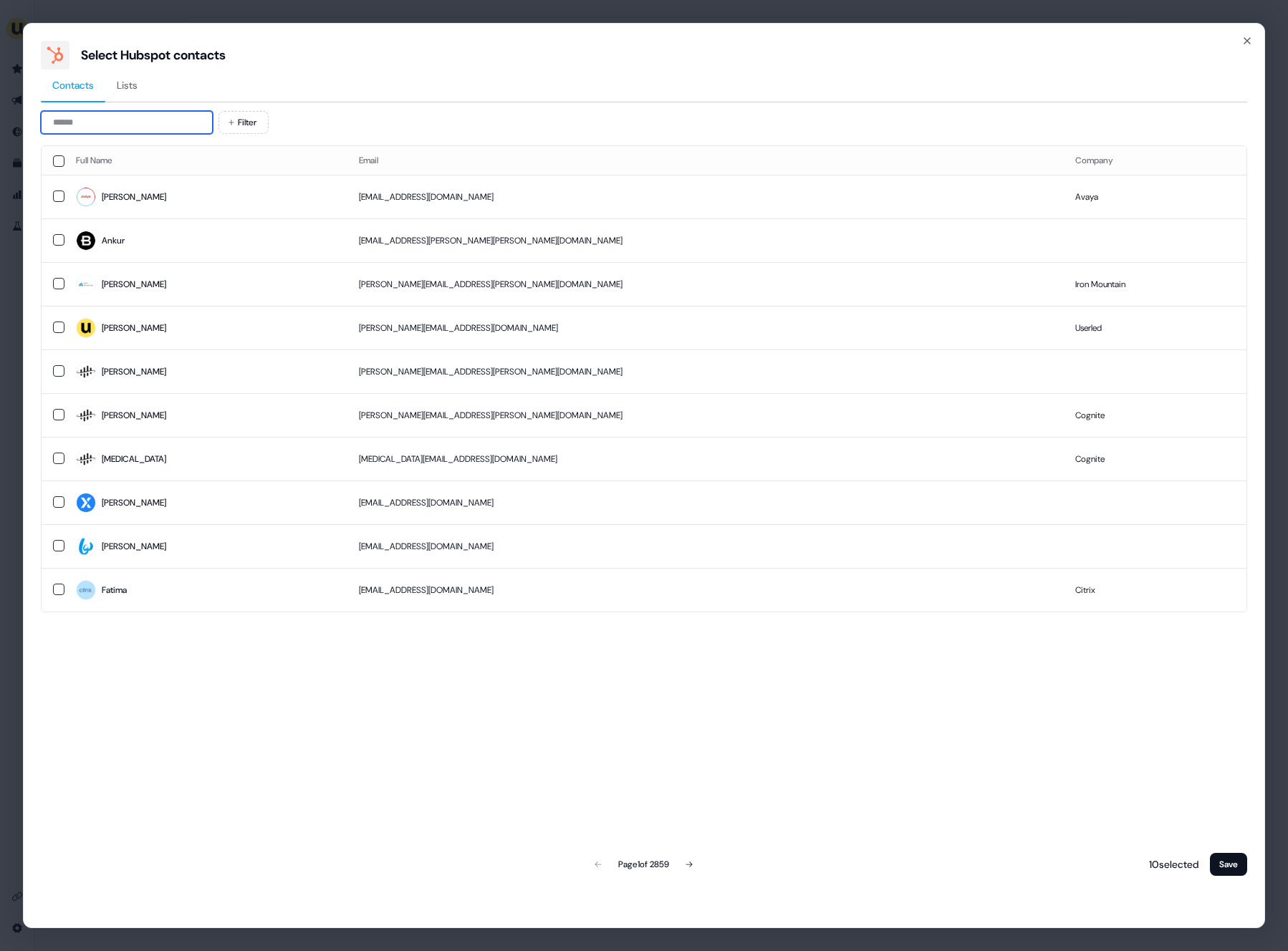
click at [163, 131] on input at bounding box center [126, 122] width 172 height 23
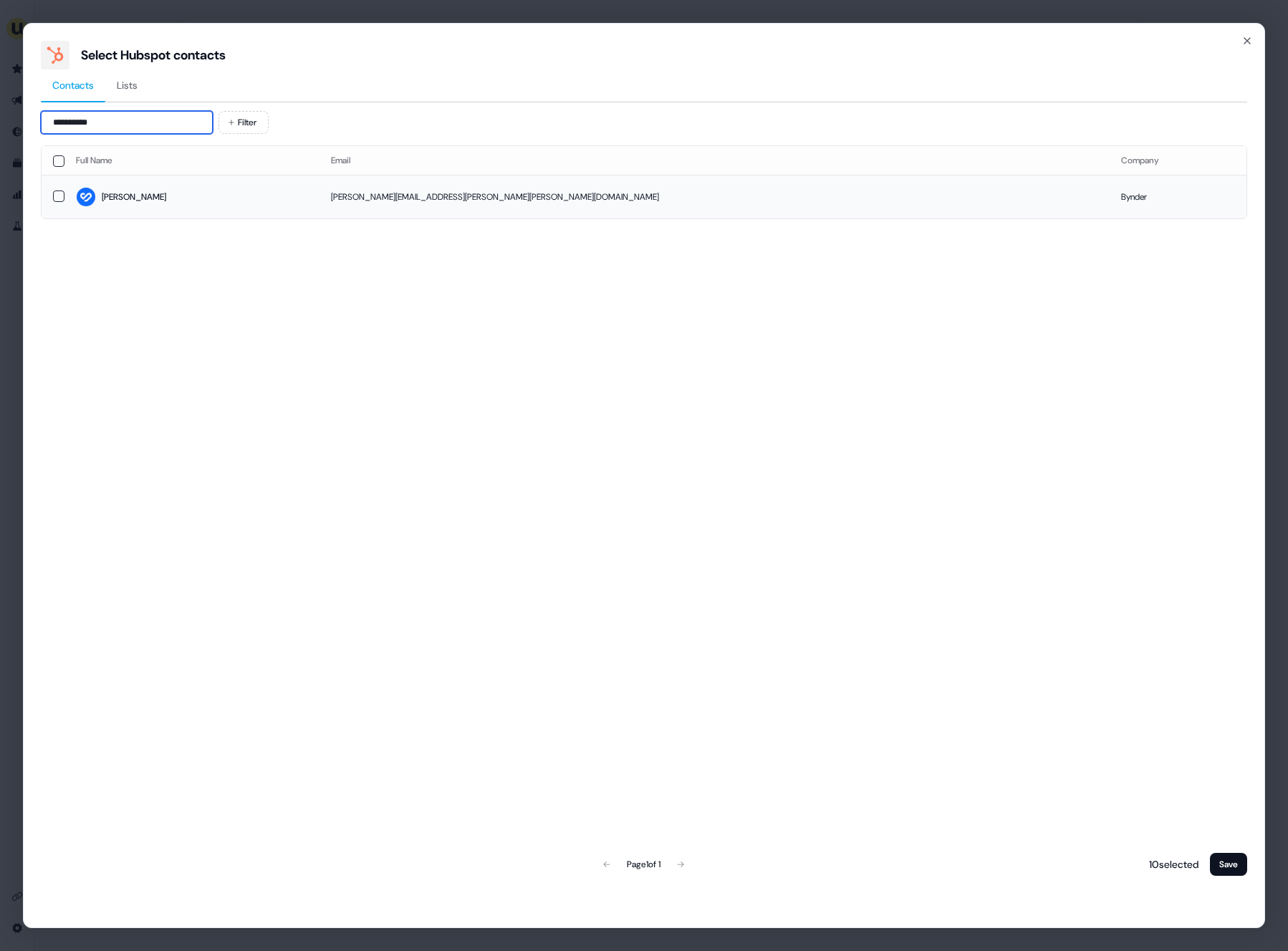
type input "**********"
click at [257, 200] on span "Dennis" at bounding box center [192, 197] width 232 height 20
click at [1217, 863] on button "Save" at bounding box center [1228, 864] width 37 height 23
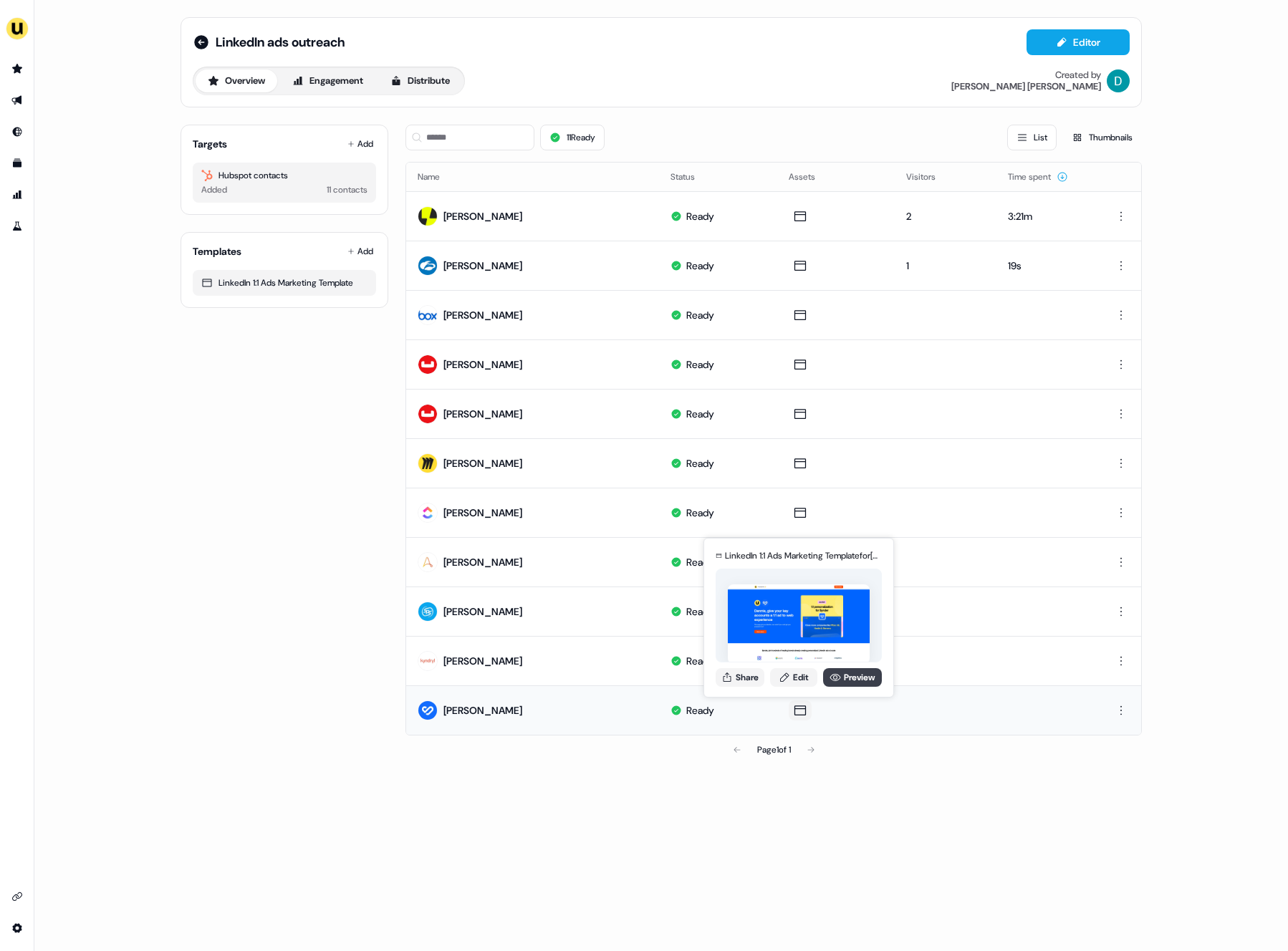
click at [856, 676] on link "Preview" at bounding box center [852, 678] width 59 height 19
click at [725, 668] on button "Share" at bounding box center [740, 678] width 49 height 19
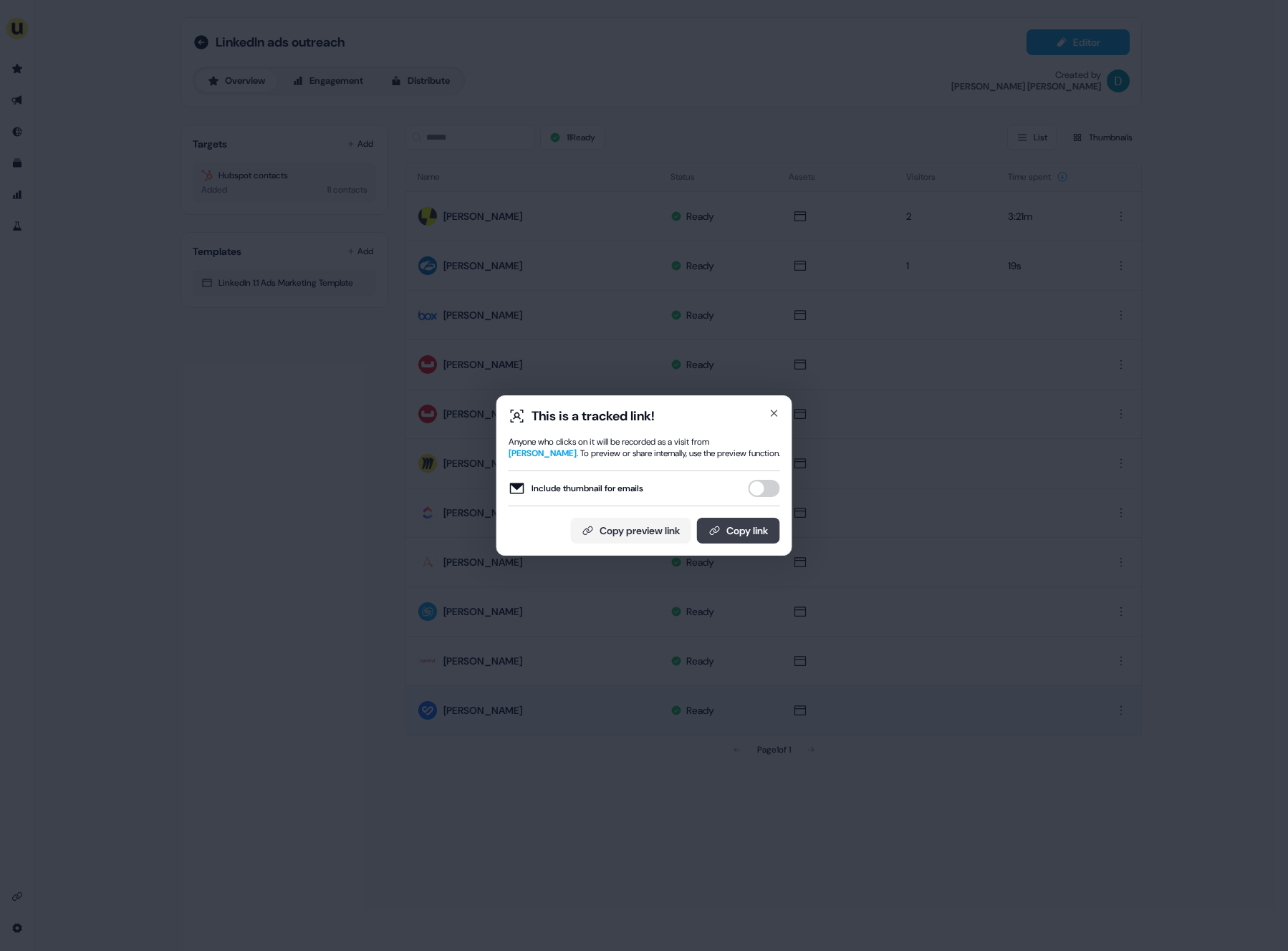
click at [699, 533] on button "Copy link" at bounding box center [739, 531] width 83 height 26
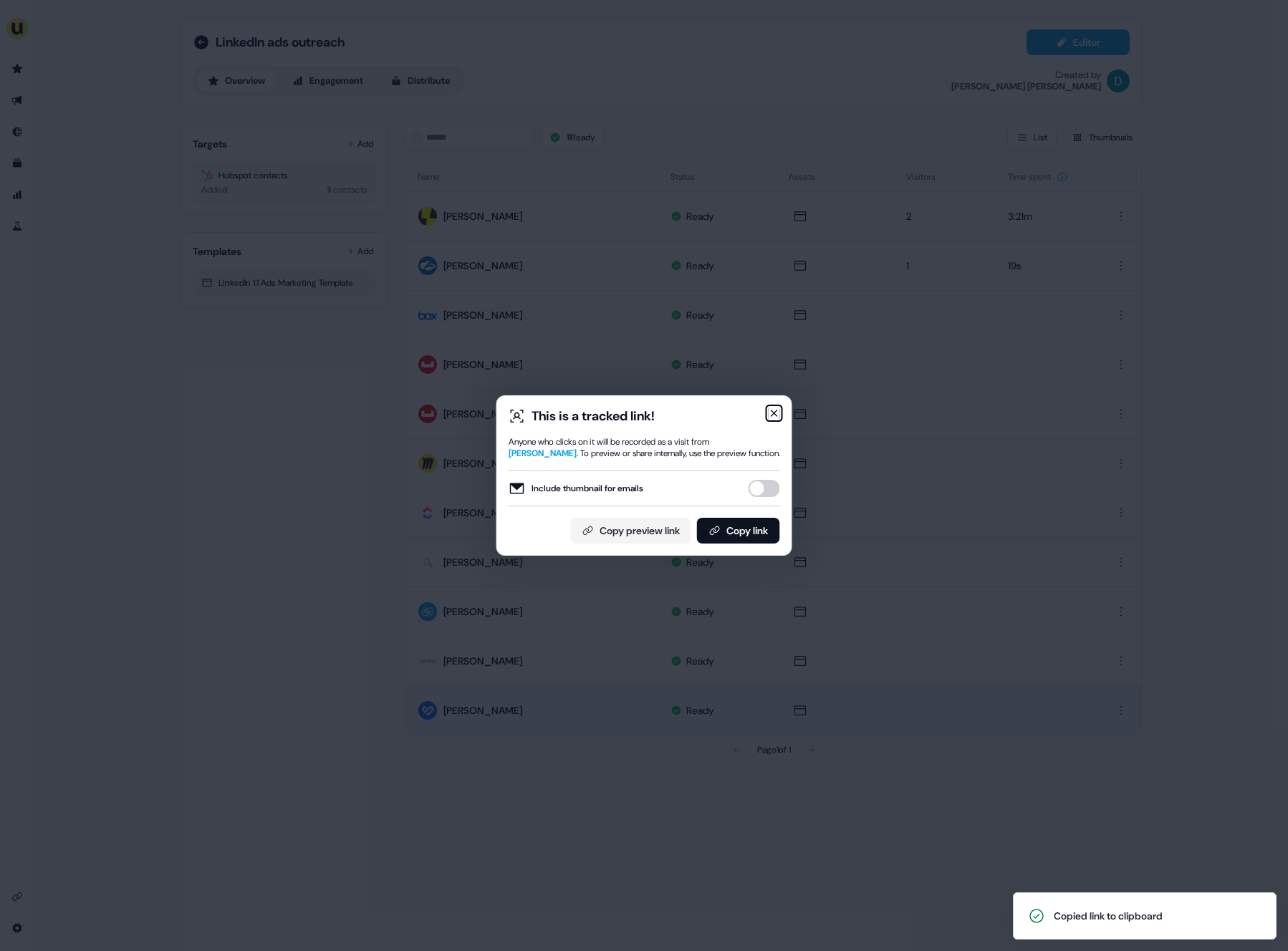
click at [772, 412] on icon "button" at bounding box center [774, 413] width 5 height 5
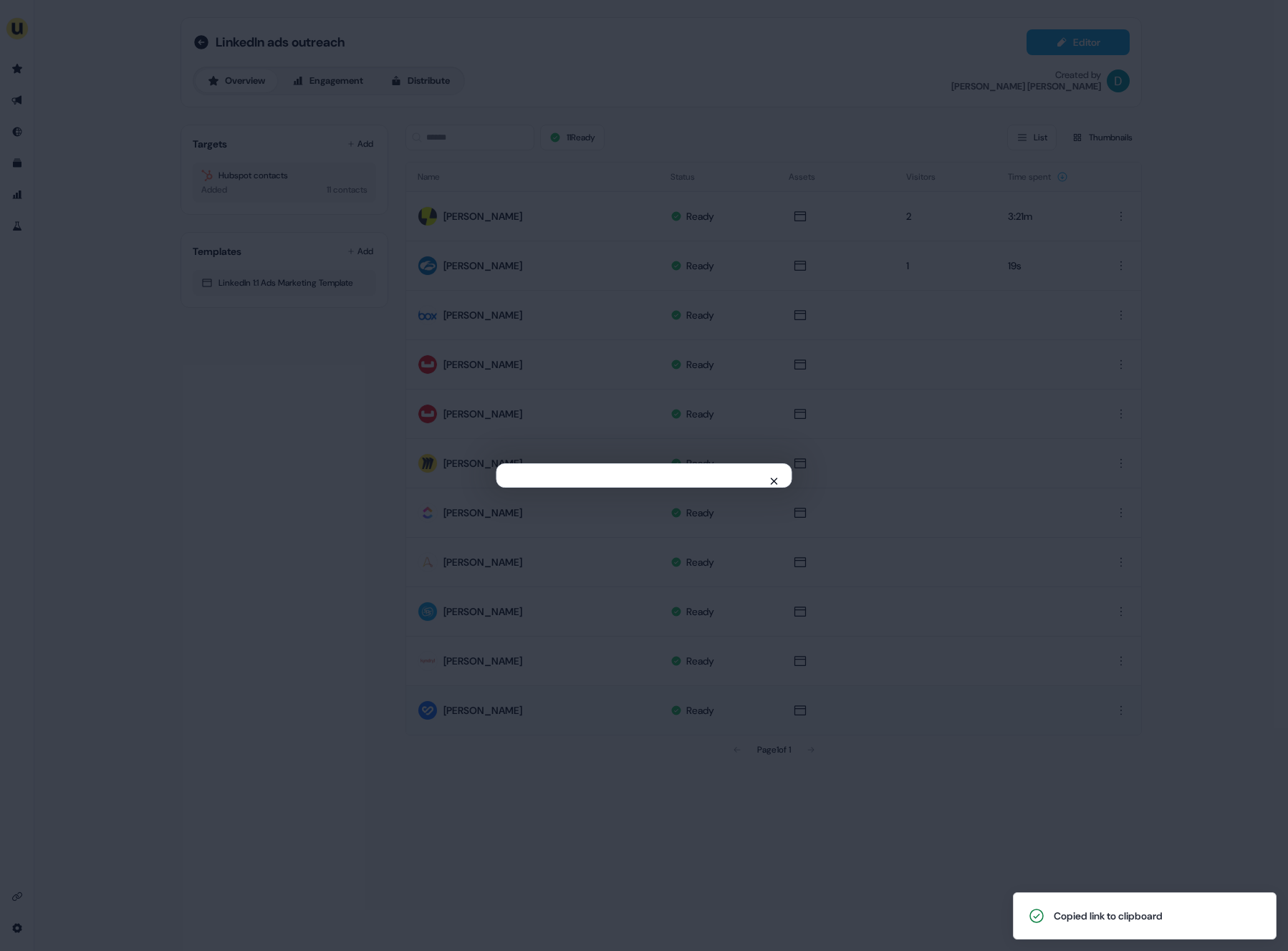
click at [772, 412] on div "Close" at bounding box center [644, 475] width 1288 height 951
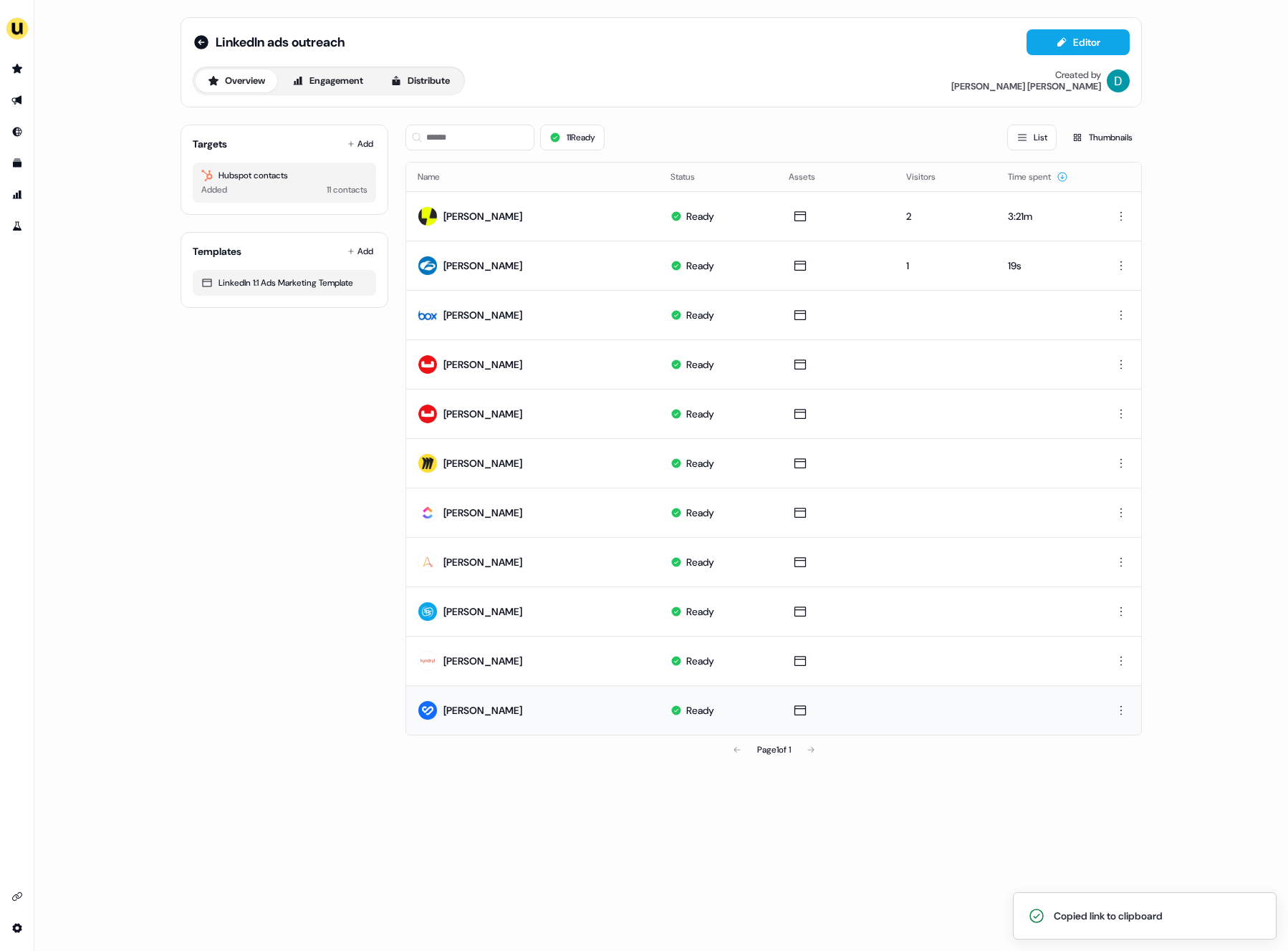
click at [191, 45] on div "LinkedIn ads outreach Editor Overview Engagement Distribute Created by David Cr…" at bounding box center [661, 62] width 961 height 90
click at [193, 45] on icon at bounding box center [201, 42] width 17 height 17
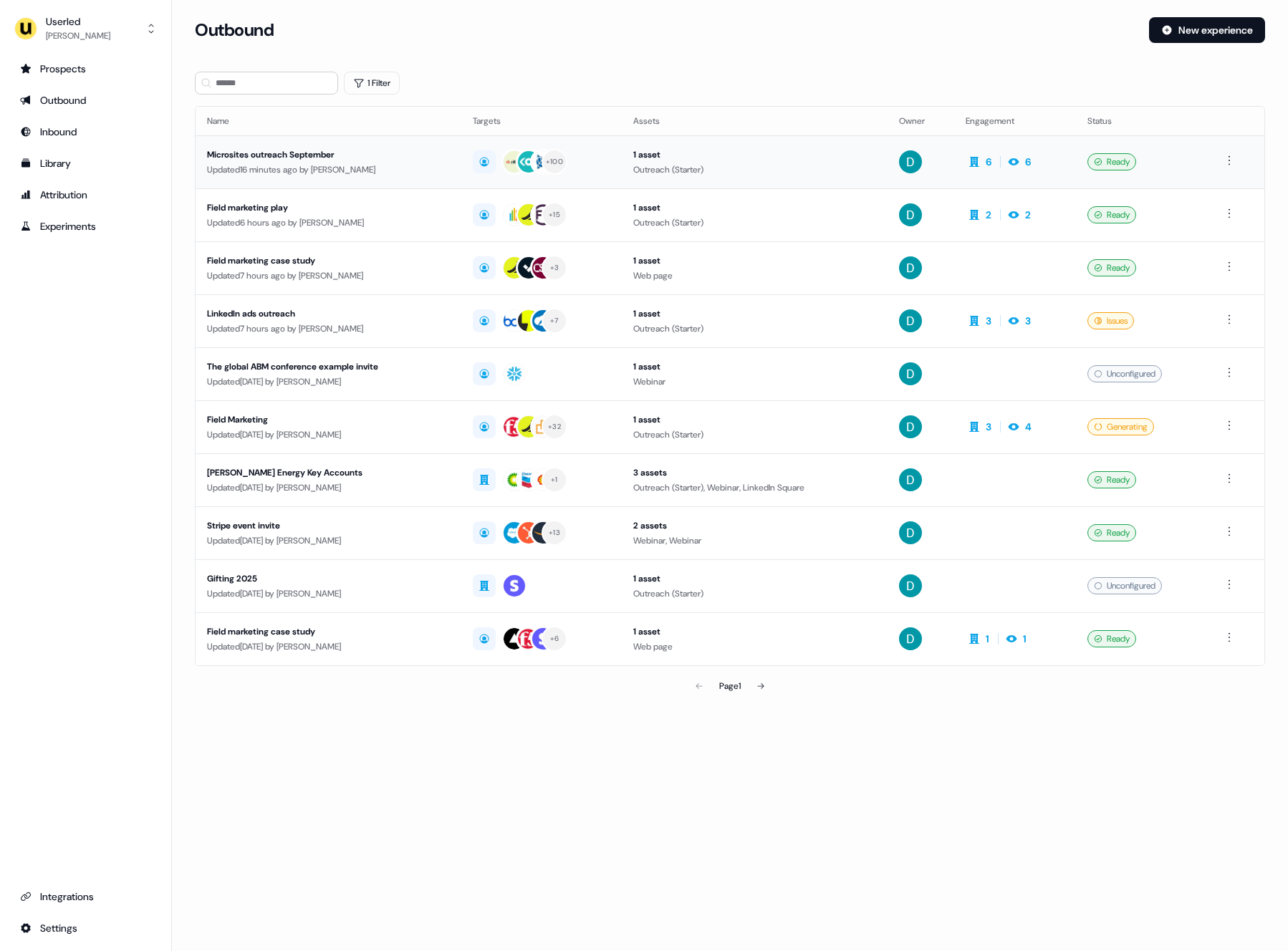
click at [335, 173] on div "Updated 16 minutes ago by David Cruickshank" at bounding box center [328, 170] width 243 height 14
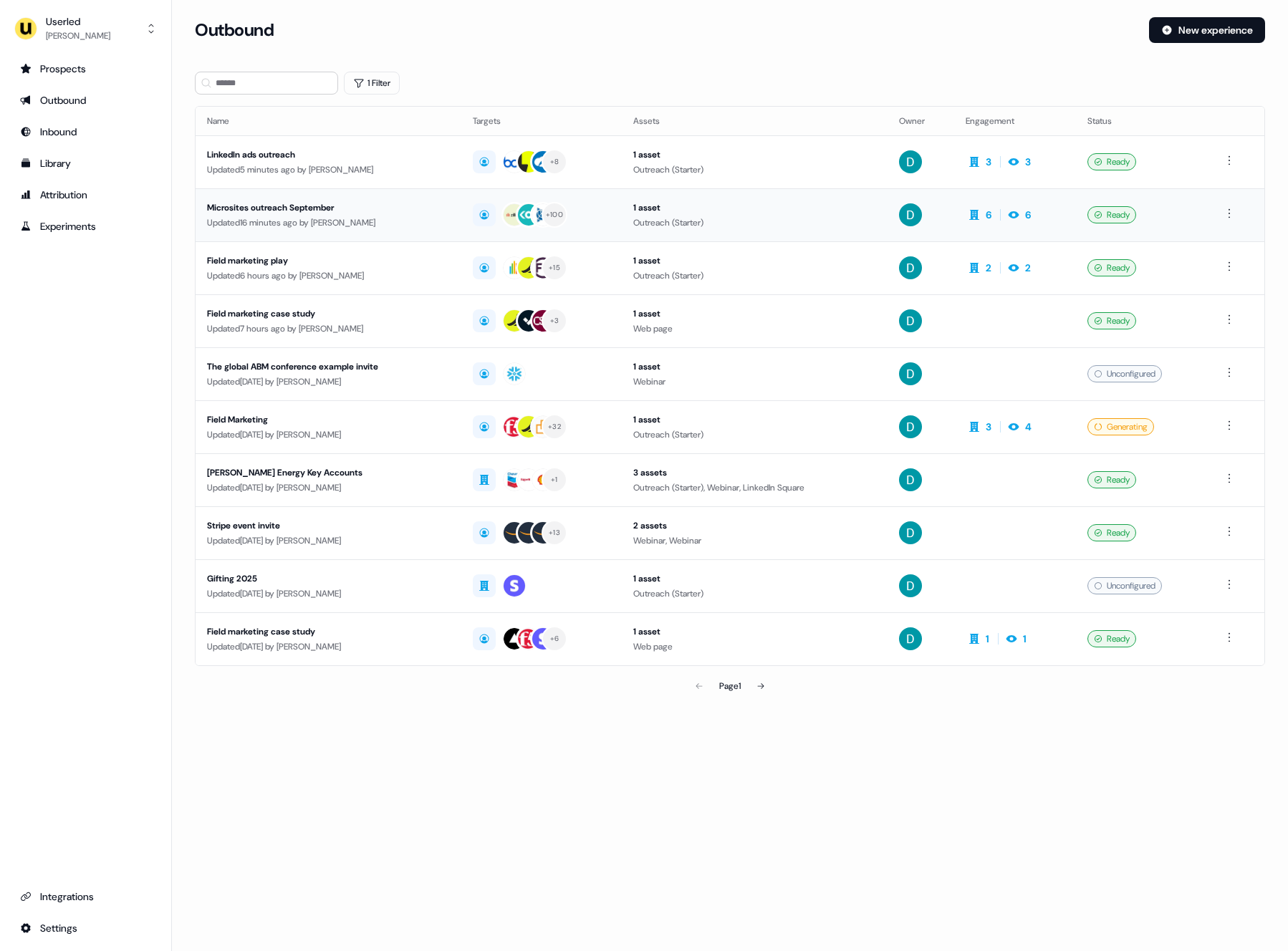
click at [461, 230] on td "Microsites outreach September Updated 16 minutes ago by David Cruickshank" at bounding box center [328, 215] width 265 height 53
click at [1235, 588] on html "For the best experience switch devices to a bigger screen. Go to Userled.io Use…" at bounding box center [644, 475] width 1288 height 951
click at [1191, 771] on html "For the best experience switch devices to a bigger screen. Go to Userled.io Use…" at bounding box center [644, 475] width 1288 height 951
click at [368, 572] on div "Gifting 2025" at bounding box center [329, 579] width 243 height 14
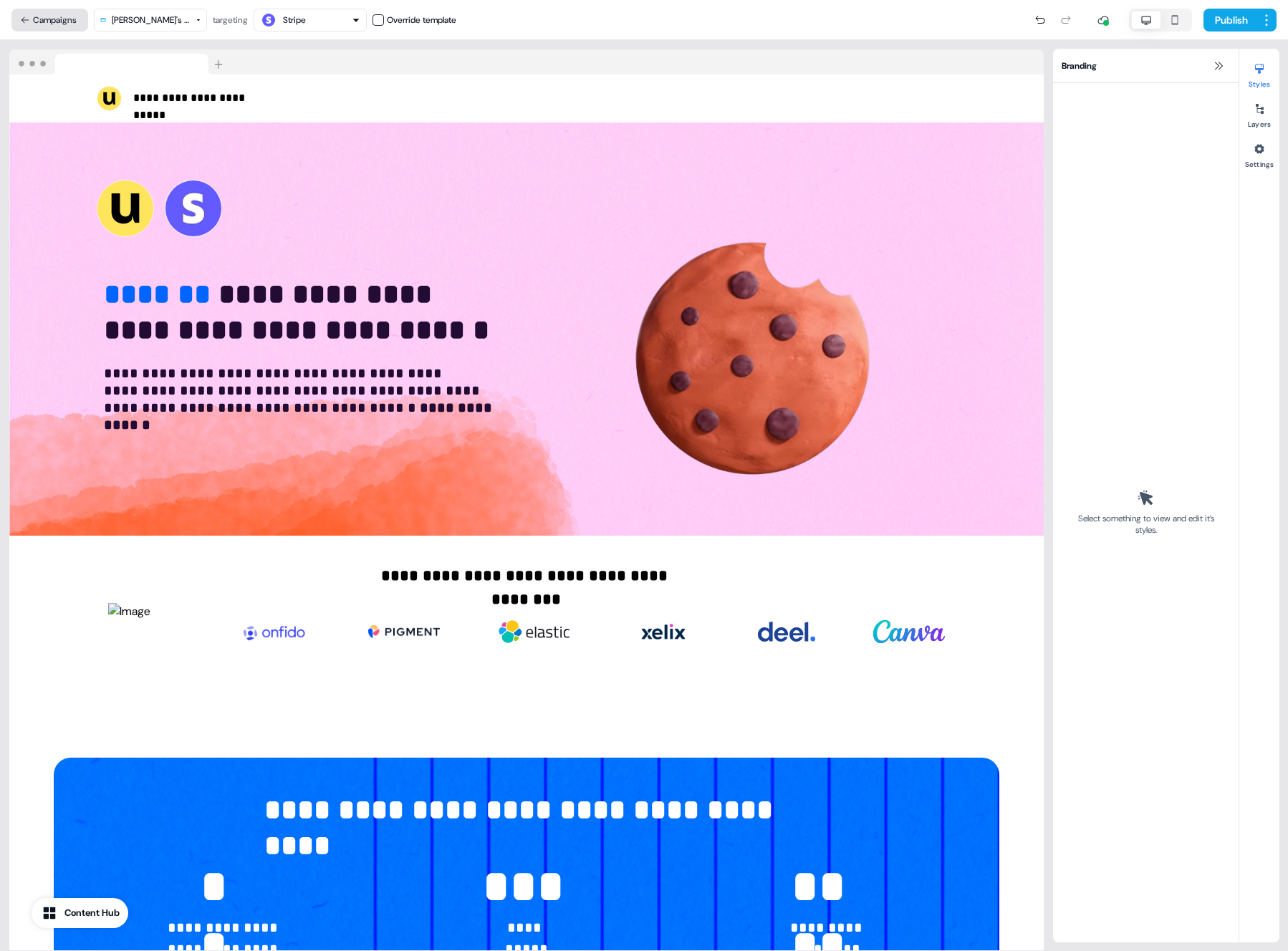
click at [45, 13] on button "Campaigns" at bounding box center [50, 20] width 77 height 23
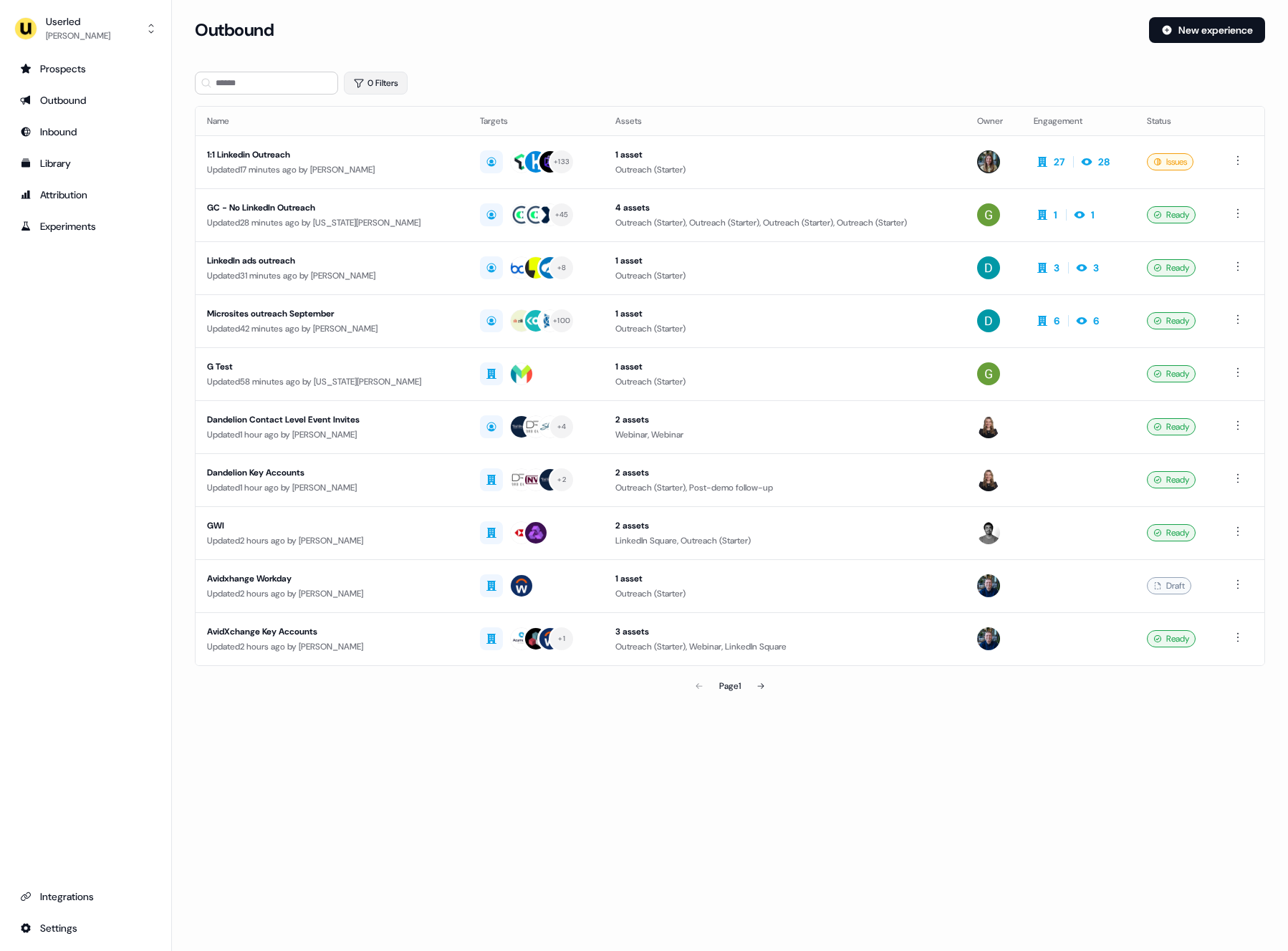
click at [408, 79] on button "0 Filters" at bounding box center [375, 82] width 64 height 23
click at [421, 142] on html "For the best experience switch devices to a bigger screen. Go to Userled.io Use…" at bounding box center [644, 475] width 1288 height 951
click at [412, 197] on div "Owner" at bounding box center [463, 197] width 208 height 23
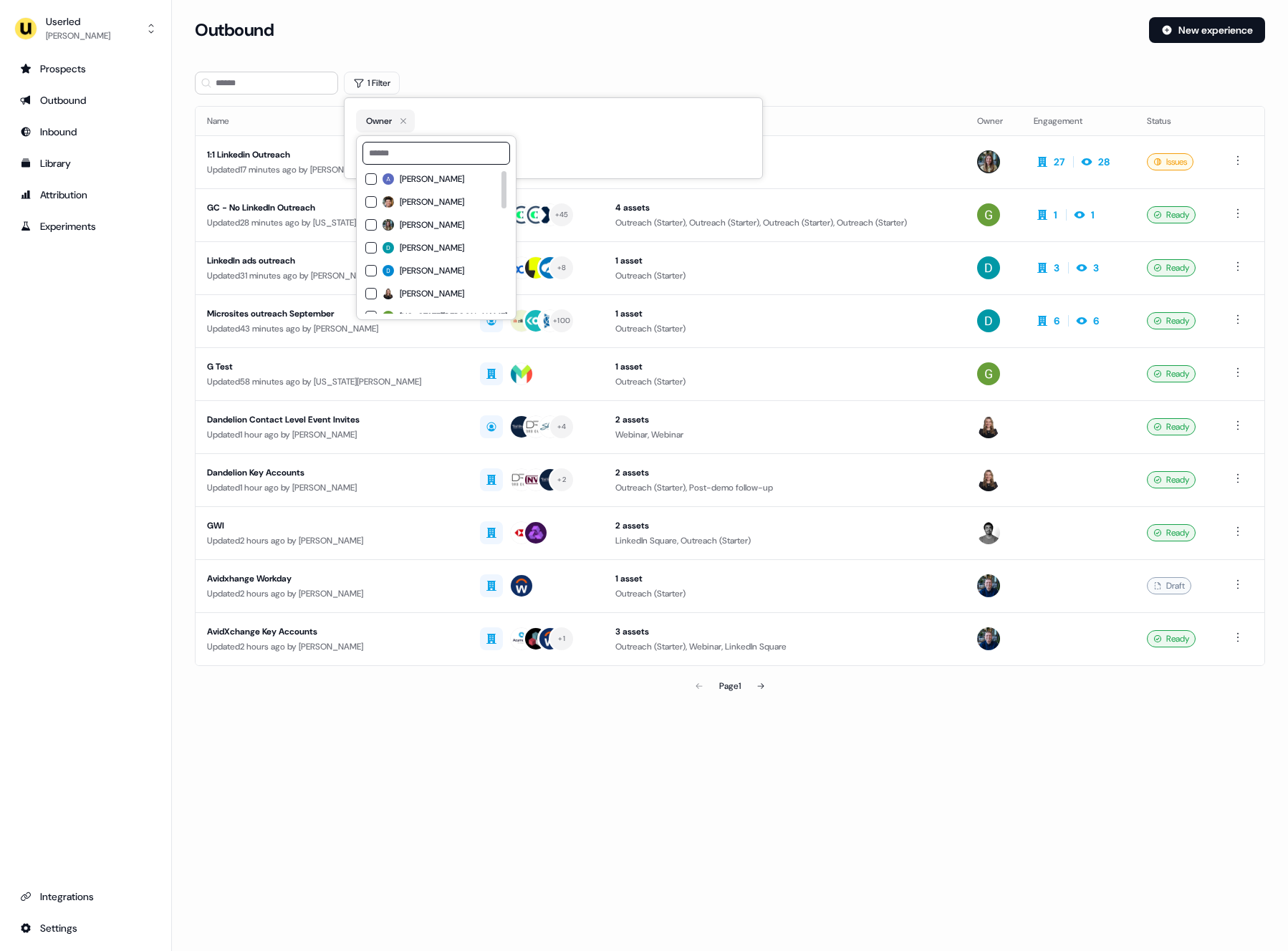
click at [444, 242] on span "David Cruickshank" at bounding box center [432, 247] width 64 height 12
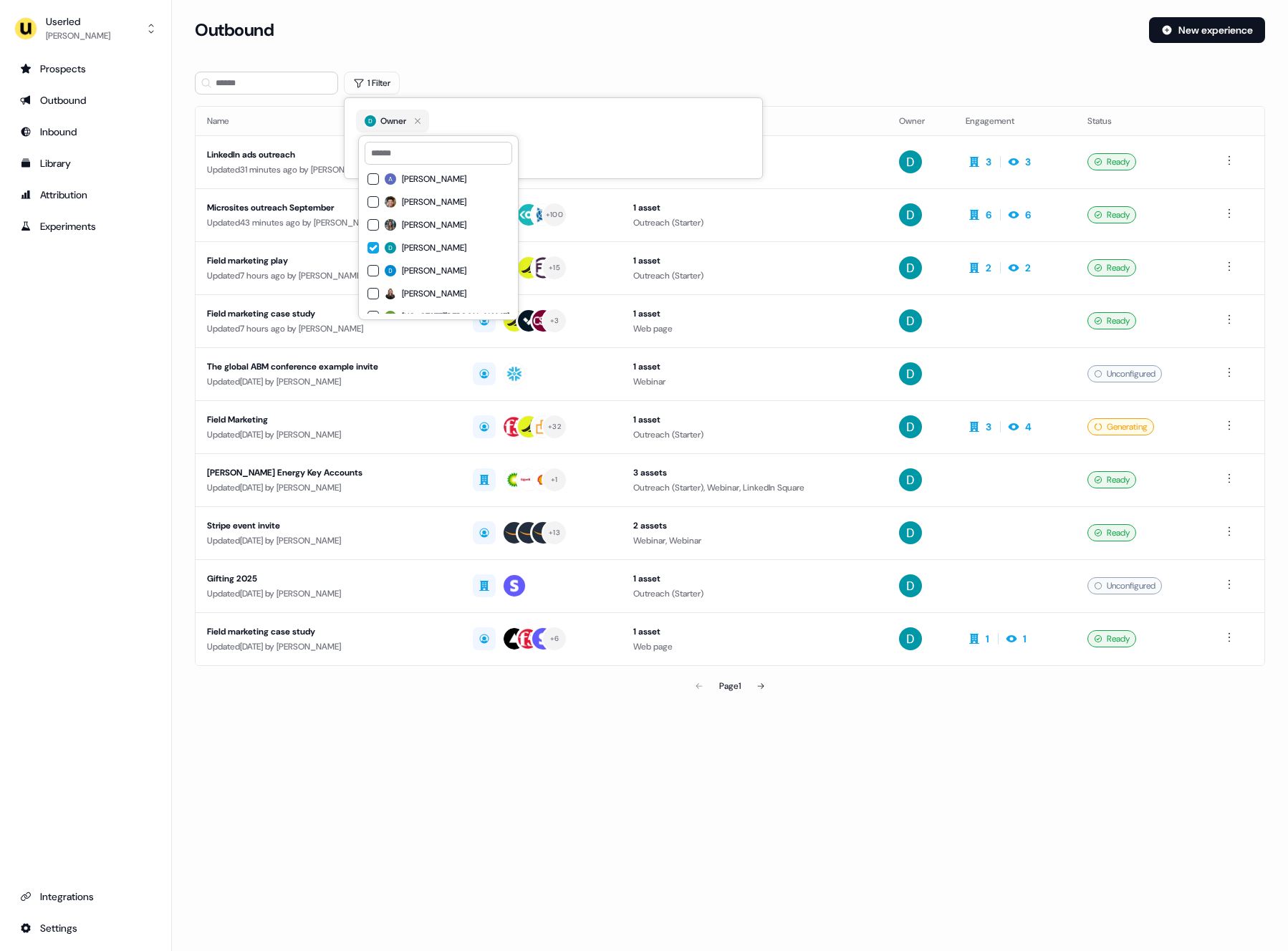
click at [520, 75] on div "1 Filter" at bounding box center [730, 82] width 1070 height 23
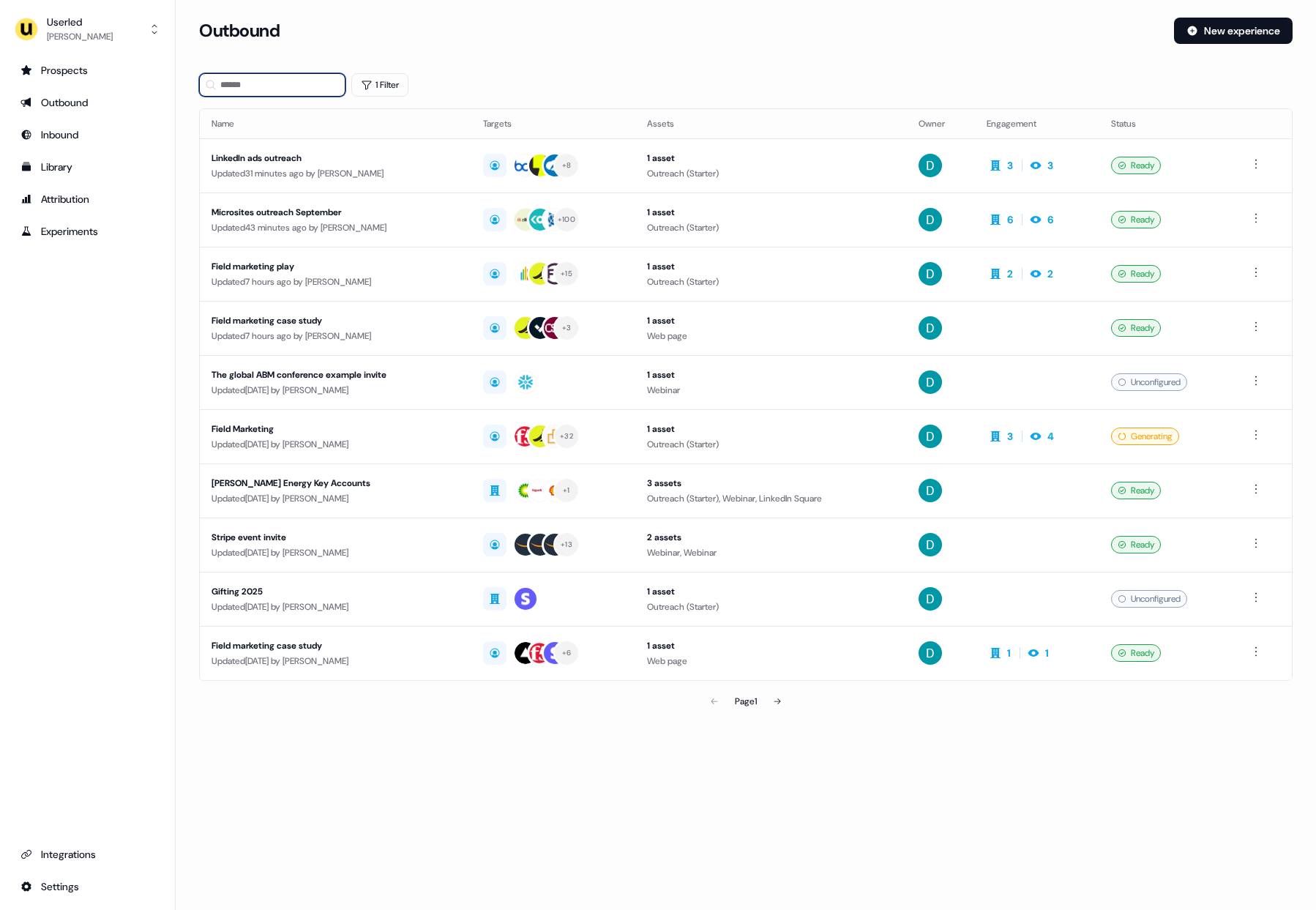
click at [282, 86] on input at bounding box center [272, 84] width 146 height 23
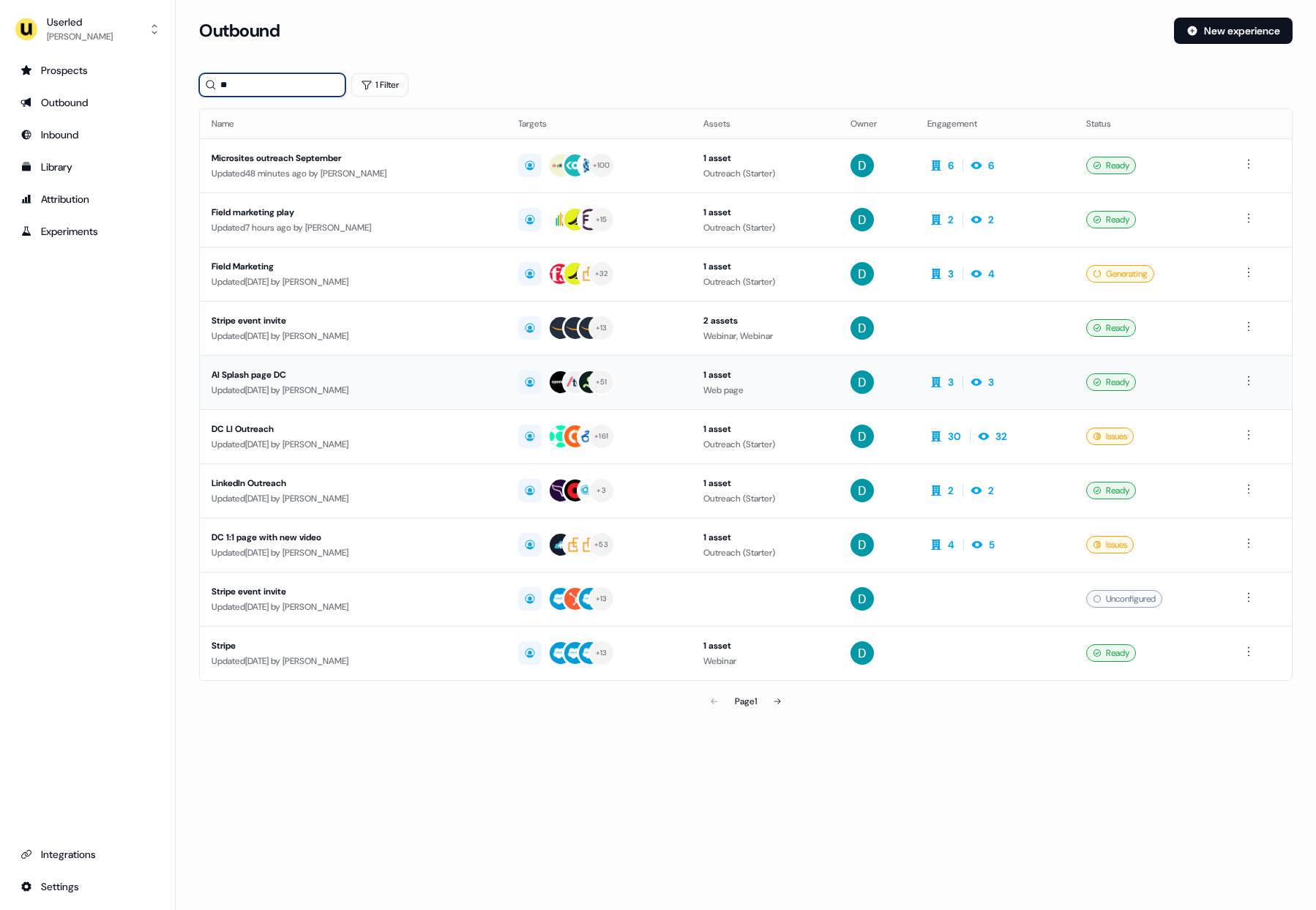
type input "**"
click at [371, 405] on td "AI Splash page DC Updated 2 days ago by David Cruickshank" at bounding box center [353, 382] width 307 height 55
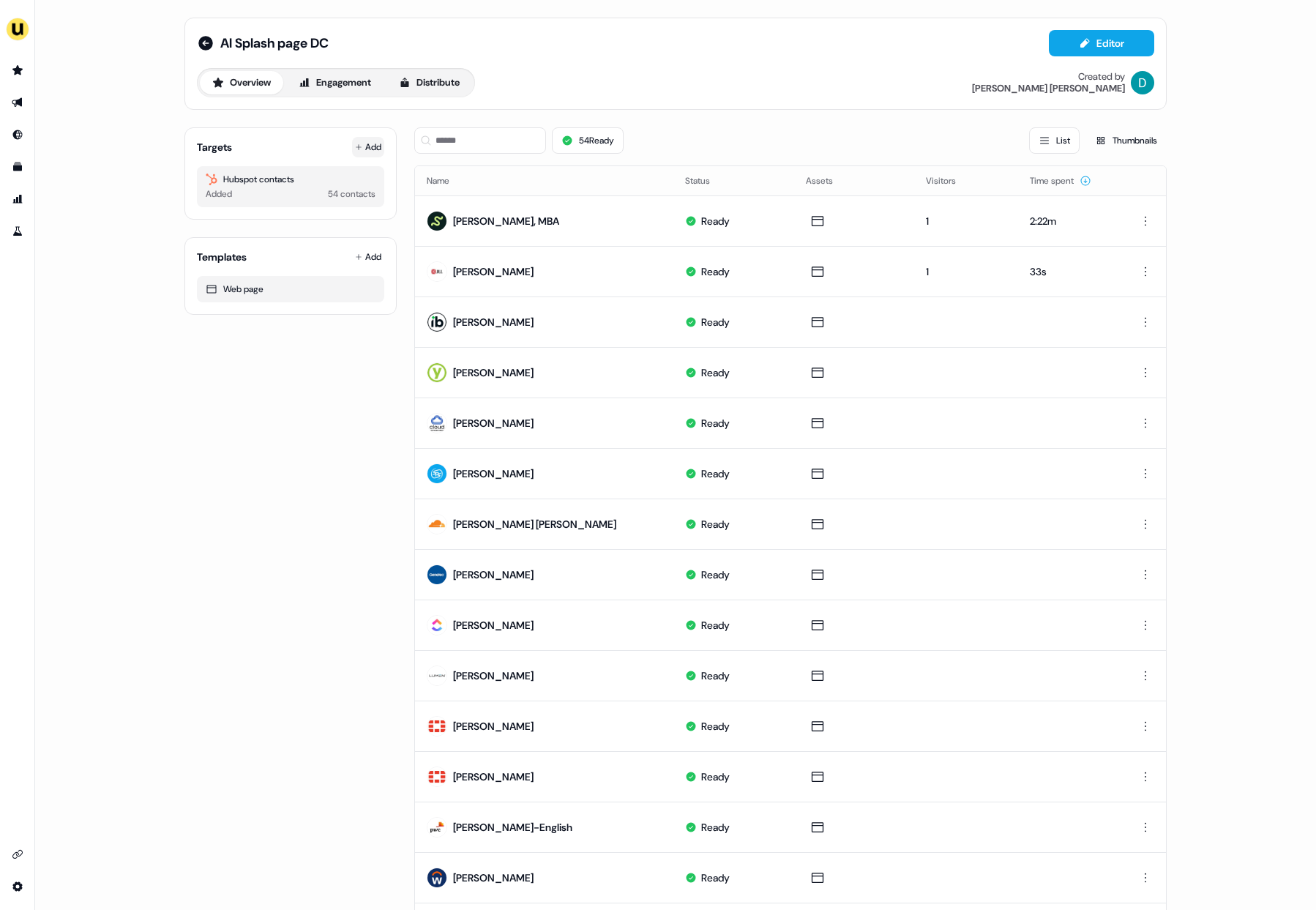
click at [376, 154] on button "Add" at bounding box center [368, 148] width 32 height 21
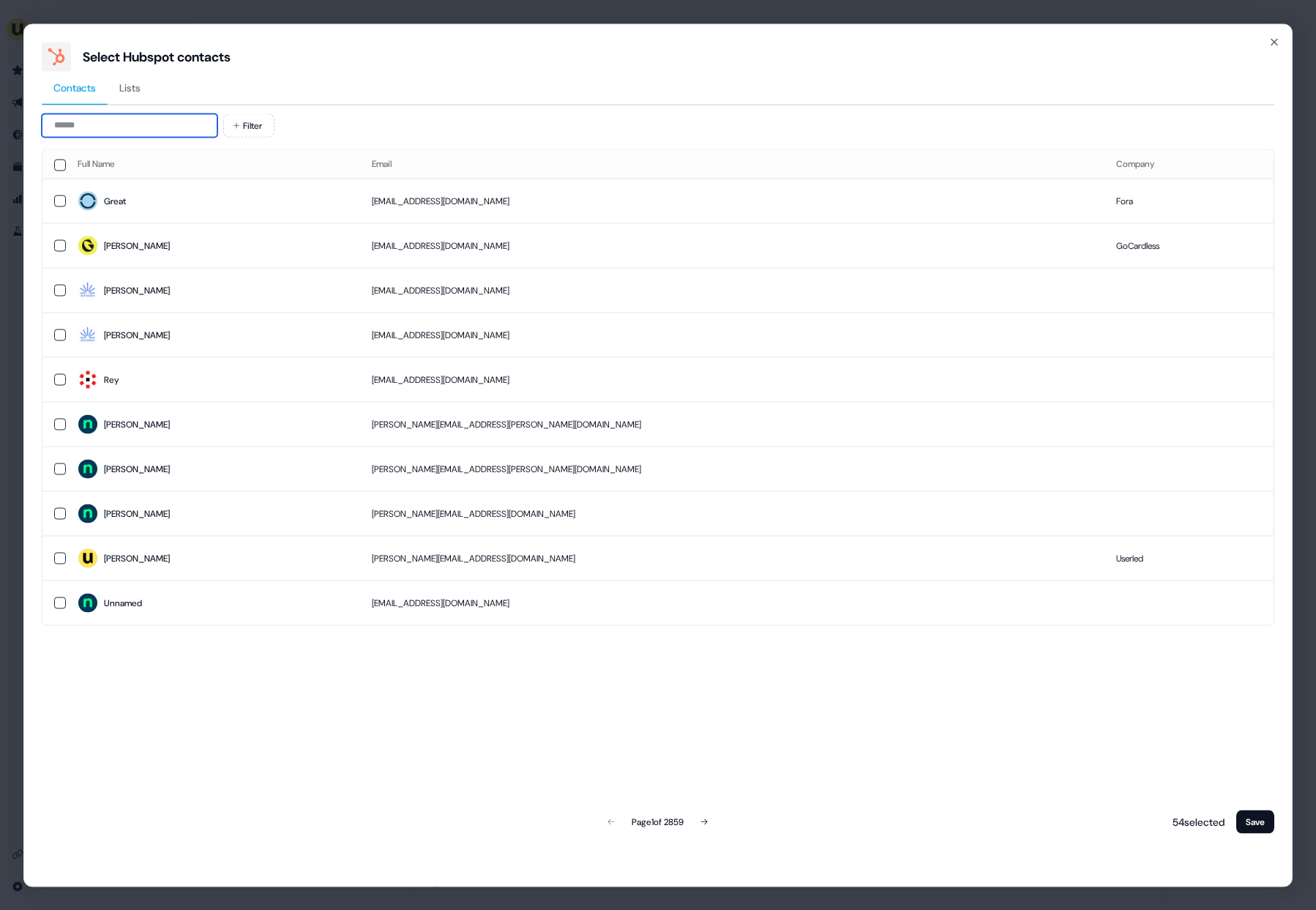
click at [173, 135] on input at bounding box center [129, 124] width 176 height 23
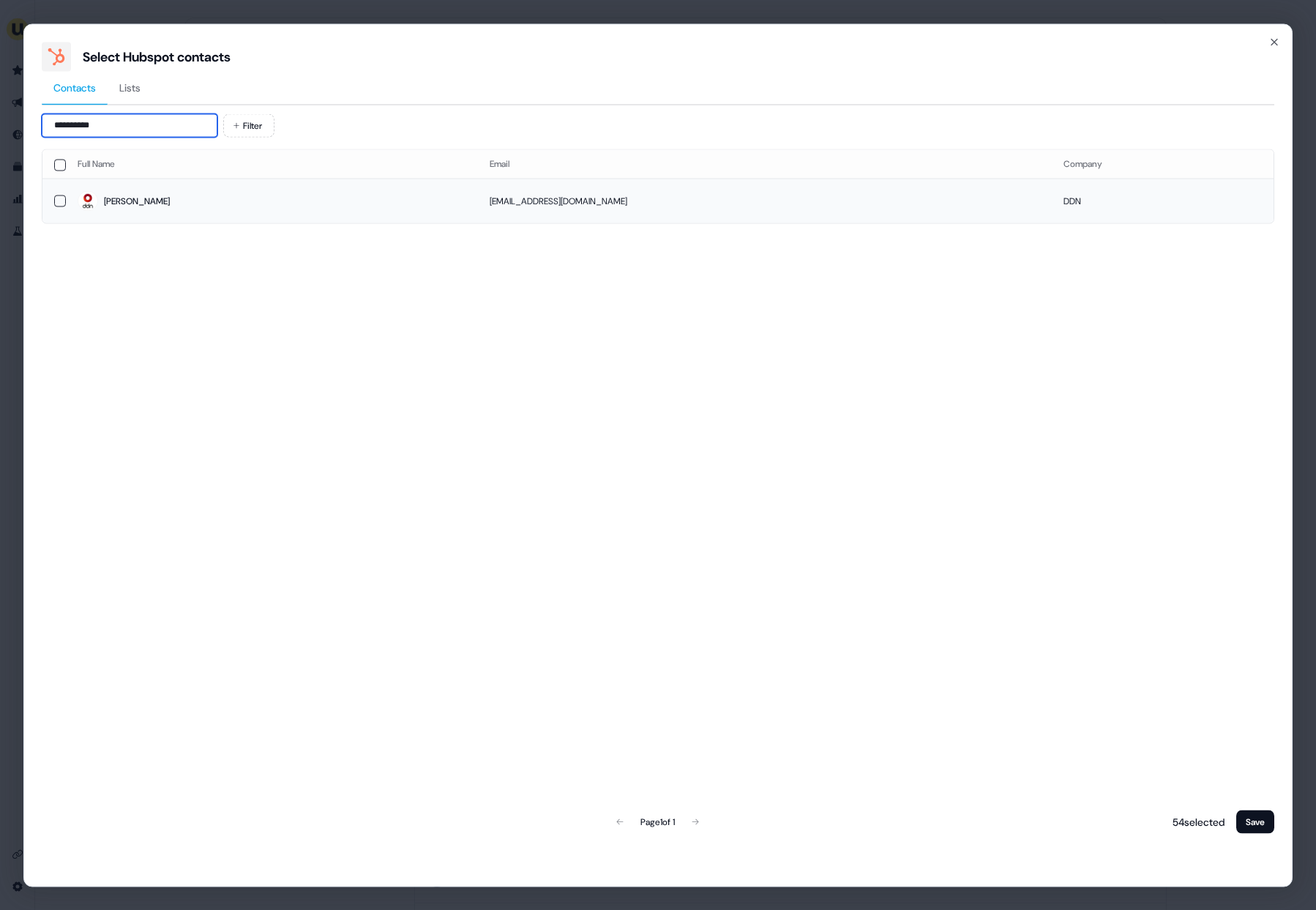
type input "**********"
click at [274, 203] on span "Natalie" at bounding box center [272, 201] width 388 height 21
click at [1276, 821] on div "**********" at bounding box center [658, 455] width 1269 height 863
click at [1254, 828] on button "Save" at bounding box center [1255, 821] width 38 height 23
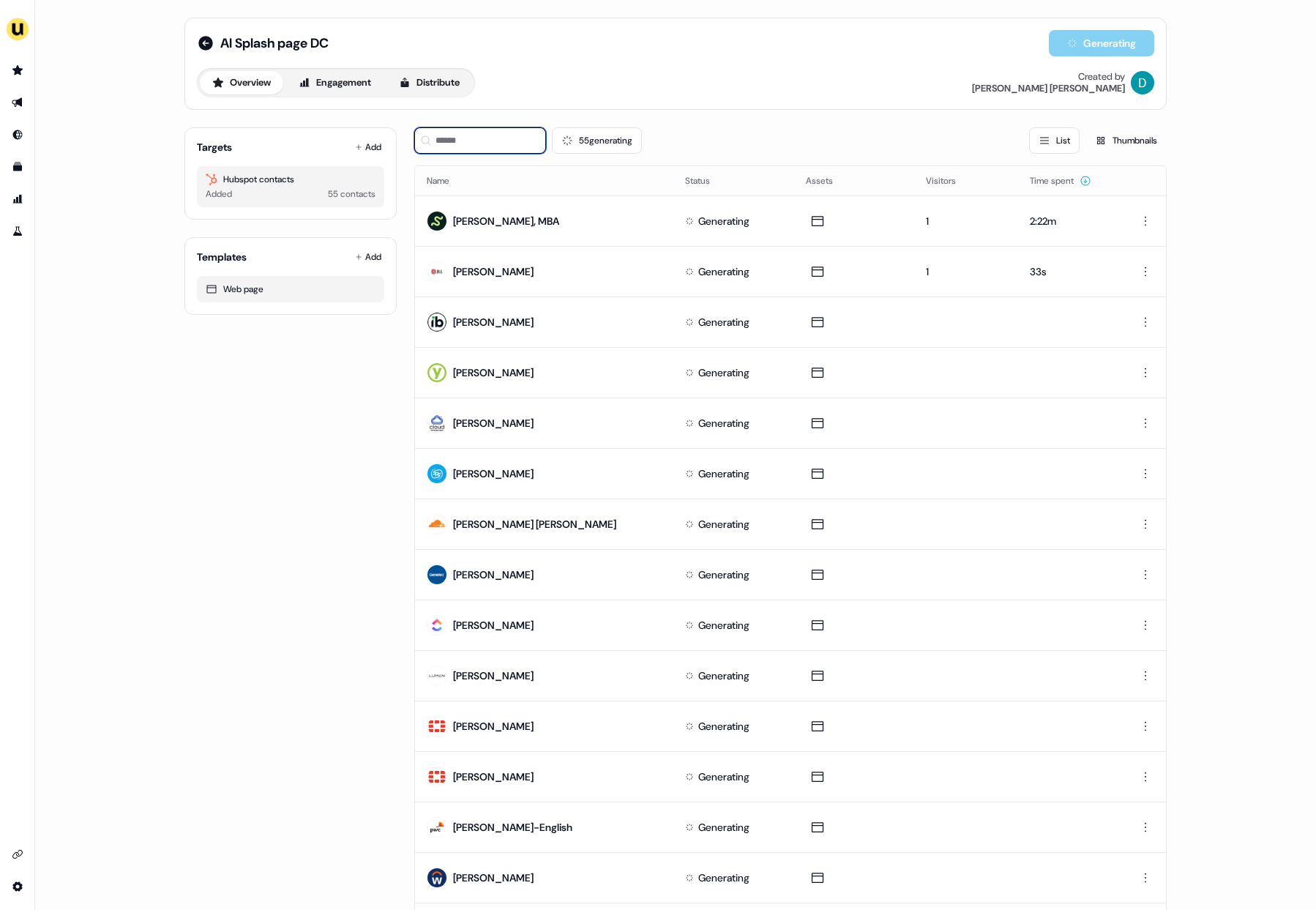
click at [484, 153] on input at bounding box center [480, 140] width 132 height 26
click at [479, 153] on input at bounding box center [480, 140] width 132 height 26
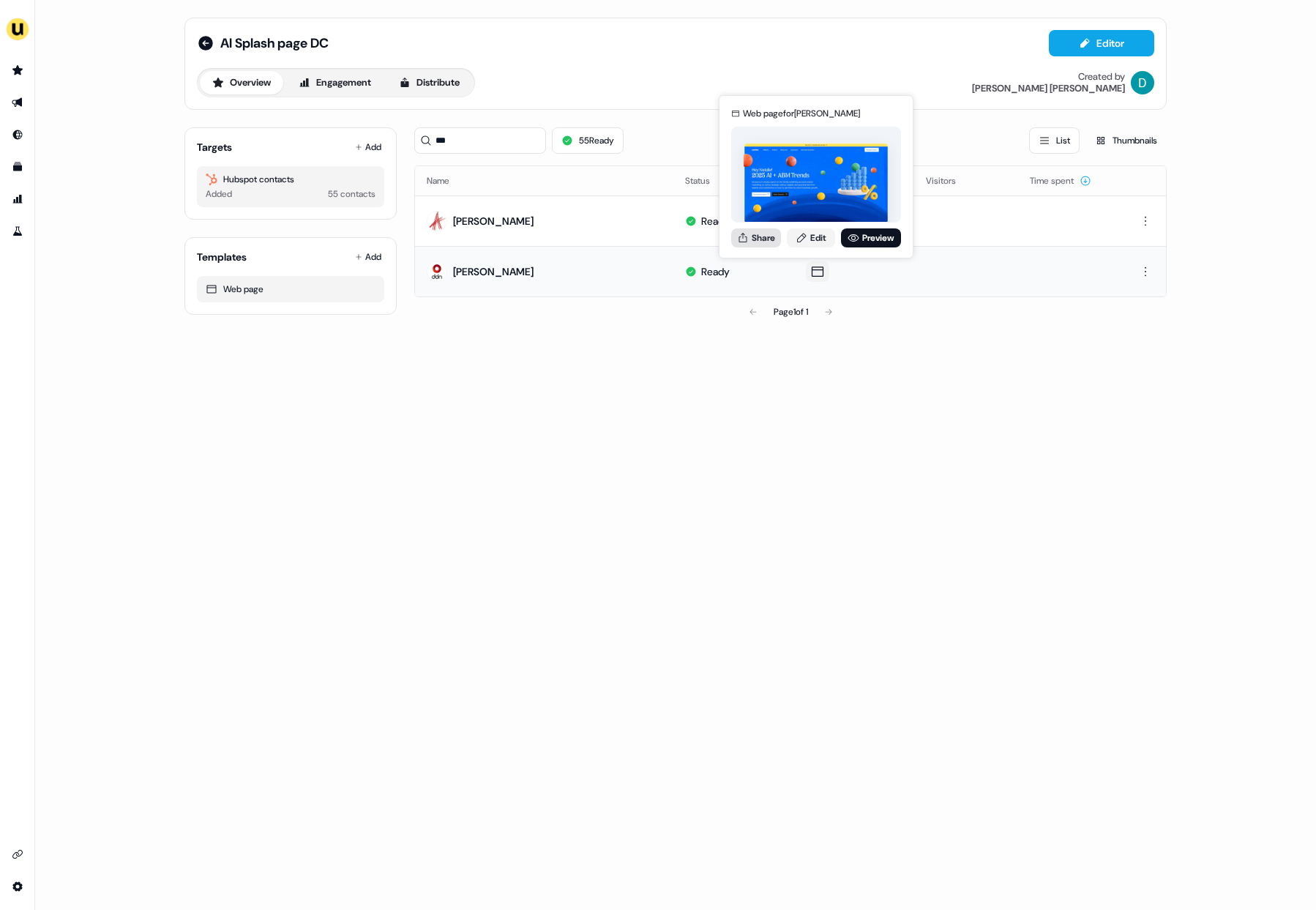
click at [763, 242] on button "Share" at bounding box center [756, 238] width 50 height 19
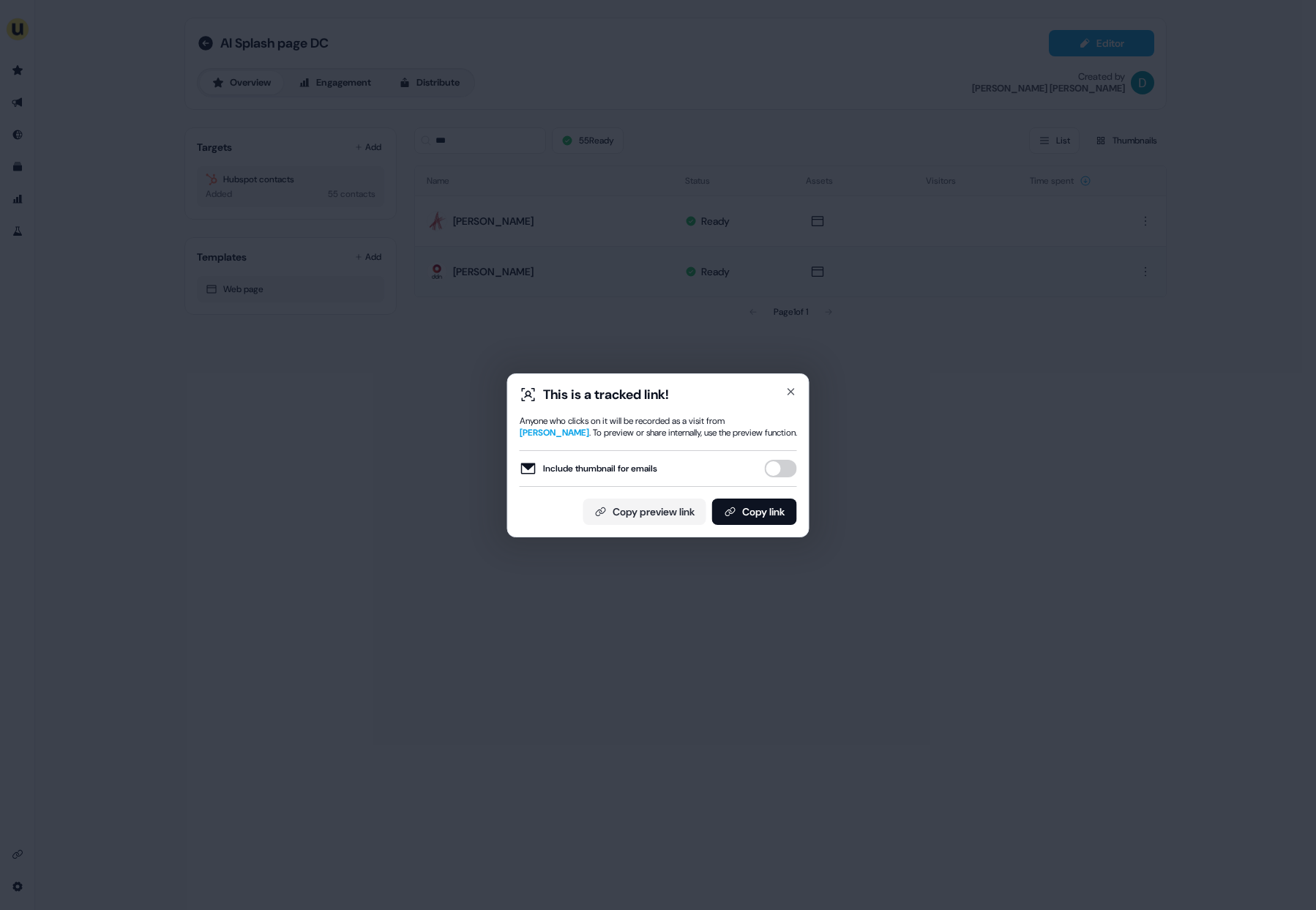
click at [774, 479] on div "Include thumbnail for emails" at bounding box center [659, 469] width 278 height 37
click at [774, 476] on button "Include thumbnail for emails" at bounding box center [781, 469] width 32 height 18
click at [758, 522] on button "Copy link" at bounding box center [755, 511] width 85 height 26
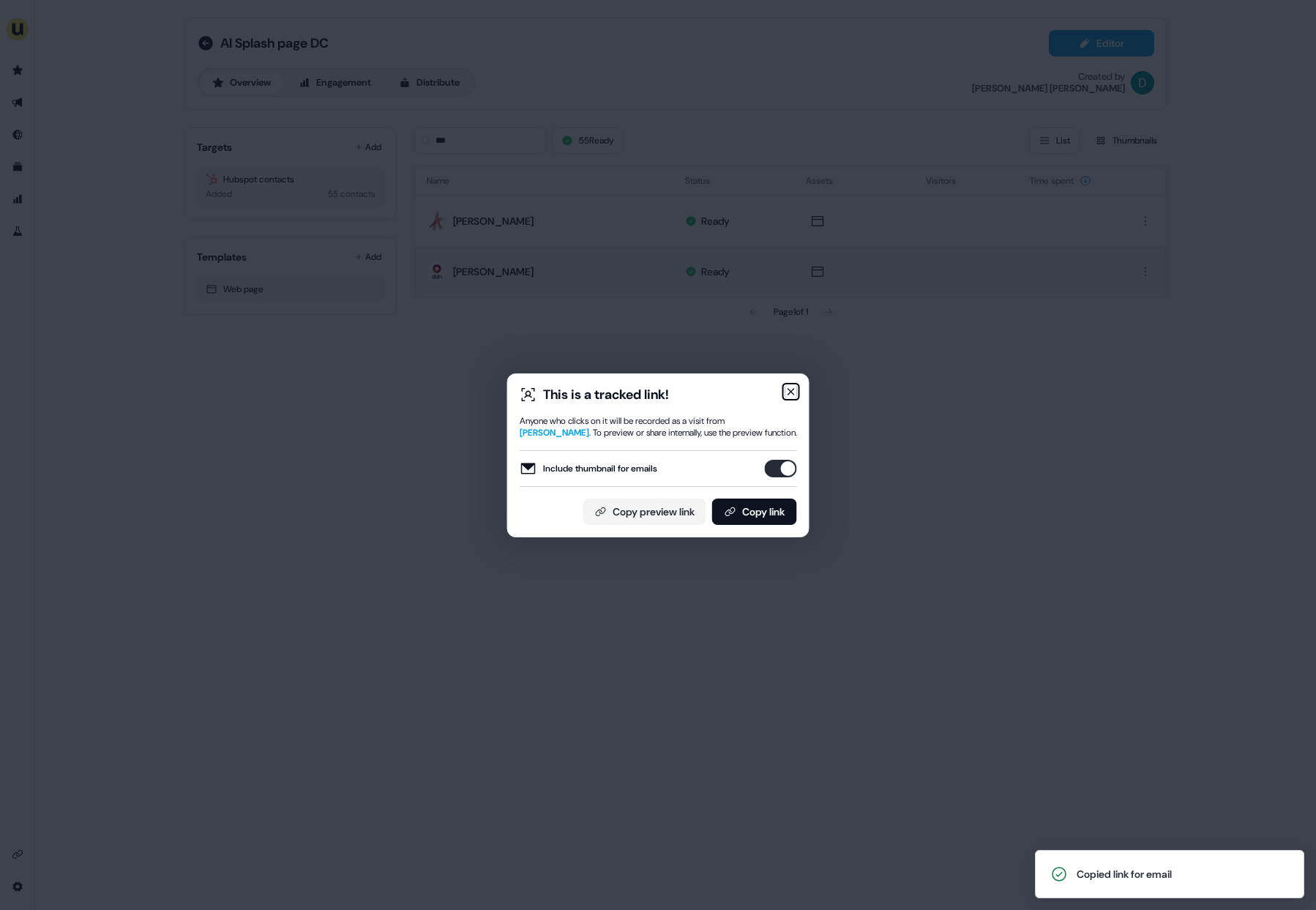
click at [786, 391] on icon "button" at bounding box center [791, 392] width 12 height 12
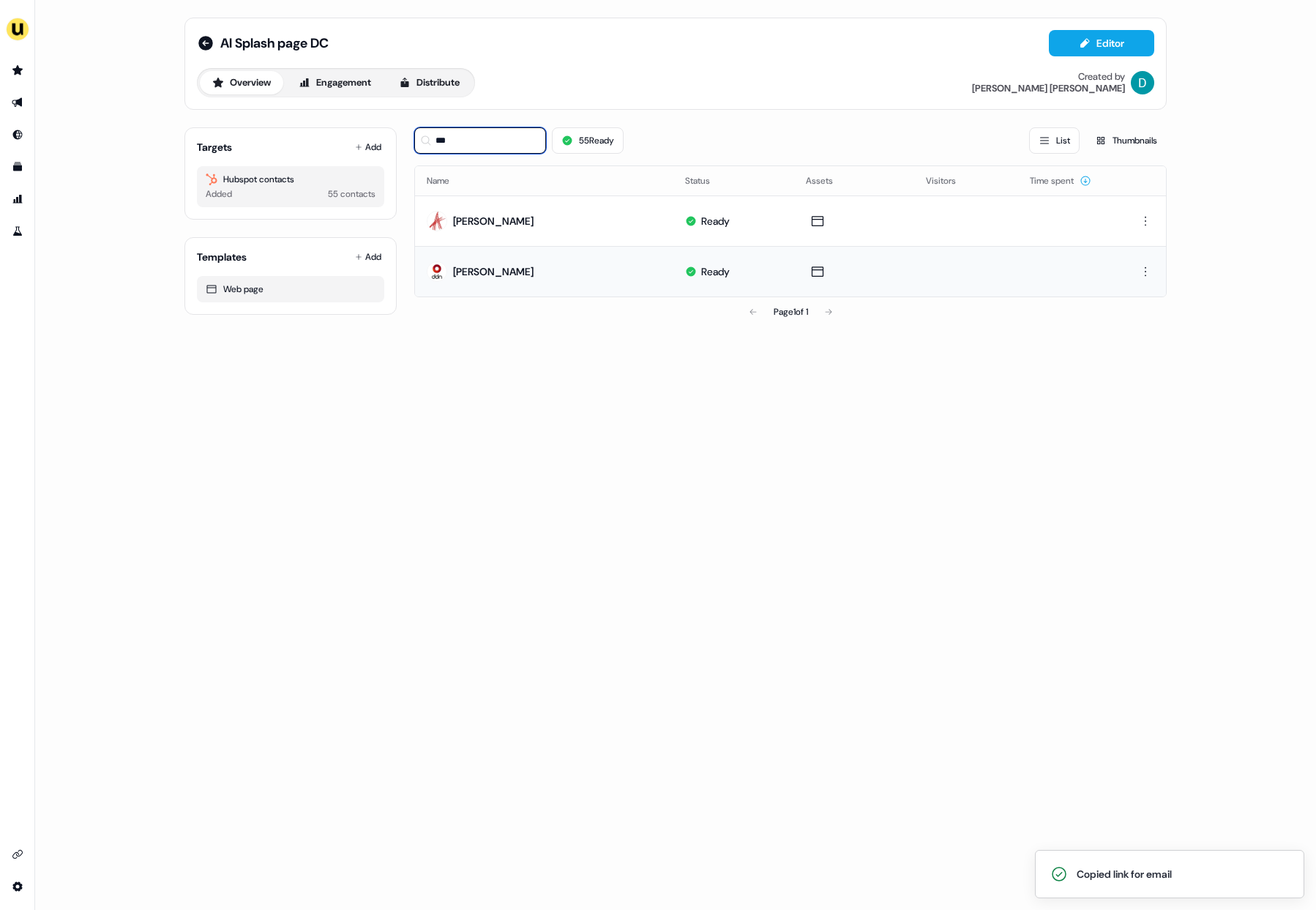
click at [457, 136] on input "***" at bounding box center [480, 140] width 132 height 26
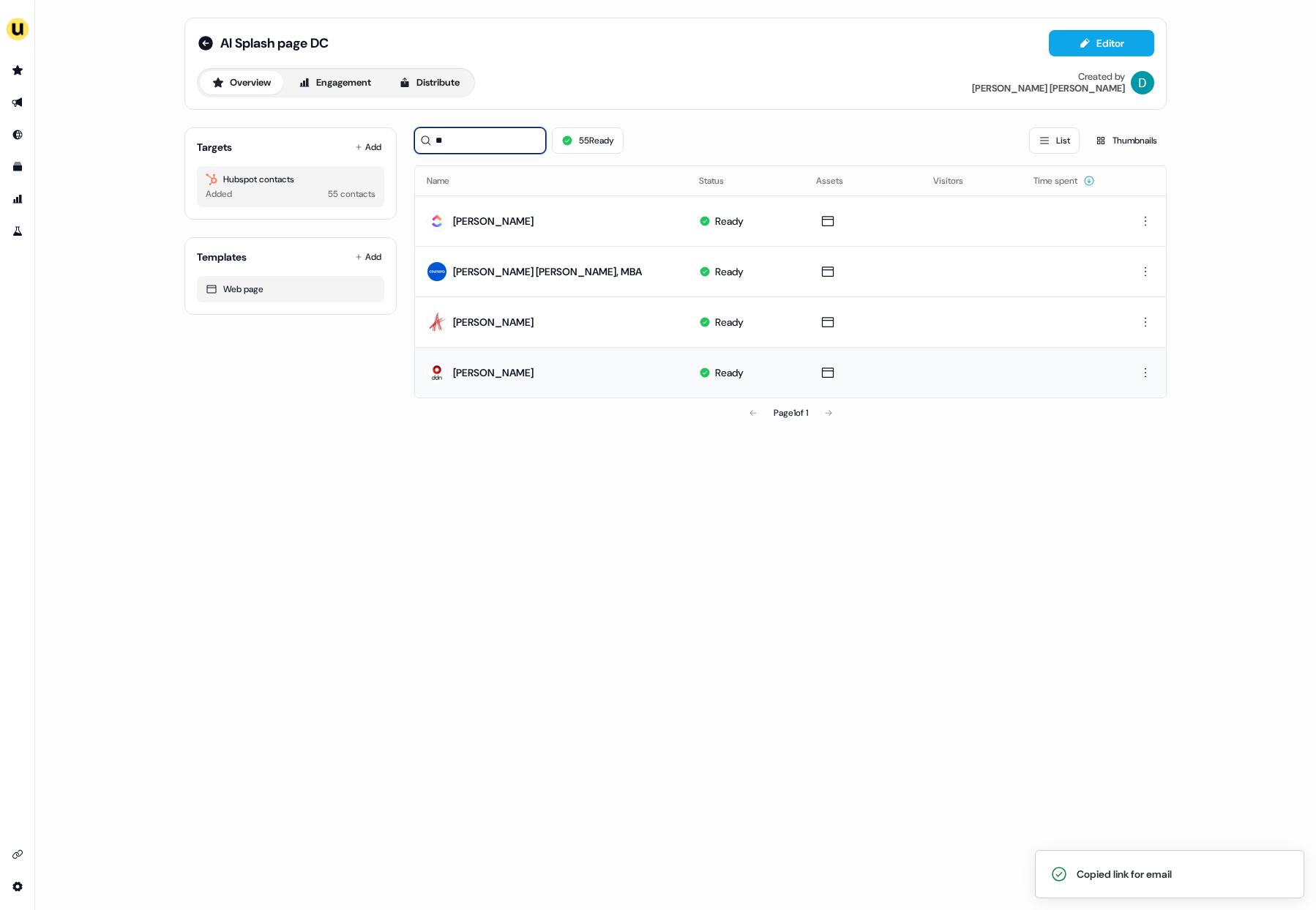
type input "*"
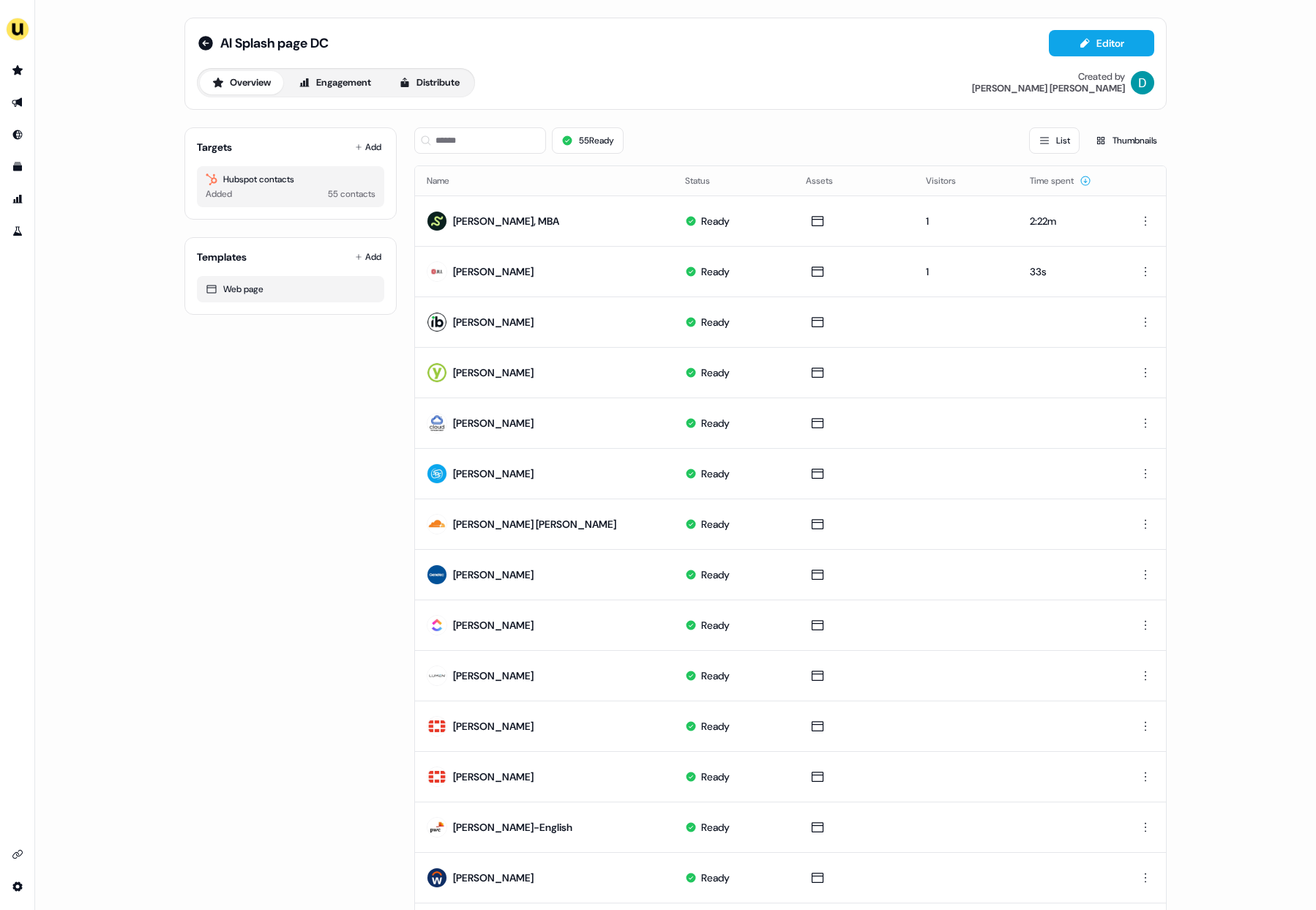
click at [363, 135] on div "Targets Add Hubspot contacts Added 55 contacts" at bounding box center [290, 173] width 213 height 92
click at [377, 151] on button "Add" at bounding box center [368, 148] width 32 height 21
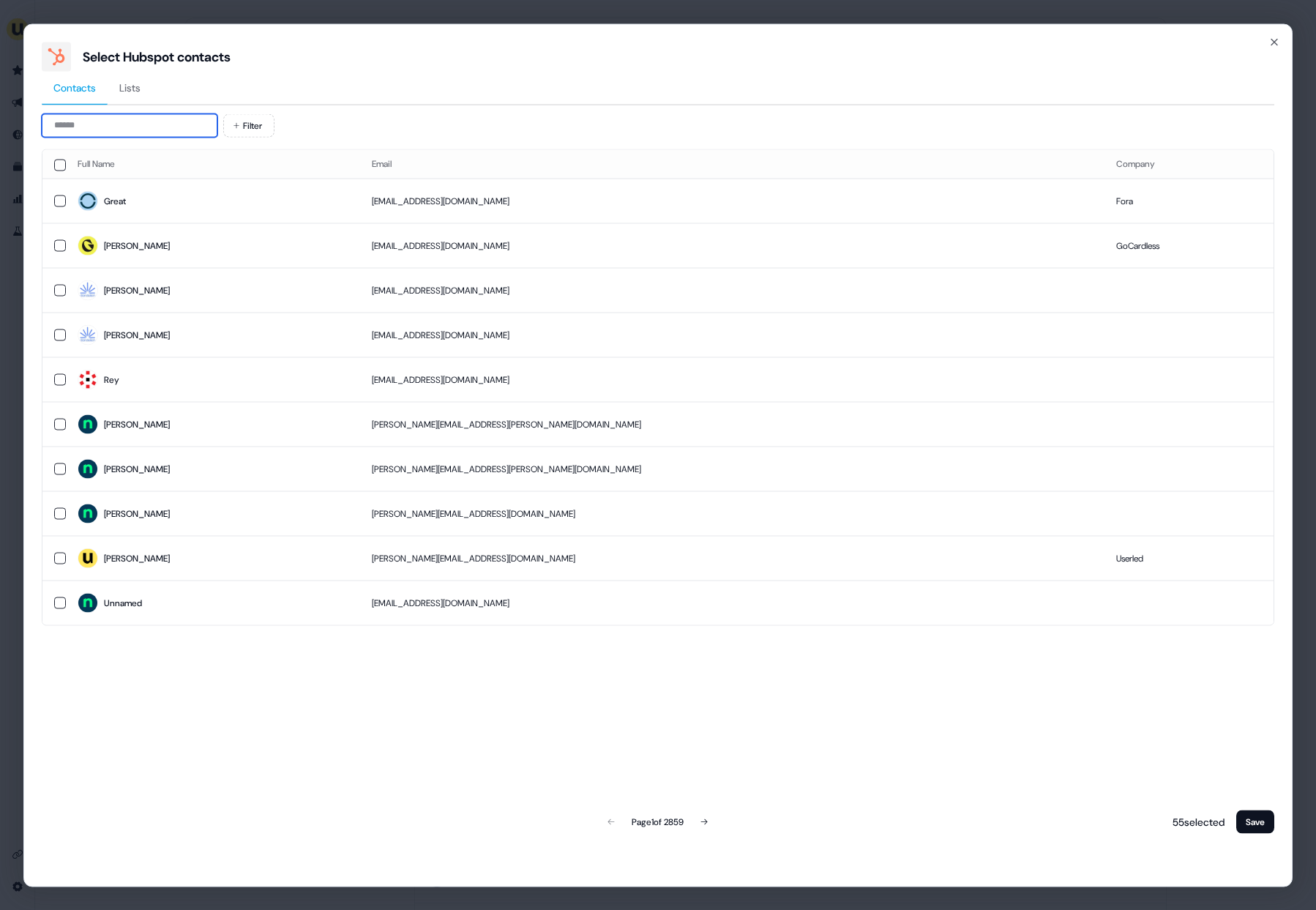
click at [140, 128] on input at bounding box center [129, 124] width 176 height 23
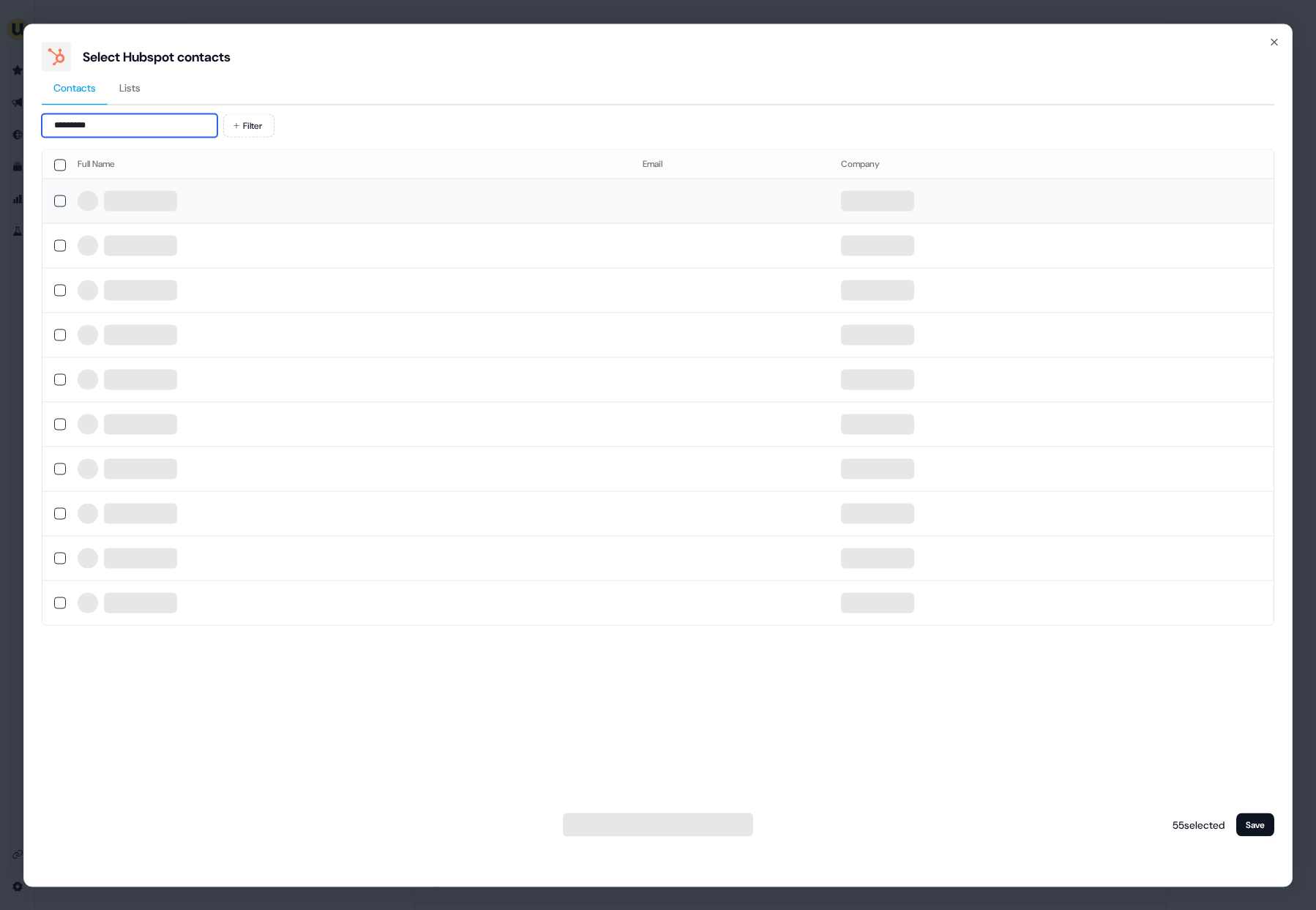
type input "*********"
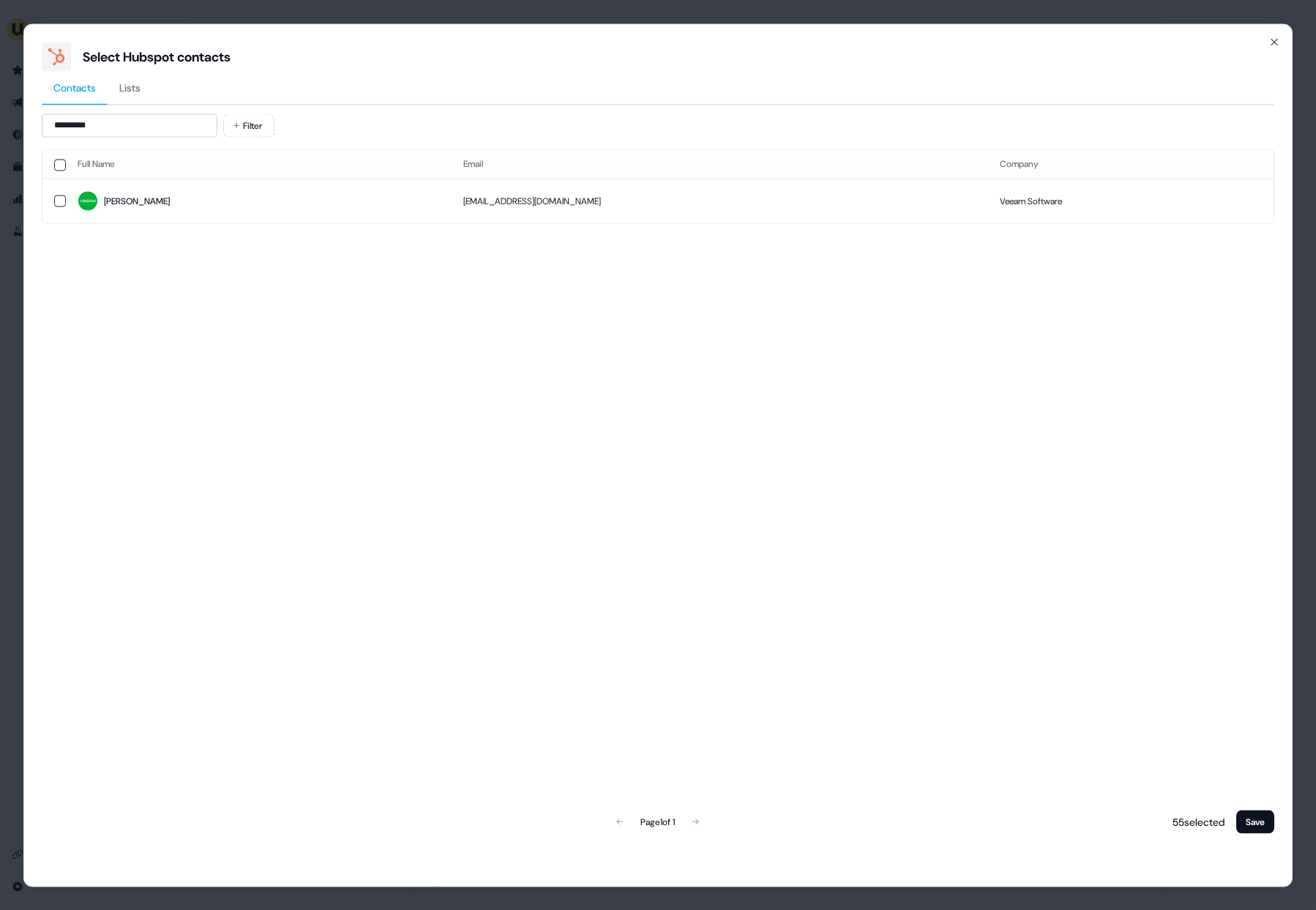
click at [146, 186] on td "Liz" at bounding box center [258, 201] width 386 height 45
click at [1255, 802] on div "Full Name Email Company Liz liz.ryder@veeam.com Veeam Software Page 1 of 1 56 s…" at bounding box center [658, 492] width 1233 height 688
click at [1255, 803] on div "Full Name Email Company Liz liz.ryder@veeam.com Veeam Software Page 1 of 1 56 s…" at bounding box center [658, 492] width 1233 height 688
click at [1255, 811] on button "Save" at bounding box center [1255, 821] width 38 height 23
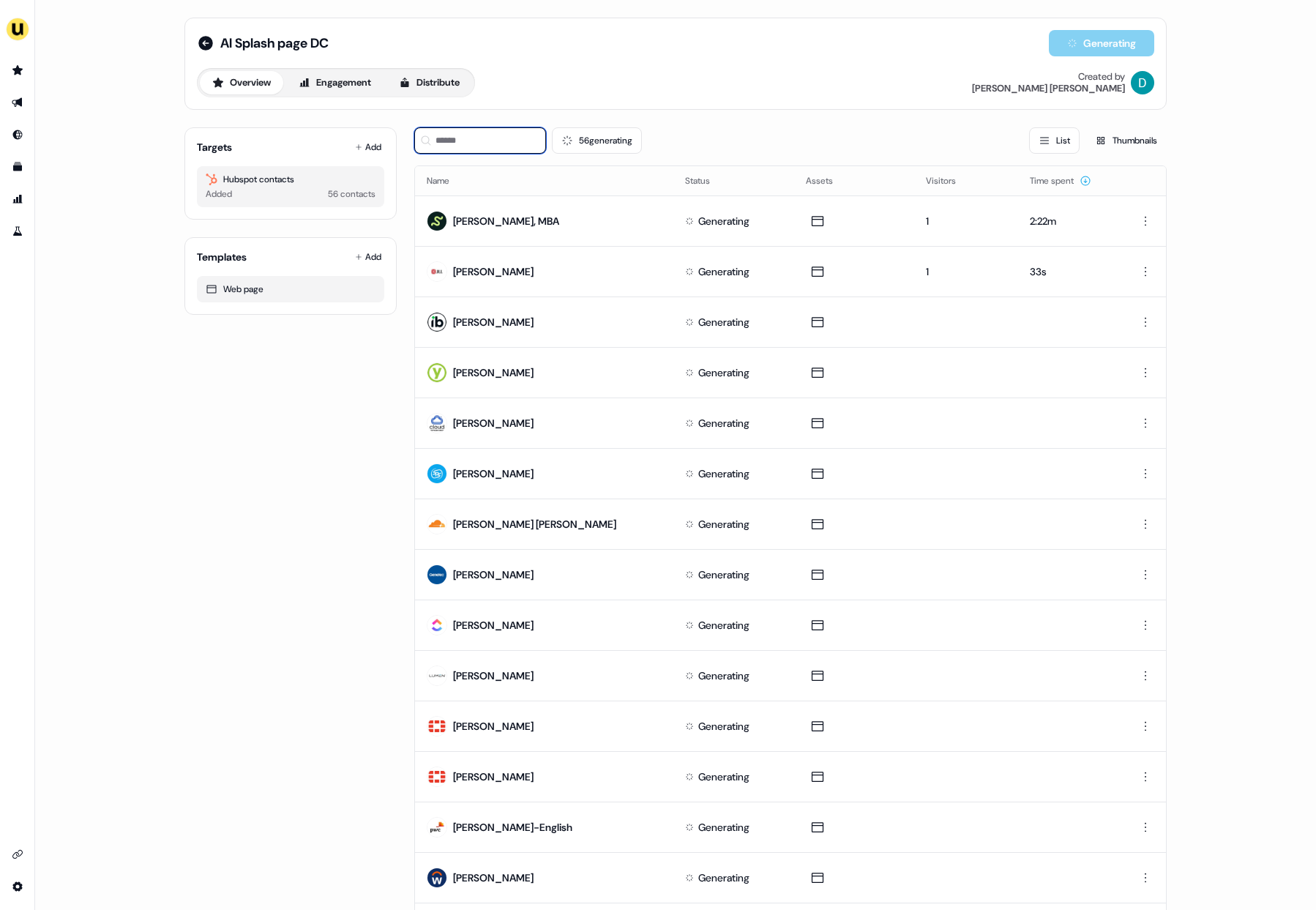
click at [443, 141] on input at bounding box center [480, 140] width 132 height 26
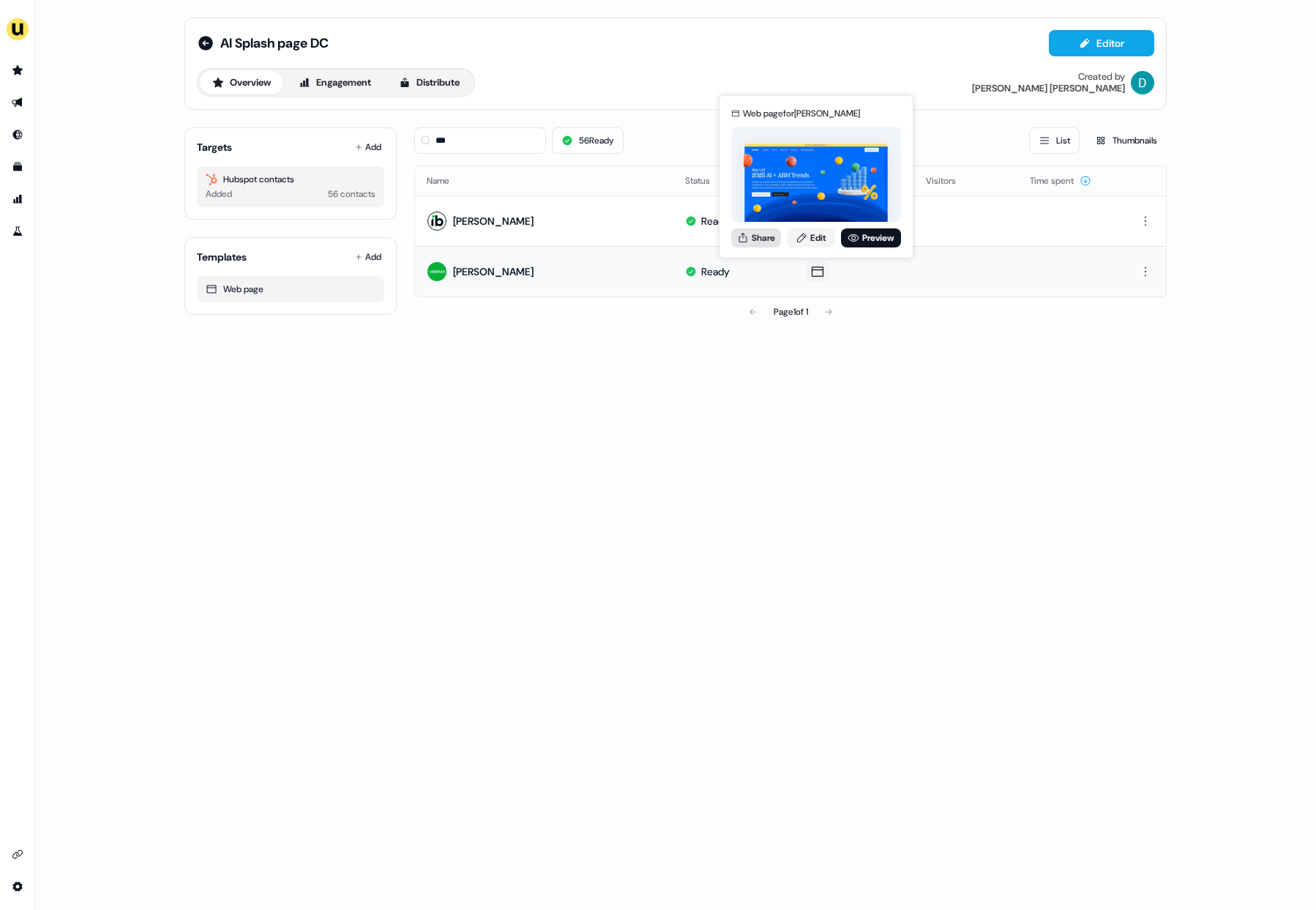
click at [763, 241] on button "Share" at bounding box center [756, 238] width 50 height 19
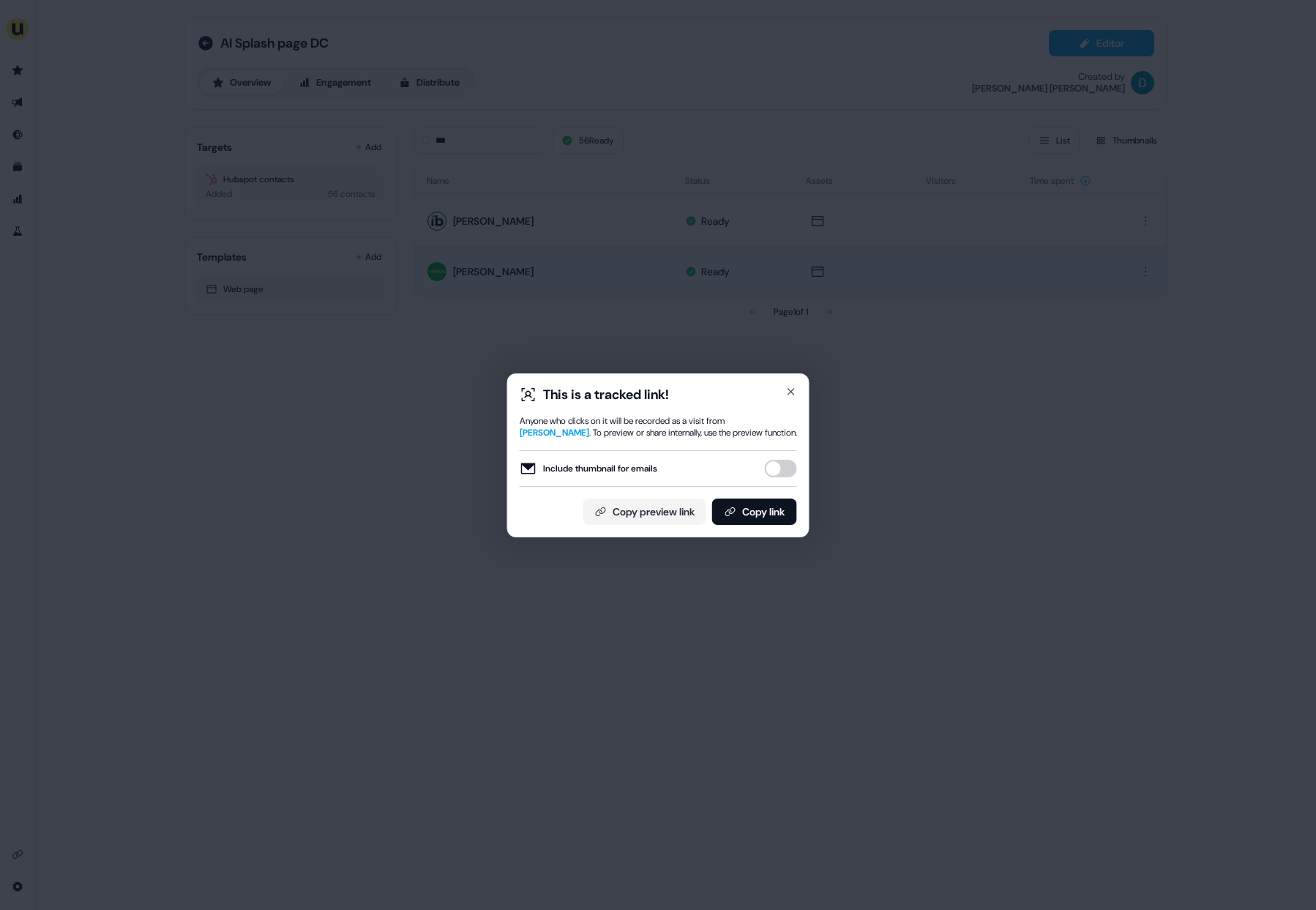
click at [784, 470] on button "Include thumbnail for emails" at bounding box center [781, 469] width 32 height 18
click at [772, 514] on button "Copy link" at bounding box center [755, 511] width 85 height 26
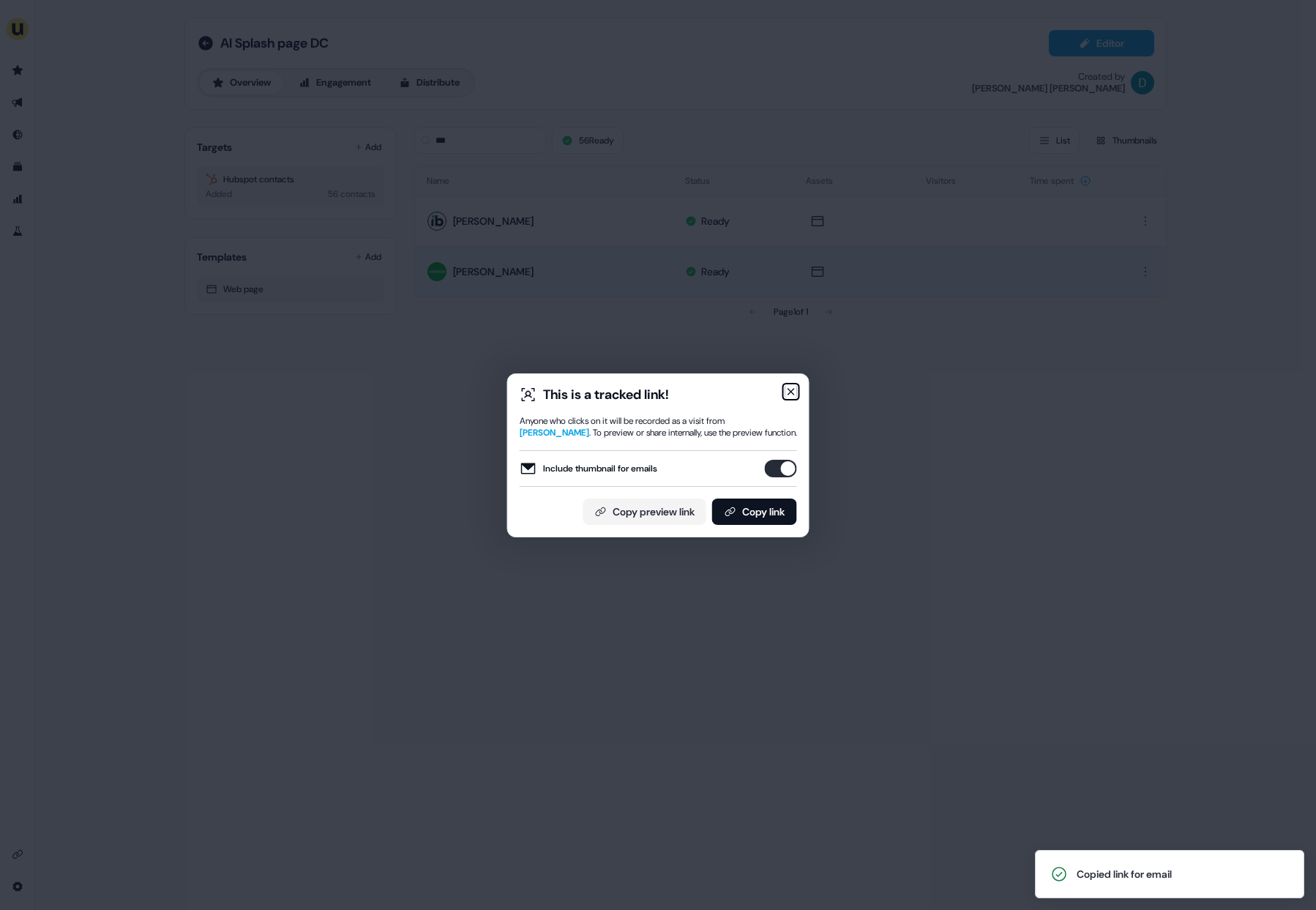
click at [792, 392] on icon "button" at bounding box center [790, 391] width 6 height 6
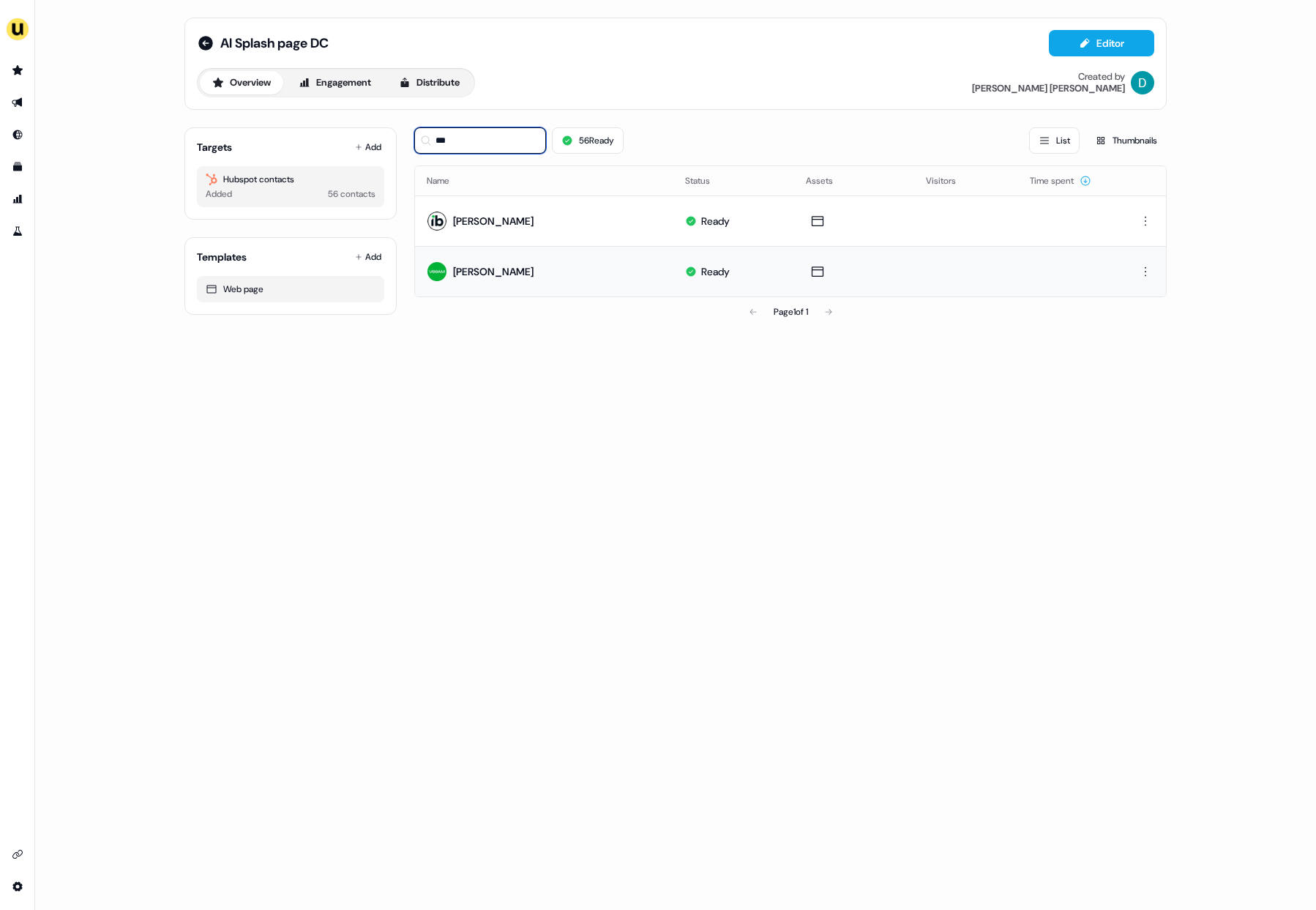
click at [478, 145] on input "***" at bounding box center [480, 140] width 132 height 26
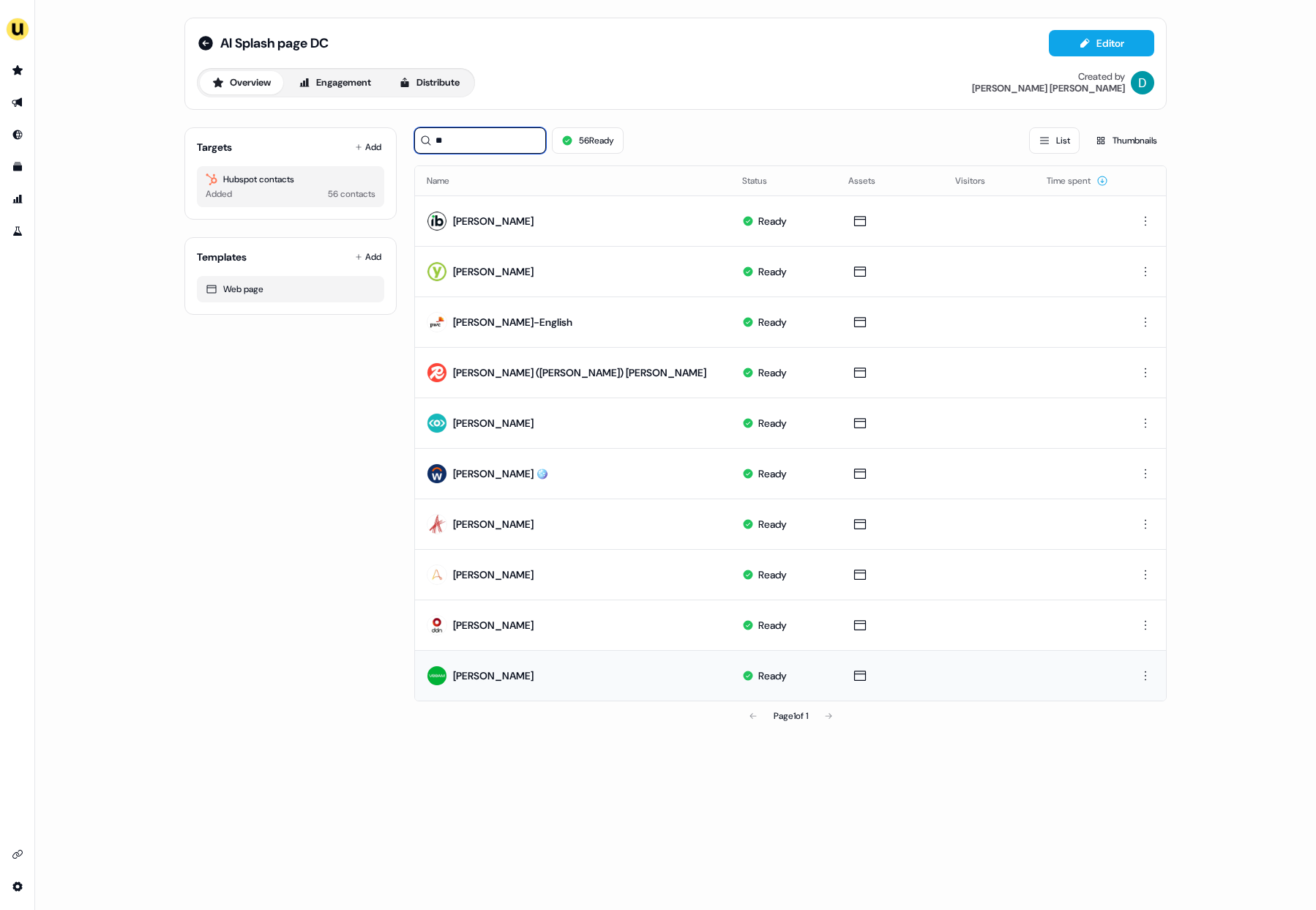
type input "*"
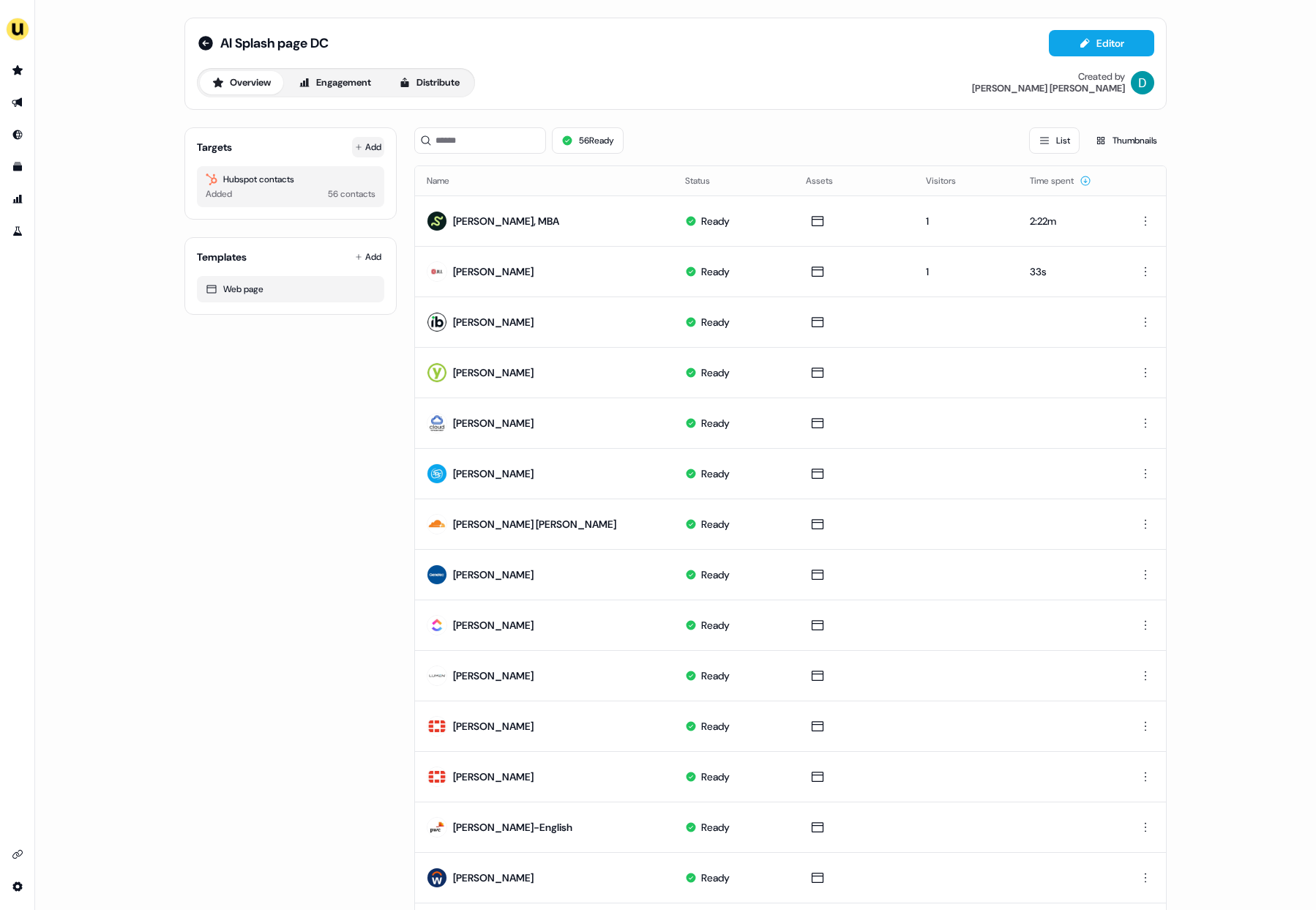
click at [364, 139] on button "Add" at bounding box center [368, 148] width 32 height 21
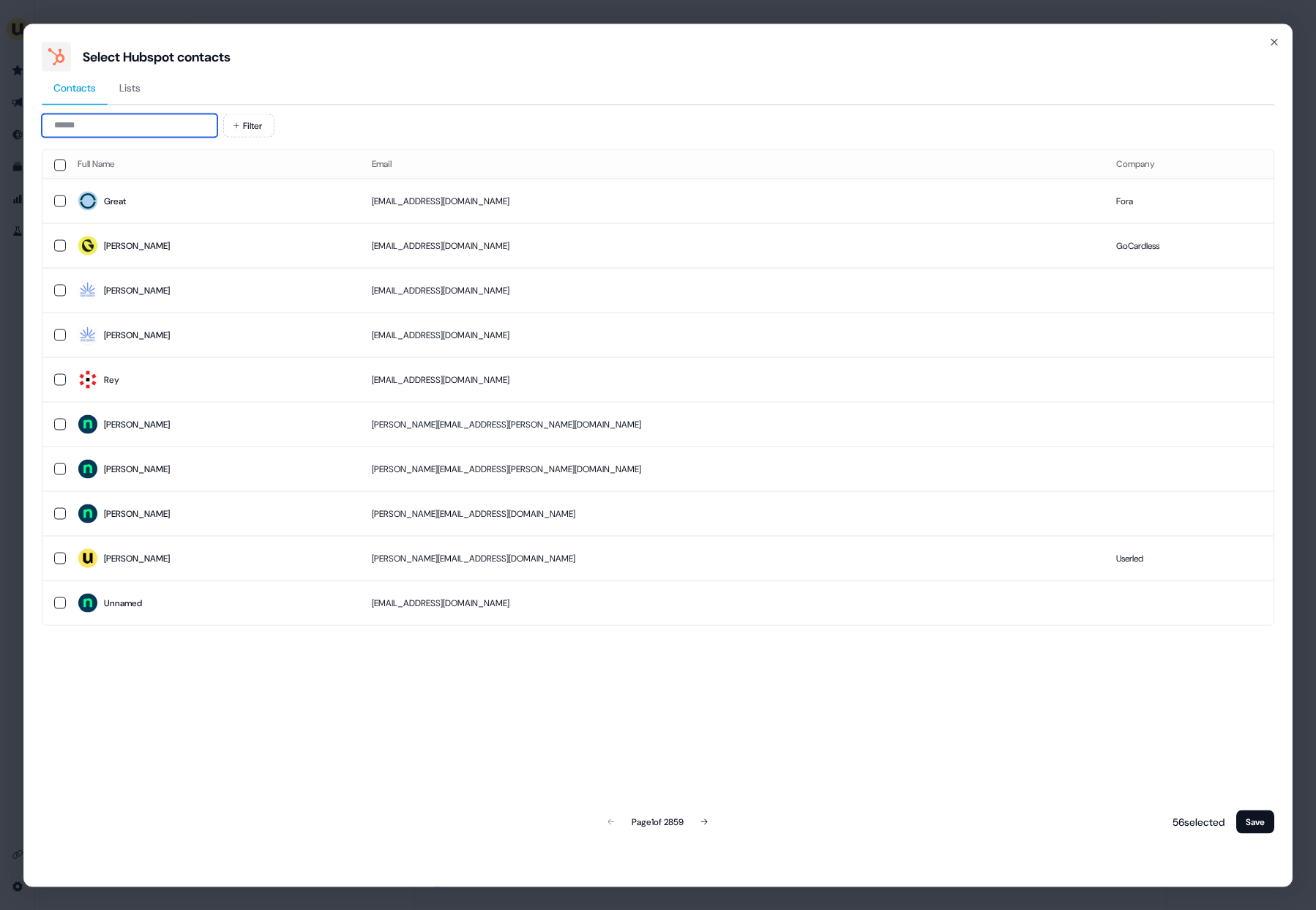
click at [163, 128] on input at bounding box center [129, 124] width 176 height 23
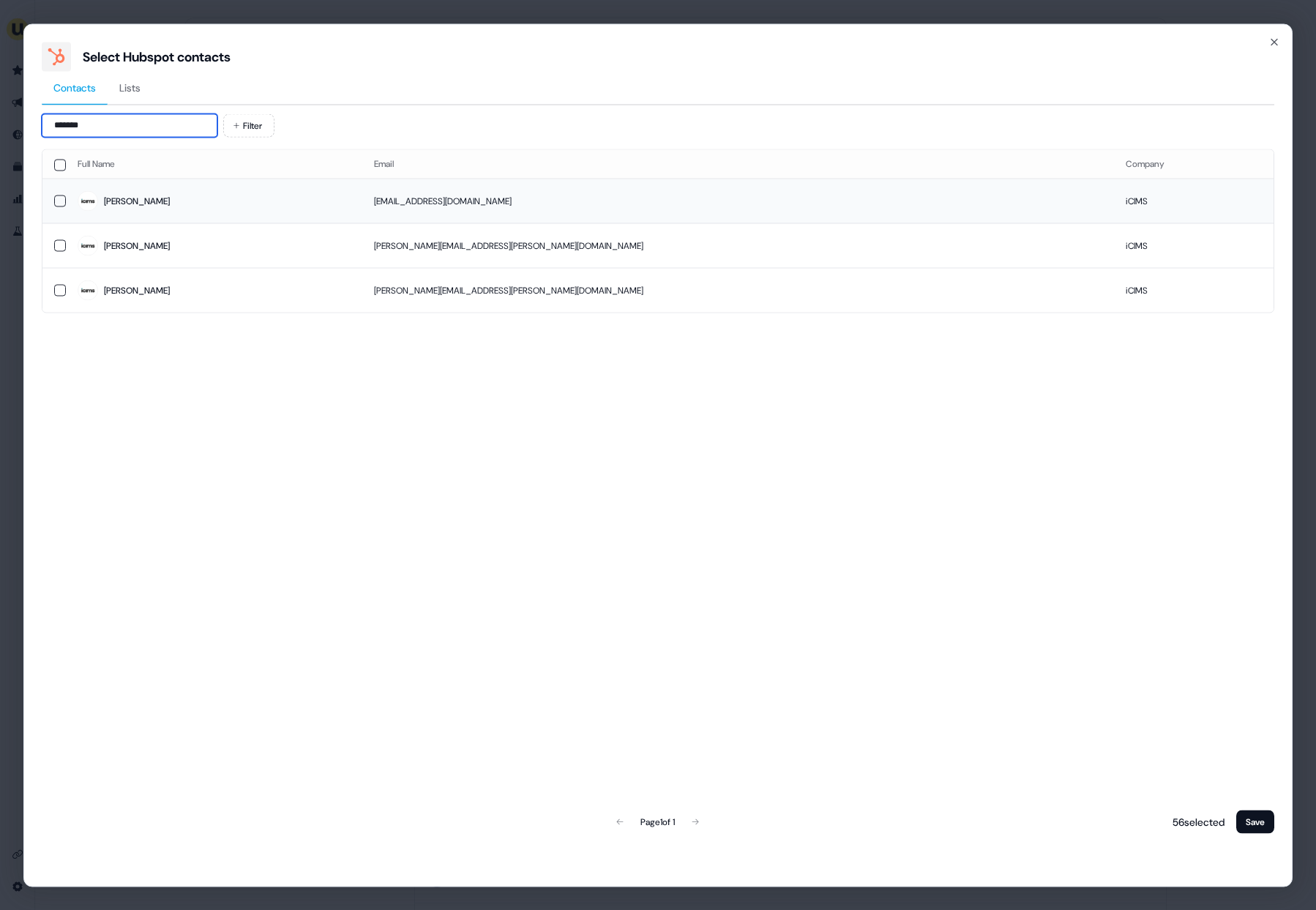
type input "*******"
click at [424, 213] on td "gbuhl@icims.com" at bounding box center [738, 201] width 751 height 45
click at [1248, 815] on button "Save" at bounding box center [1255, 821] width 38 height 23
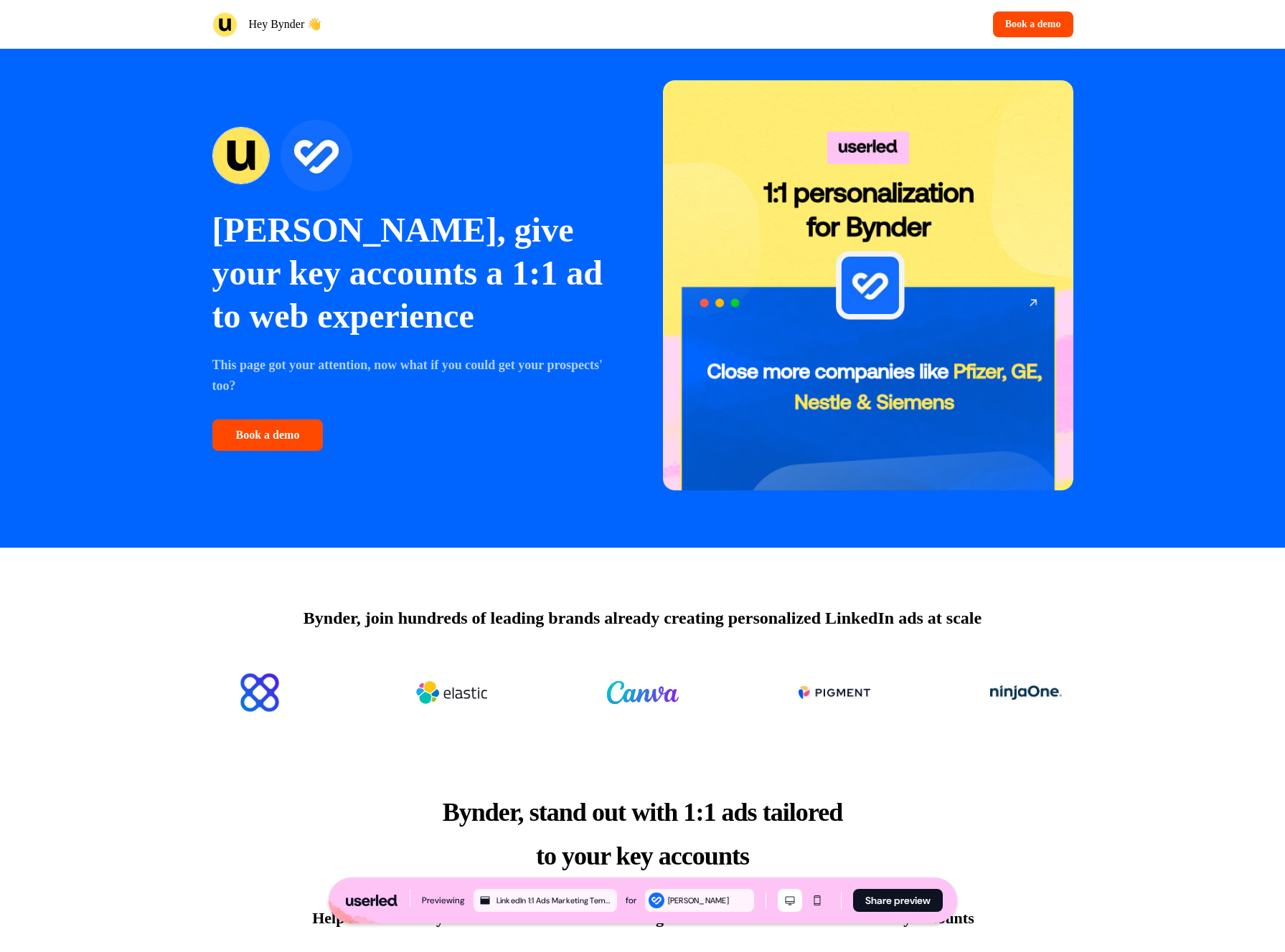
scroll to position [27, 0]
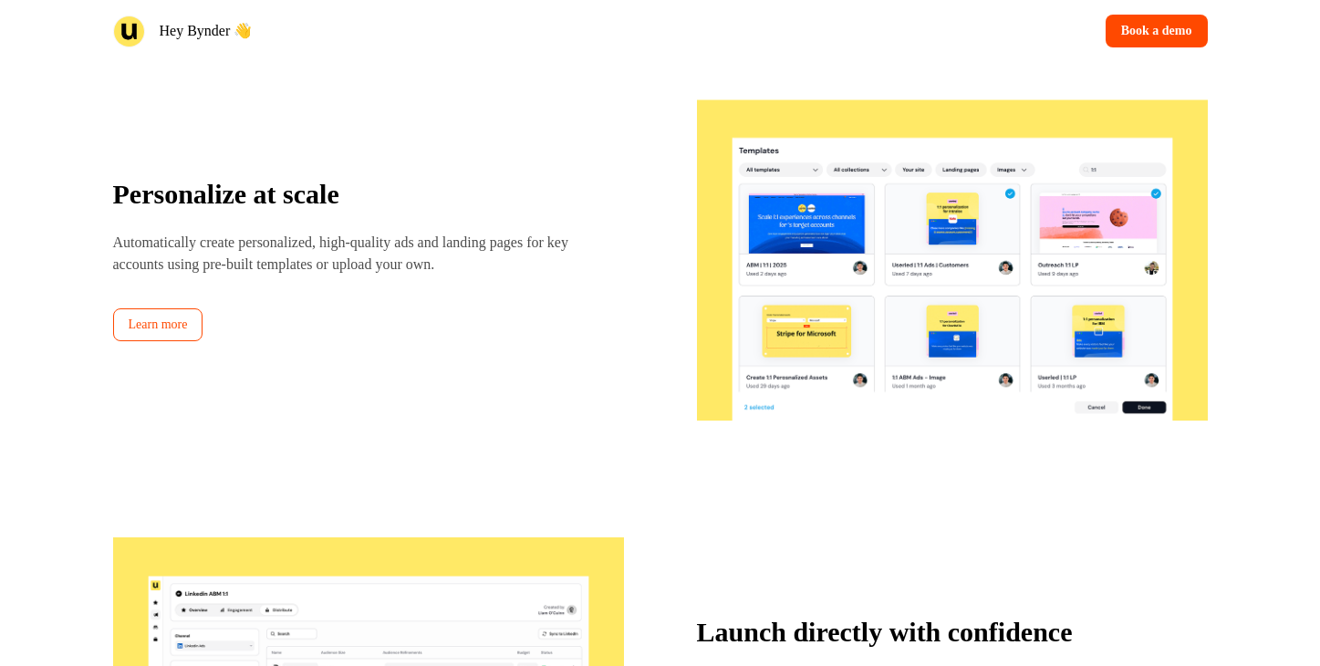
scroll to position [2281, 0]
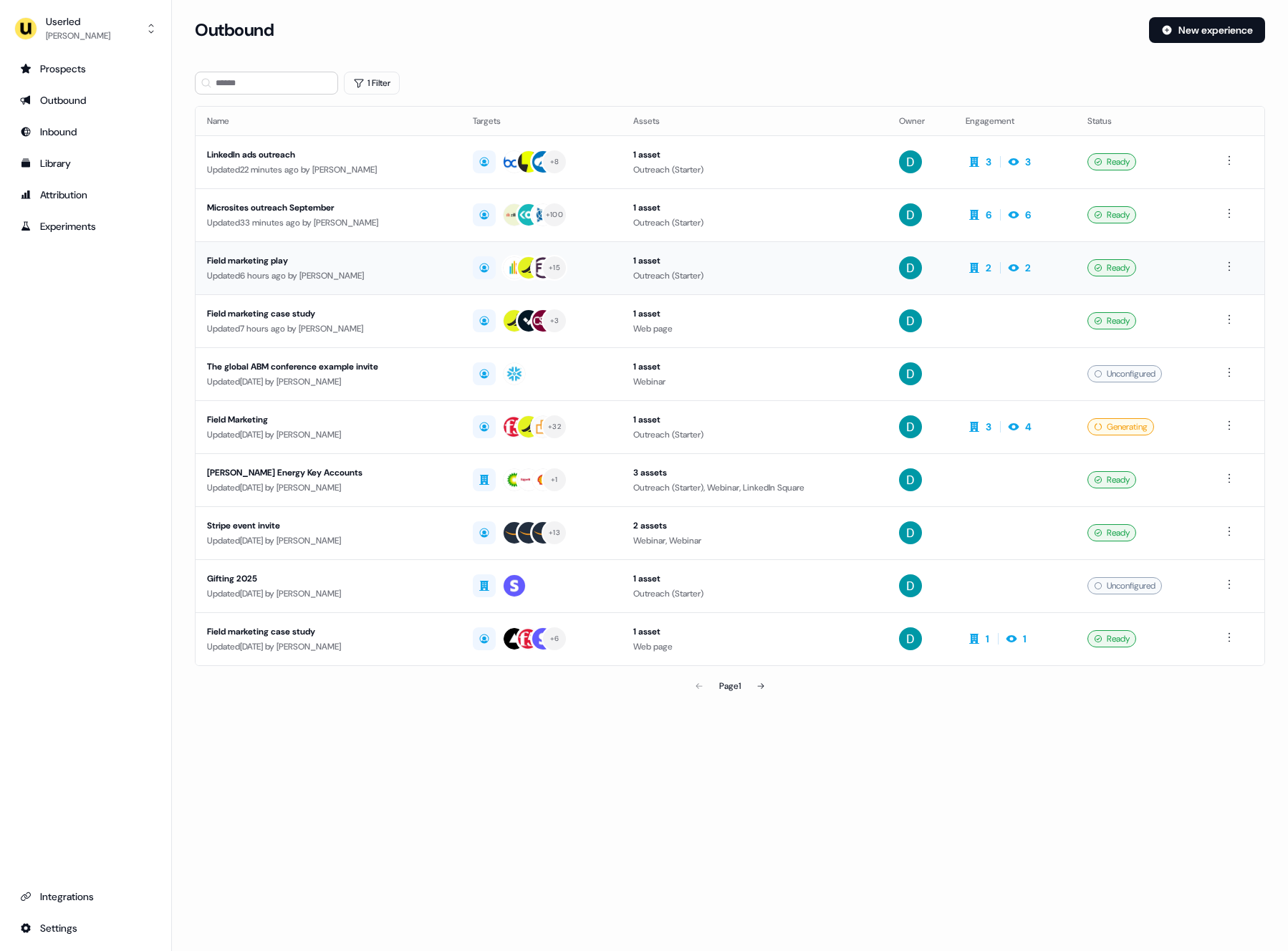
click at [401, 273] on div "Updated 6 hours ago by [PERSON_NAME]" at bounding box center [328, 276] width 243 height 14
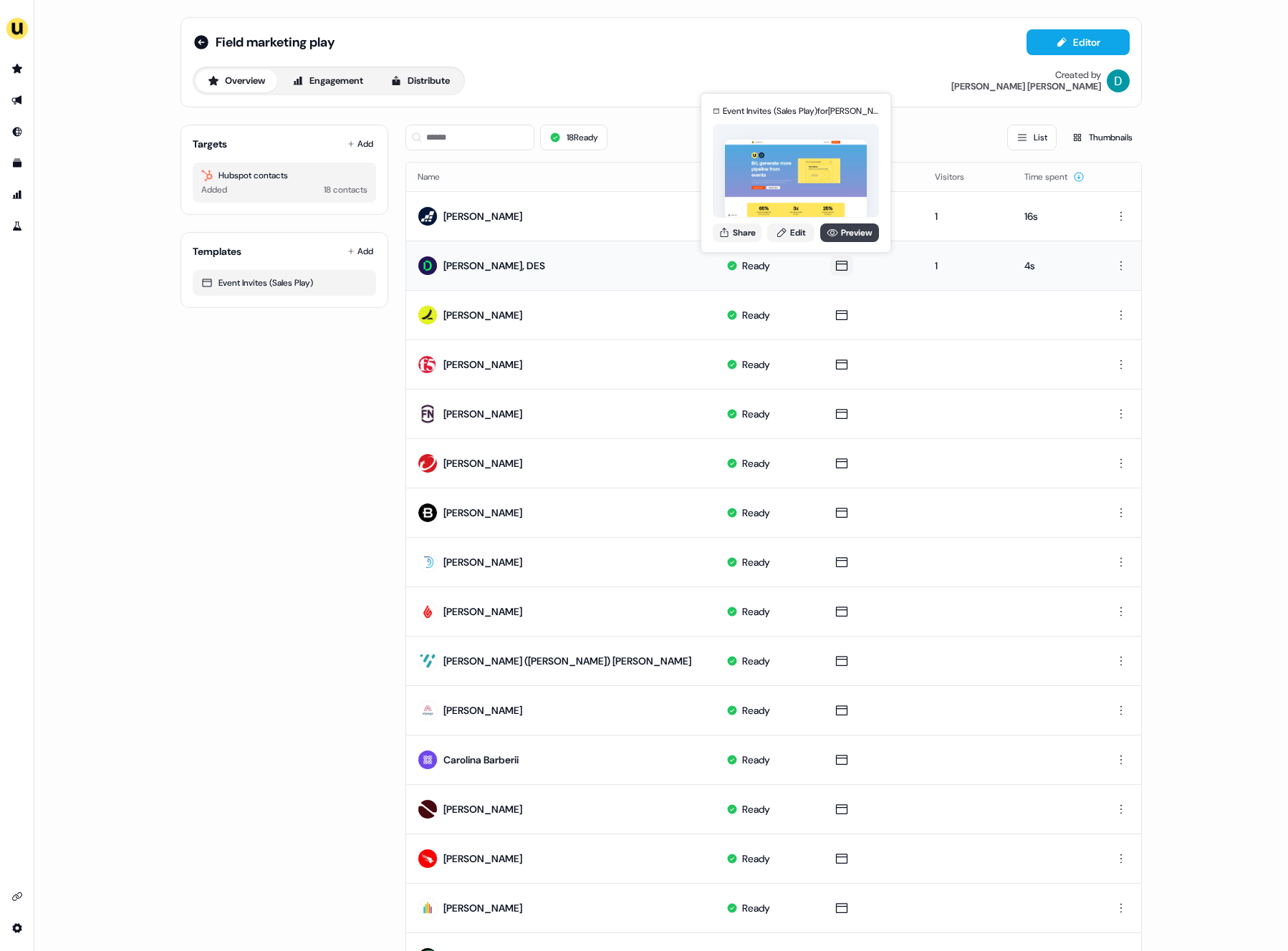
click at [851, 225] on link "Preview" at bounding box center [850, 233] width 59 height 19
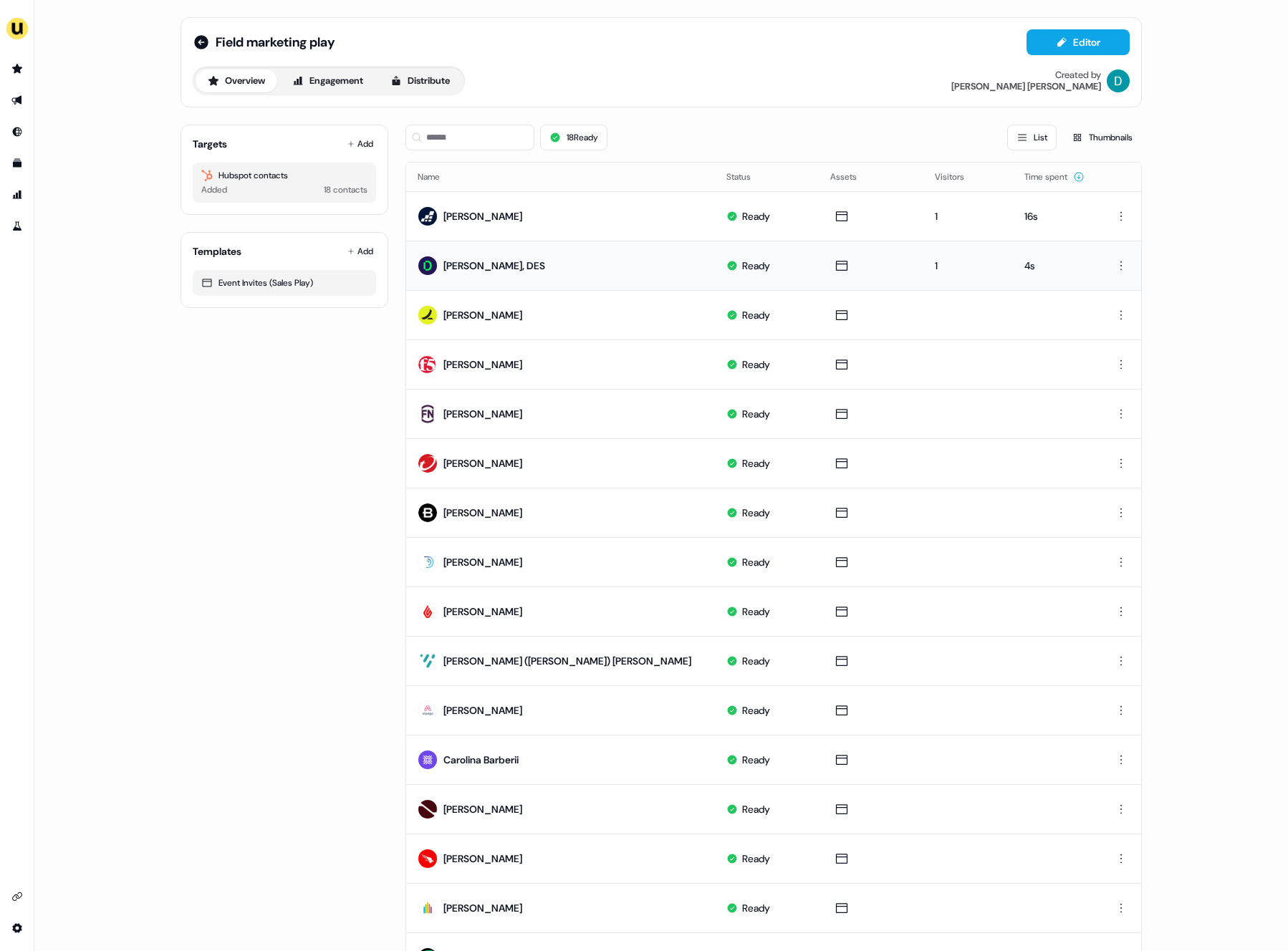
click at [187, 44] on div "Field marketing play Editor Overview Engagement Distribute Created by David Cru…" at bounding box center [661, 62] width 961 height 90
click at [194, 44] on icon at bounding box center [201, 42] width 14 height 14
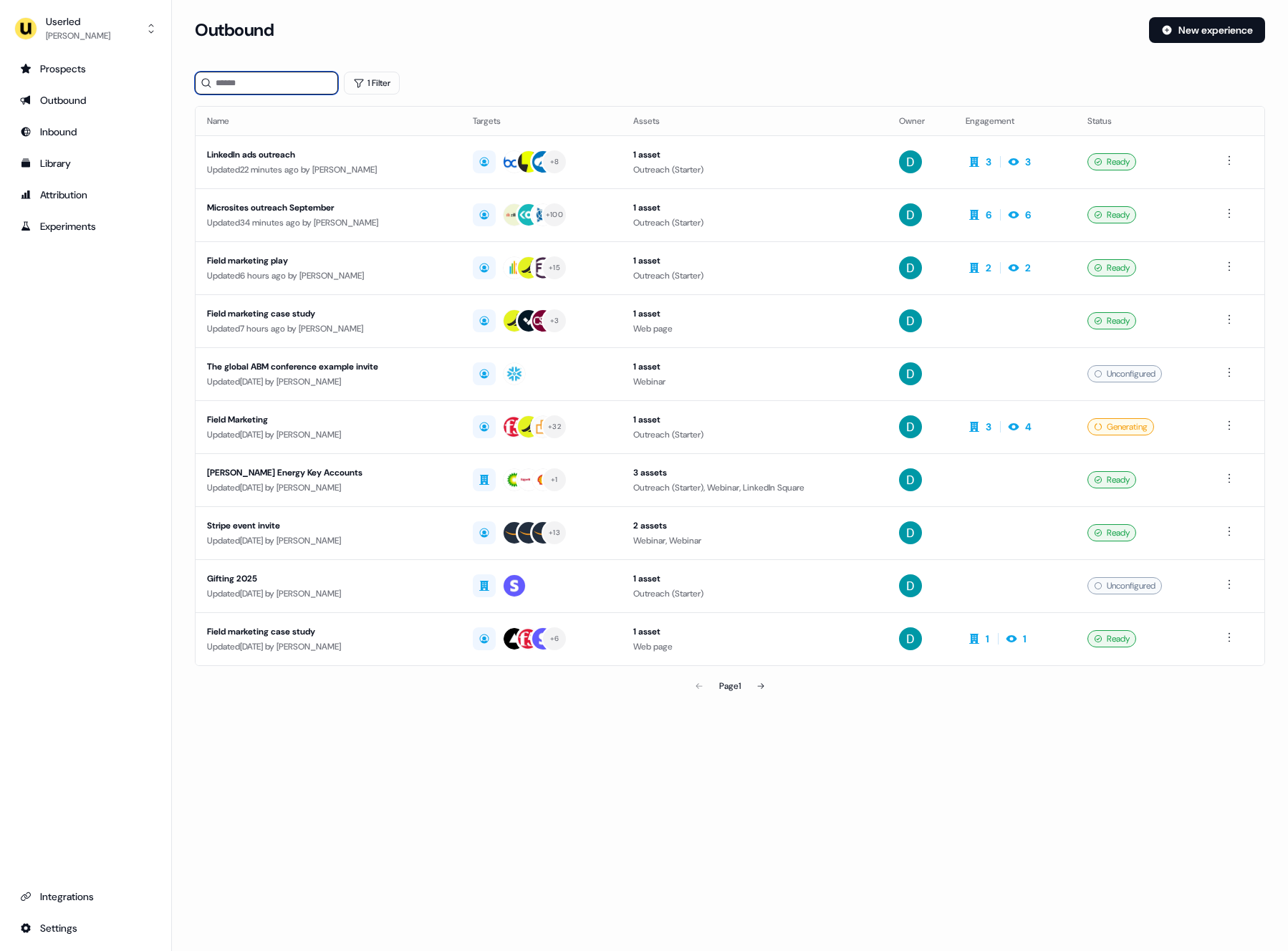
click at [302, 79] on input at bounding box center [266, 82] width 143 height 23
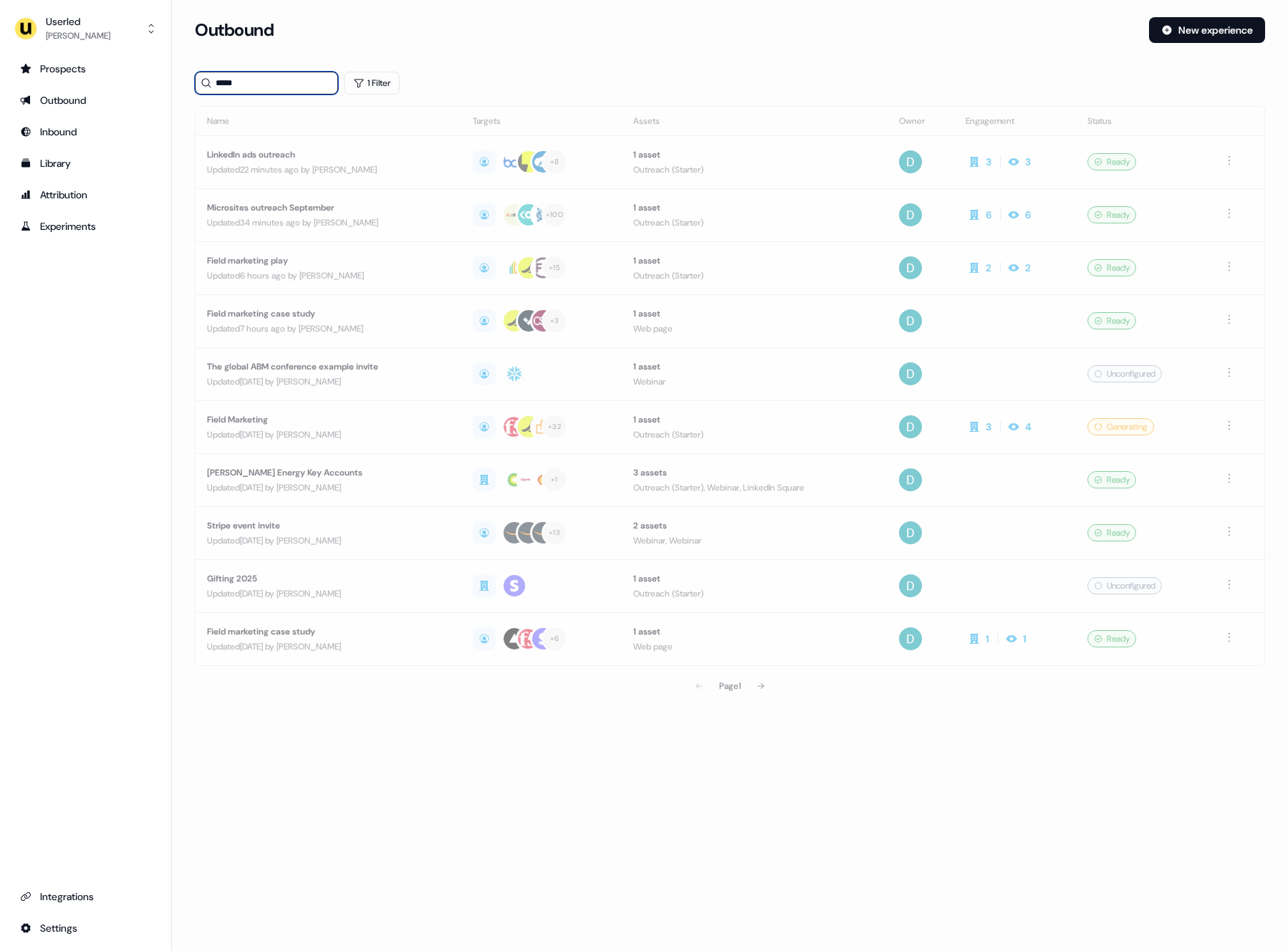
type input "*****"
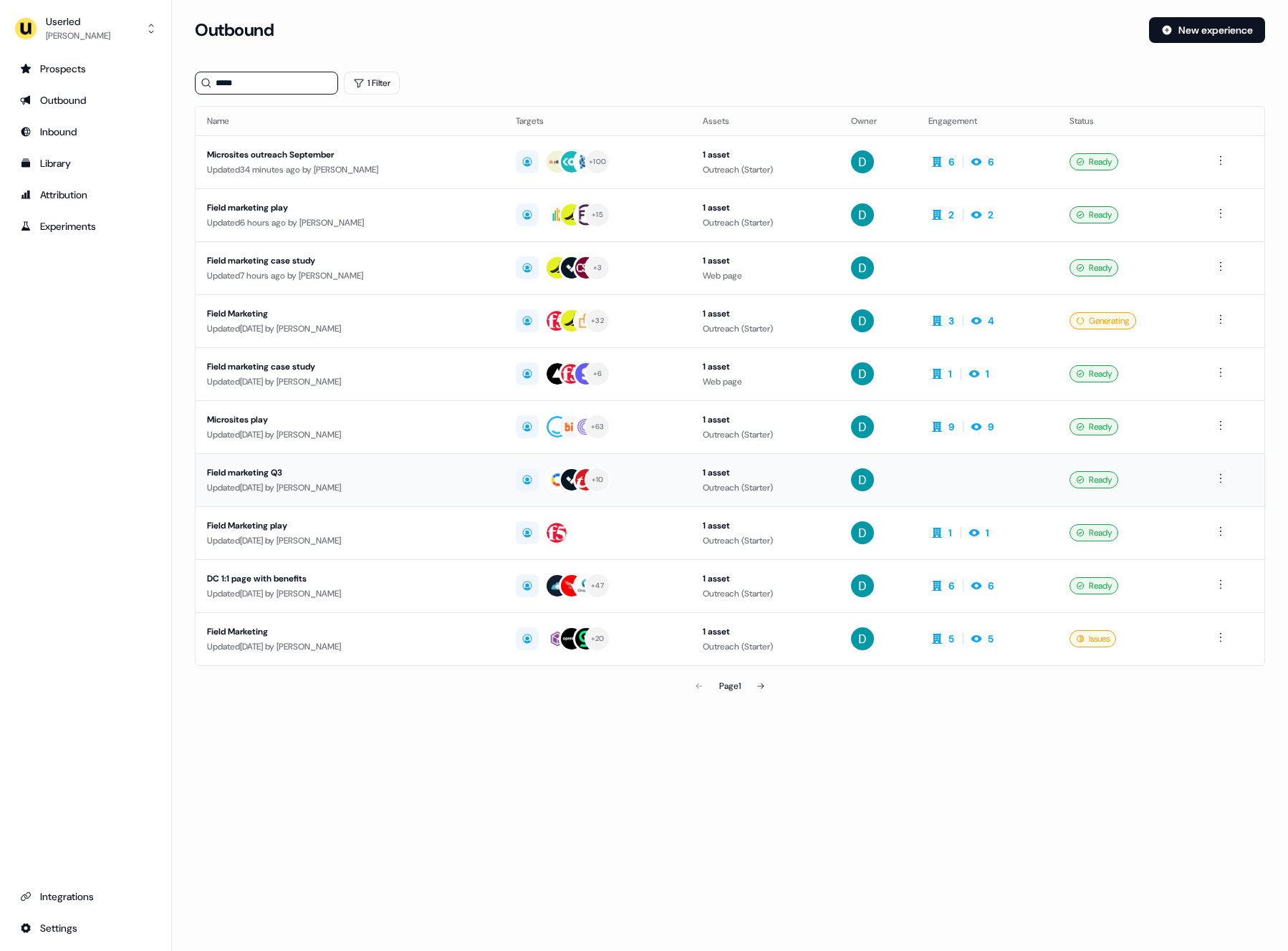
click at [391, 503] on td "Field marketing Q3 Updated 1 month ago by David Cruickshank" at bounding box center [349, 480] width 309 height 53
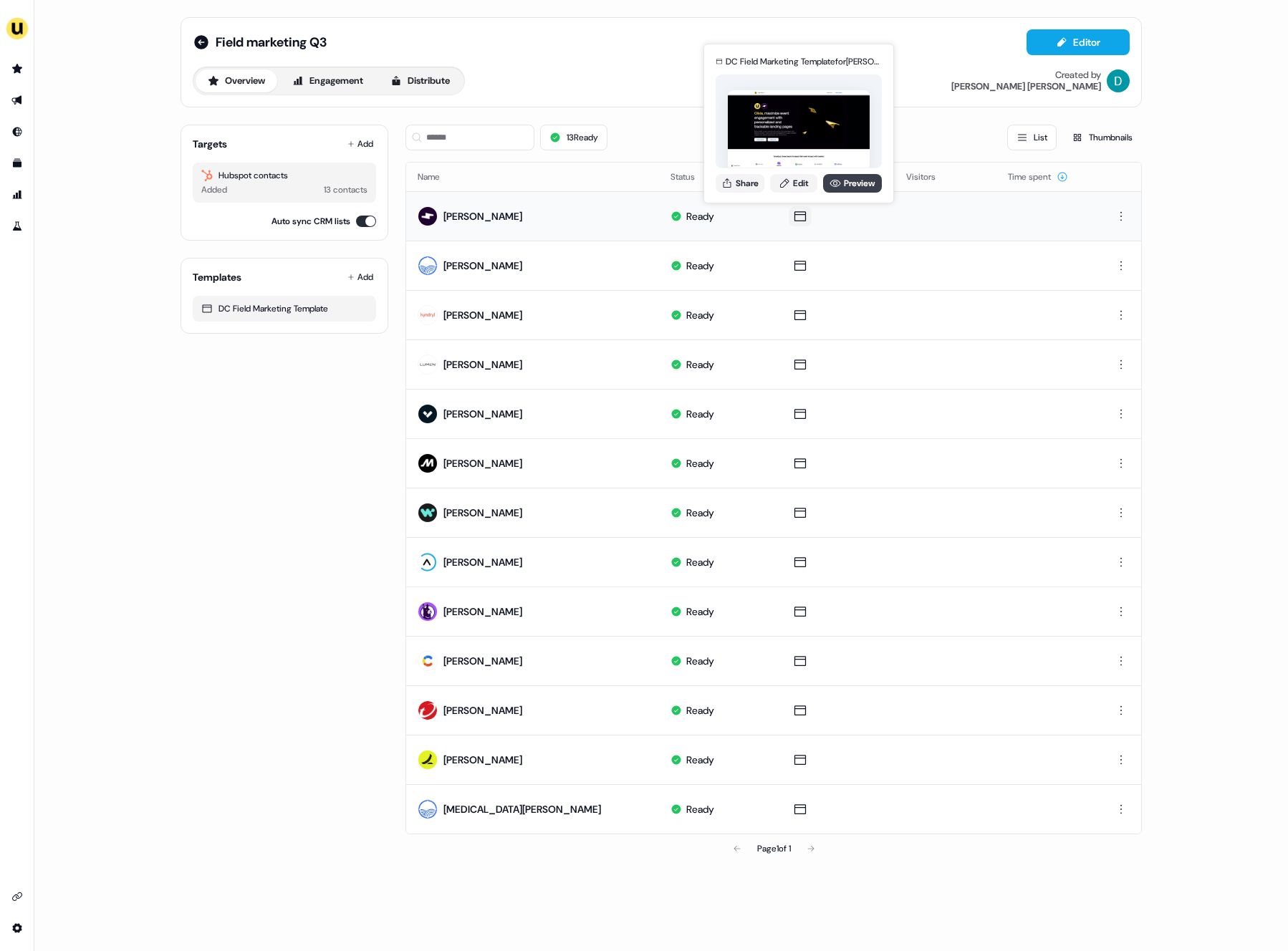
click at [839, 192] on link "Preview" at bounding box center [852, 184] width 59 height 19
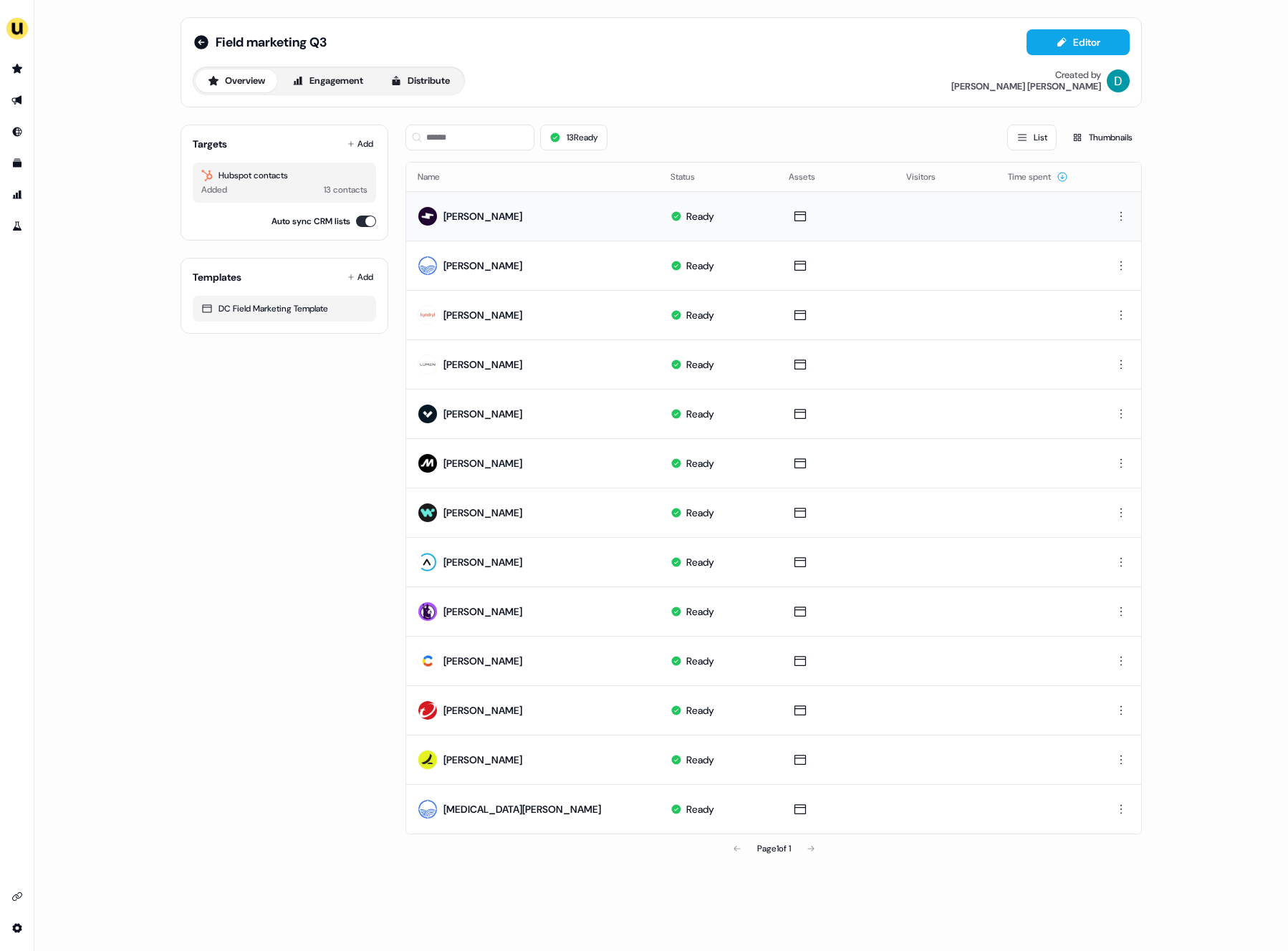
click at [357, 128] on div "Targets Add Hubspot contacts Added 13 contacts Auto sync CRM lists" at bounding box center [284, 183] width 208 height 116
click at [357, 161] on div "Targets Add Hubspot contacts Added 13 contacts Auto sync CRM lists" at bounding box center [284, 183] width 208 height 116
click at [358, 140] on button "Add" at bounding box center [360, 144] width 31 height 20
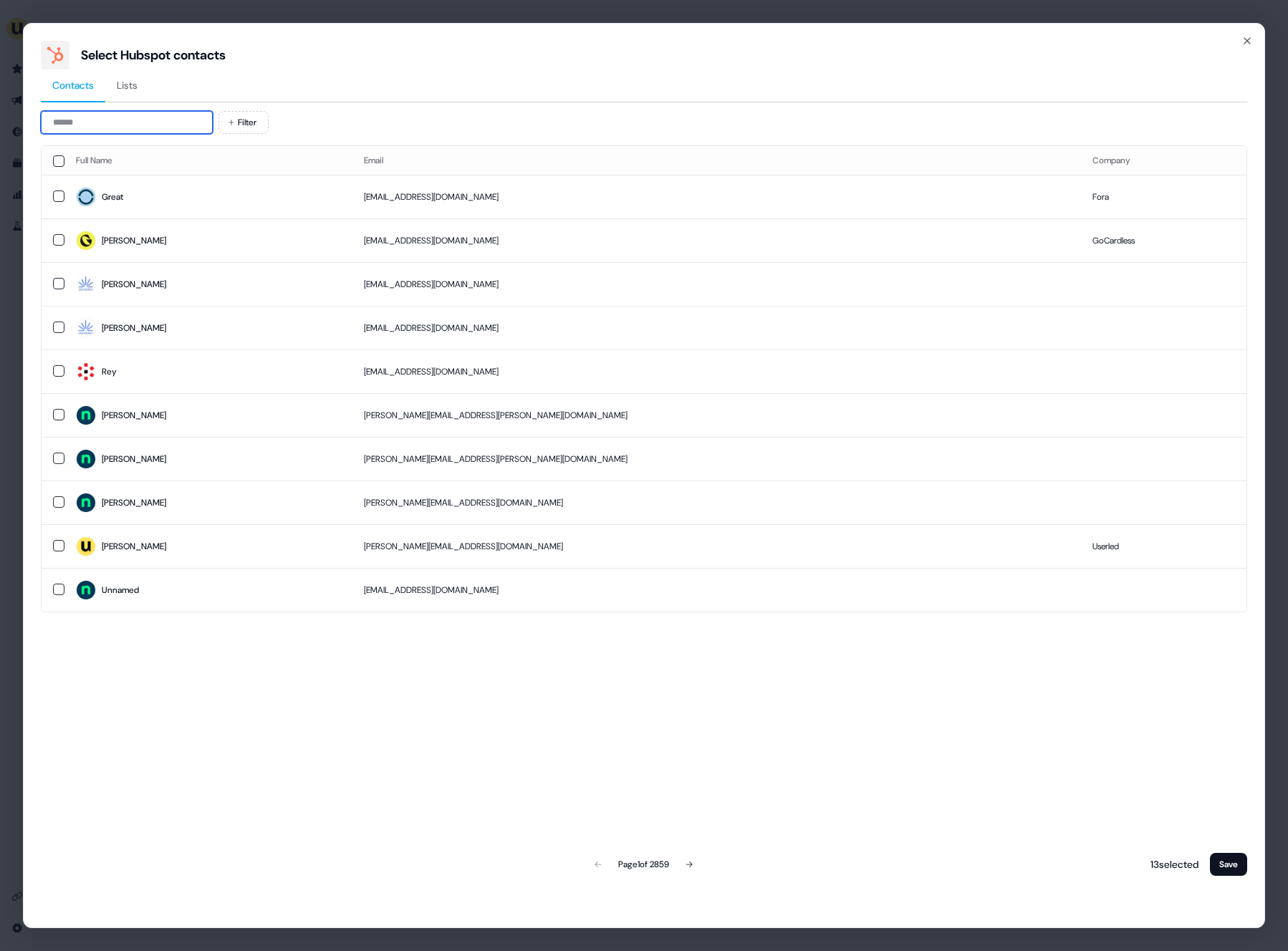
click at [86, 126] on input at bounding box center [126, 122] width 172 height 23
click at [86, 119] on input at bounding box center [126, 122] width 172 height 23
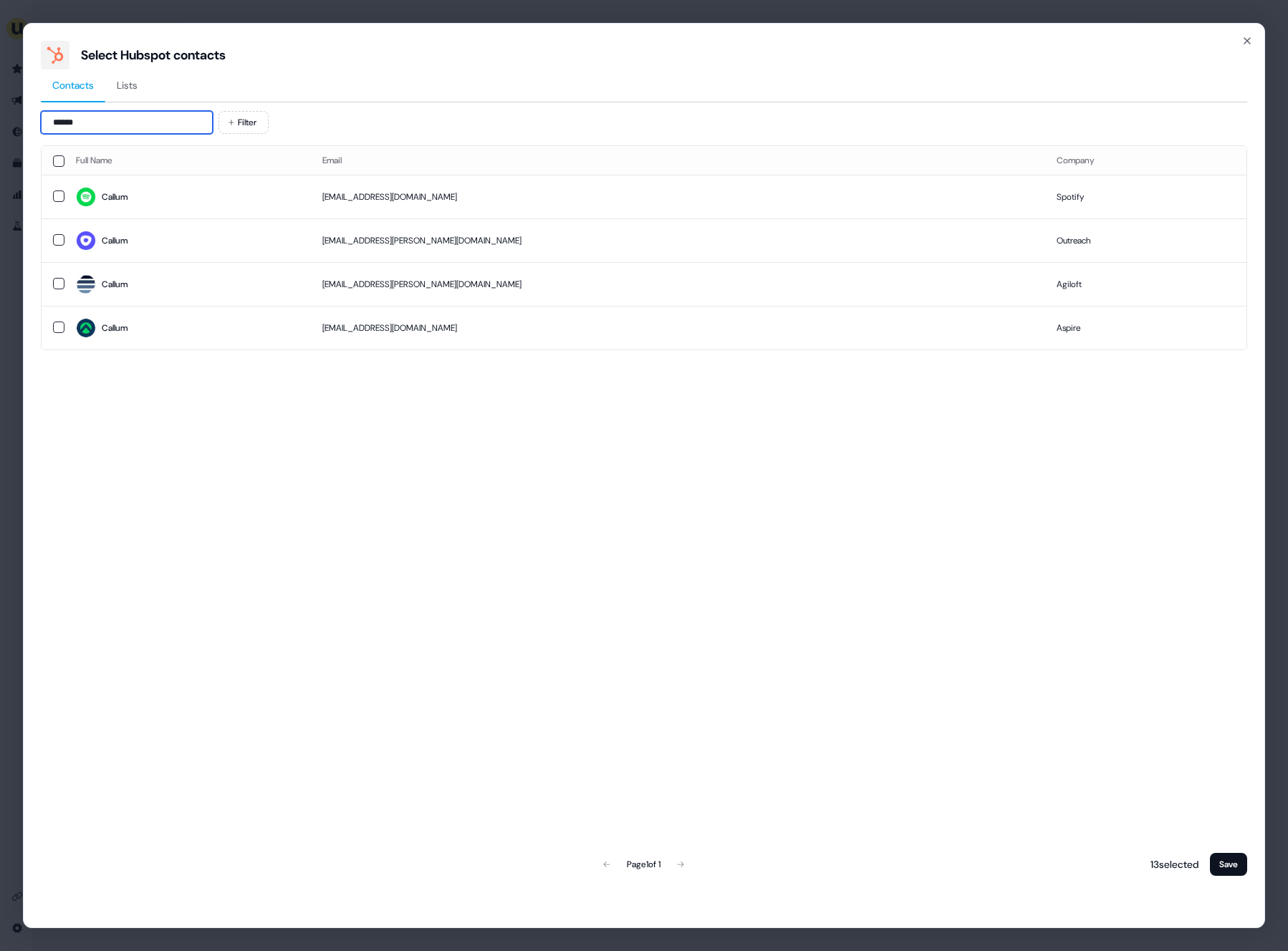
type input "******"
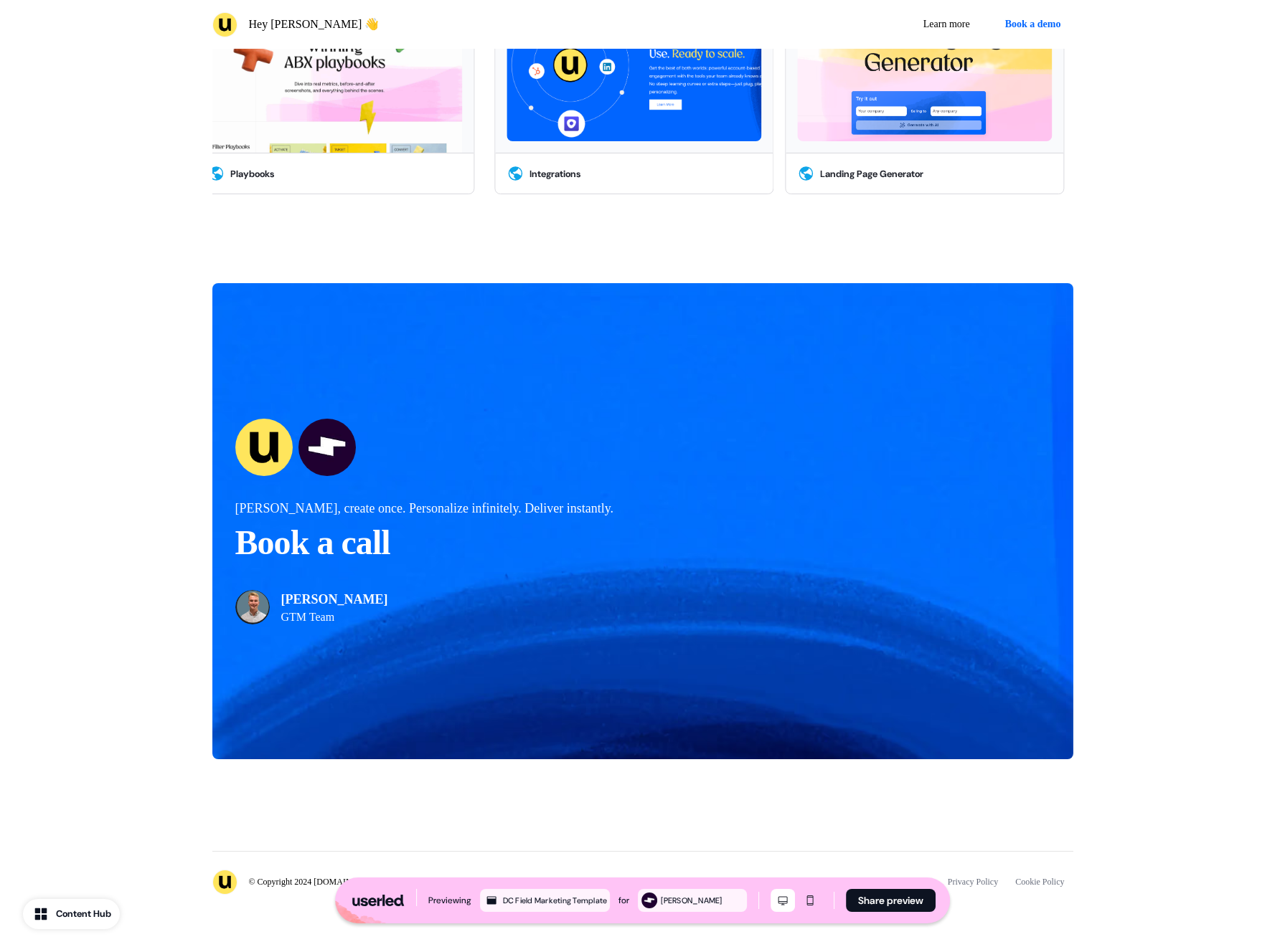
scroll to position [2218, 0]
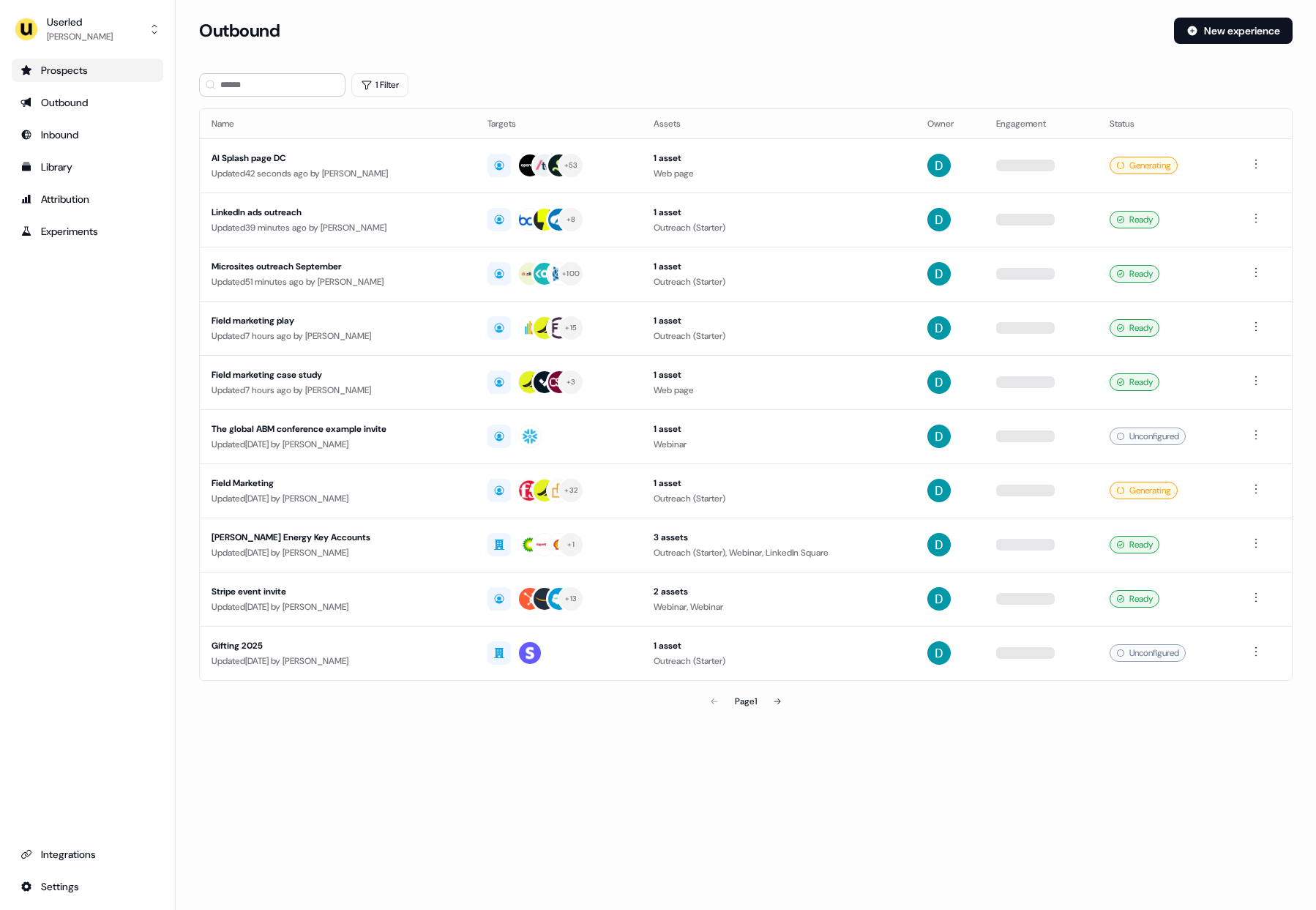
click at [97, 79] on link "Prospects" at bounding box center [87, 70] width 152 height 23
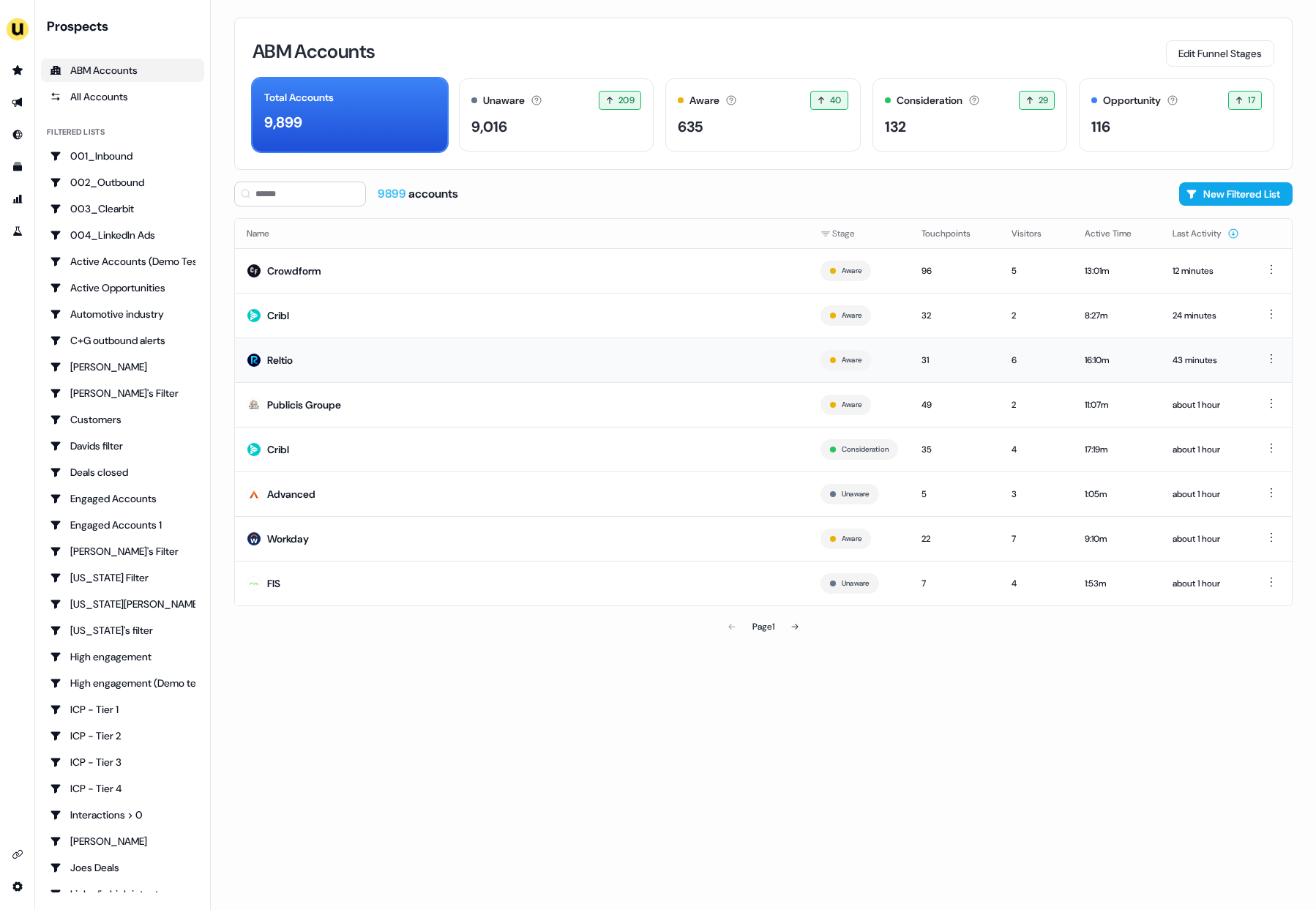
click at [453, 365] on td "Reltio" at bounding box center [522, 360] width 574 height 45
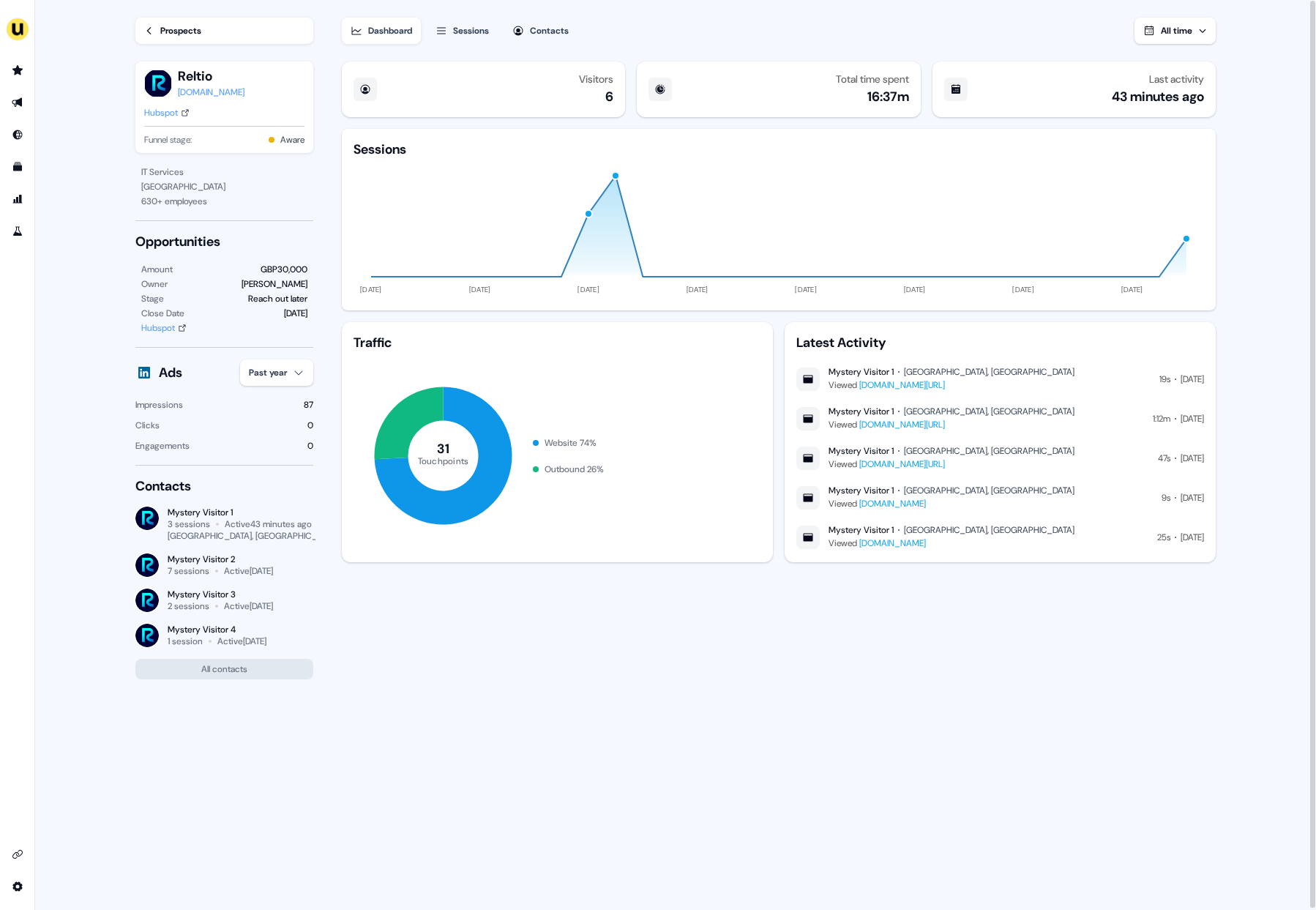
click at [945, 423] on link "[DOMAIN_NAME][URL]" at bounding box center [902, 425] width 86 height 12
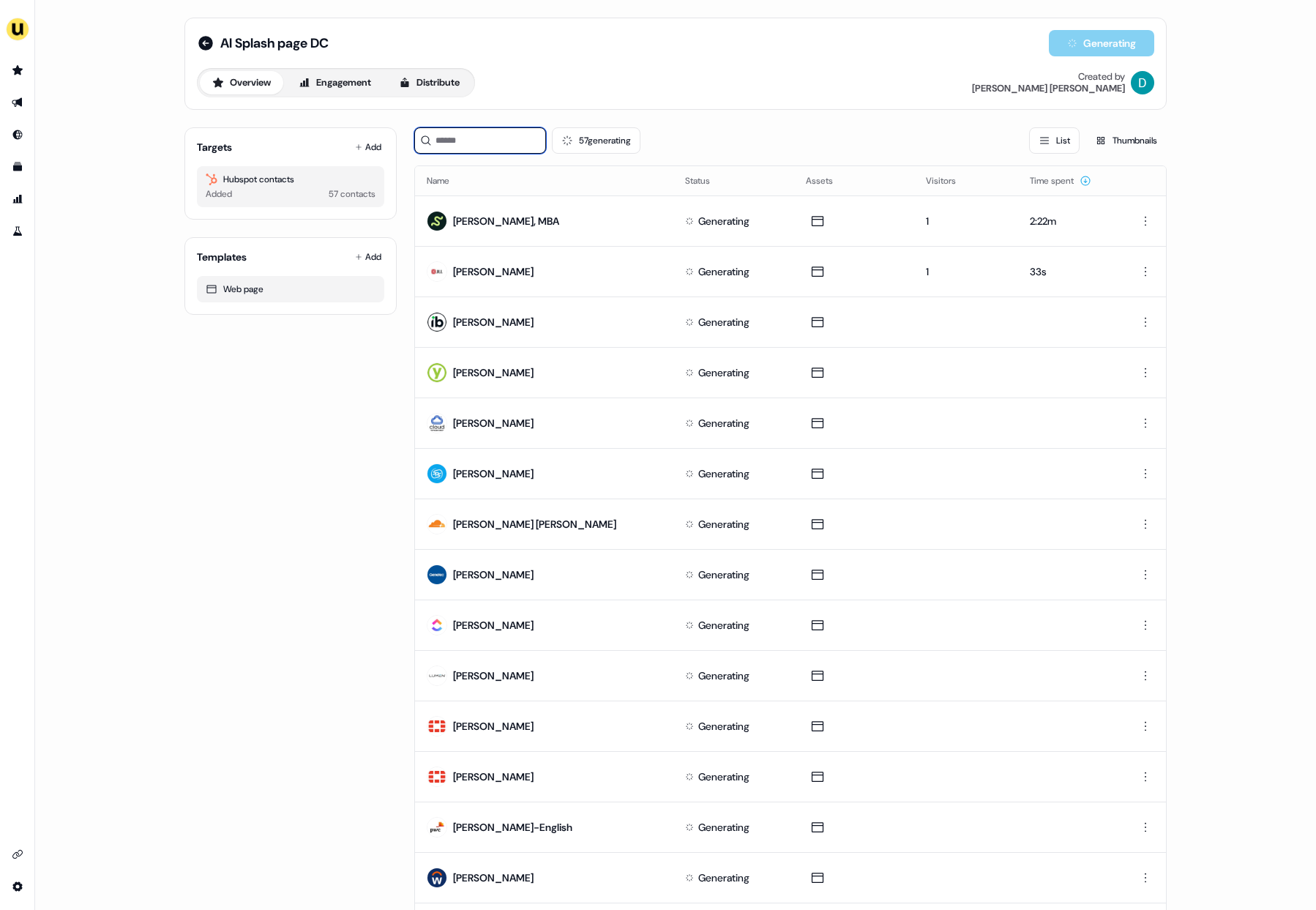
click at [520, 146] on input at bounding box center [480, 140] width 132 height 26
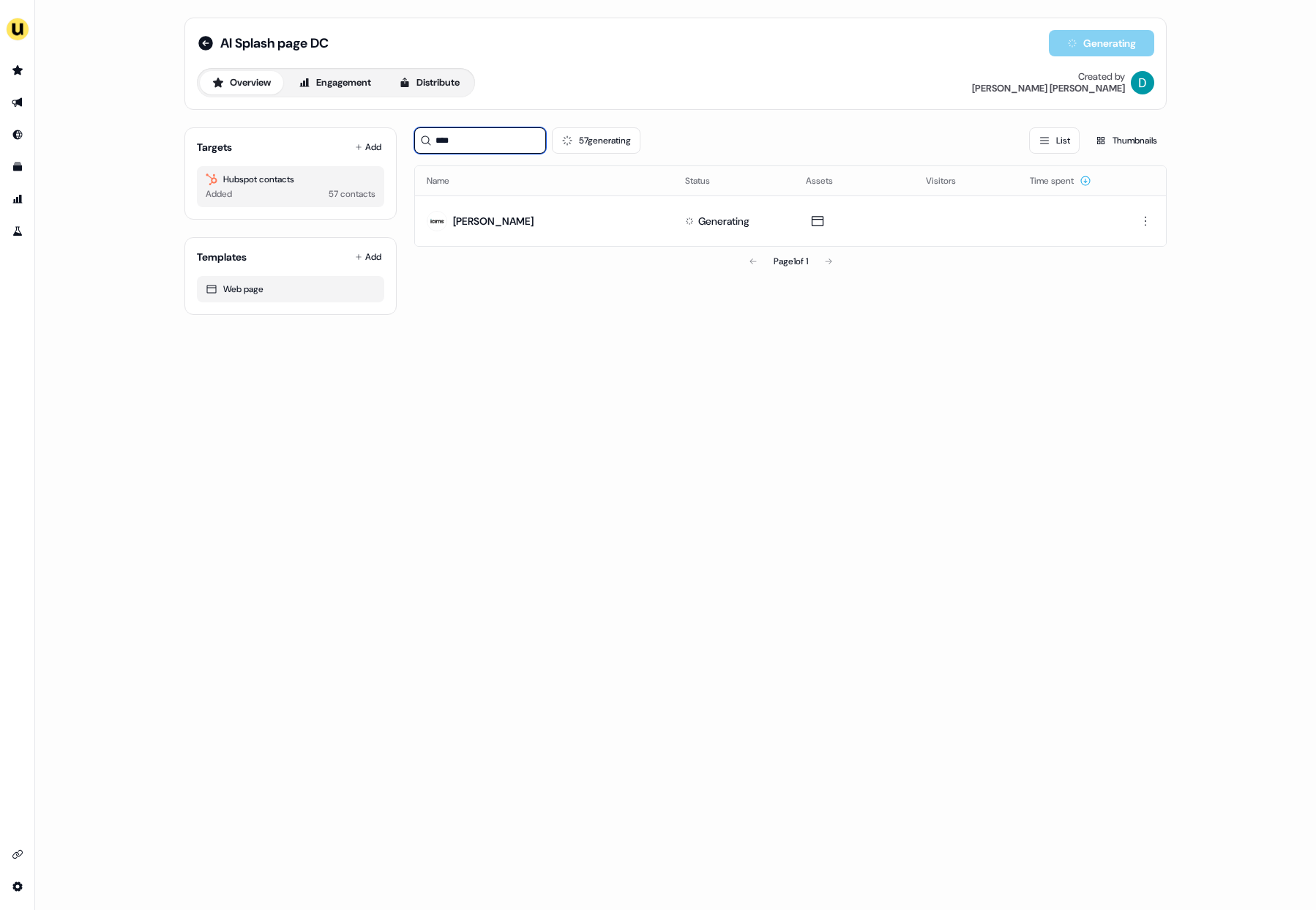
type input "****"
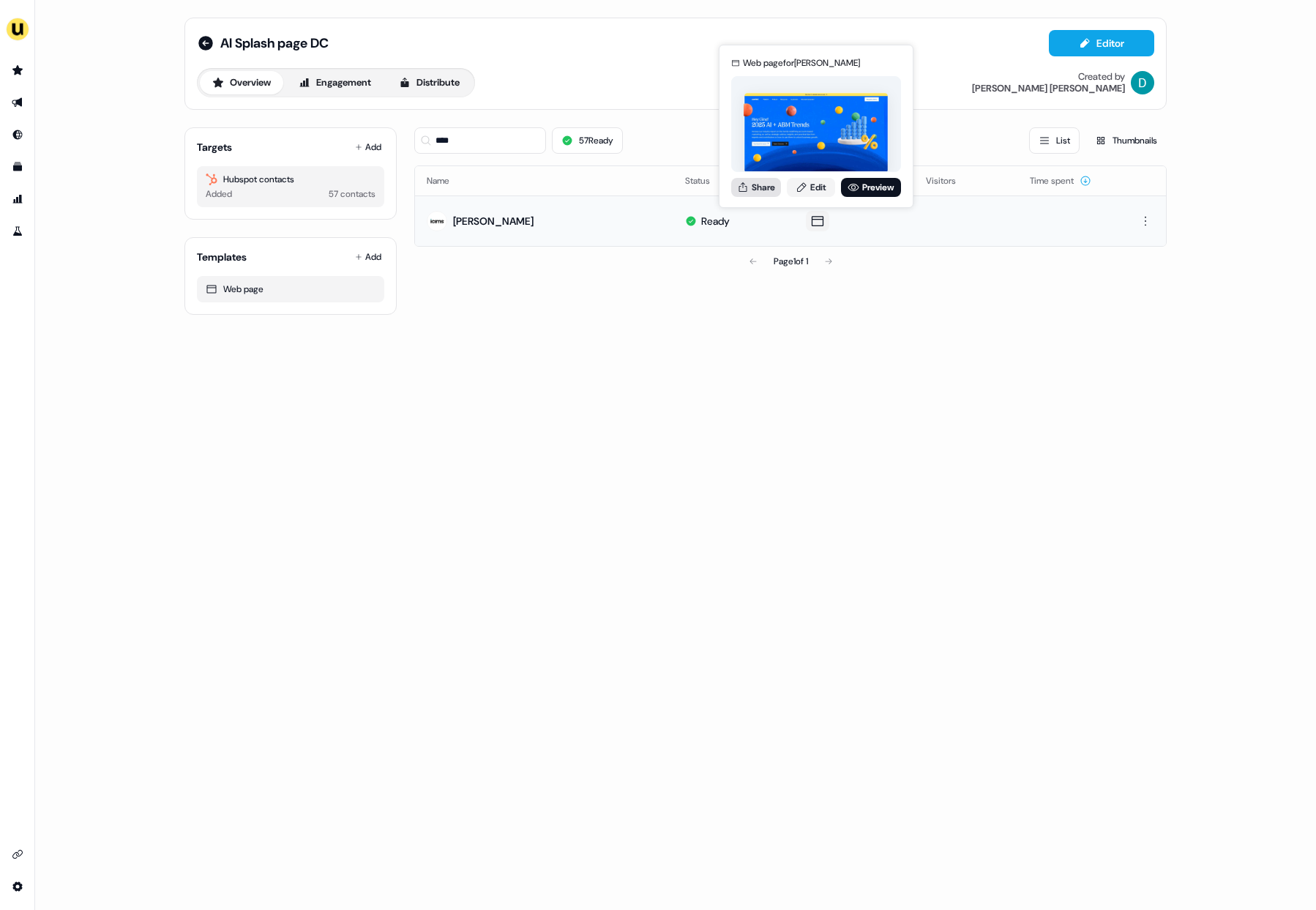
click at [770, 190] on button "Share" at bounding box center [756, 188] width 50 height 19
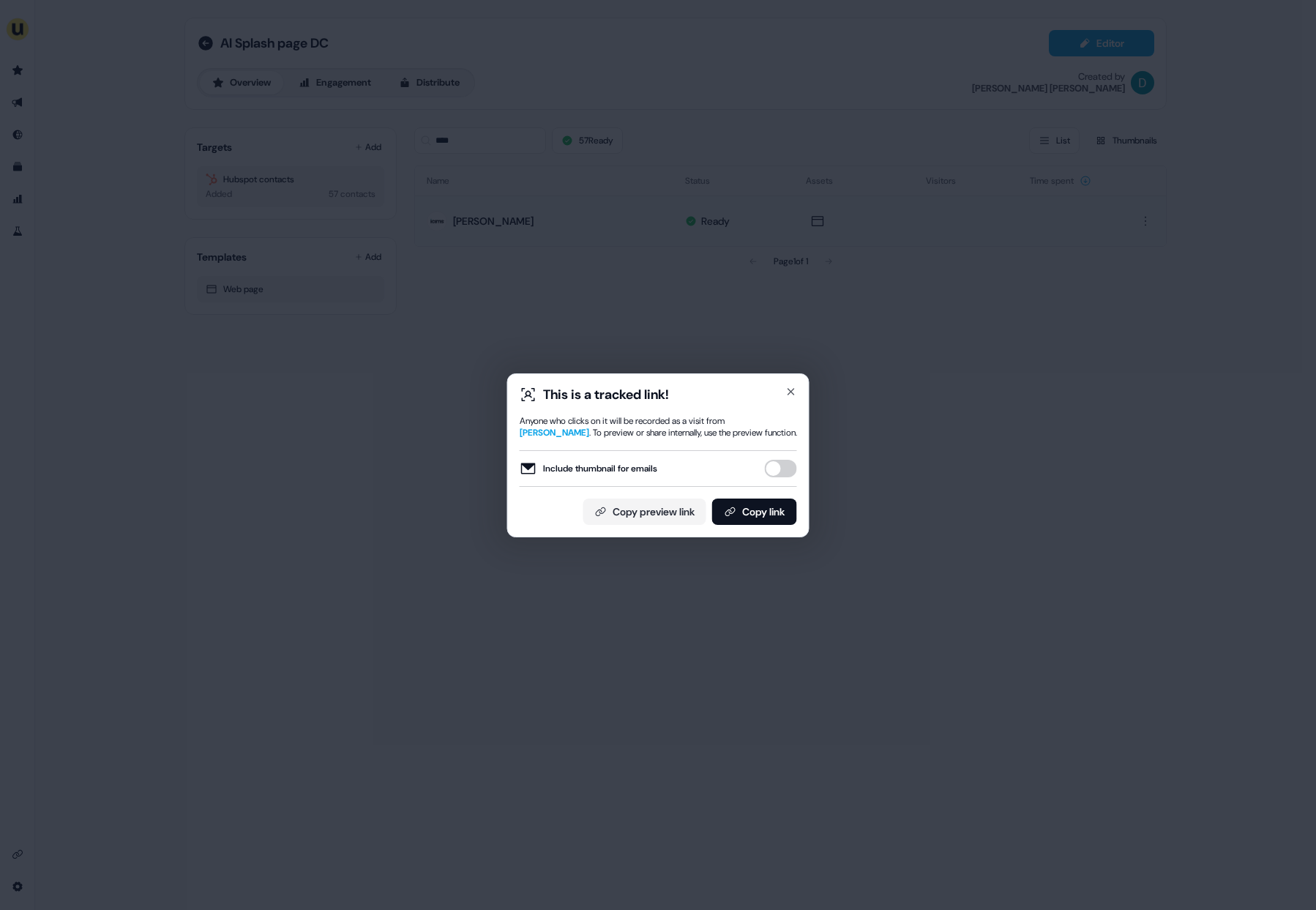
click at [779, 470] on button "Include thumbnail for emails" at bounding box center [781, 469] width 32 height 18
click at [774, 502] on button "Copy link" at bounding box center [755, 511] width 85 height 26
